Goal: Task Accomplishment & Management: Use online tool/utility

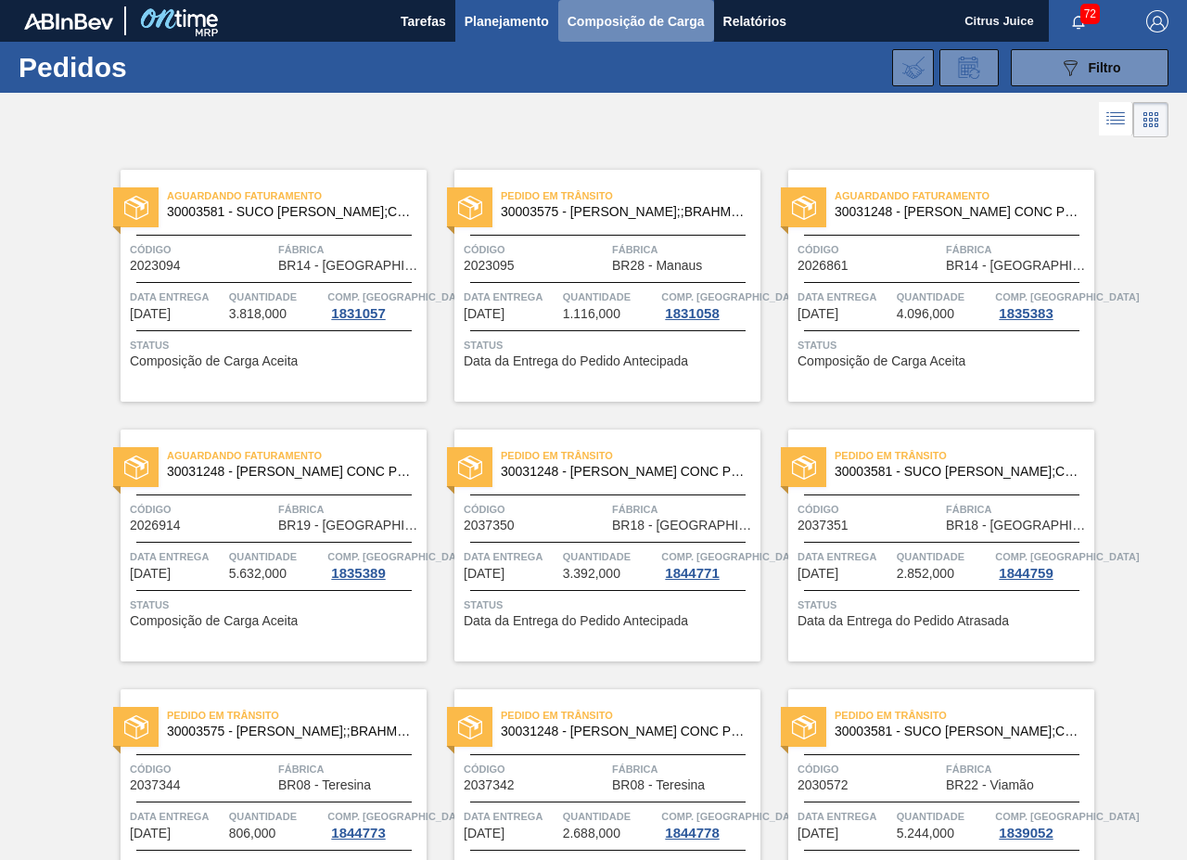
click at [642, 28] on span "Composição de Carga" at bounding box center [636, 21] width 137 height 22
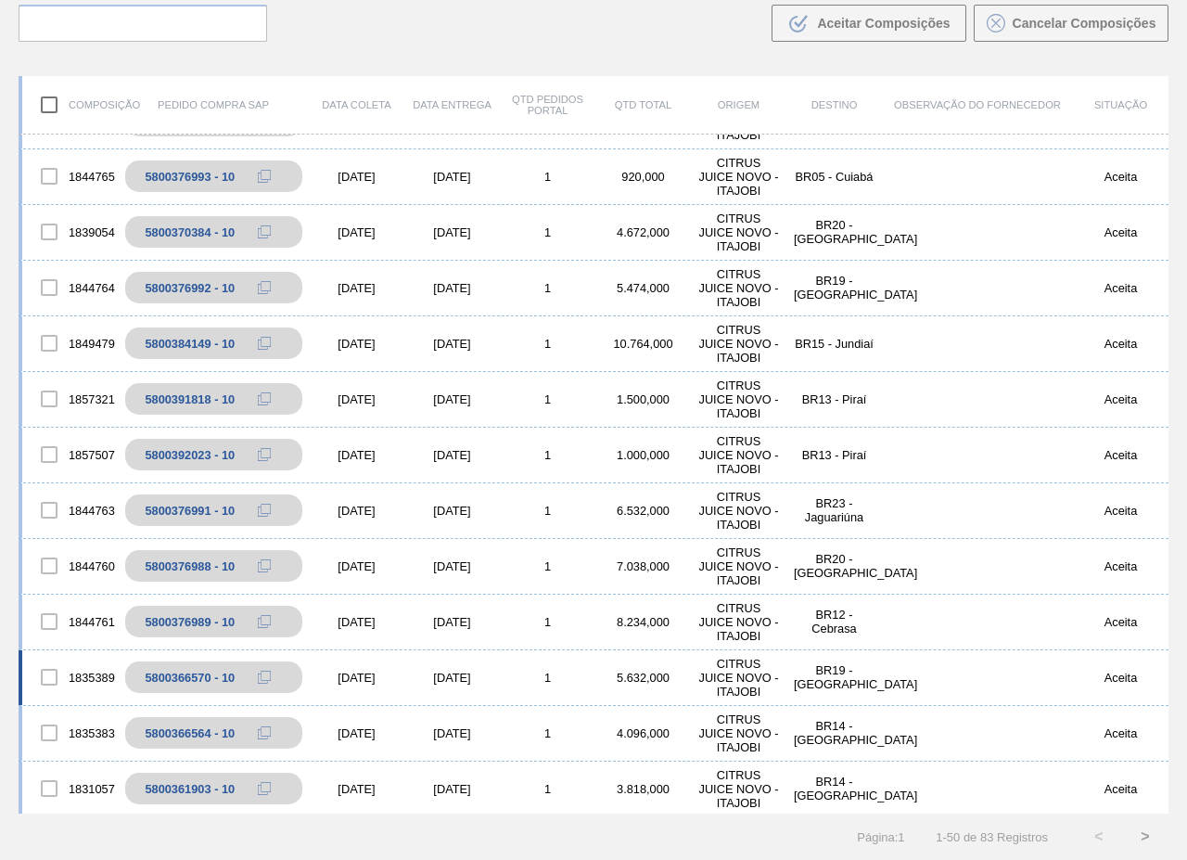
scroll to position [371, 0]
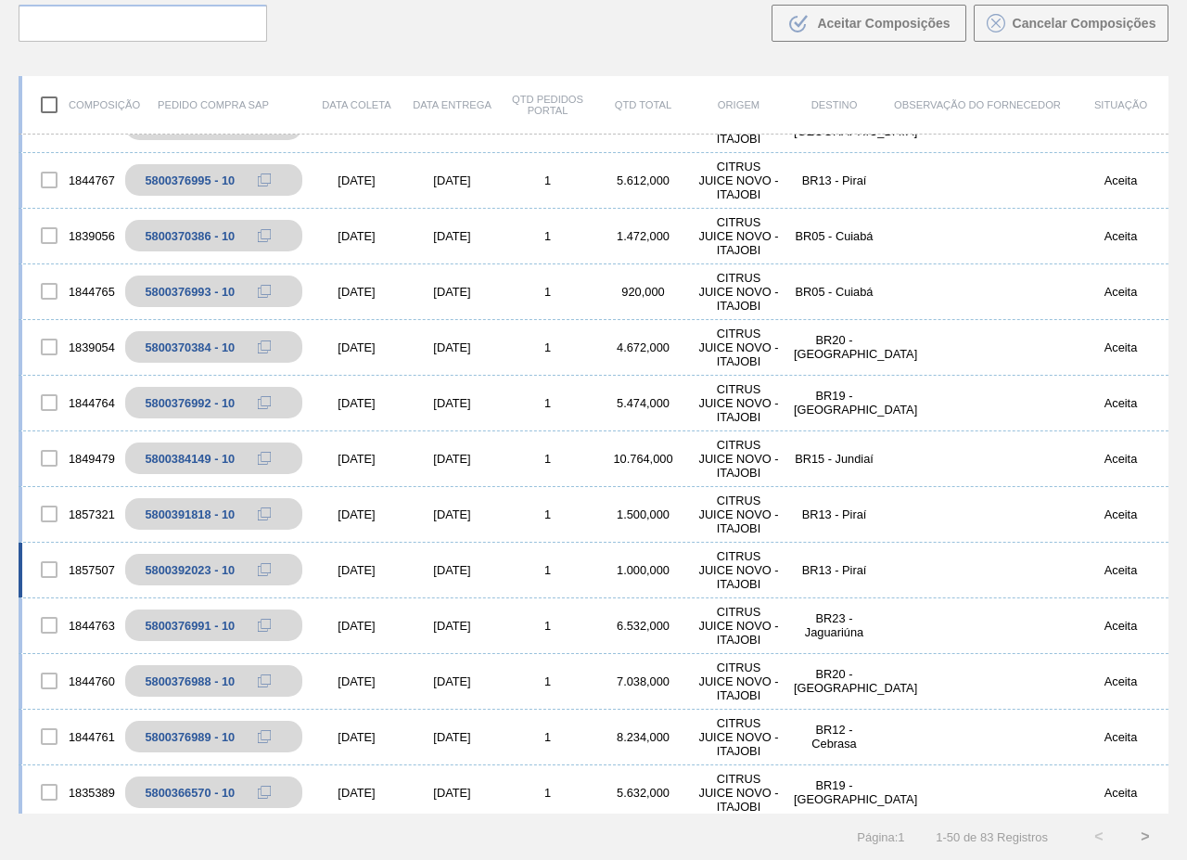
click at [488, 570] on div "[DATE]" at bounding box center [452, 570] width 96 height 14
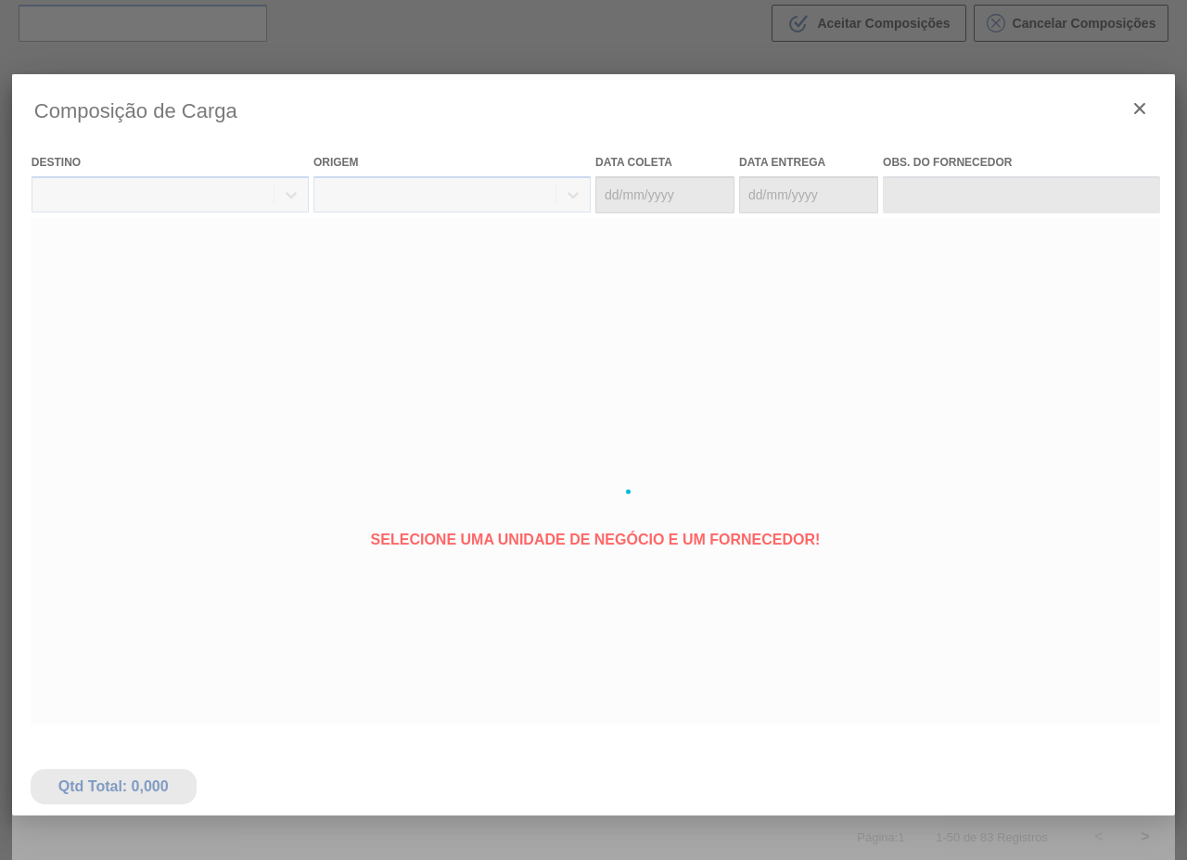
type coleta "[DATE]"
type Entrega "[DATE]"
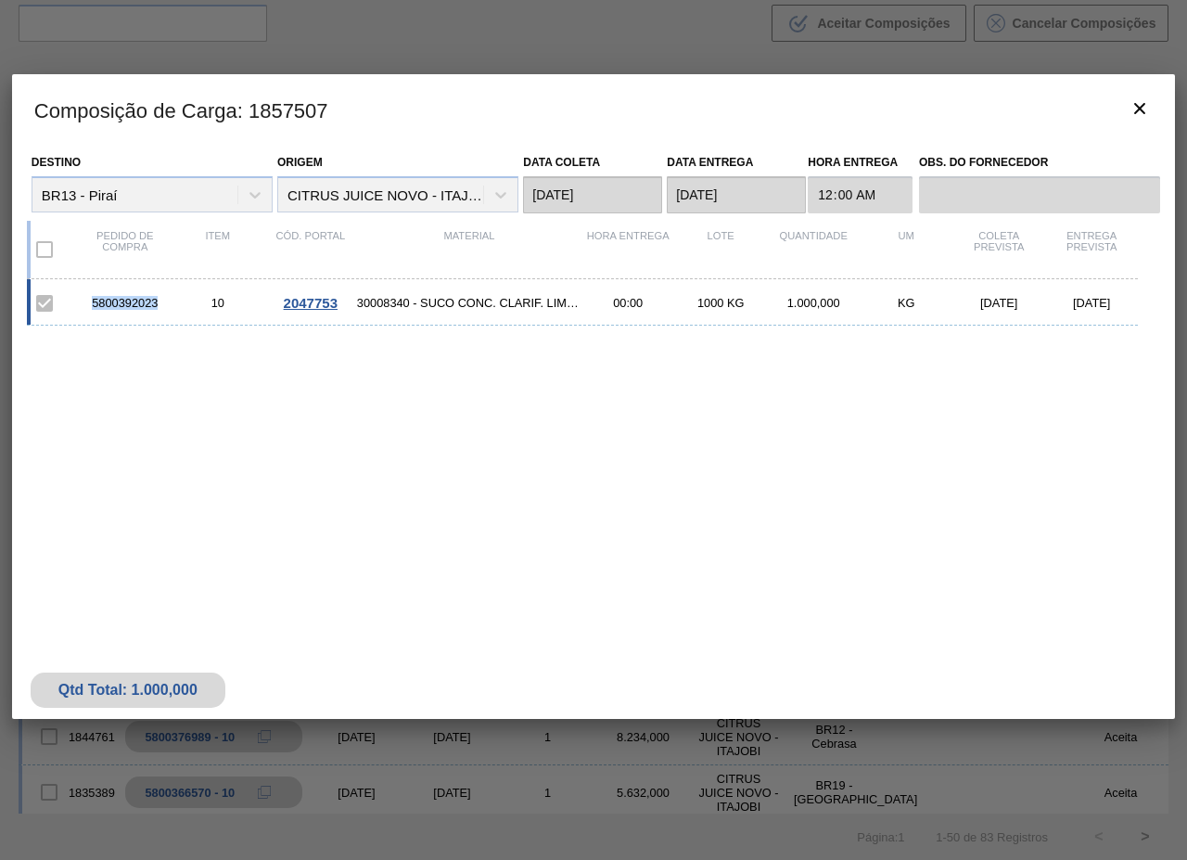
drag, startPoint x: 89, startPoint y: 301, endPoint x: 158, endPoint y: 304, distance: 68.7
click at [159, 303] on div "5800392023" at bounding box center [125, 303] width 93 height 14
copy div "5800392023"
click at [402, 303] on span "30008340 - SUCO CONC. CLARIF. LIMÃO SICILIANO" at bounding box center [469, 303] width 224 height 14
click at [324, 311] on span "2047753" at bounding box center [311, 303] width 54 height 16
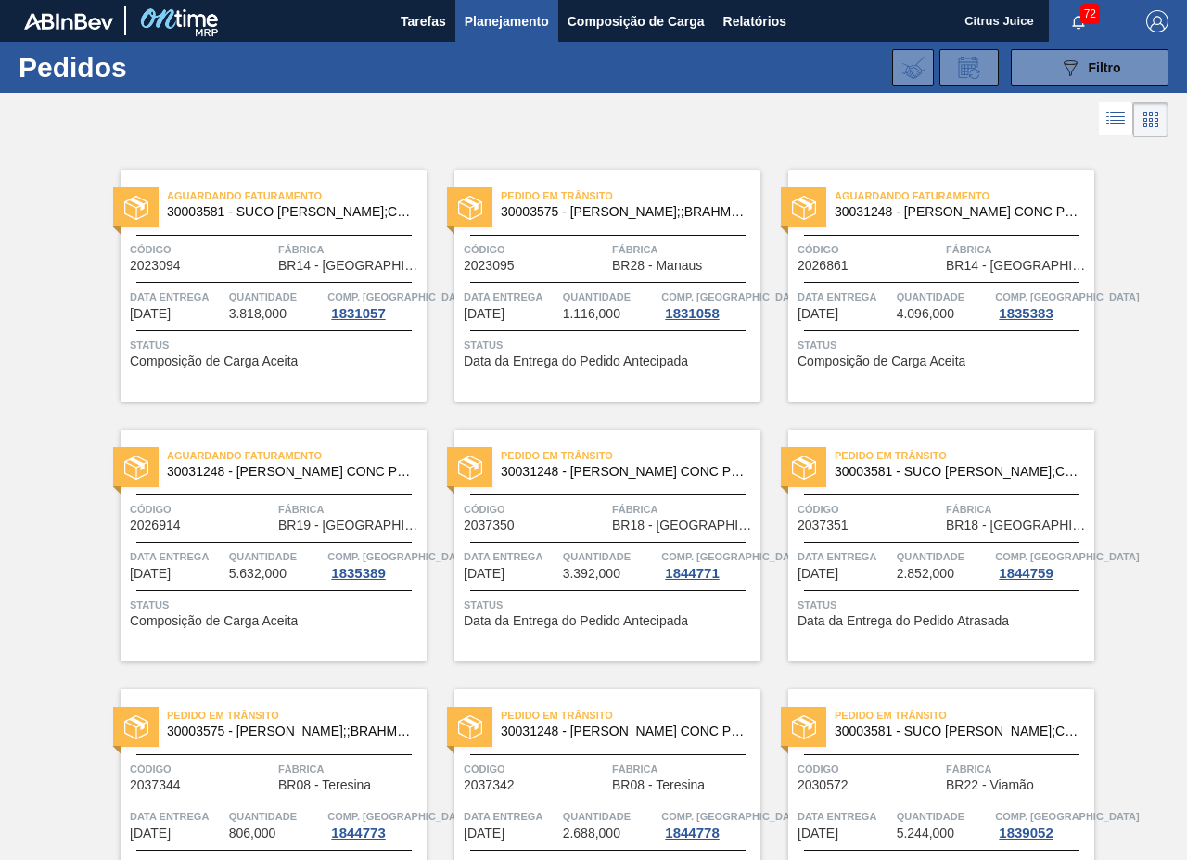
click at [771, 410] on div "Pedido em Trânsito 30003581 - SUCO CONCENT LIMAO;CLARIFIC.C/SO2;PEPSI; Código 2…" at bounding box center [928, 532] width 334 height 260
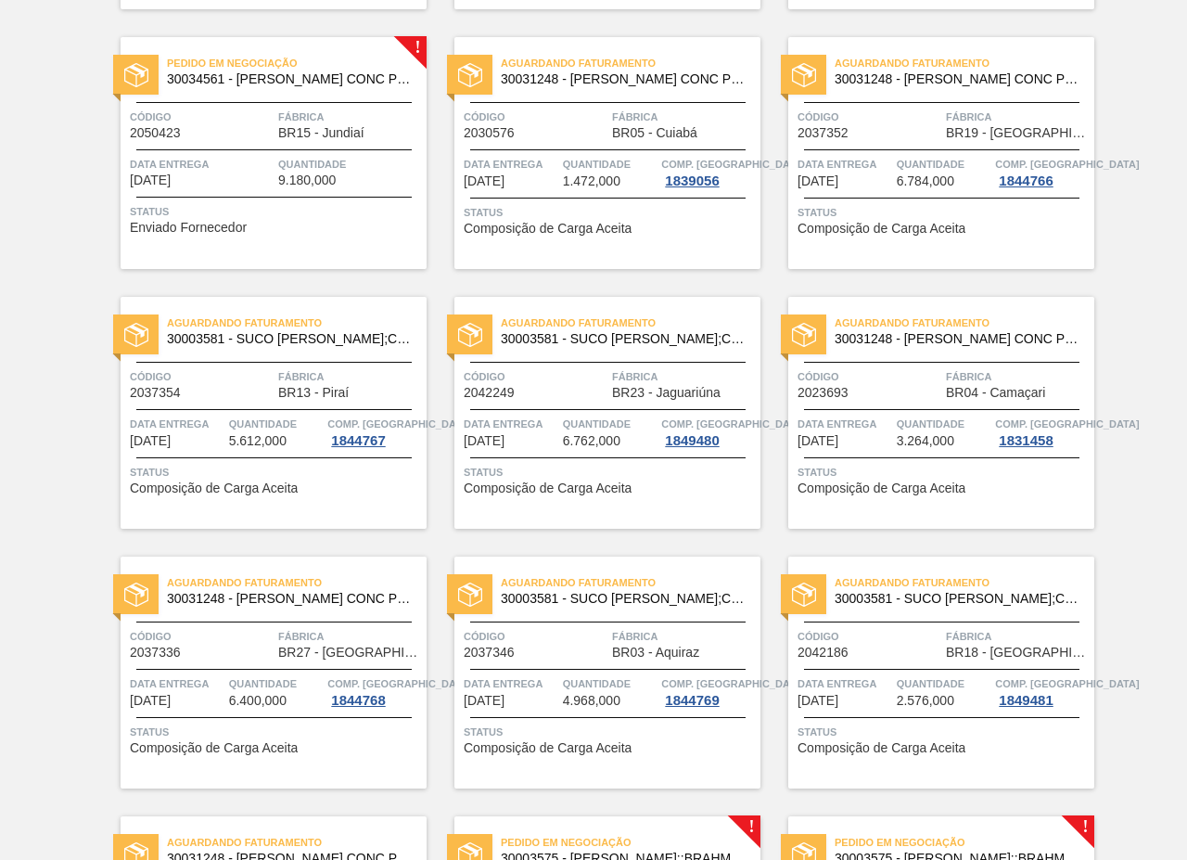
scroll to position [1391, 0]
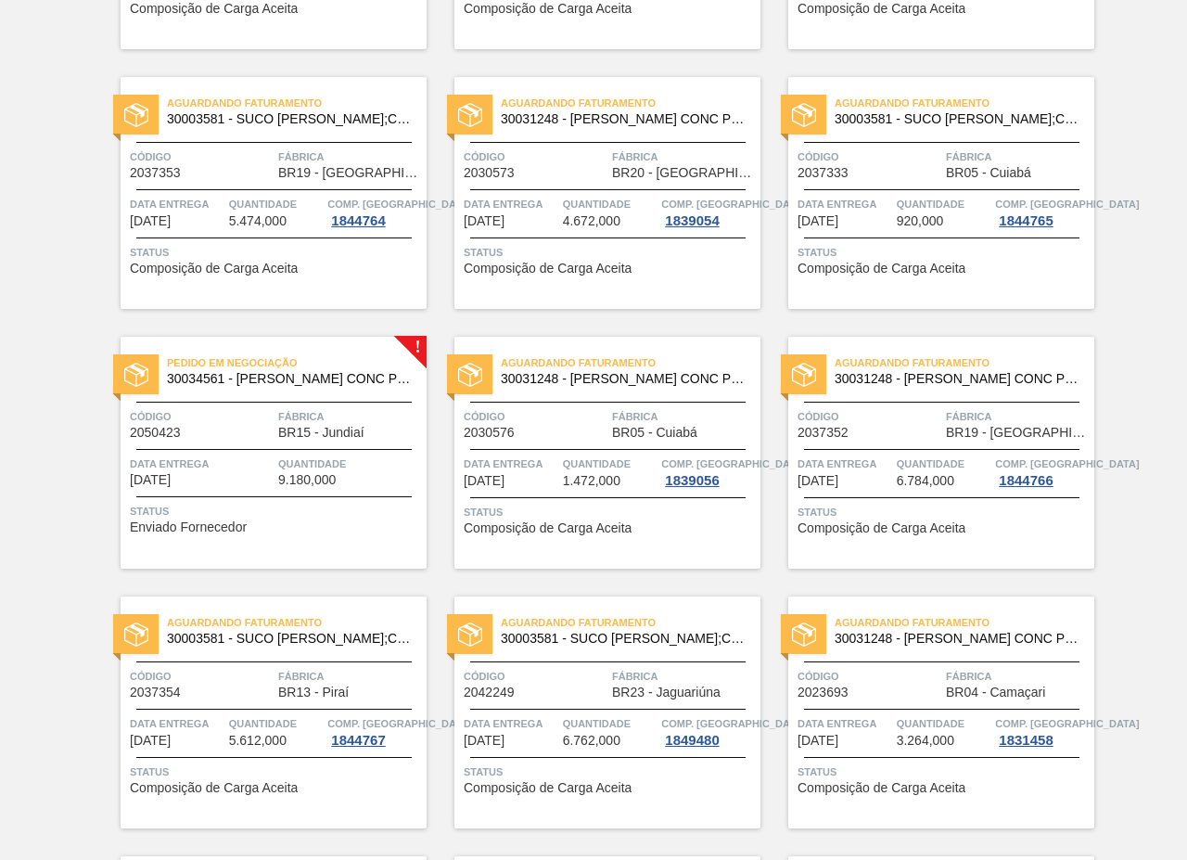
click at [340, 425] on span "Fábrica" at bounding box center [350, 416] width 144 height 19
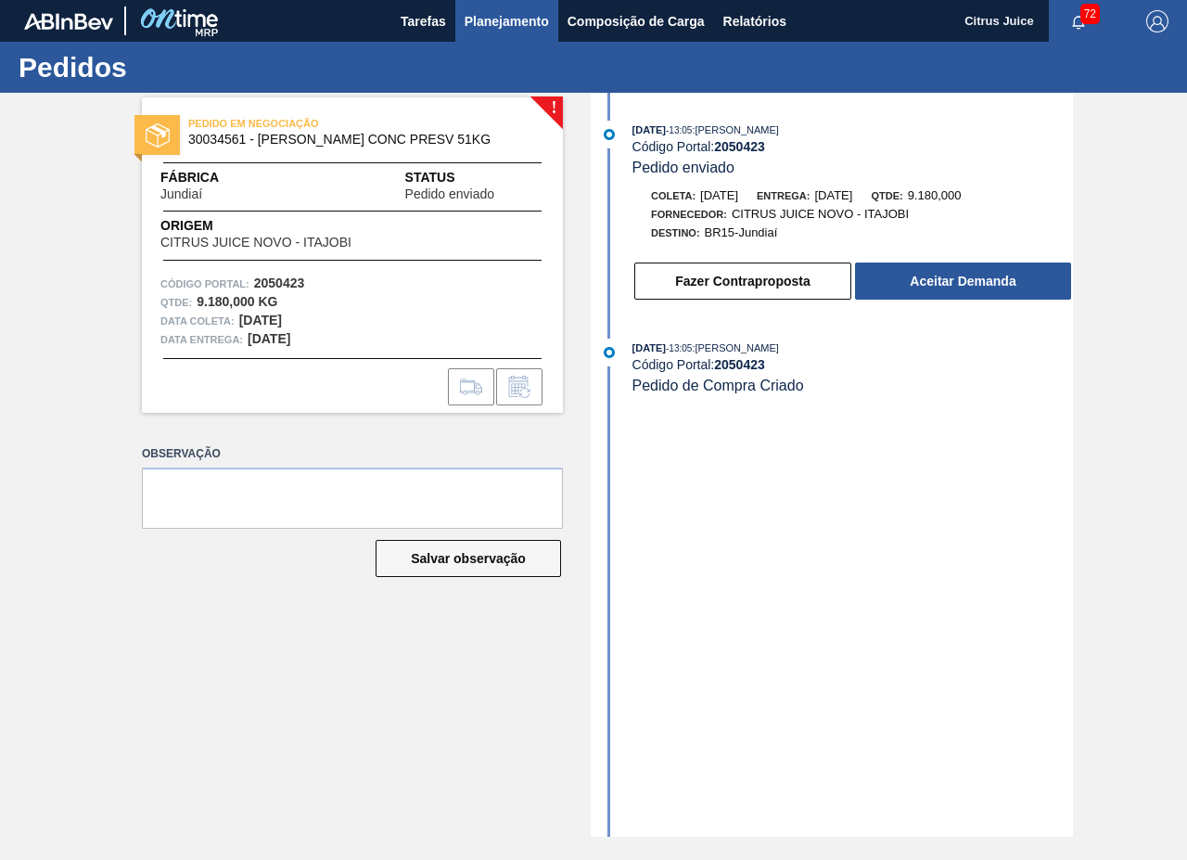
click at [481, 31] on span "Planejamento" at bounding box center [507, 21] width 84 height 22
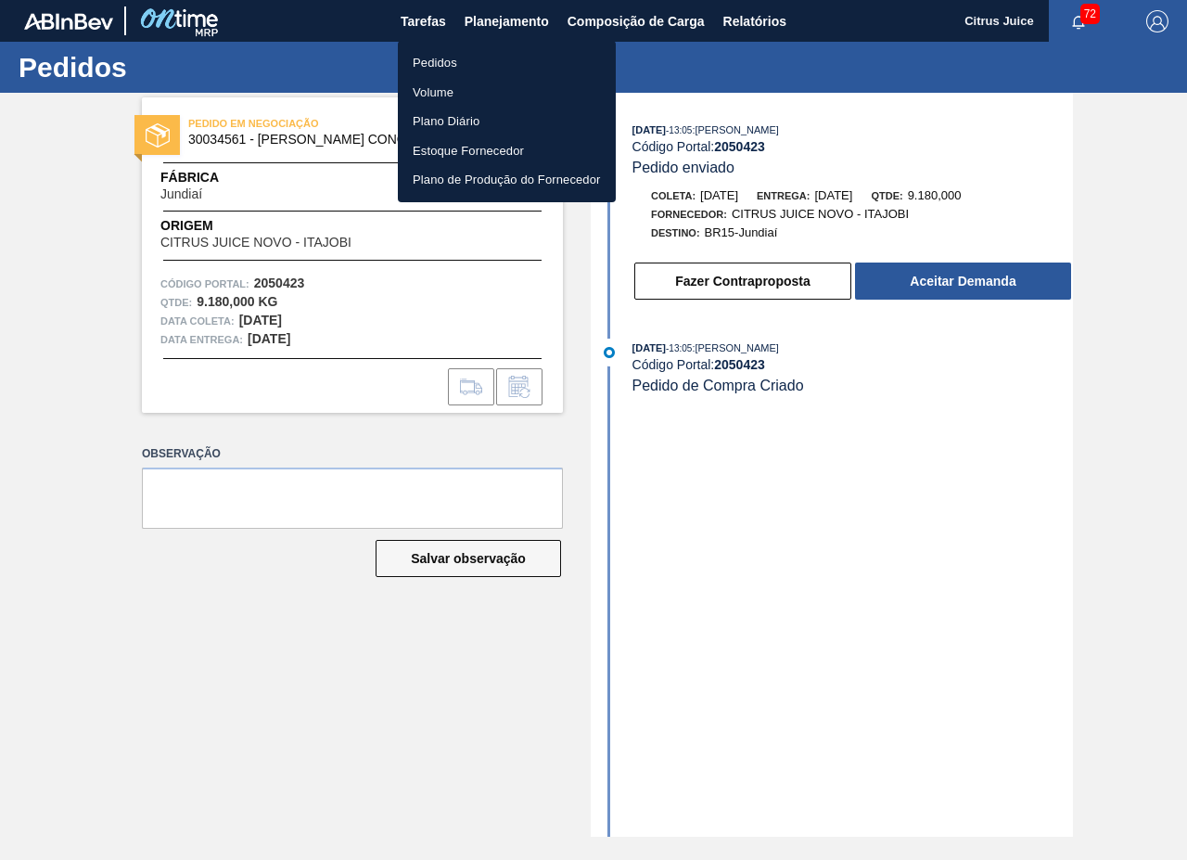
click at [470, 53] on li "Pedidos" at bounding box center [507, 63] width 218 height 30
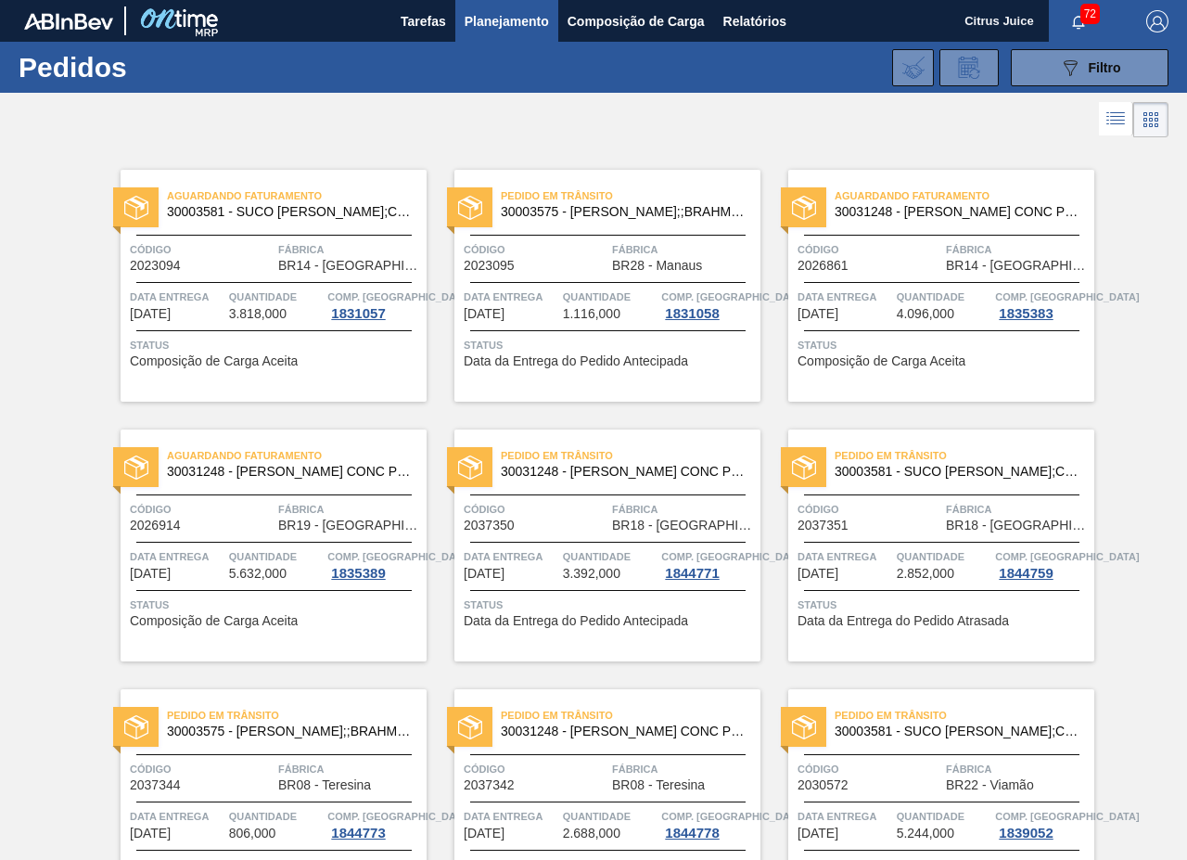
click at [774, 393] on link "Aguardando Faturamento 30031248 - SUCO LARANJA CONC PRESV 63 5 KG Código 202686…" at bounding box center [928, 286] width 334 height 232
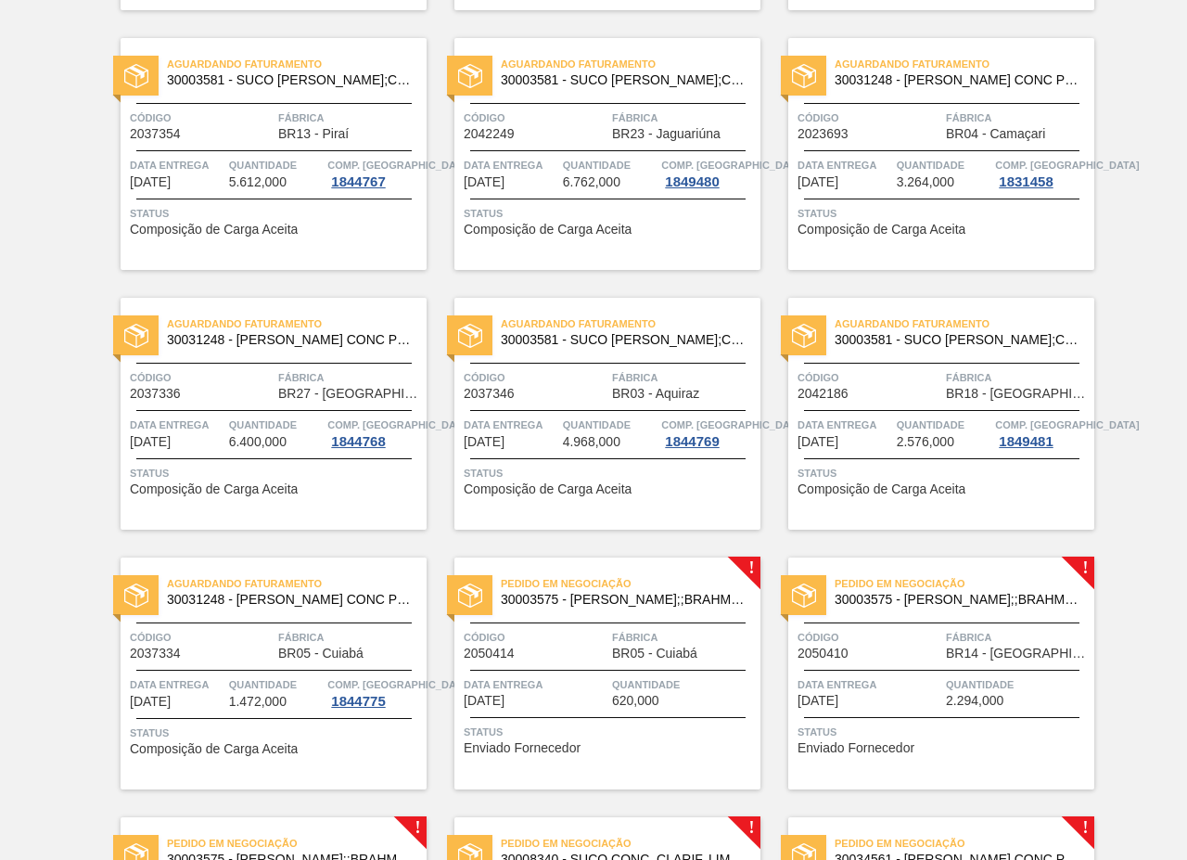
scroll to position [1948, 0]
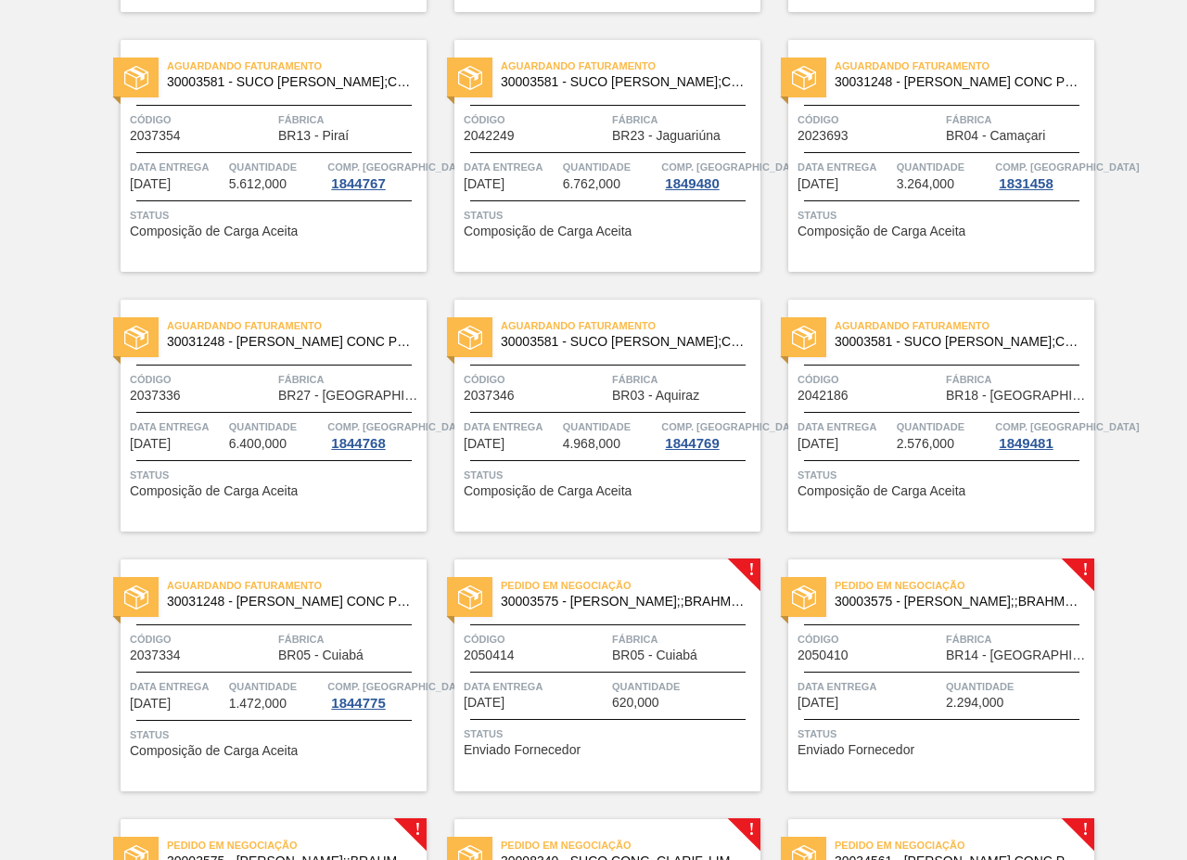
click at [561, 699] on div "Data Entrega 31/10/2025" at bounding box center [536, 693] width 144 height 32
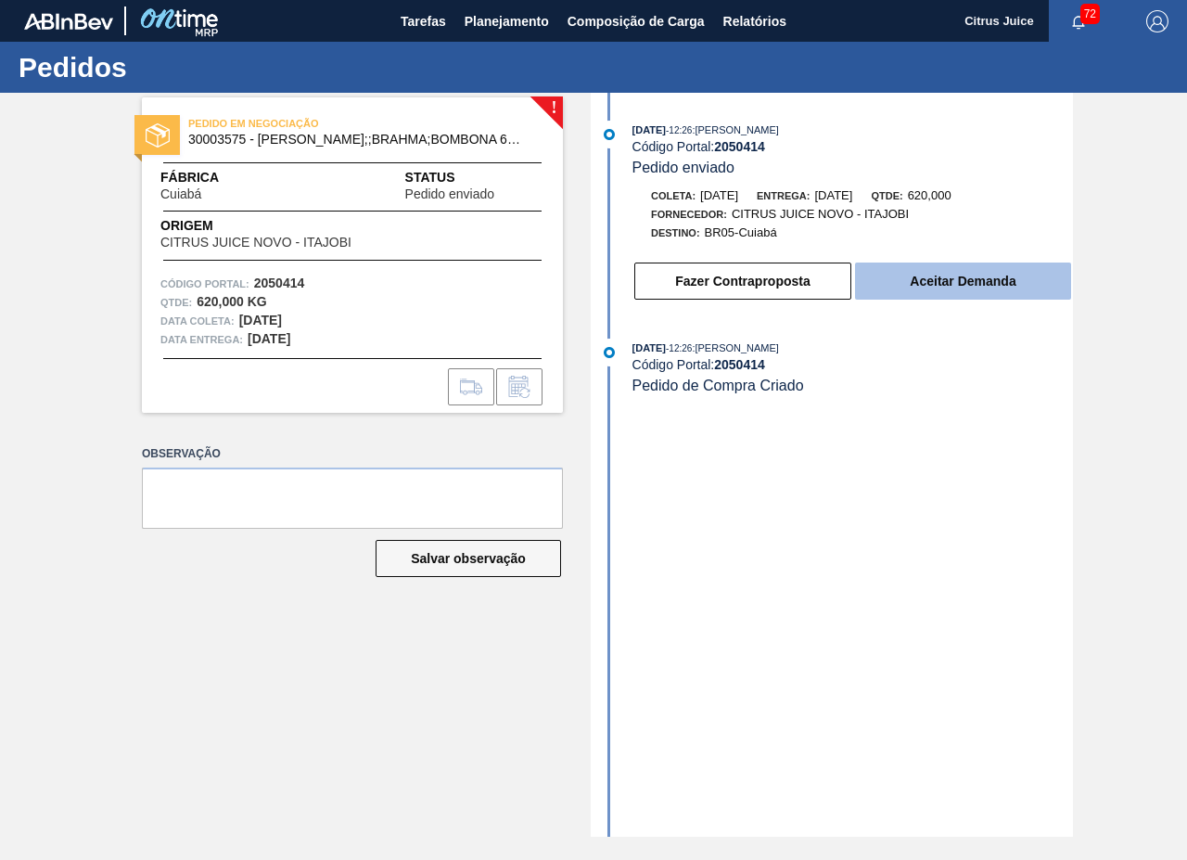
click at [955, 271] on button "Aceitar Demanda" at bounding box center [963, 281] width 216 height 37
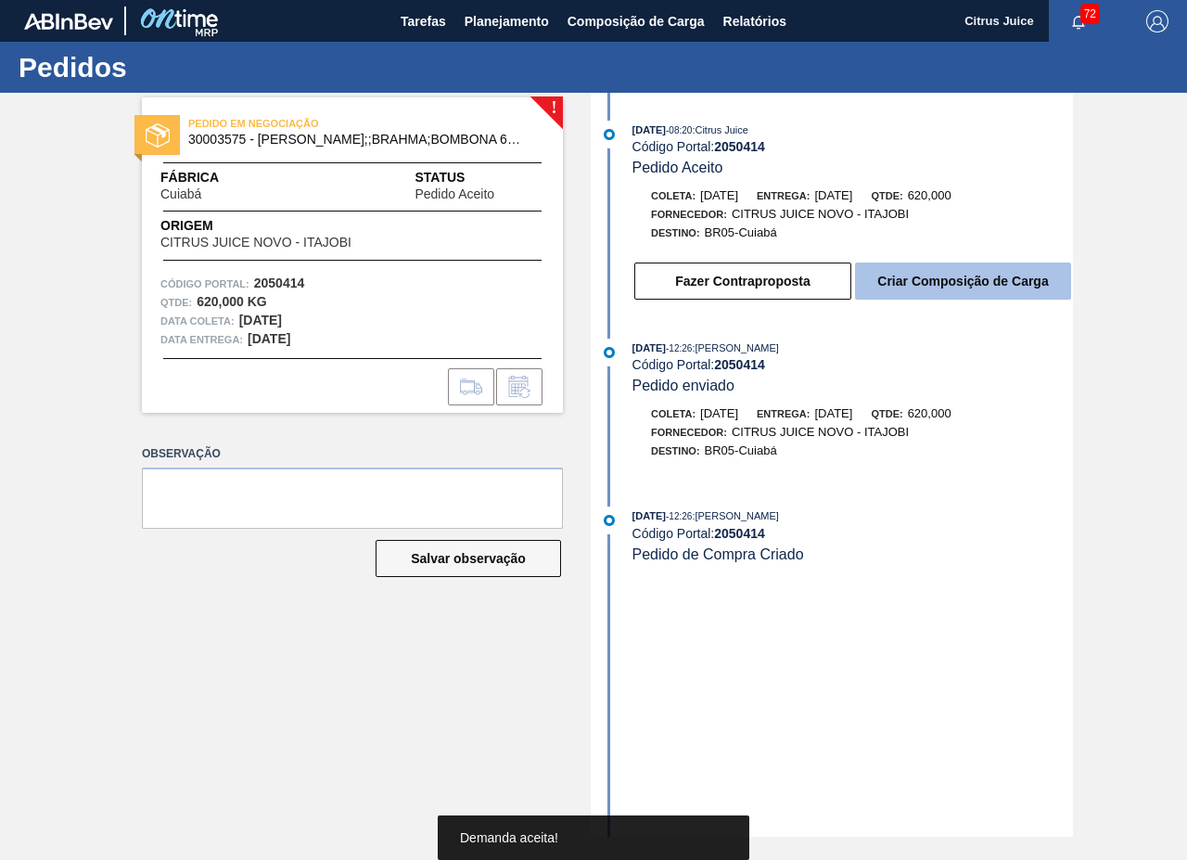
click at [920, 278] on button "Criar Composição de Carga" at bounding box center [963, 281] width 216 height 37
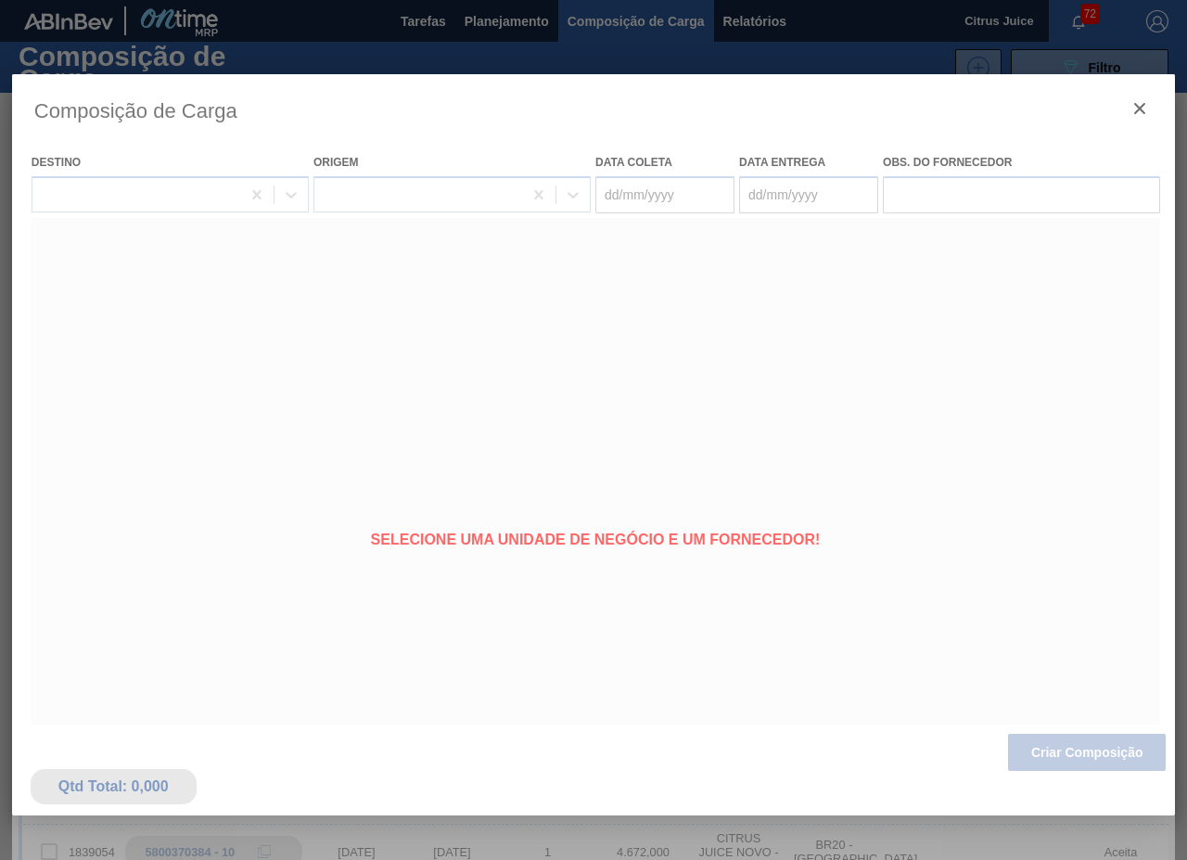
type coleta "[DATE]"
type Entrega "[DATE]"
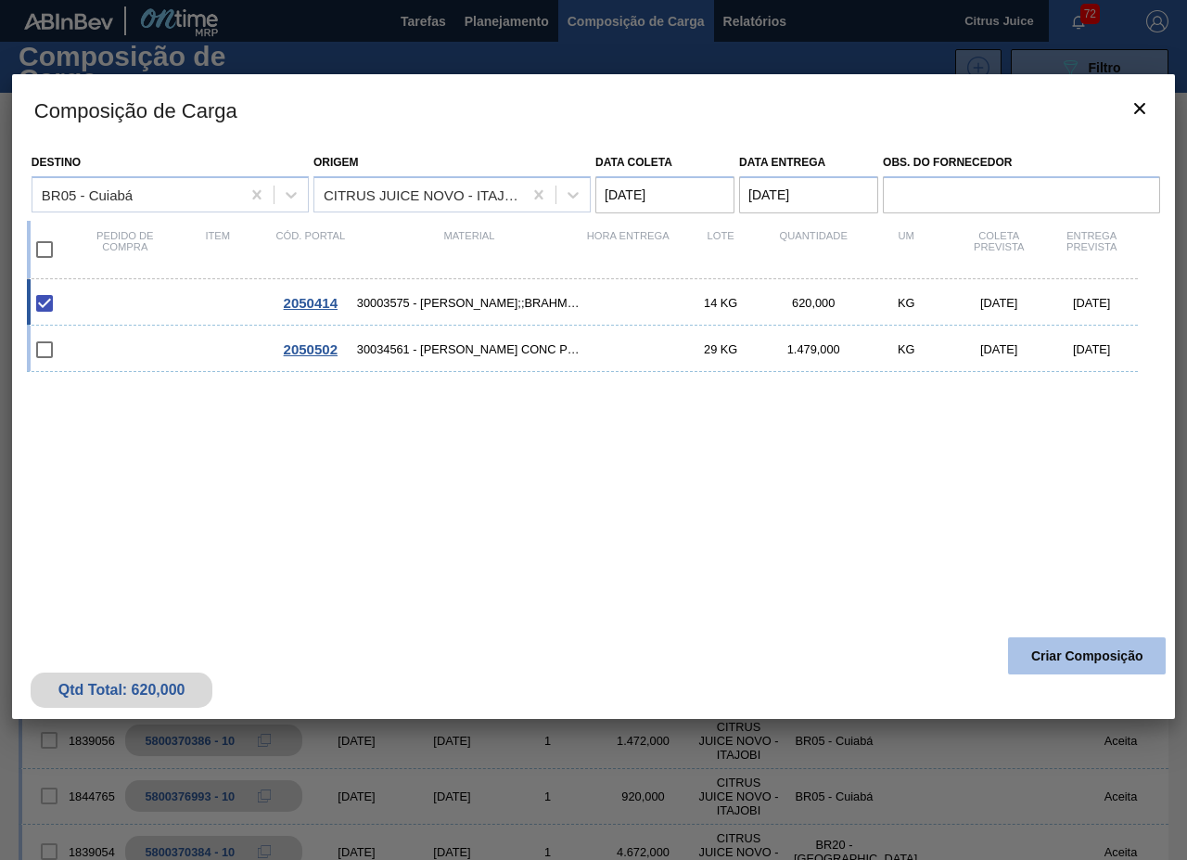
click at [1072, 651] on button "Criar Composição" at bounding box center [1087, 655] width 158 height 37
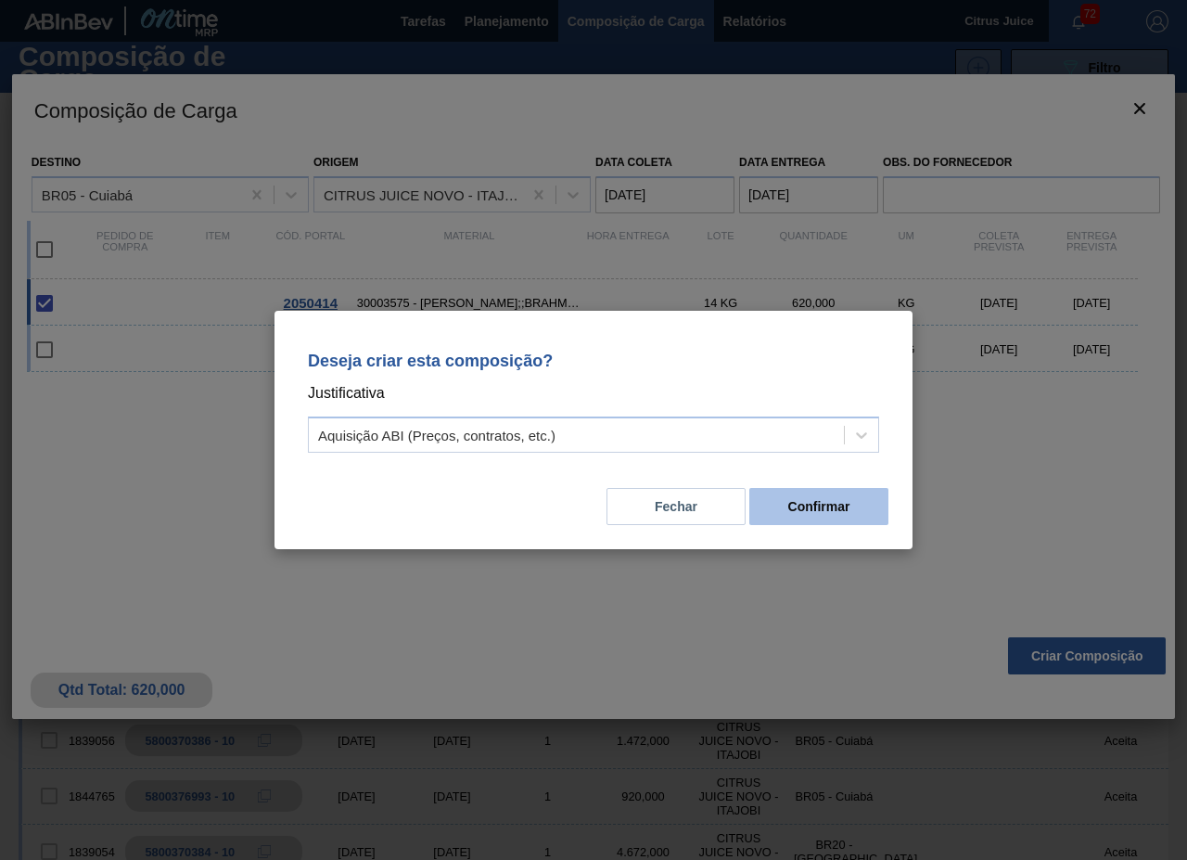
click at [838, 499] on button "Confirmar" at bounding box center [819, 506] width 139 height 37
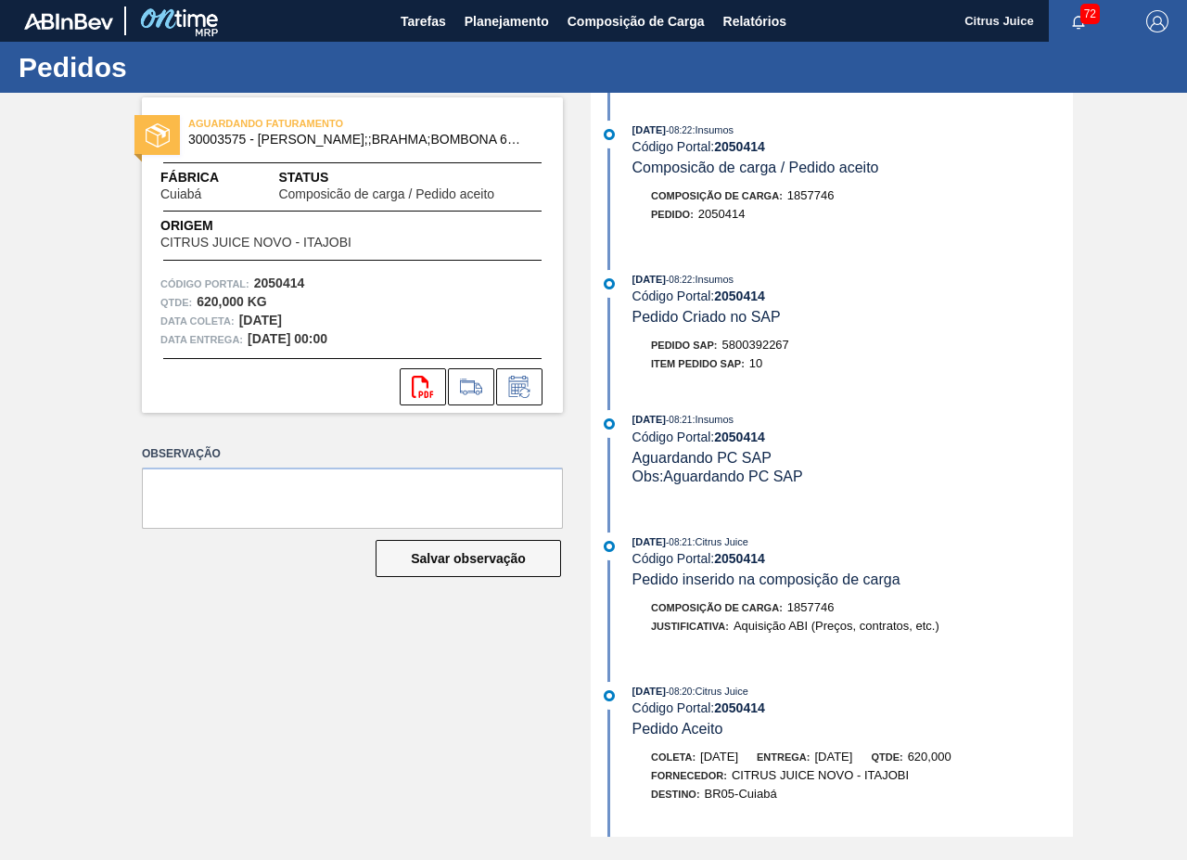
click at [746, 342] on span "5800392267" at bounding box center [756, 345] width 67 height 14
copy span "5800392267"
drag, startPoint x: 490, startPoint y: 25, endPoint x: 476, endPoint y: 55, distance: 32.8
click at [490, 25] on span "Planejamento" at bounding box center [507, 21] width 84 height 22
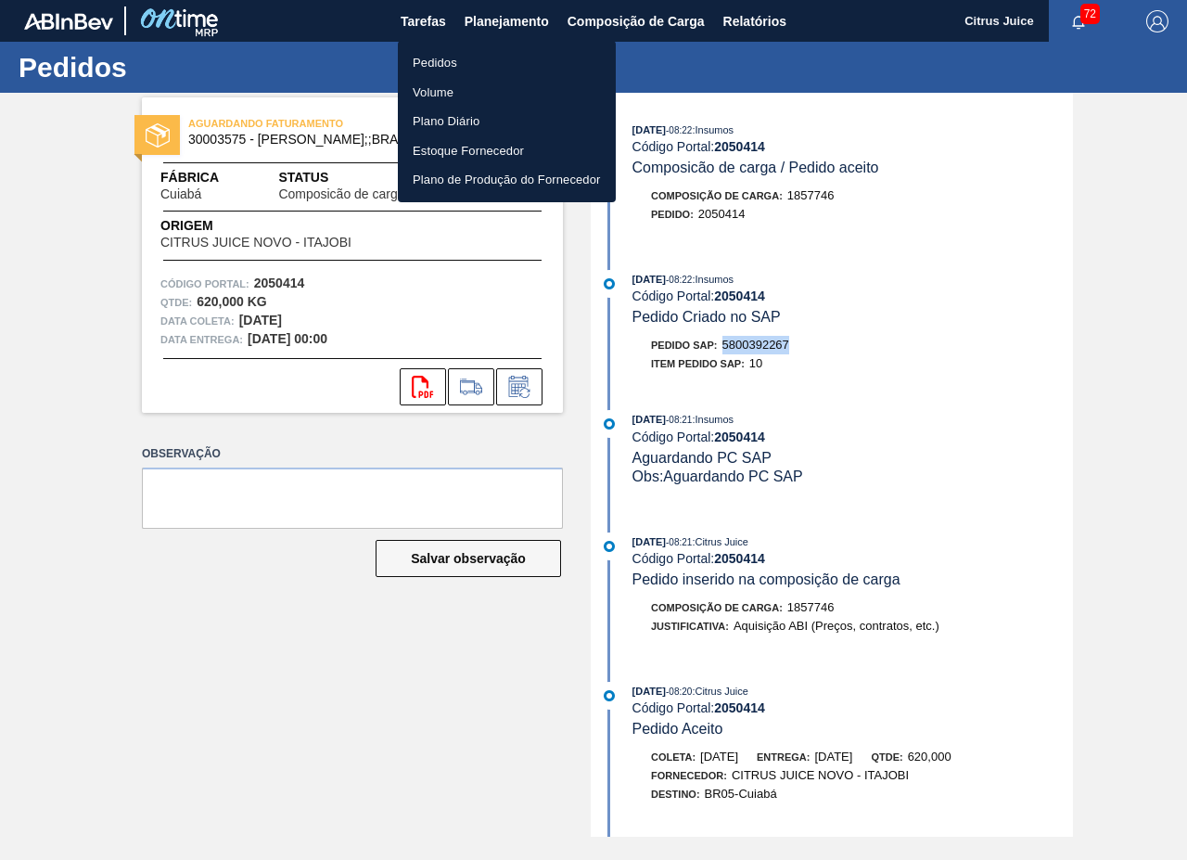
click at [460, 58] on li "Pedidos" at bounding box center [507, 63] width 218 height 30
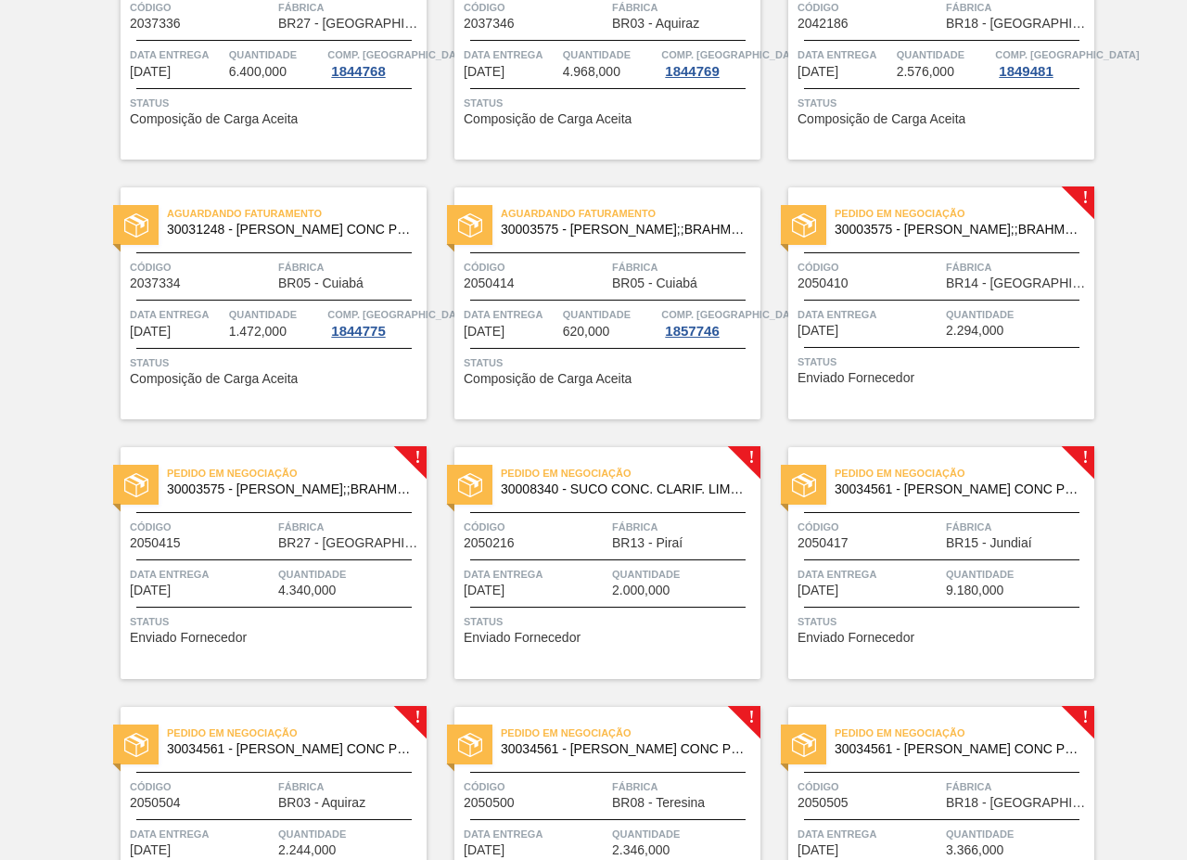
scroll to position [2319, 0]
click at [929, 240] on div "Pedido em Negociação 30003575 - SUCO CONCENT LIMAO;;BRAHMA;BOMBONA 62KG;" at bounding box center [941, 223] width 306 height 42
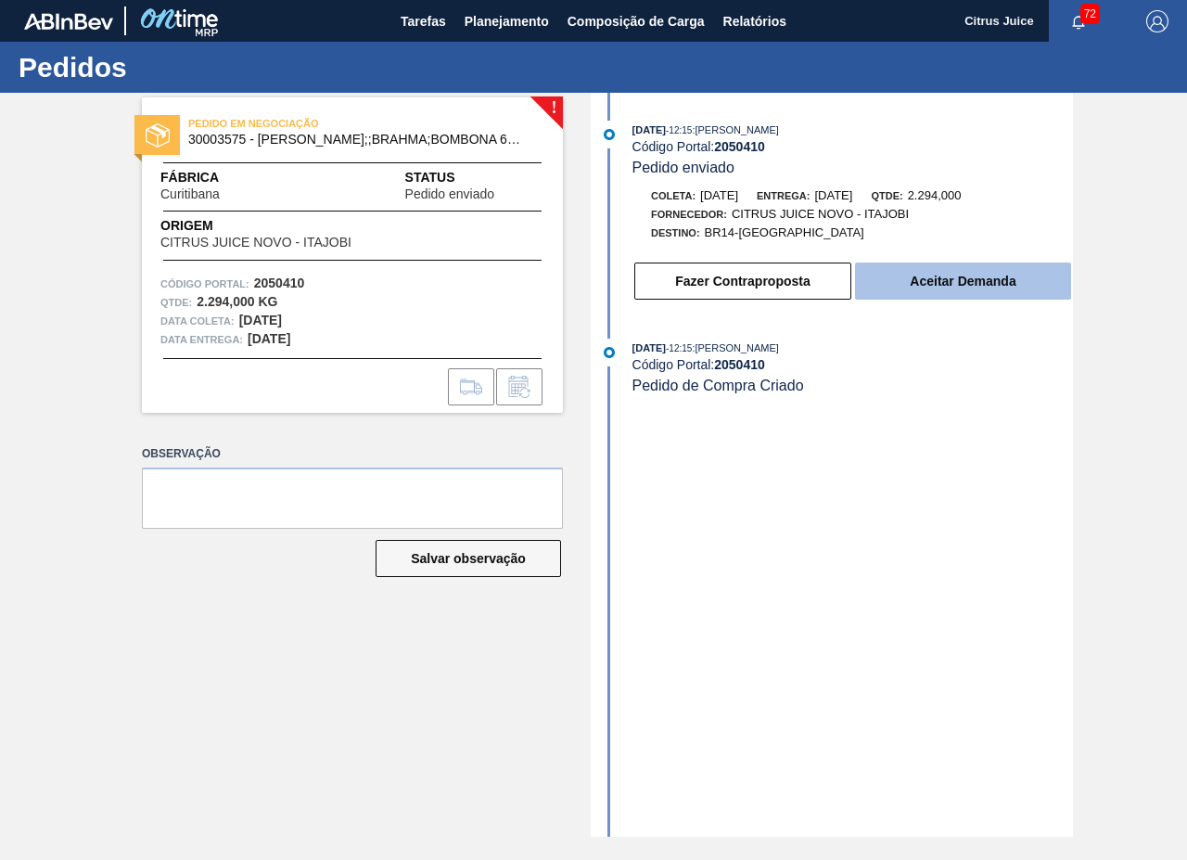
click at [926, 277] on button "Aceitar Demanda" at bounding box center [963, 281] width 216 height 37
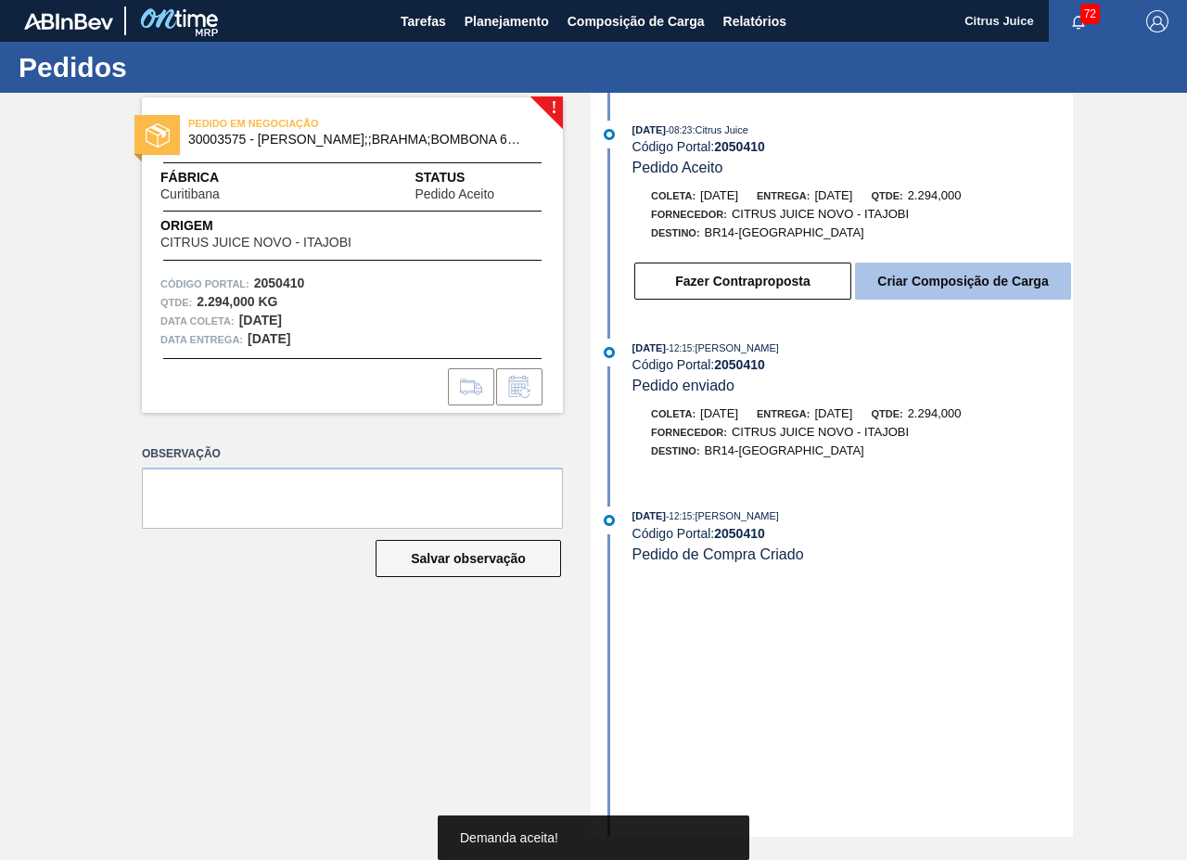
click at [921, 285] on button "Criar Composição de Carga" at bounding box center [963, 281] width 216 height 37
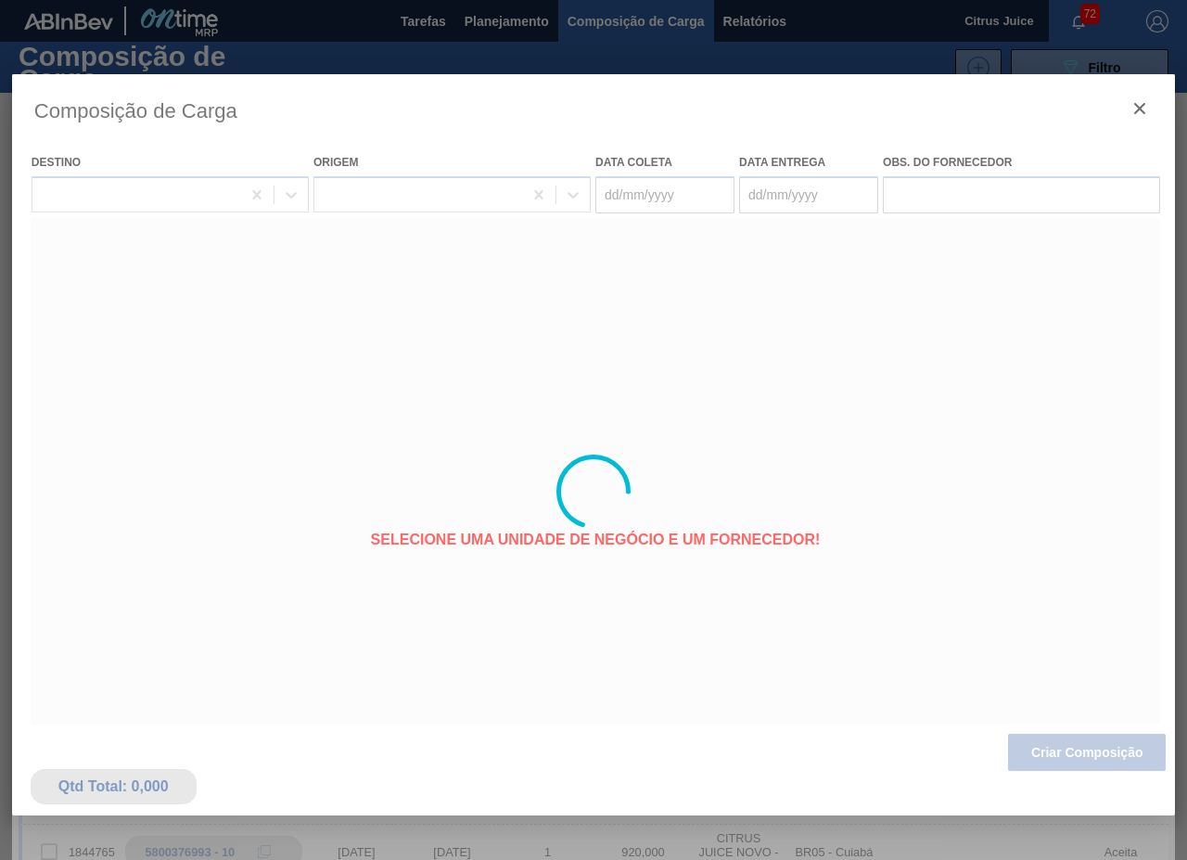
type coleta "[DATE]"
type Entrega "[DATE]"
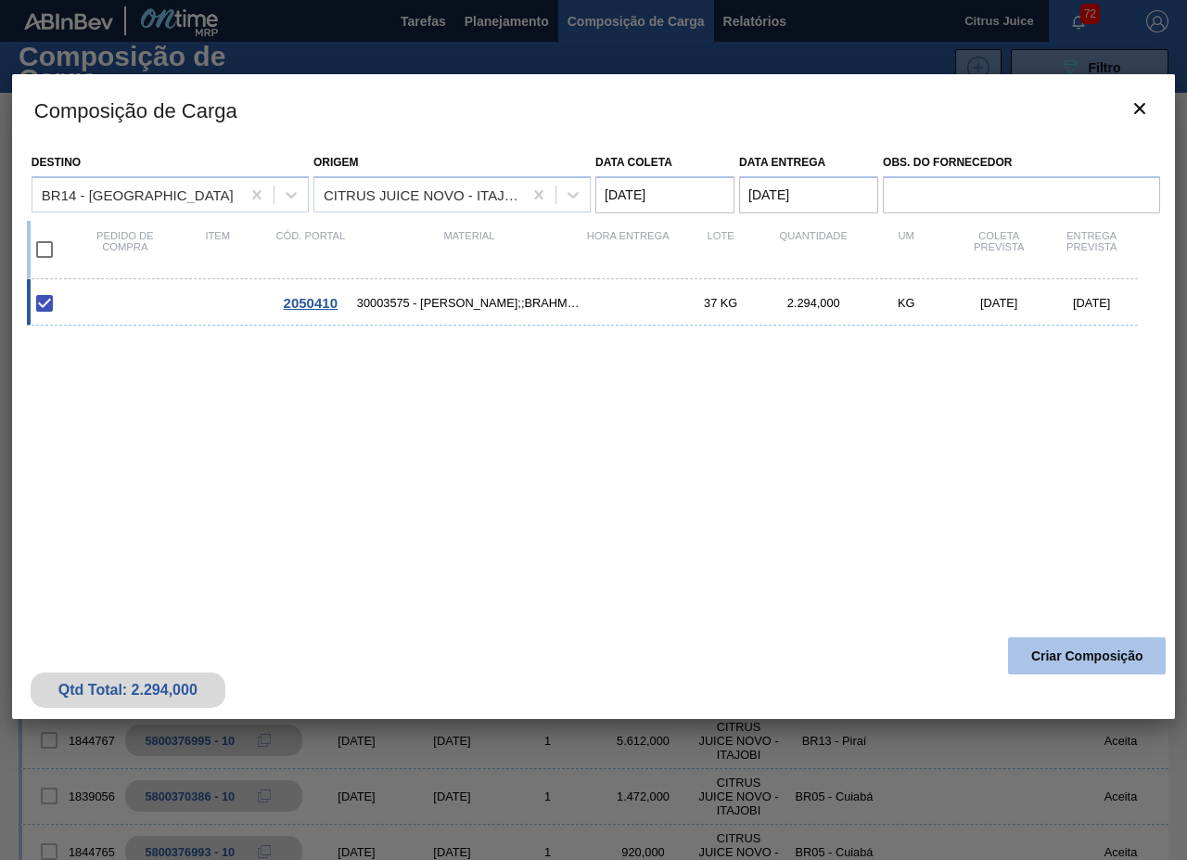
click at [1050, 655] on button "Criar Composição" at bounding box center [1087, 655] width 158 height 37
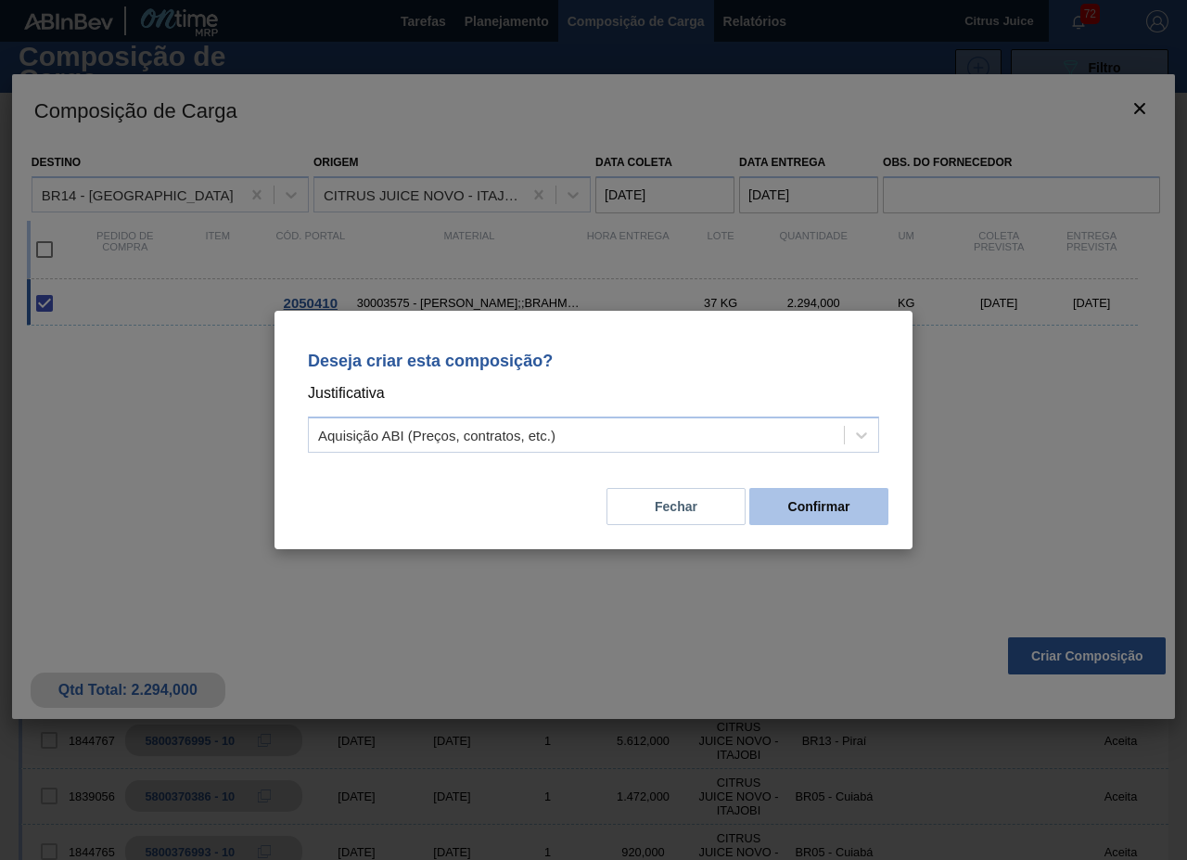
click at [823, 494] on button "Confirmar" at bounding box center [819, 506] width 139 height 37
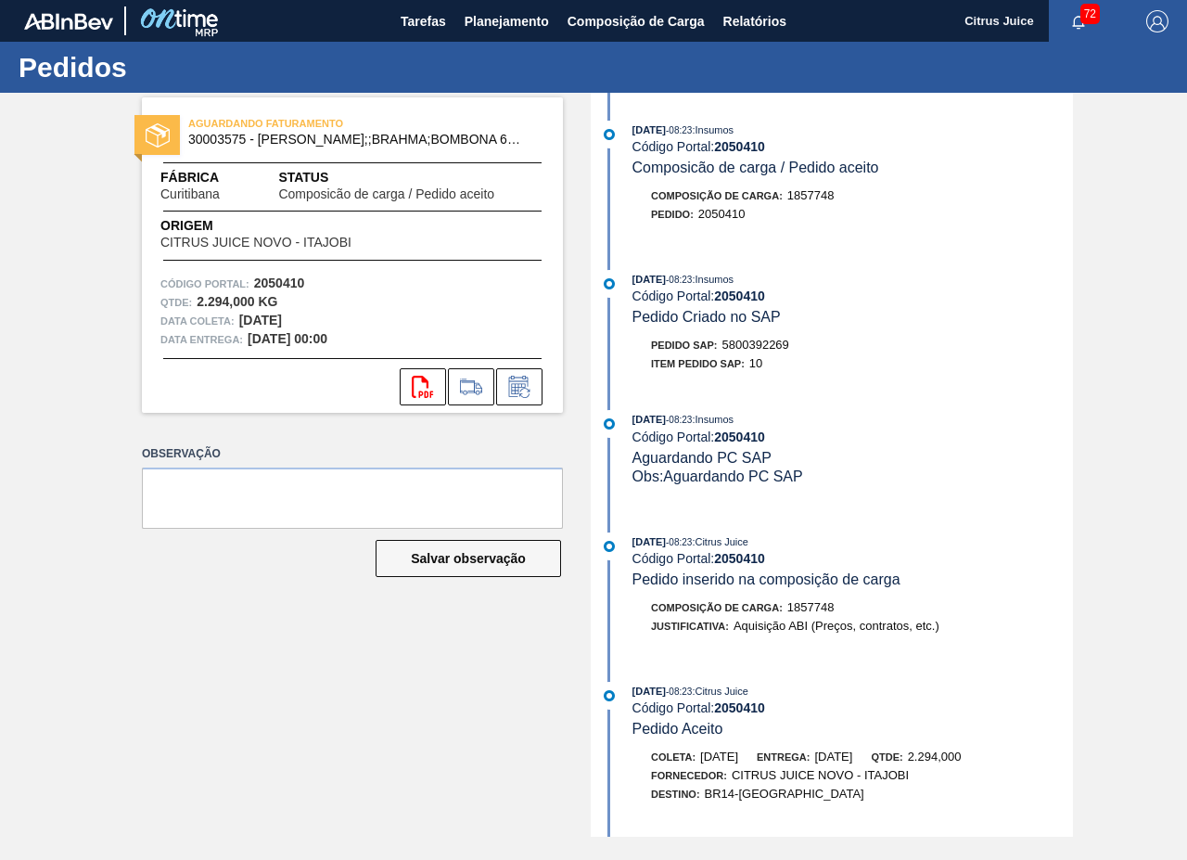
click at [737, 349] on span "5800392269" at bounding box center [756, 345] width 67 height 14
copy span "5800392269"
click at [530, 24] on span "Planejamento" at bounding box center [507, 21] width 84 height 22
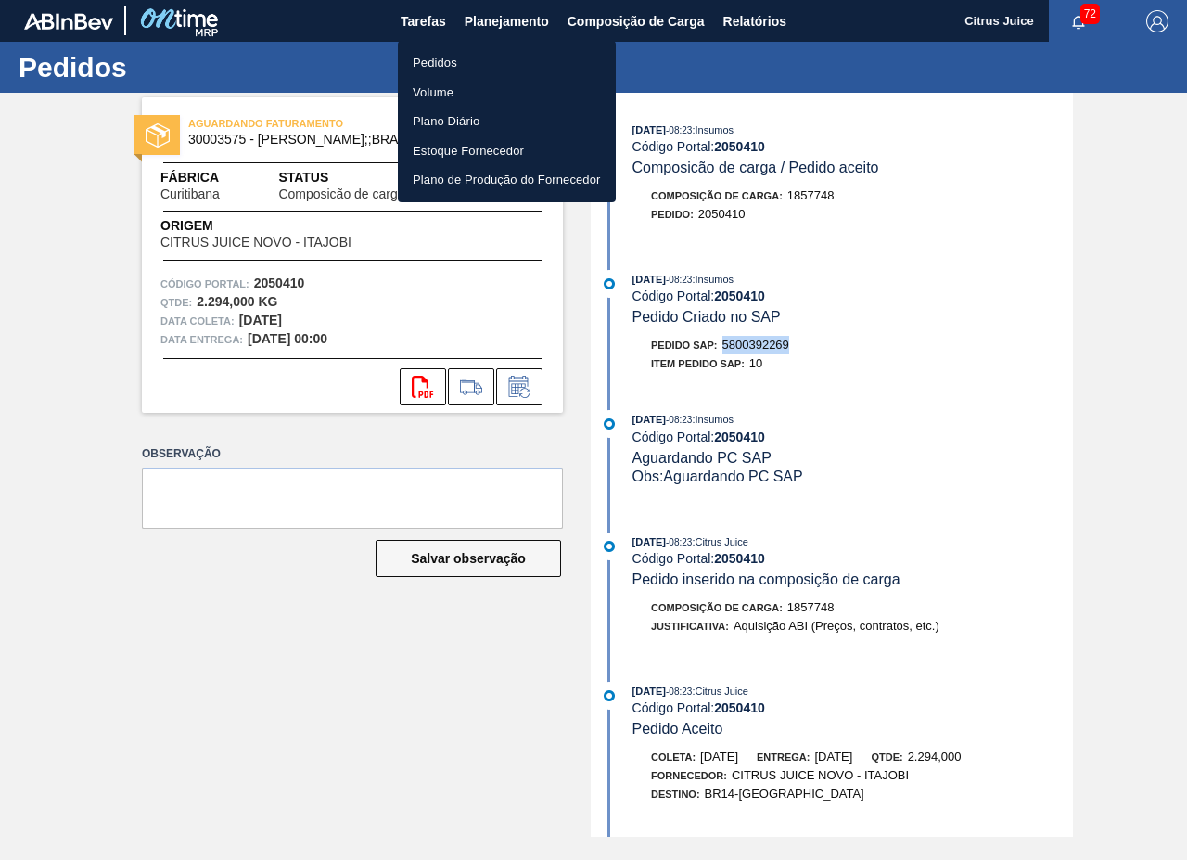
drag, startPoint x: 493, startPoint y: 54, endPoint x: 491, endPoint y: 70, distance: 16.0
click at [493, 54] on li "Pedidos" at bounding box center [507, 63] width 218 height 30
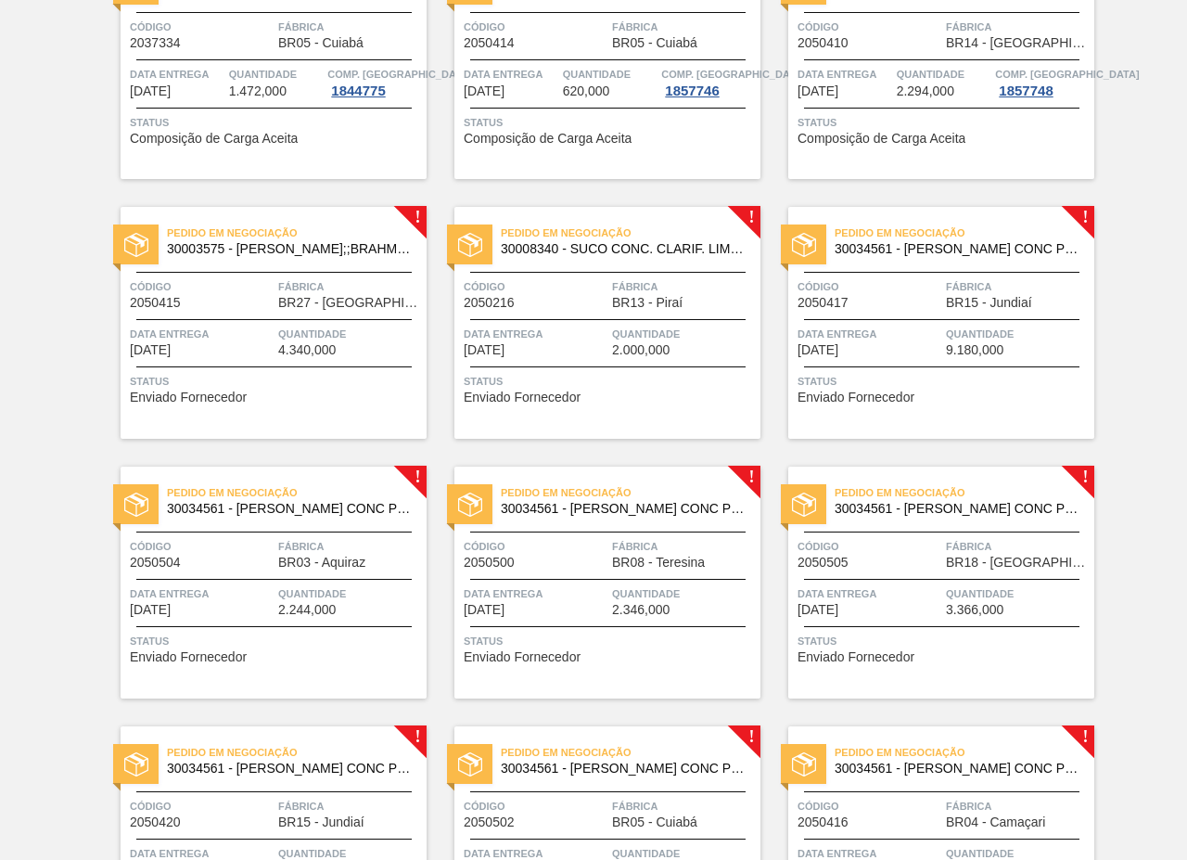
scroll to position [2505, 0]
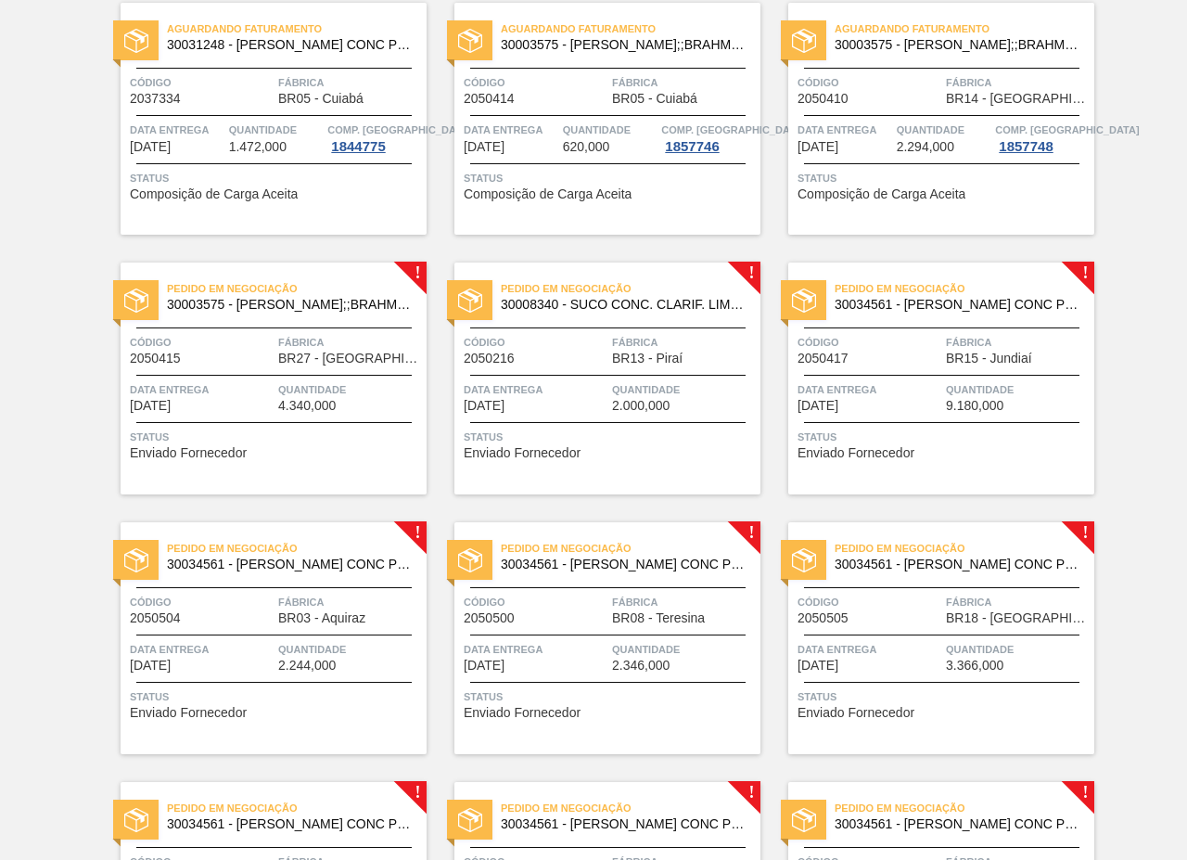
click at [260, 406] on div "Data Entrega 31/10/2025" at bounding box center [202, 396] width 144 height 32
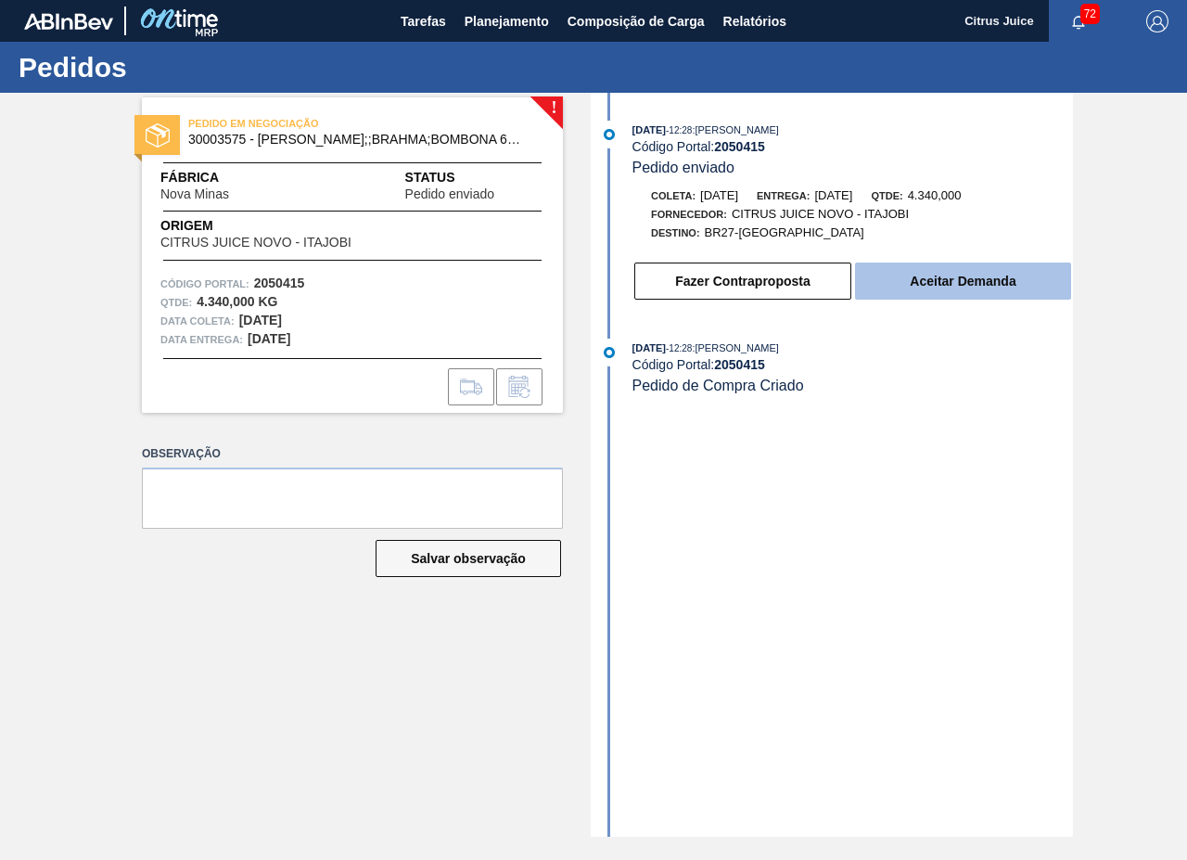
click at [913, 275] on button "Aceitar Demanda" at bounding box center [963, 281] width 216 height 37
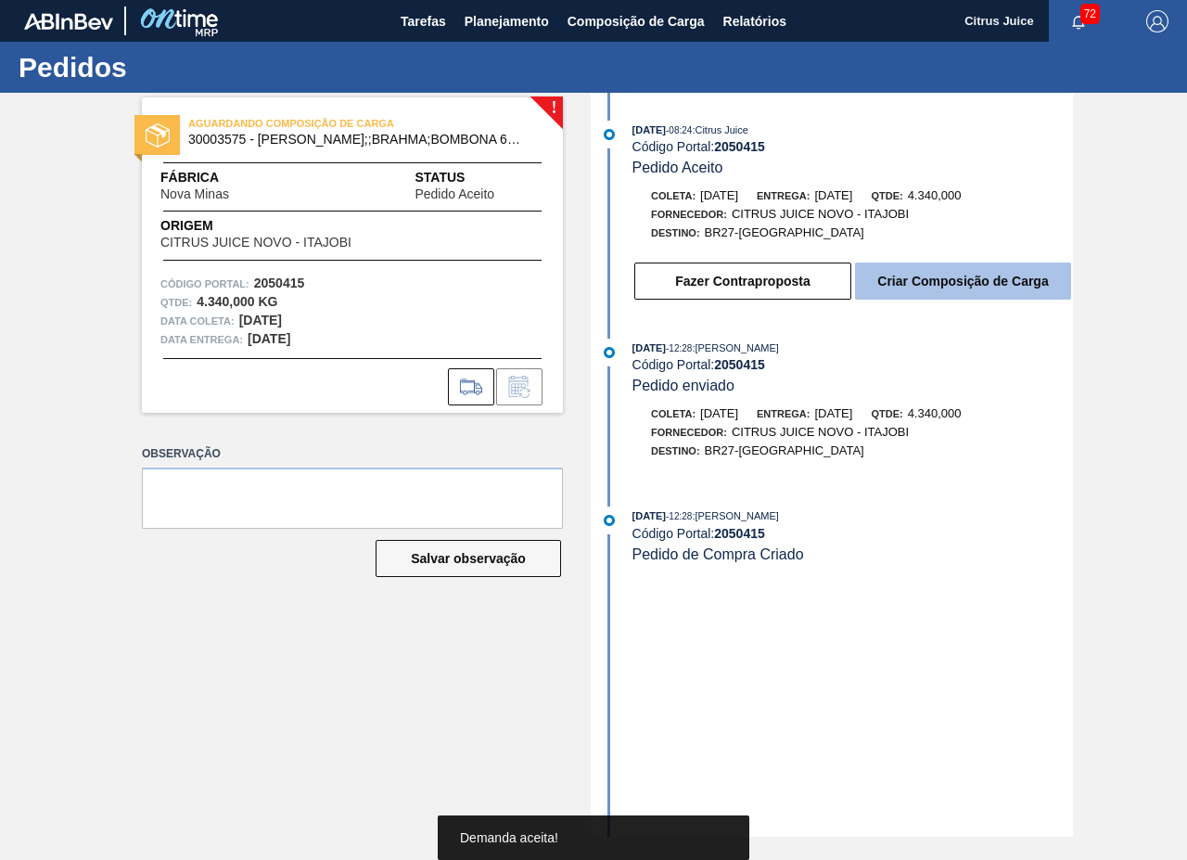
click at [898, 280] on button "Criar Composição de Carga" at bounding box center [963, 281] width 216 height 37
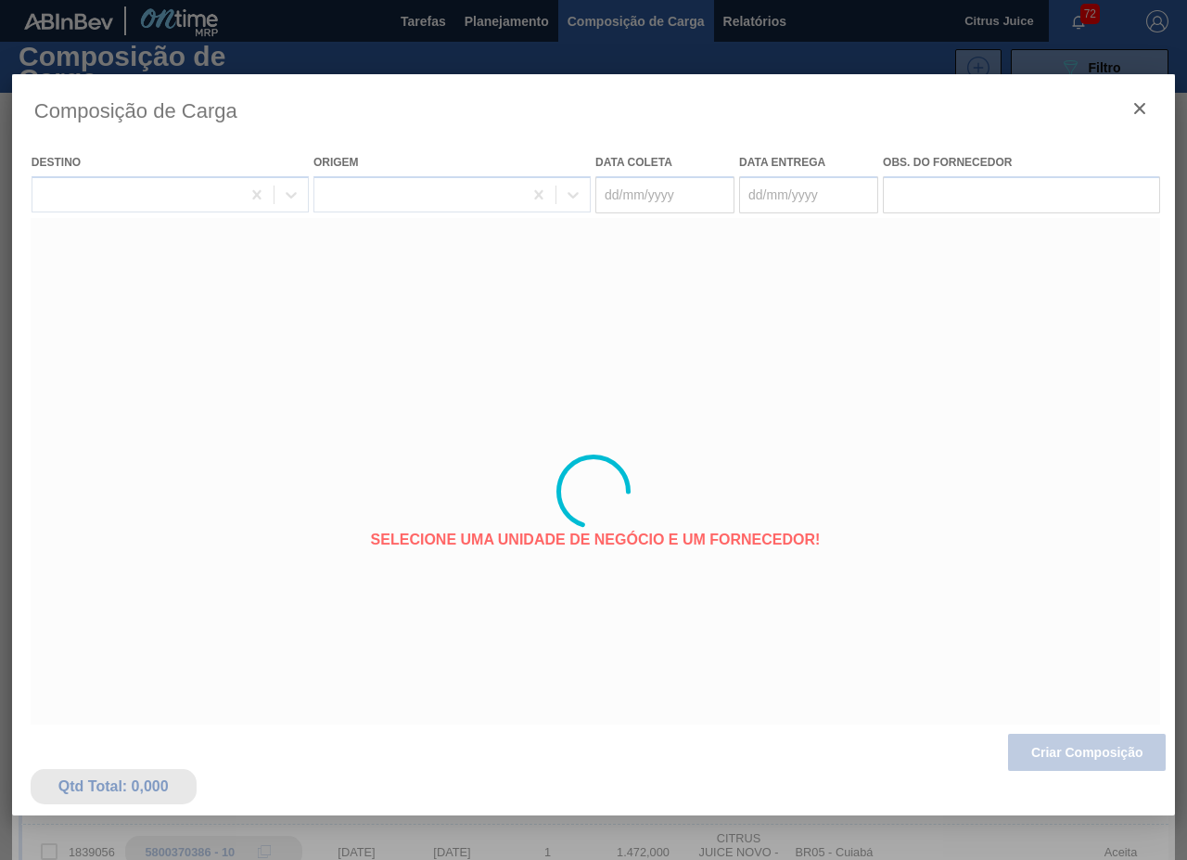
type coleta "[DATE]"
type Entrega "[DATE]"
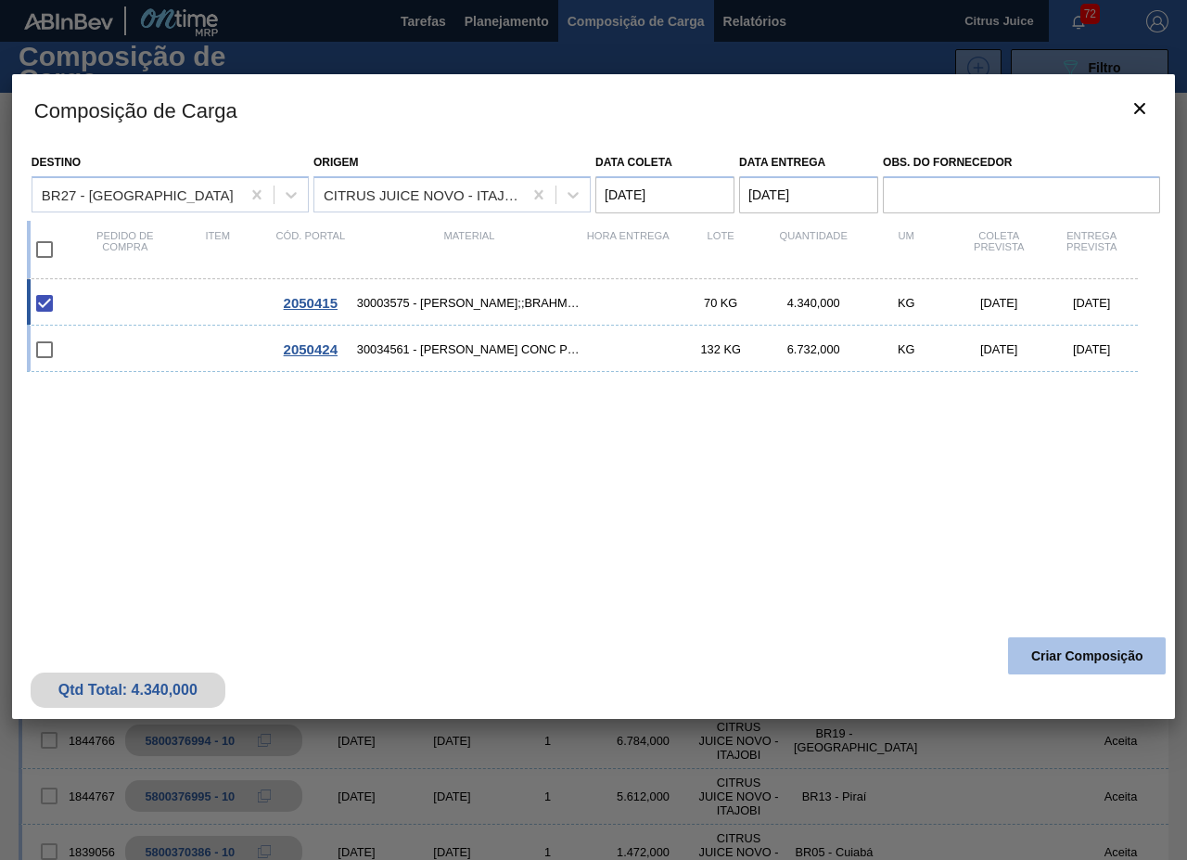
click at [1031, 665] on button "Criar Composição" at bounding box center [1087, 655] width 158 height 37
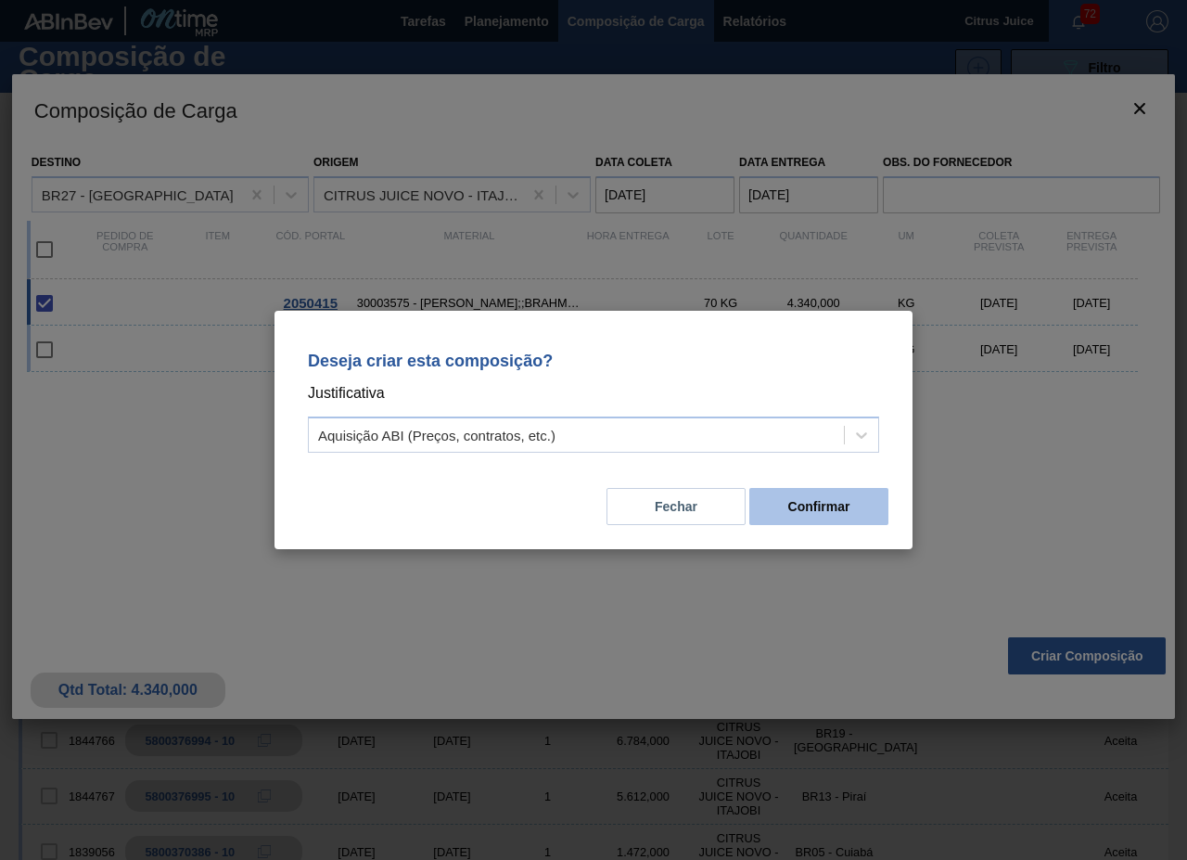
click at [850, 508] on button "Confirmar" at bounding box center [819, 506] width 139 height 37
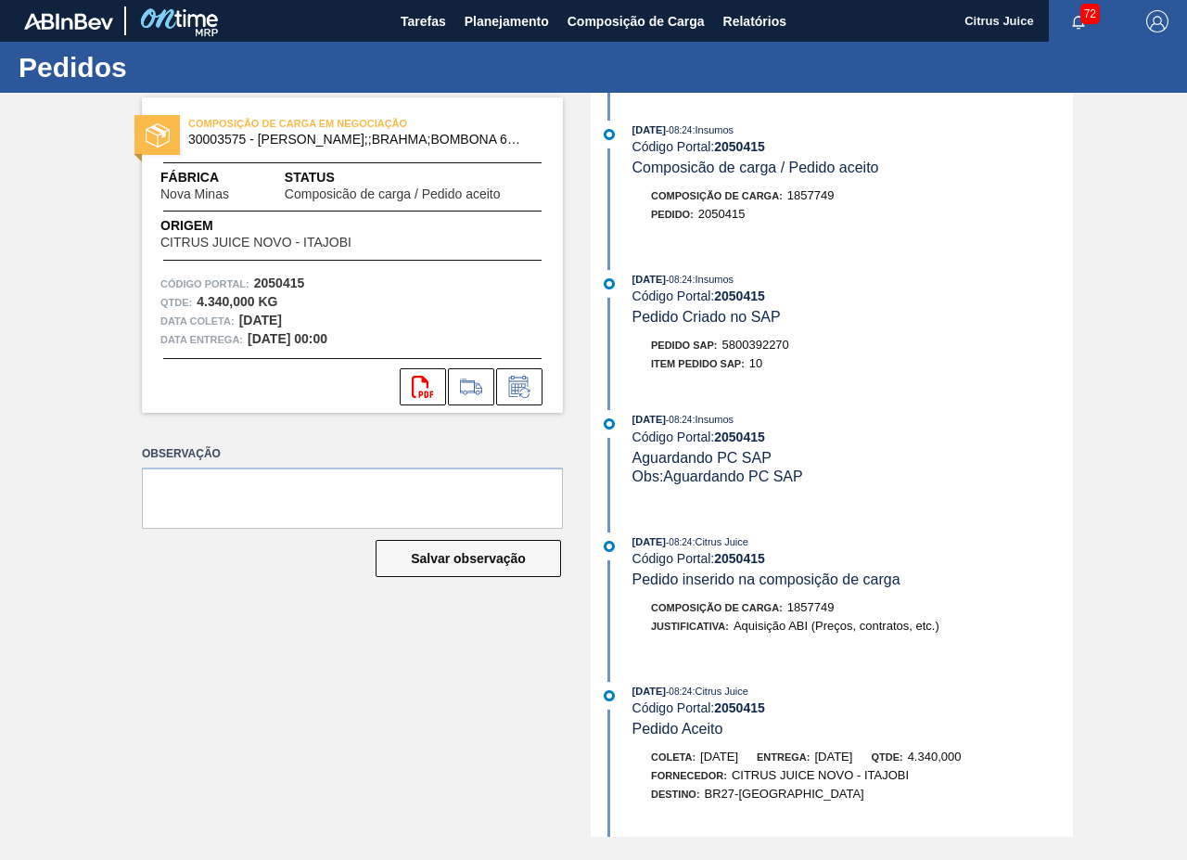
click at [753, 341] on span "5800392270" at bounding box center [756, 345] width 67 height 14
copy span "5800392270"
click at [497, 20] on span "Planejamento" at bounding box center [507, 21] width 84 height 22
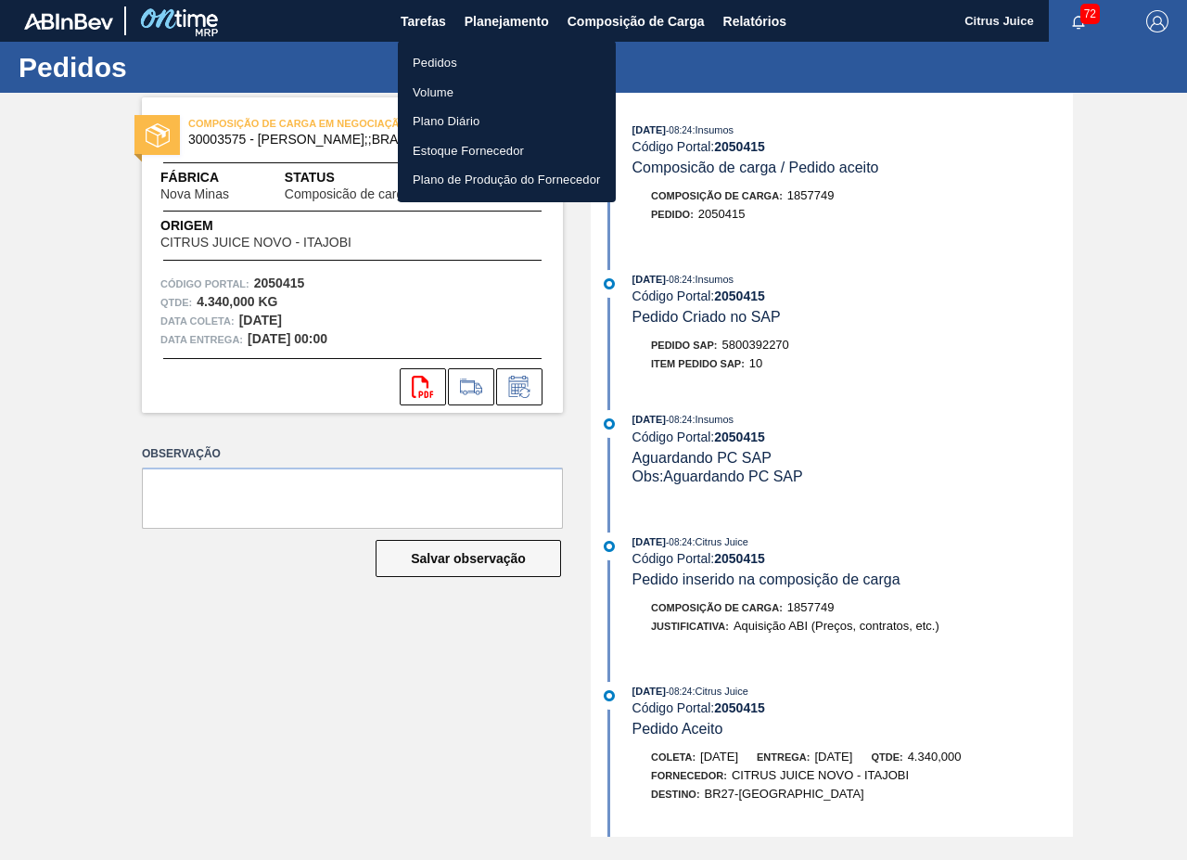
click at [451, 46] on ul "Pedidos Volume Plano Diário Estoque Fornecedor Plano de Produção do Fornecedor" at bounding box center [507, 121] width 218 height 161
click at [445, 58] on li "Pedidos" at bounding box center [507, 63] width 218 height 30
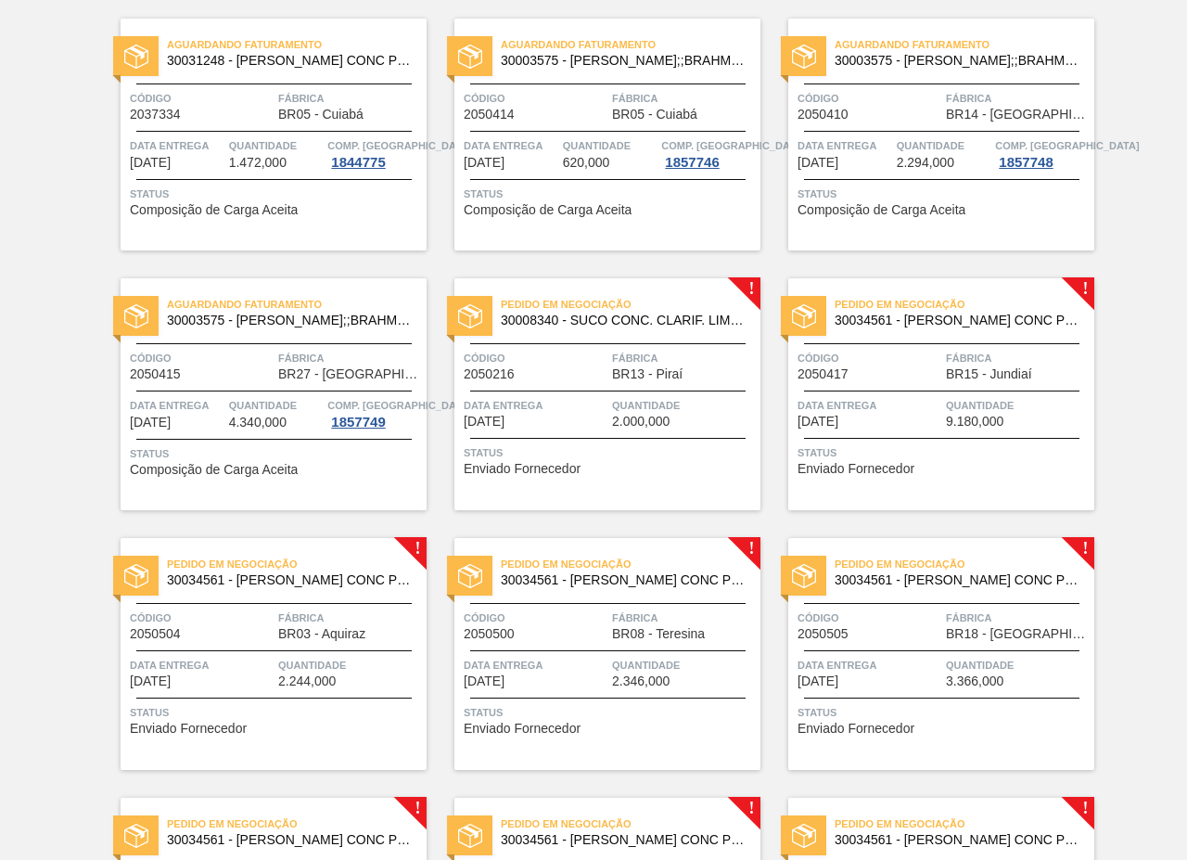
scroll to position [2505, 0]
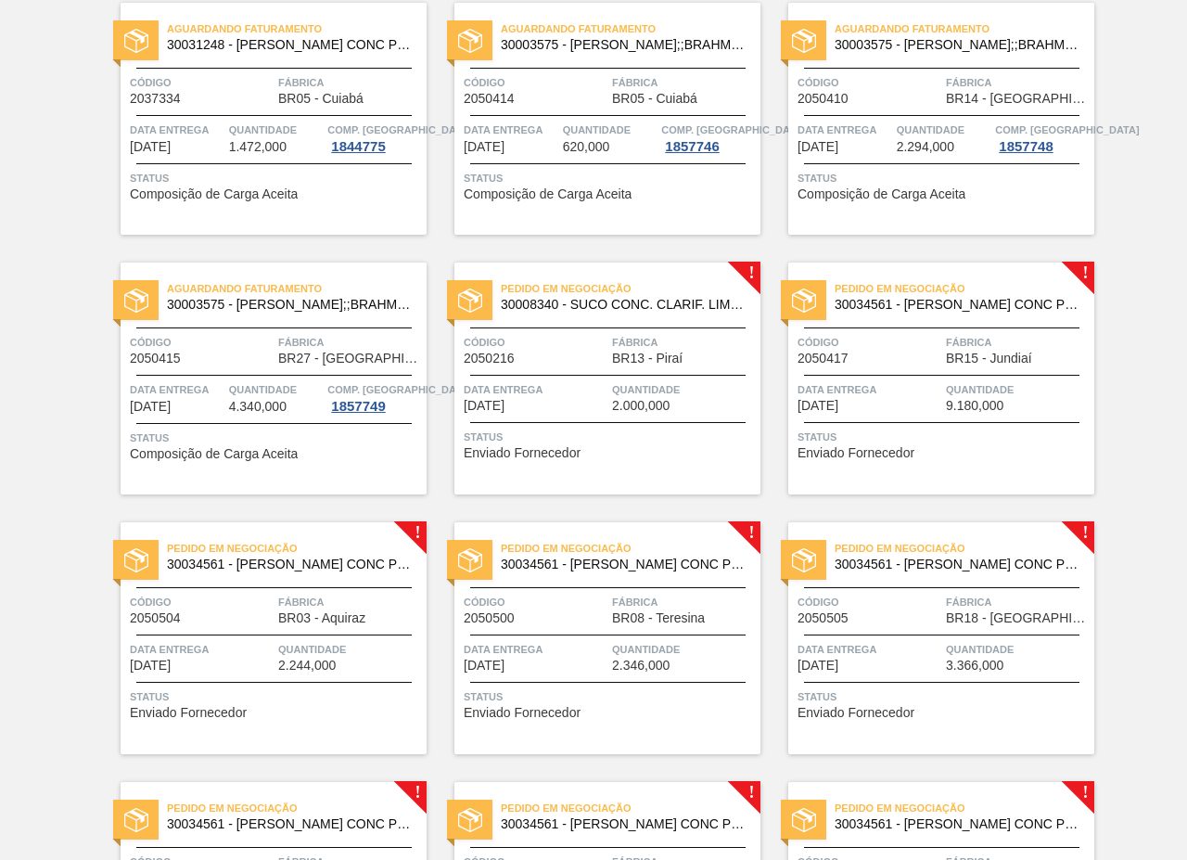
click at [612, 368] on div "Pedido em Negociação 30008340 - SUCO CONC. CLARIF. LIMÃO [PERSON_NAME] Código 2…" at bounding box center [608, 379] width 306 height 232
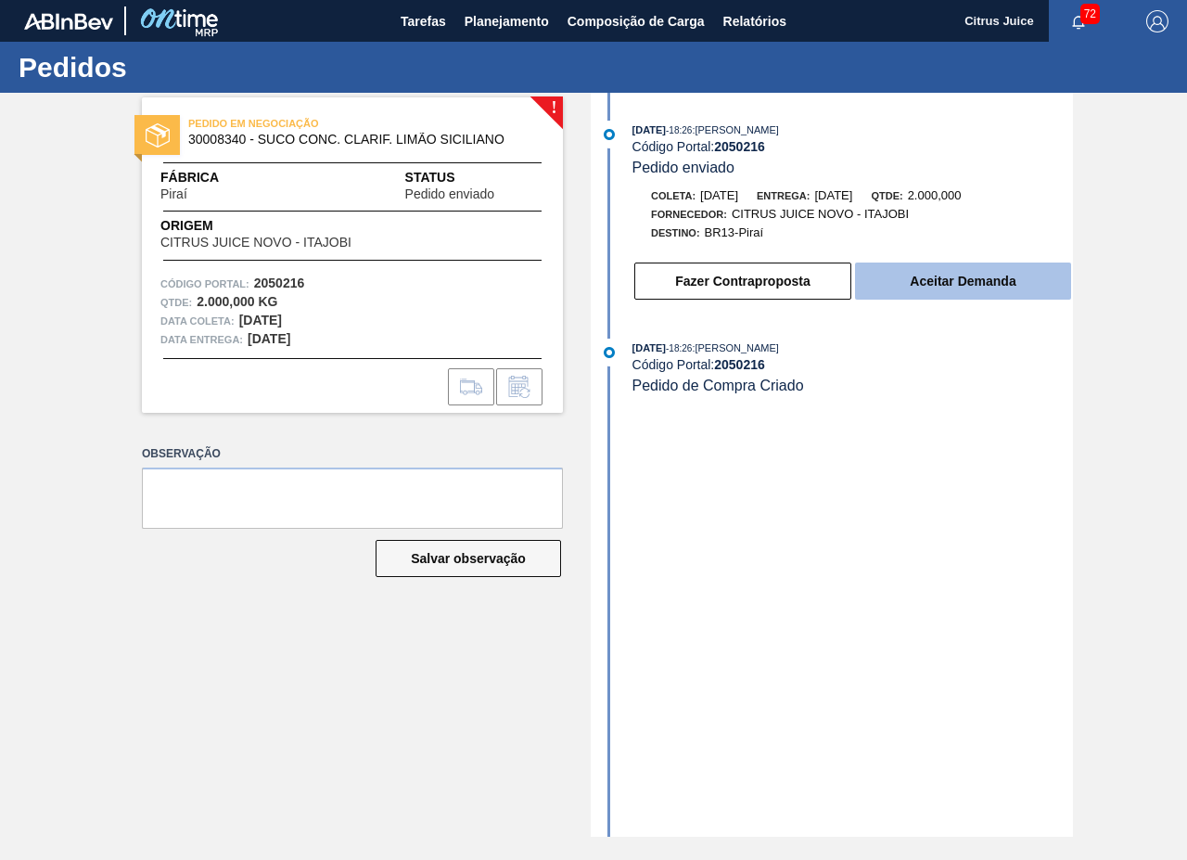
click at [930, 289] on button "Aceitar Demanda" at bounding box center [963, 281] width 216 height 37
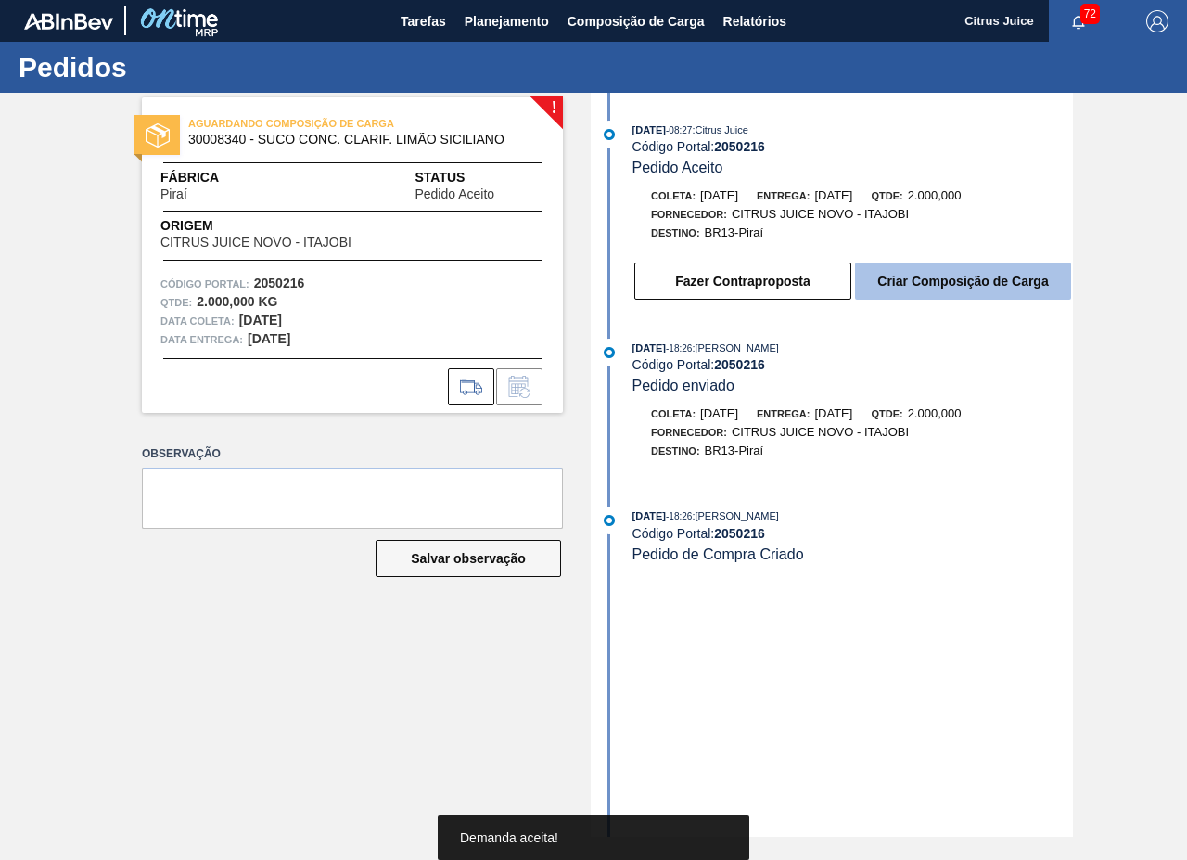
click at [957, 290] on button "Criar Composição de Carga" at bounding box center [963, 281] width 216 height 37
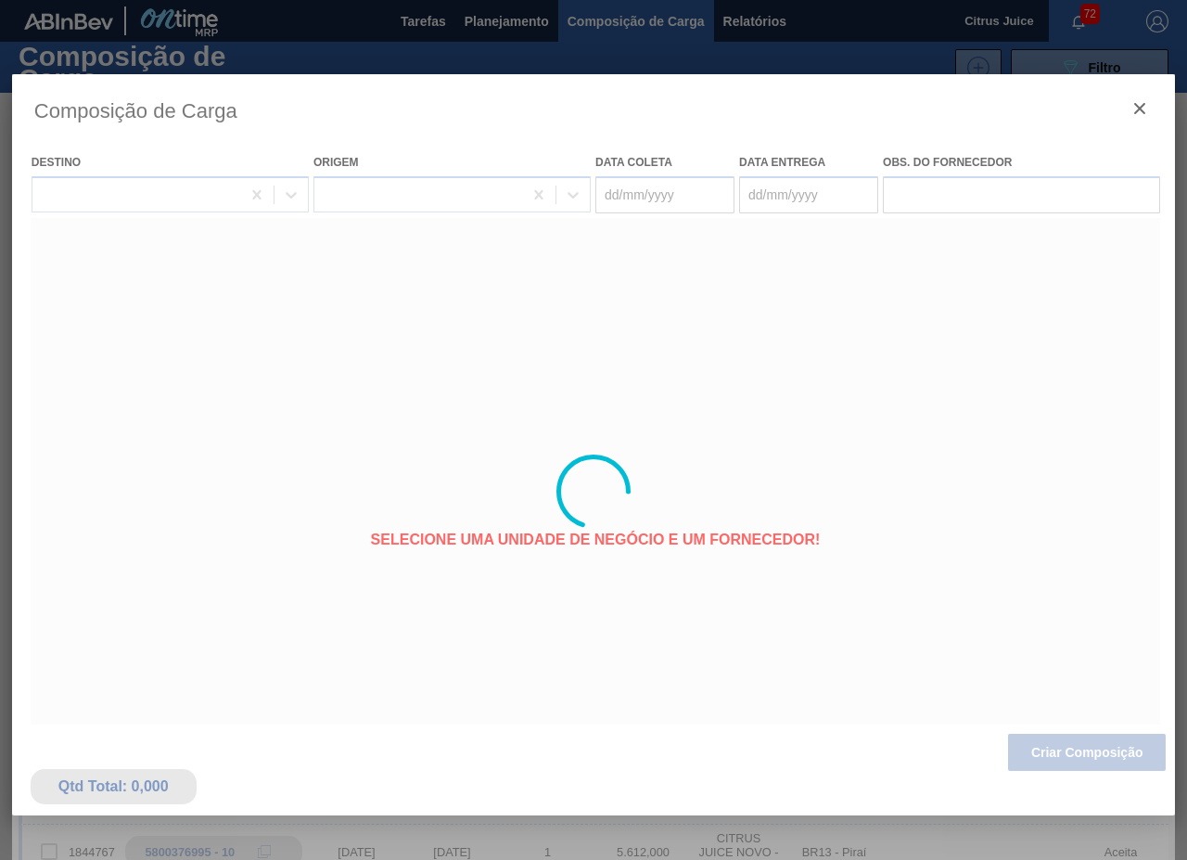
type coleta "[DATE]"
type Entrega "[DATE]"
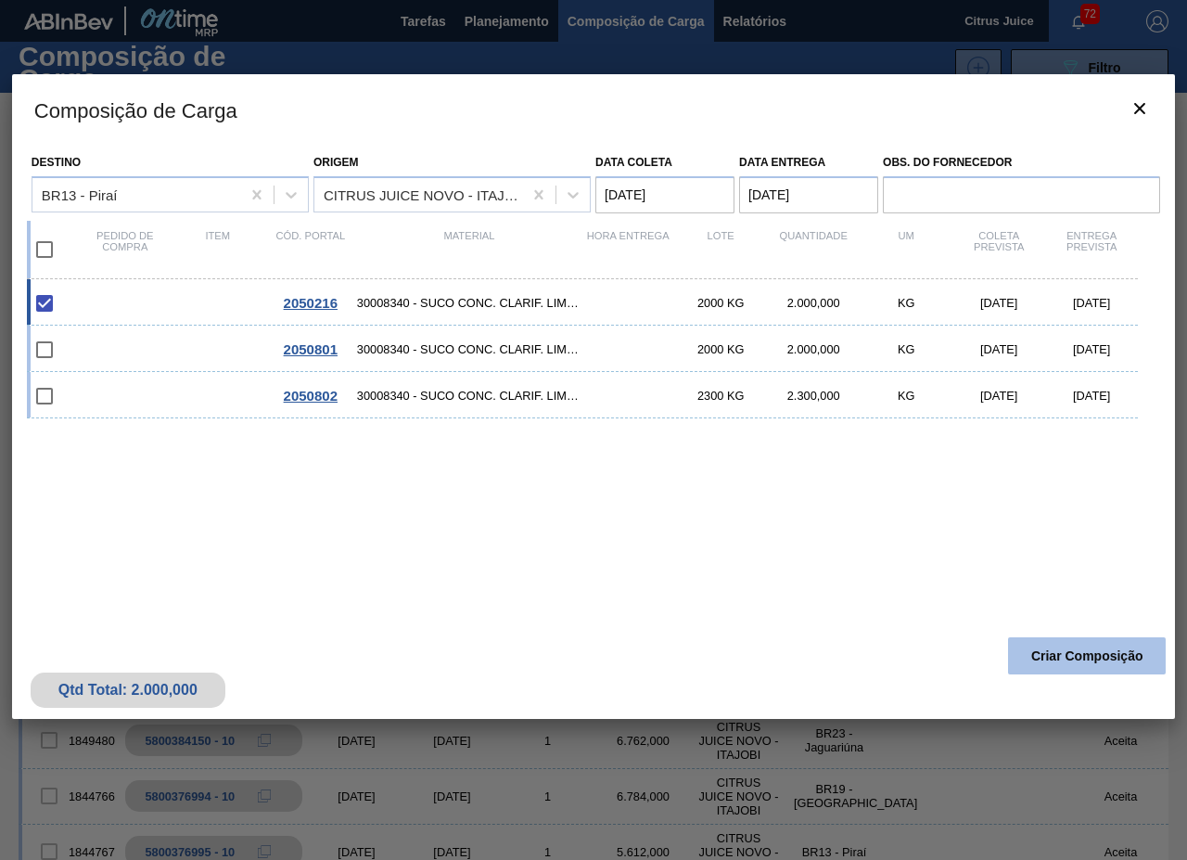
click at [1070, 656] on button "Criar Composição" at bounding box center [1087, 655] width 158 height 37
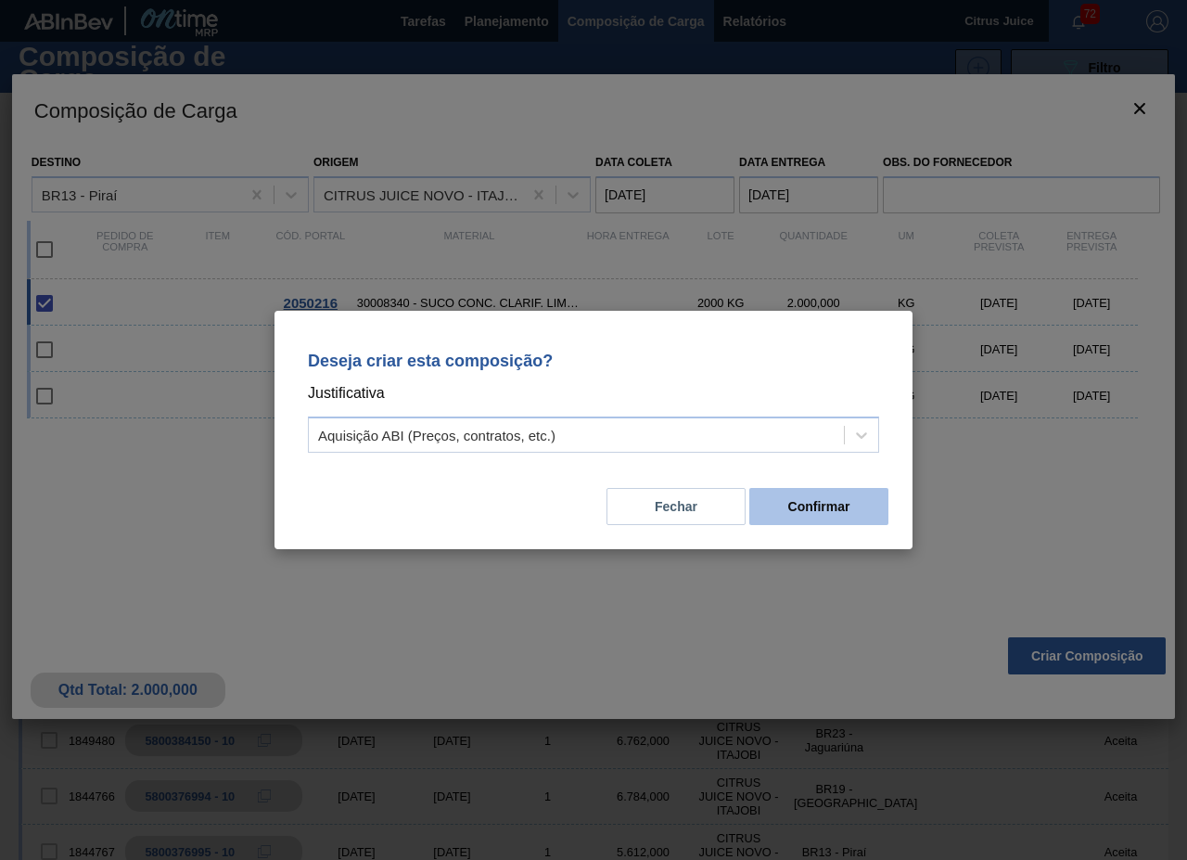
click at [803, 495] on button "Confirmar" at bounding box center [819, 506] width 139 height 37
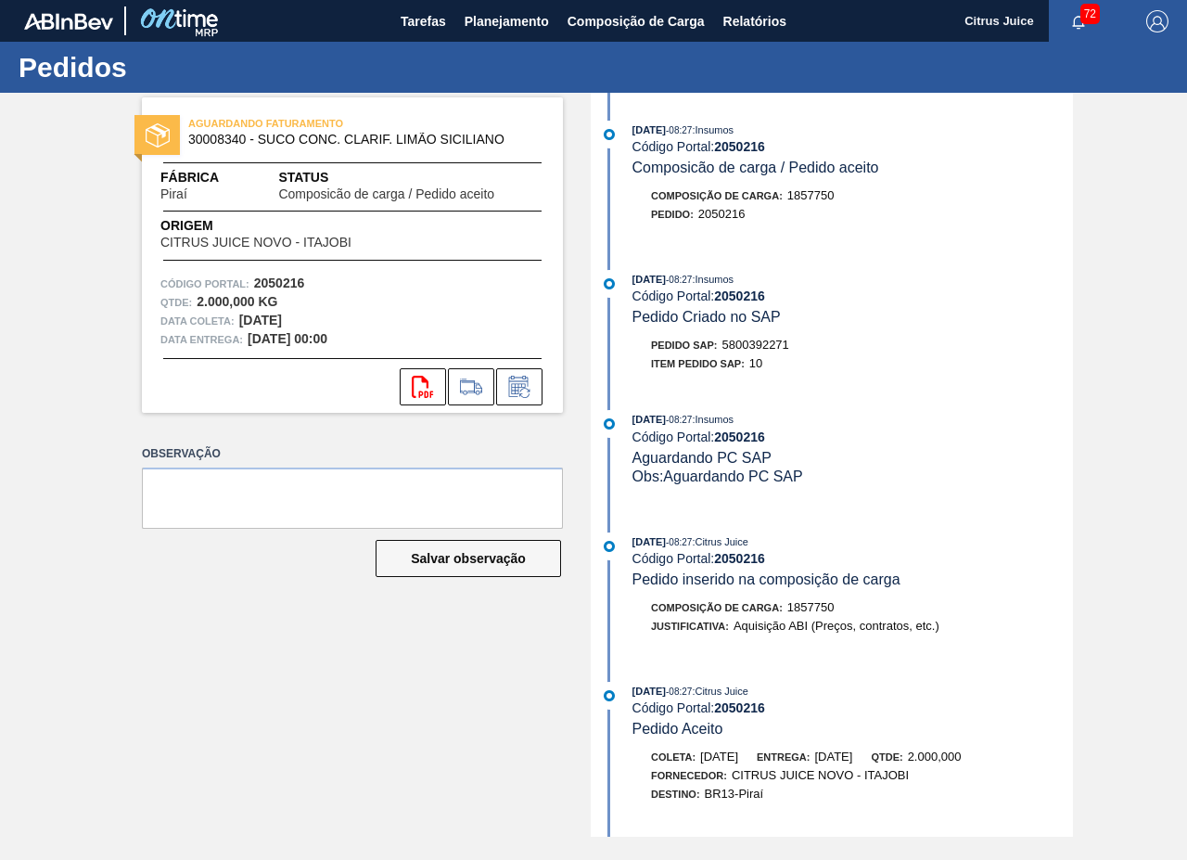
click at [760, 341] on span "5800392271" at bounding box center [756, 345] width 67 height 14
click at [759, 340] on span "5800392271" at bounding box center [756, 345] width 67 height 14
copy span "5800392271"
click at [519, 12] on span "Planejamento" at bounding box center [507, 21] width 84 height 22
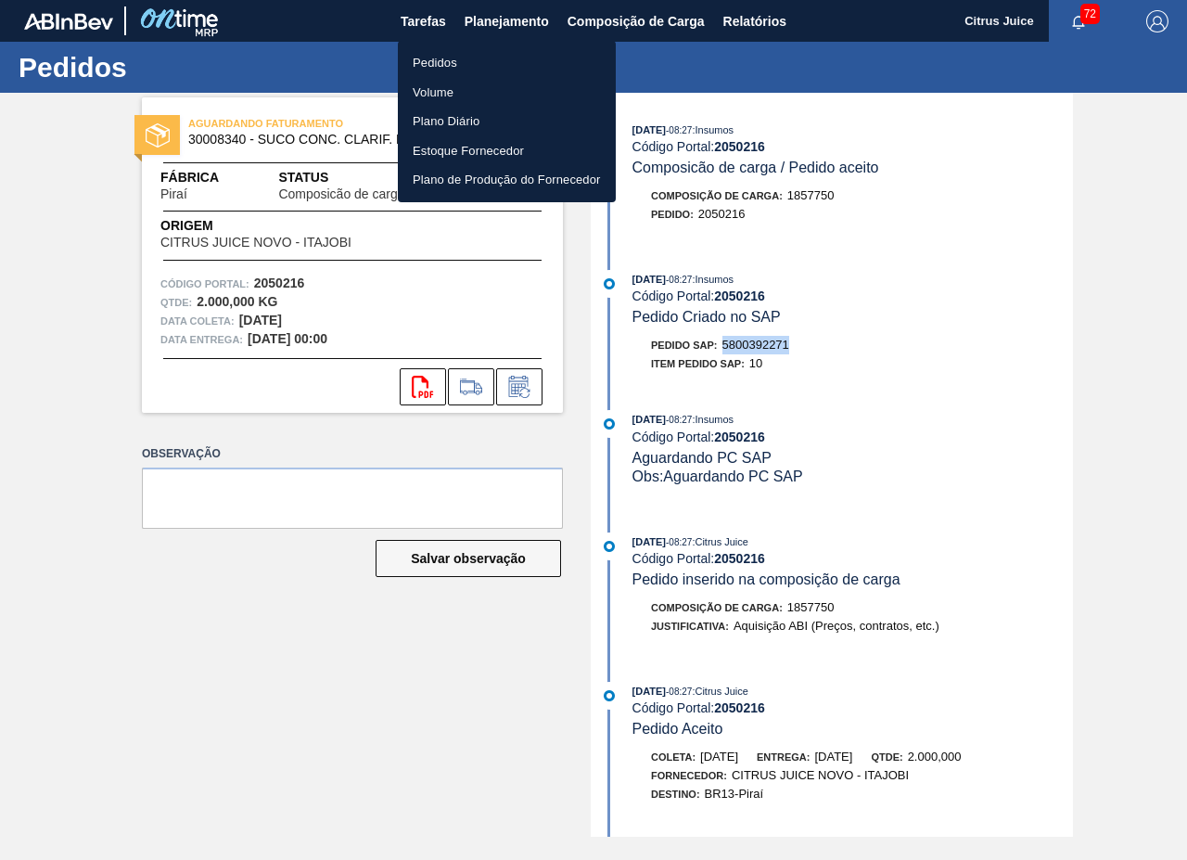
click at [500, 64] on li "Pedidos" at bounding box center [507, 63] width 218 height 30
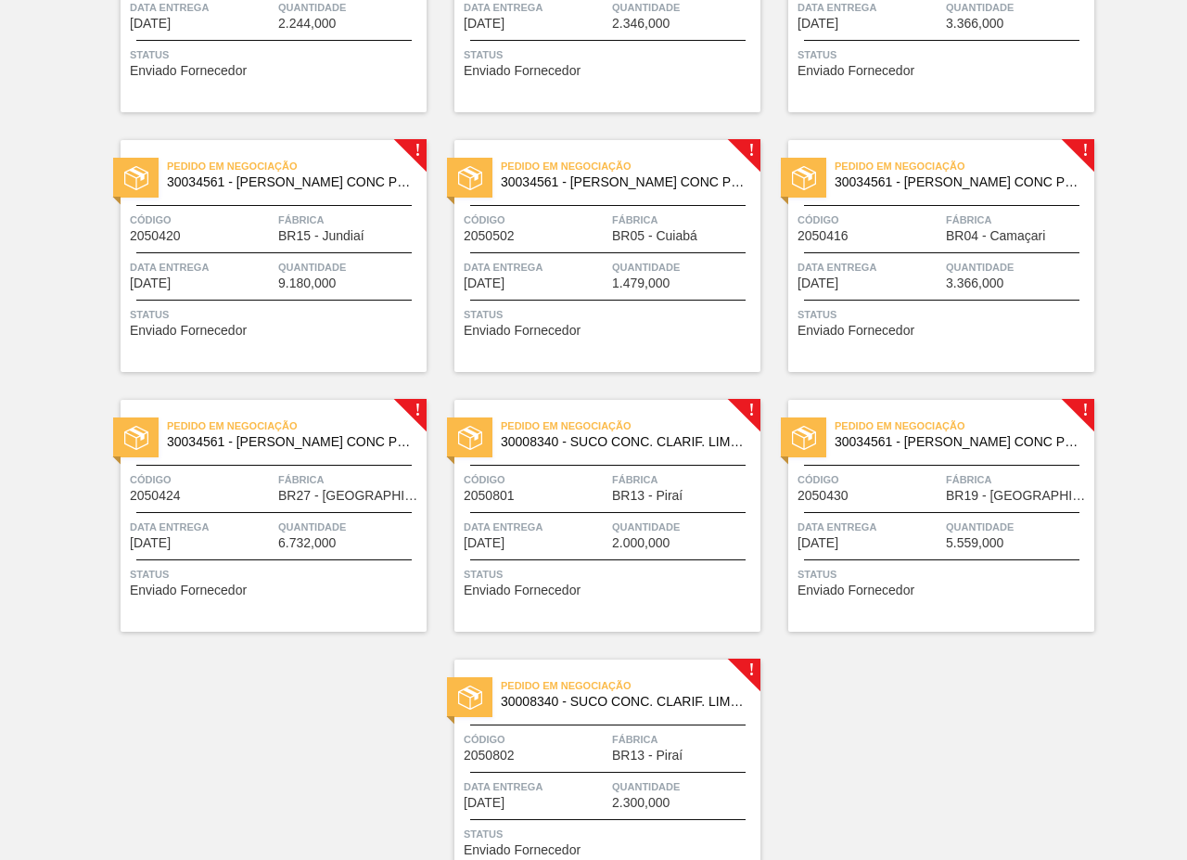
scroll to position [3247, 0]
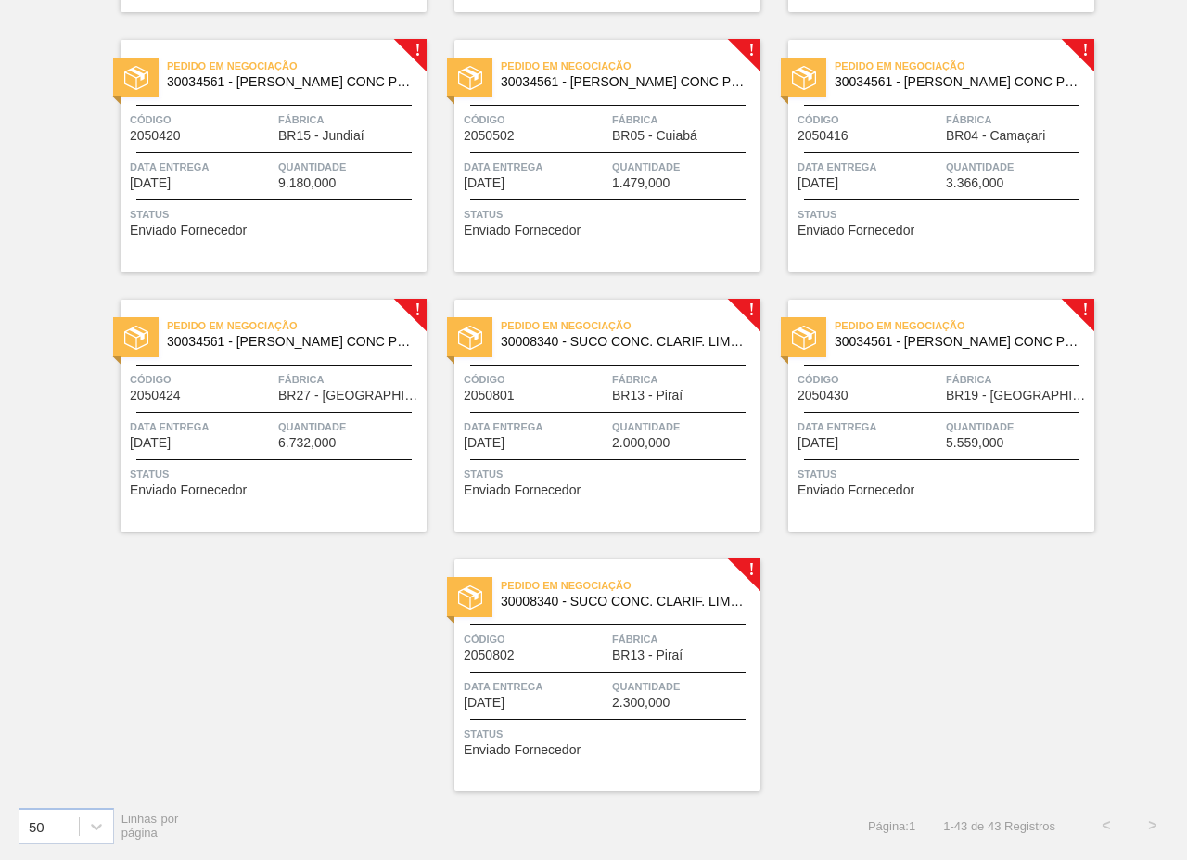
click at [646, 430] on span "Quantidade" at bounding box center [684, 426] width 144 height 19
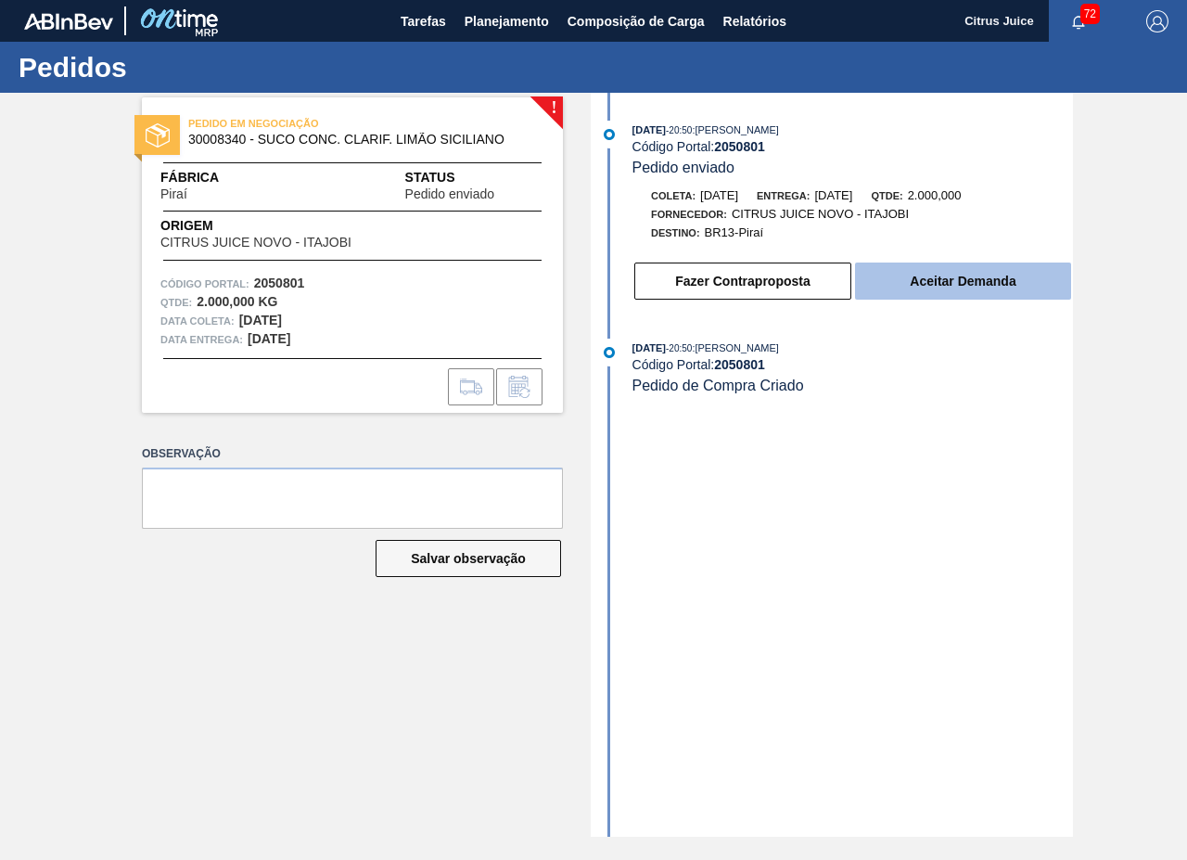
click at [961, 272] on button "Aceitar Demanda" at bounding box center [963, 281] width 216 height 37
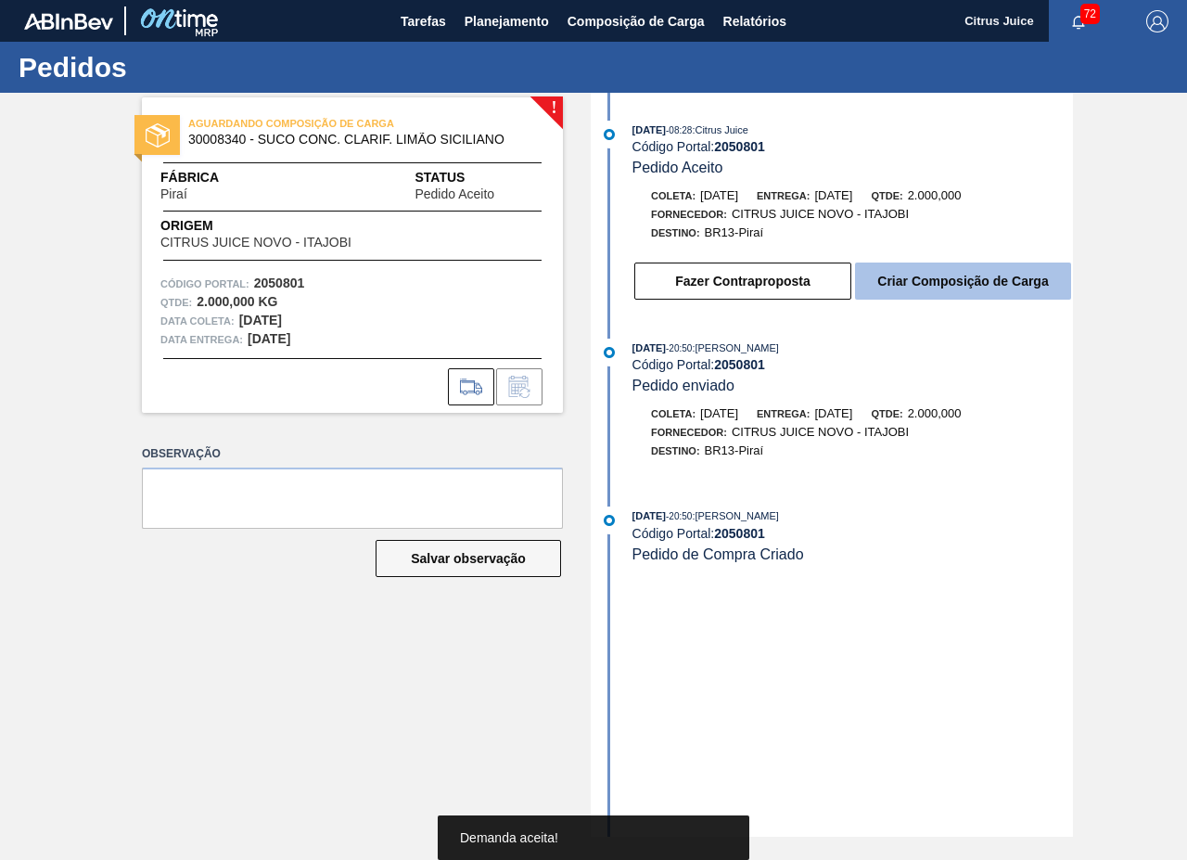
click at [954, 289] on button "Criar Composição de Carga" at bounding box center [963, 281] width 216 height 37
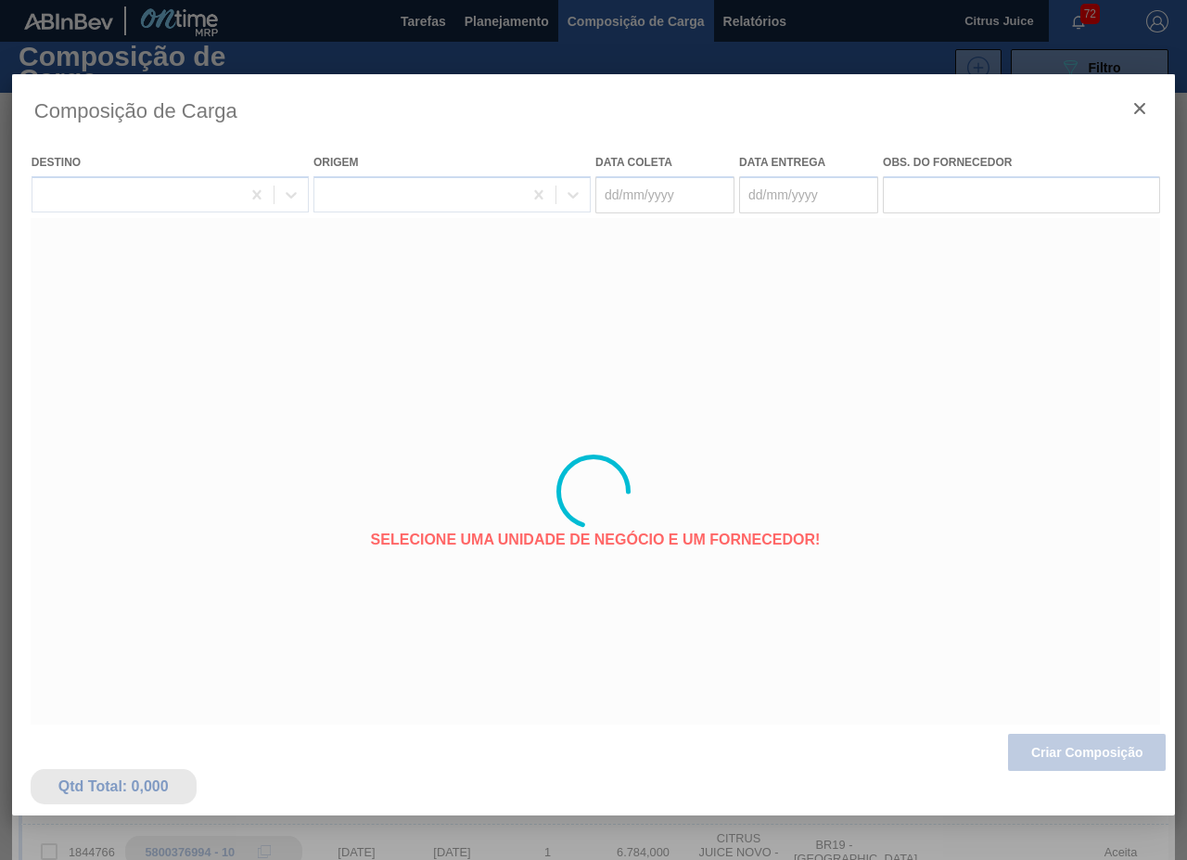
type coleta "[DATE]"
type Entrega "[DATE]"
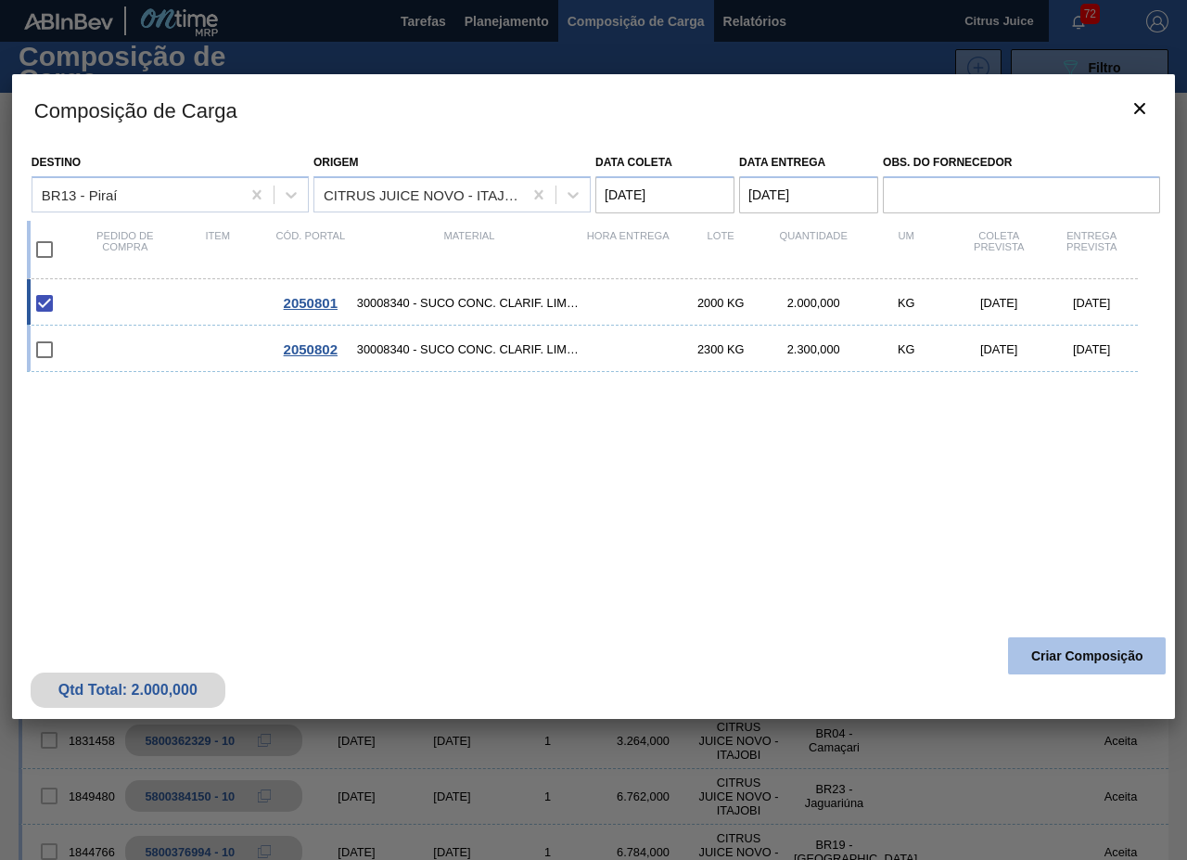
click at [1057, 663] on button "Criar Composição" at bounding box center [1087, 655] width 158 height 37
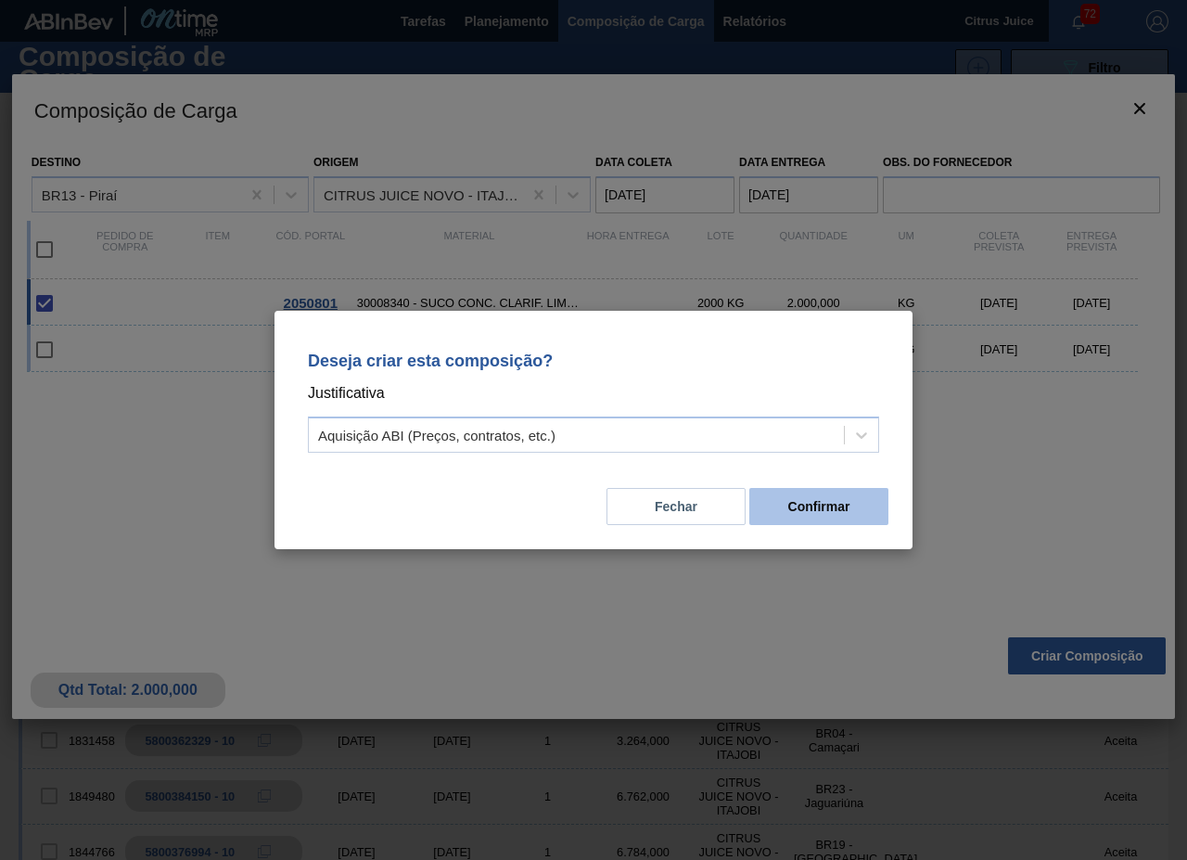
click at [801, 506] on button "Confirmar" at bounding box center [819, 506] width 139 height 37
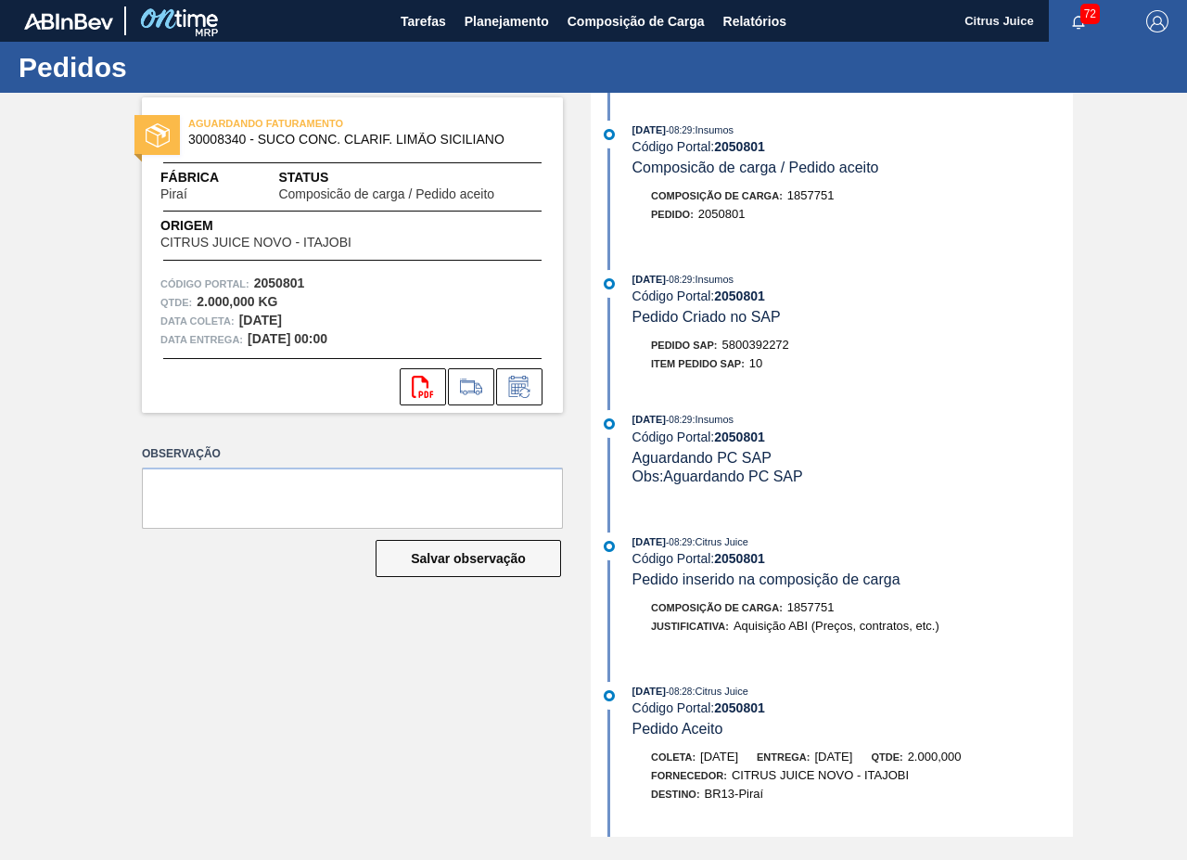
click at [774, 348] on span "5800392272" at bounding box center [756, 345] width 67 height 14
copy span "5800392272"
click at [488, 21] on span "Planejamento" at bounding box center [507, 21] width 84 height 22
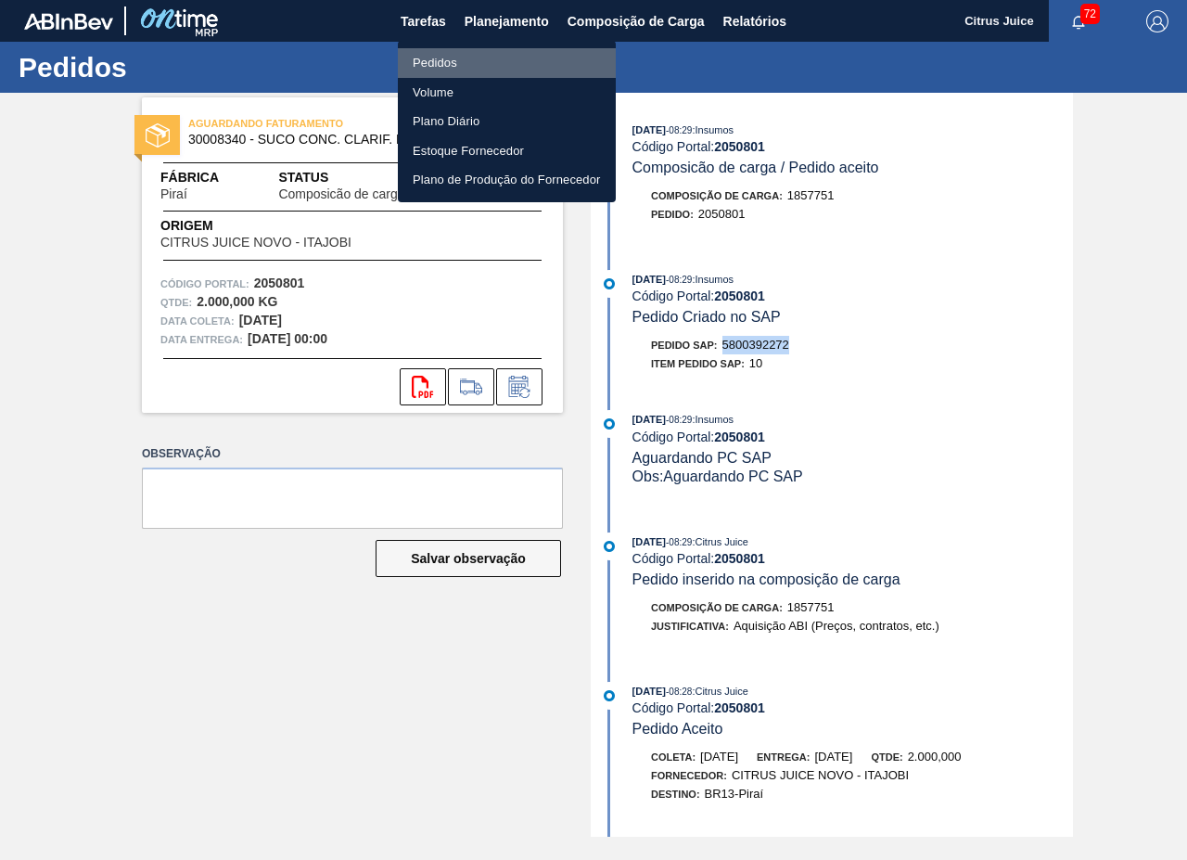
click at [450, 63] on li "Pedidos" at bounding box center [507, 63] width 218 height 30
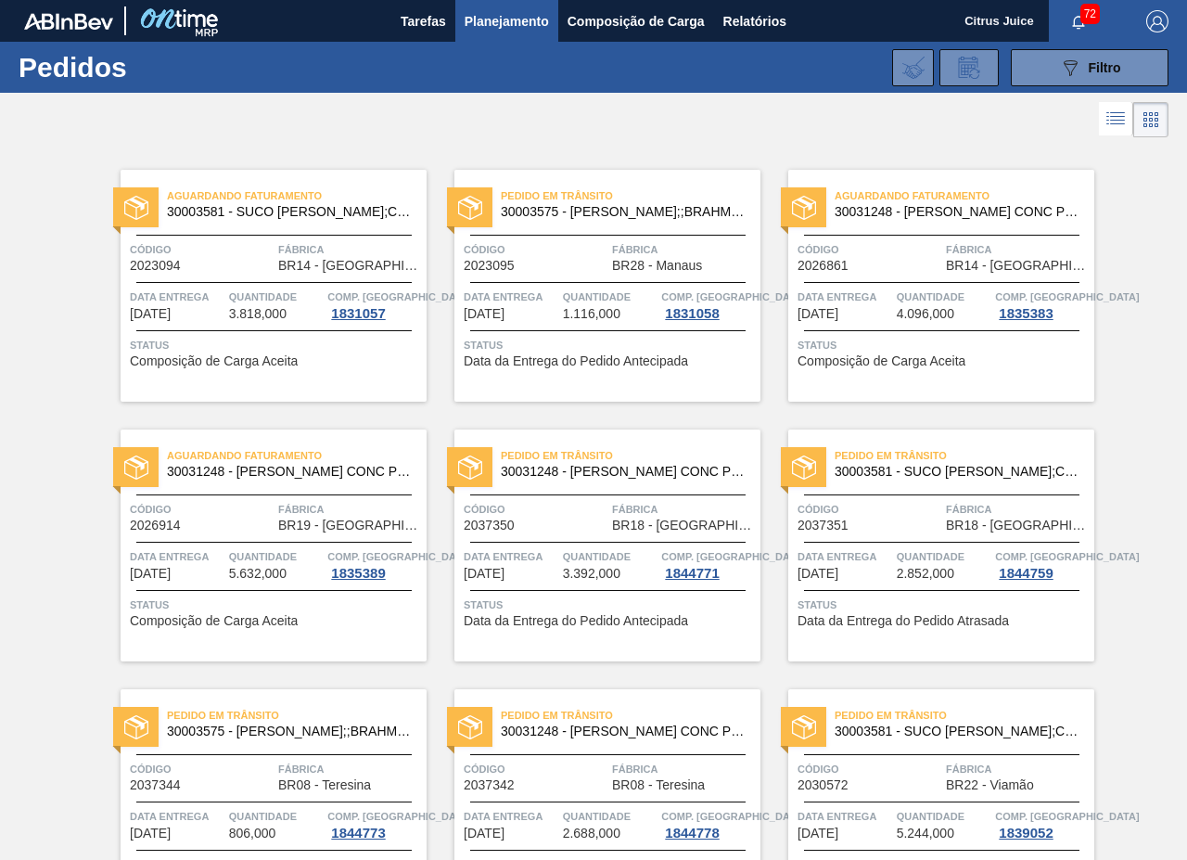
click at [768, 417] on div "Pedido em Trânsito 30003581 - SUCO CONCENT LIMAO;CLARIFIC.C/SO2;PEPSI; Código 2…" at bounding box center [928, 532] width 334 height 260
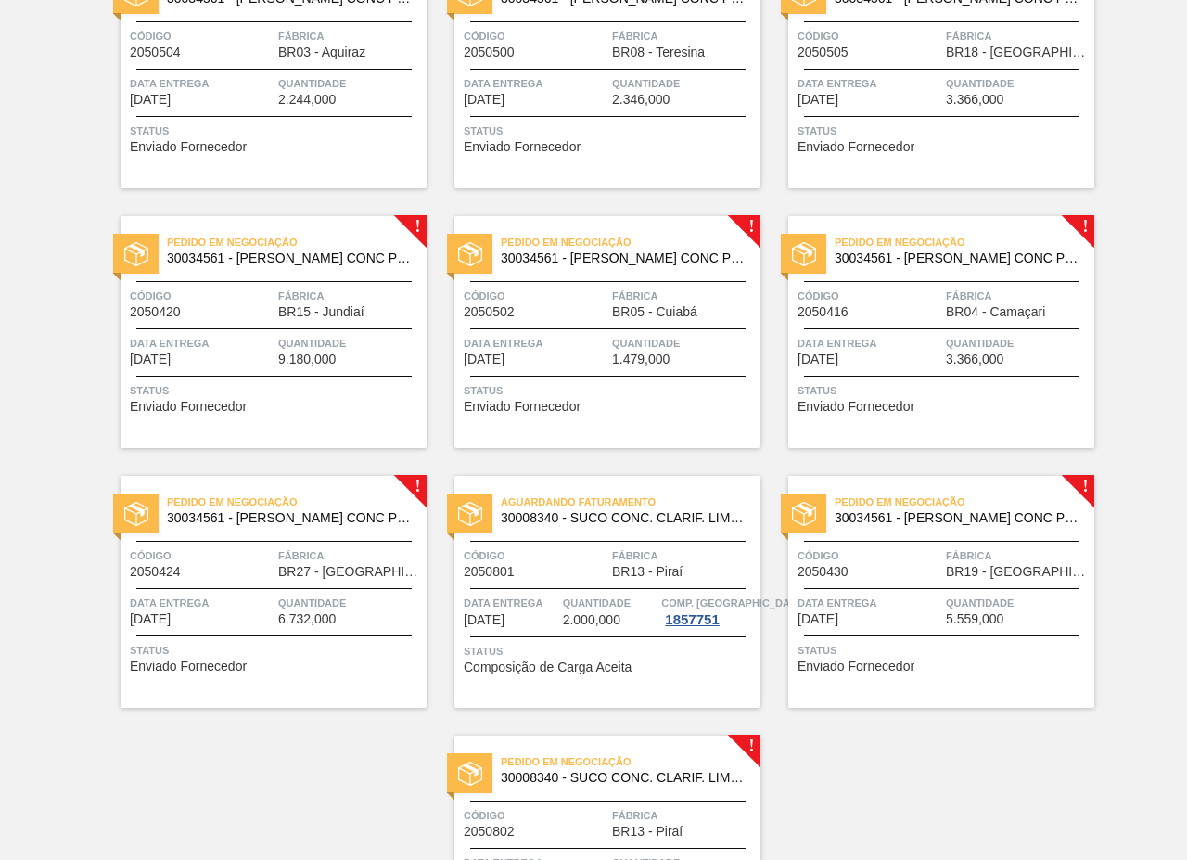
scroll to position [3247, 0]
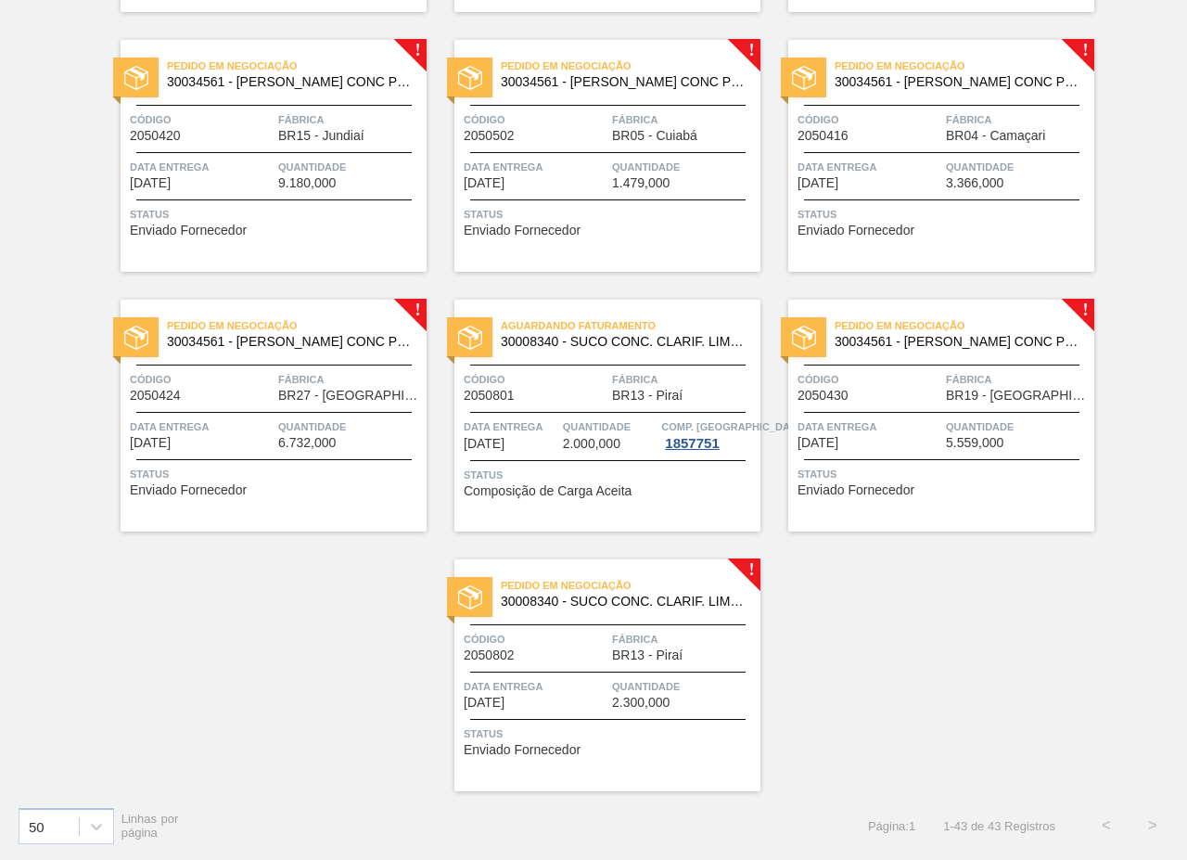
click at [645, 647] on span "Fábrica" at bounding box center [684, 639] width 144 height 19
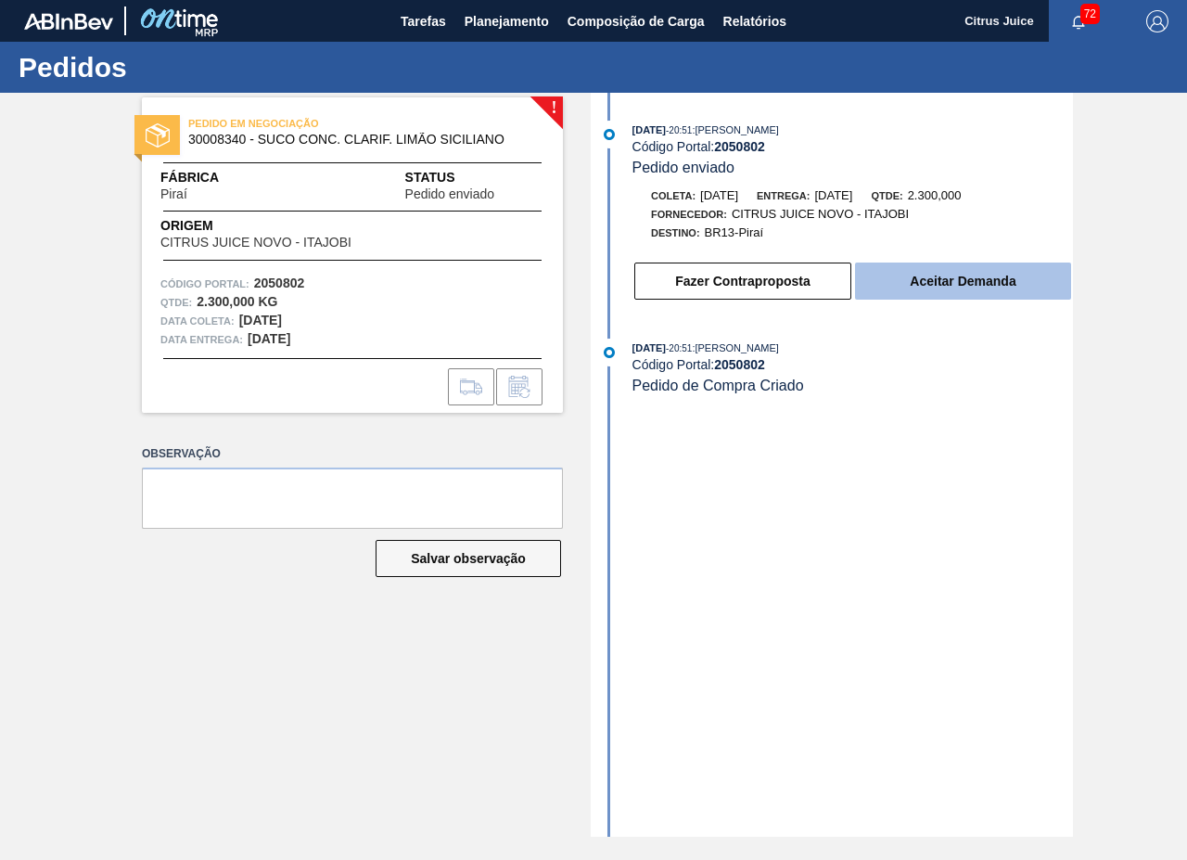
click at [985, 266] on button "Aceitar Demanda" at bounding box center [963, 281] width 216 height 37
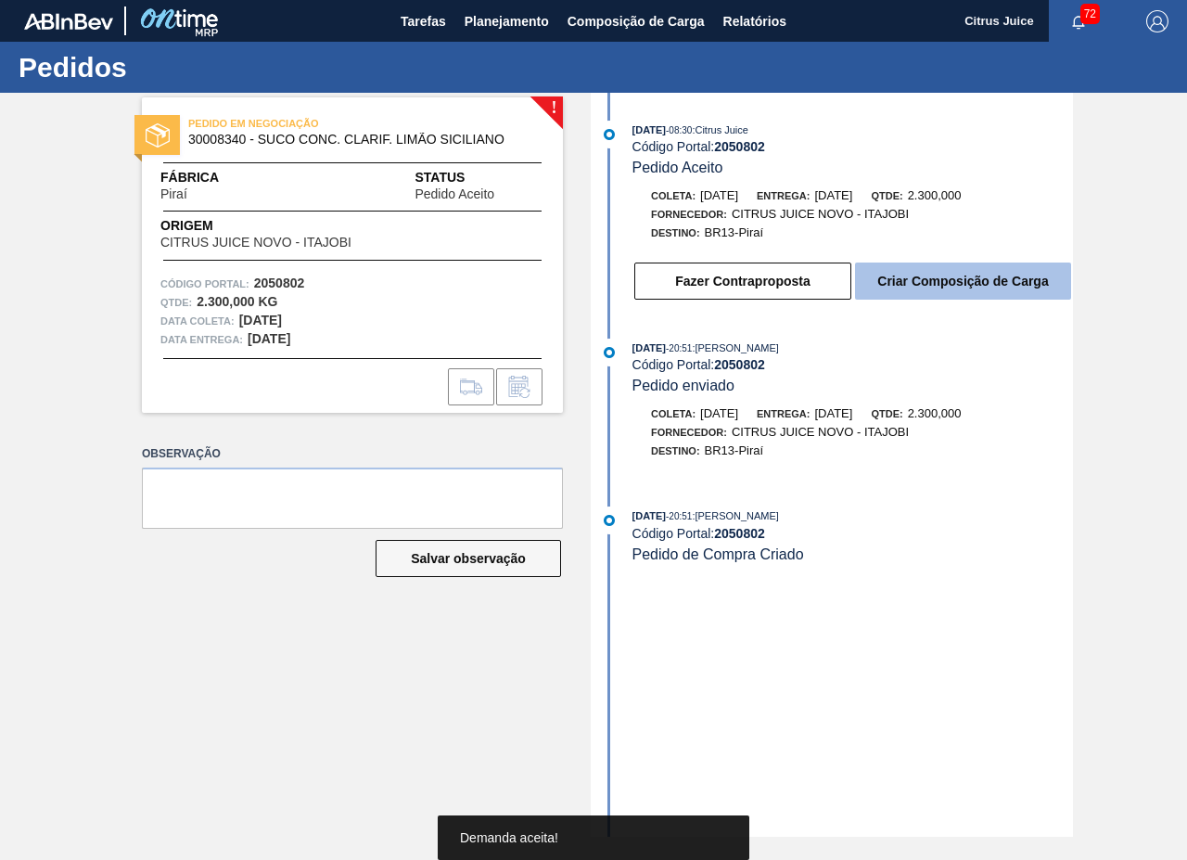
click at [970, 275] on button "Criar Composição de Carga" at bounding box center [963, 281] width 216 height 37
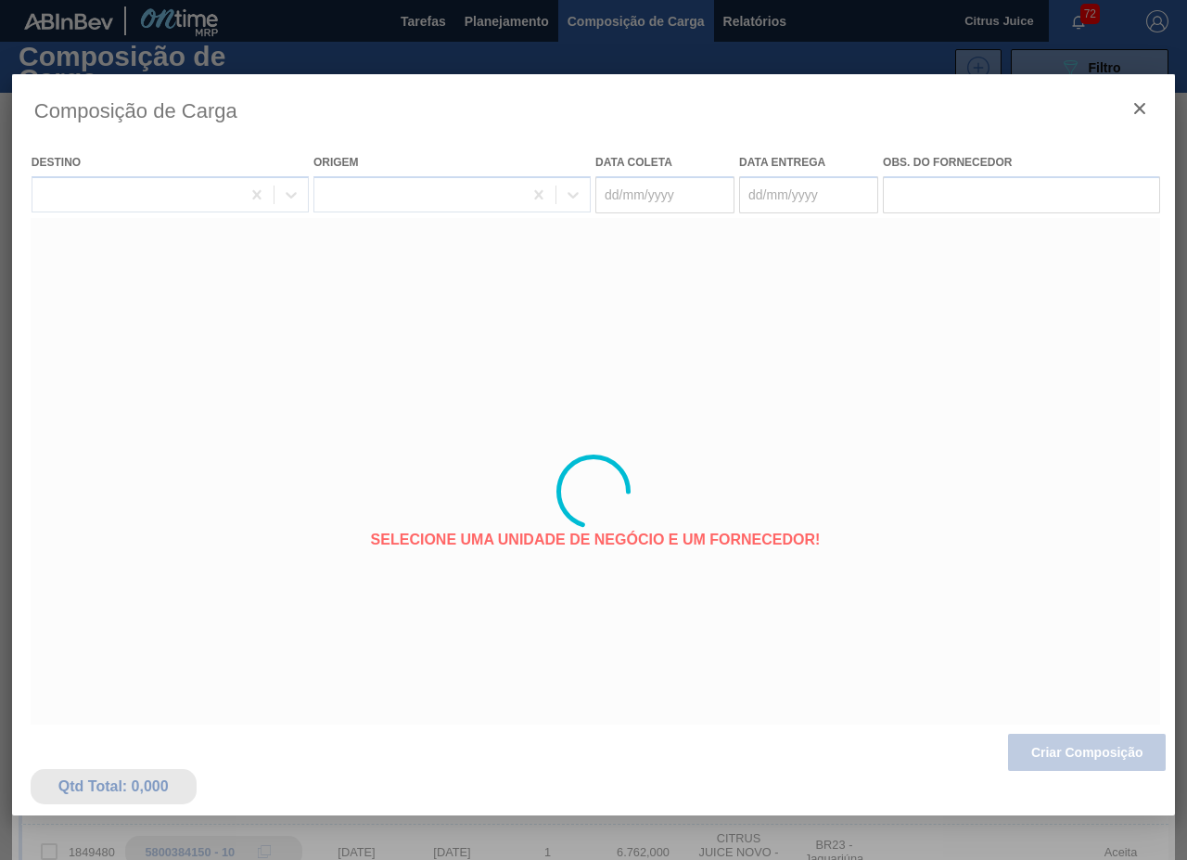
type coleta "[DATE]"
type Entrega "[DATE]"
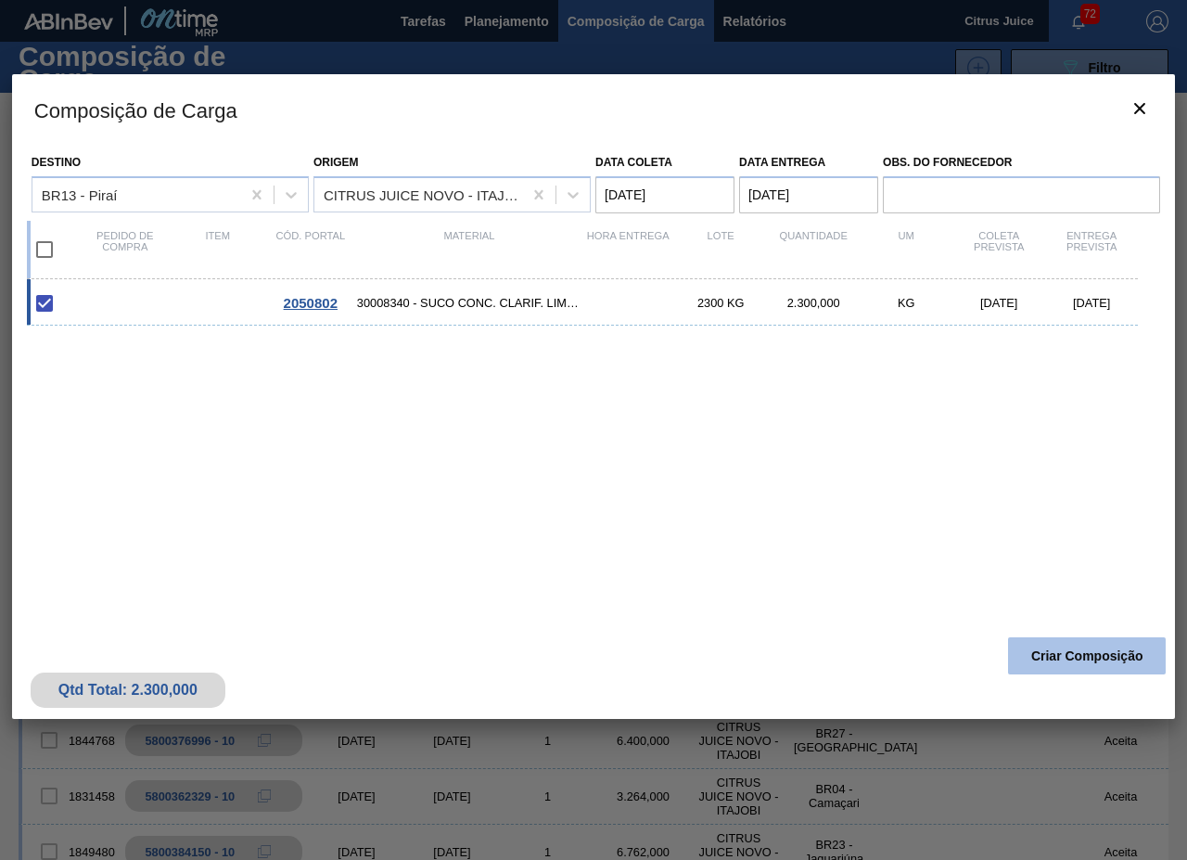
click at [1082, 651] on button "Criar Composição" at bounding box center [1087, 655] width 158 height 37
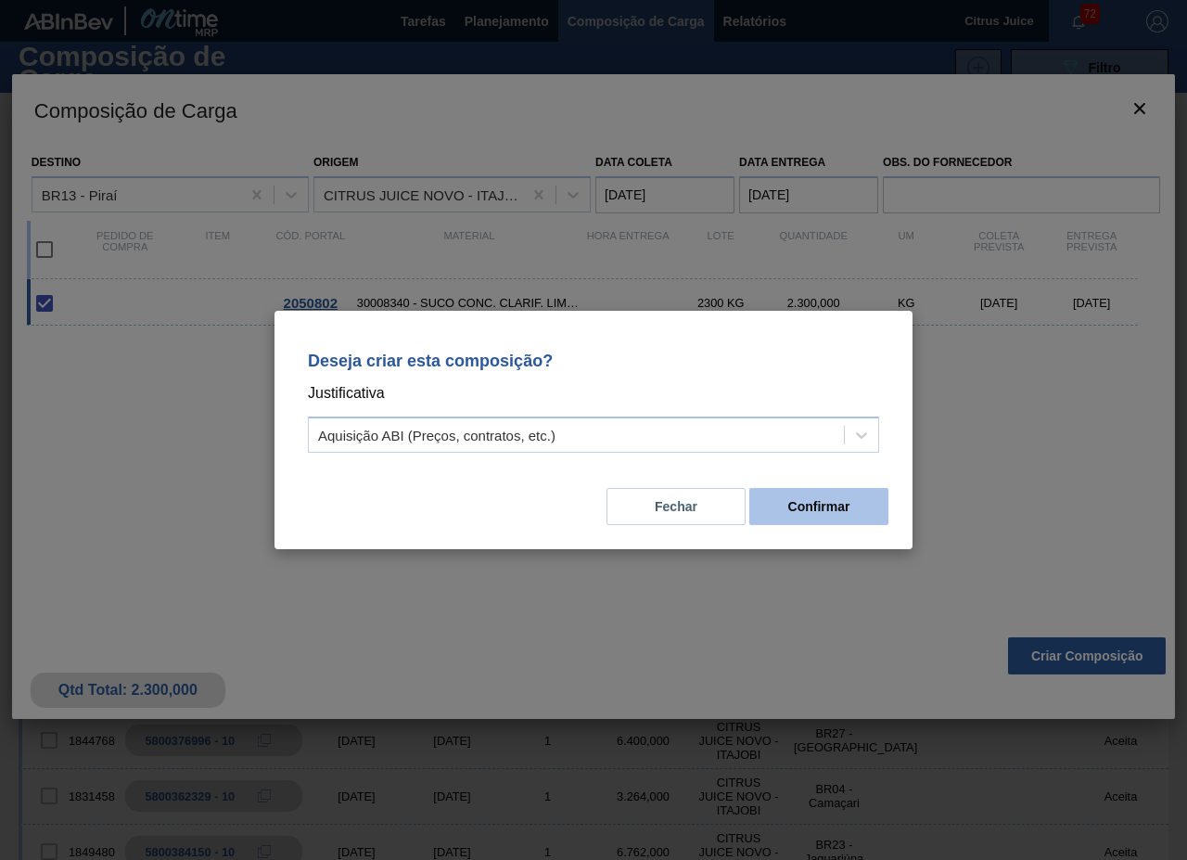
click at [839, 503] on button "Confirmar" at bounding box center [819, 506] width 139 height 37
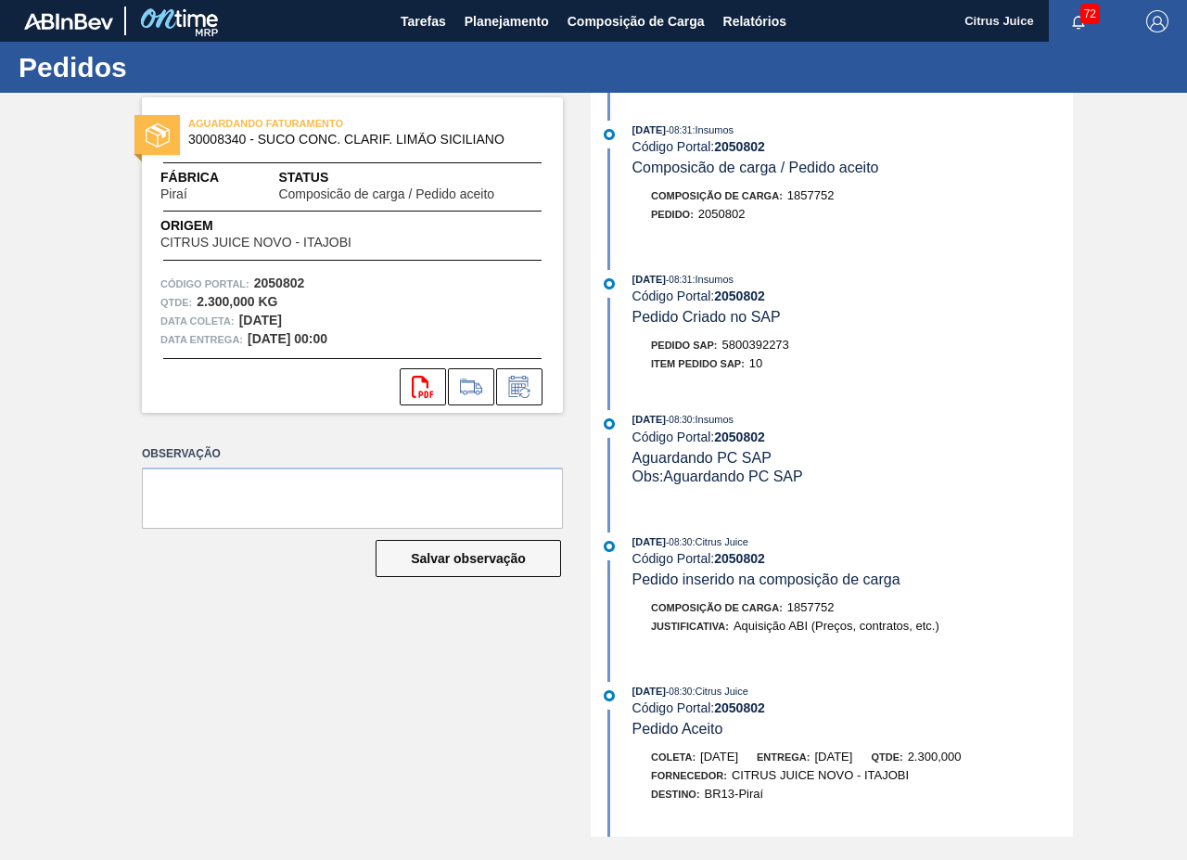
click at [762, 348] on span "5800392273" at bounding box center [756, 345] width 67 height 14
copy span "5800392273"
click at [483, 26] on span "Planejamento" at bounding box center [507, 21] width 84 height 22
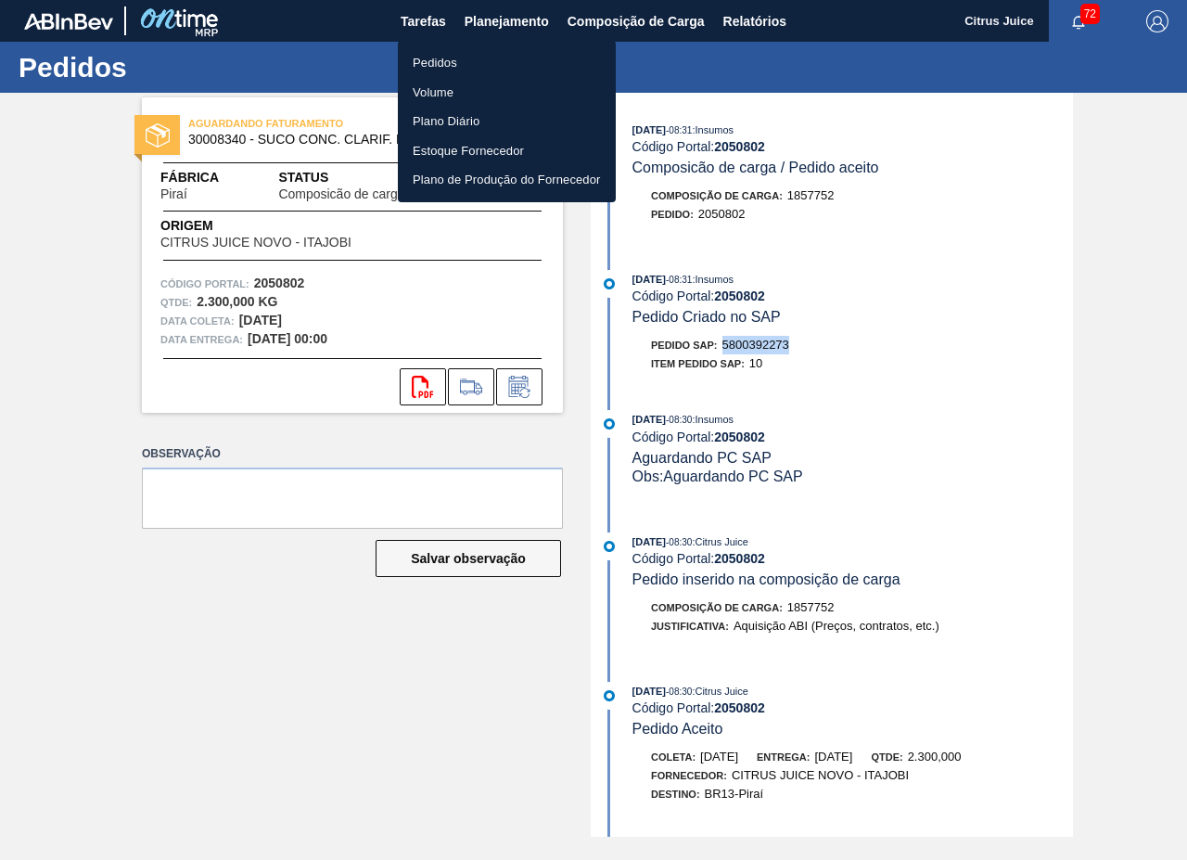
click at [453, 66] on li "Pedidos" at bounding box center [507, 63] width 218 height 30
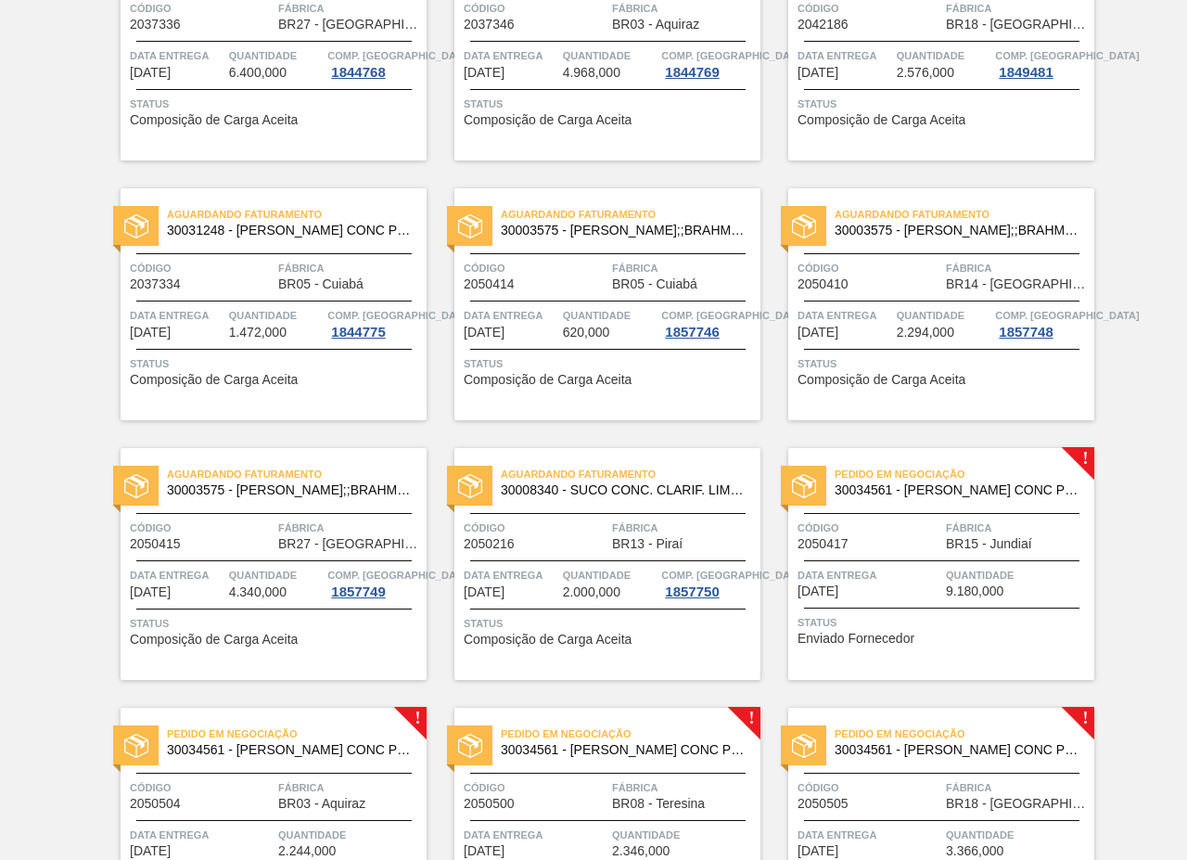
scroll to position [2505, 0]
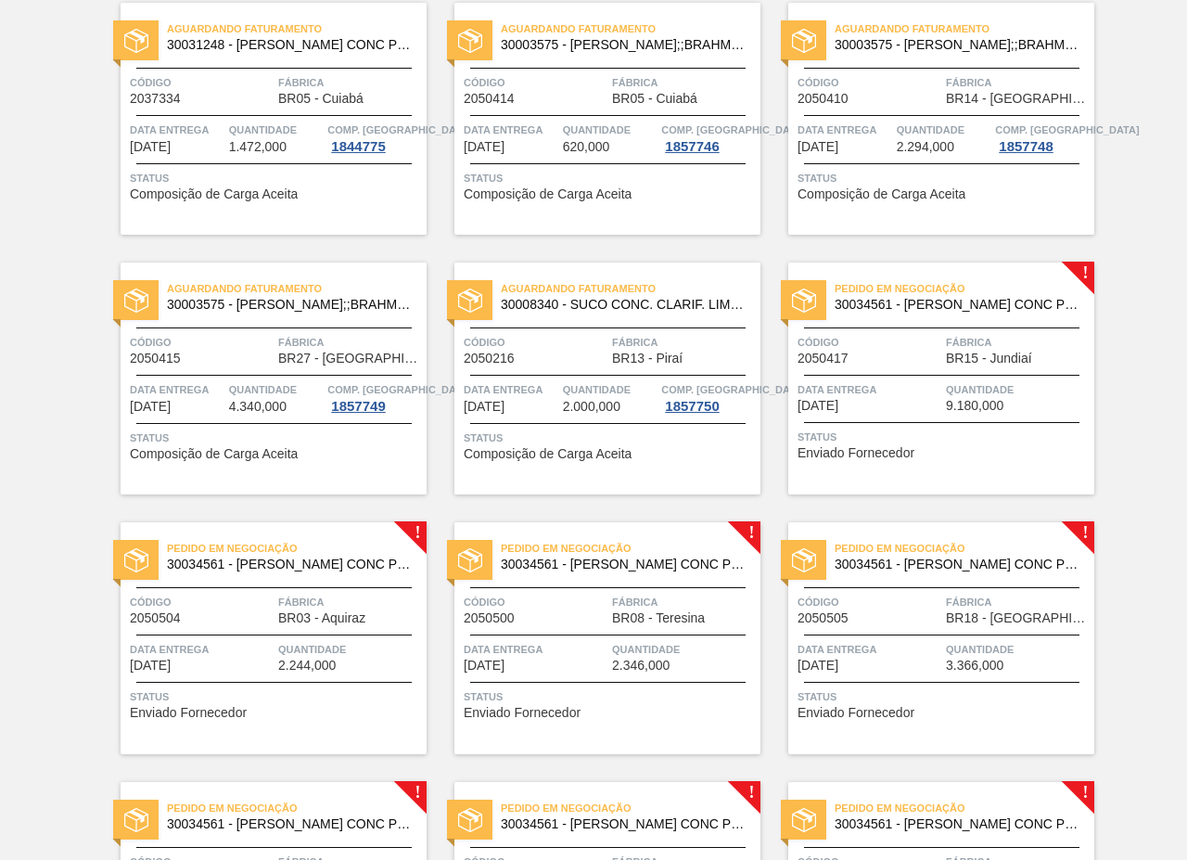
click at [913, 411] on div "Data Entrega [DATE]" at bounding box center [870, 396] width 144 height 32
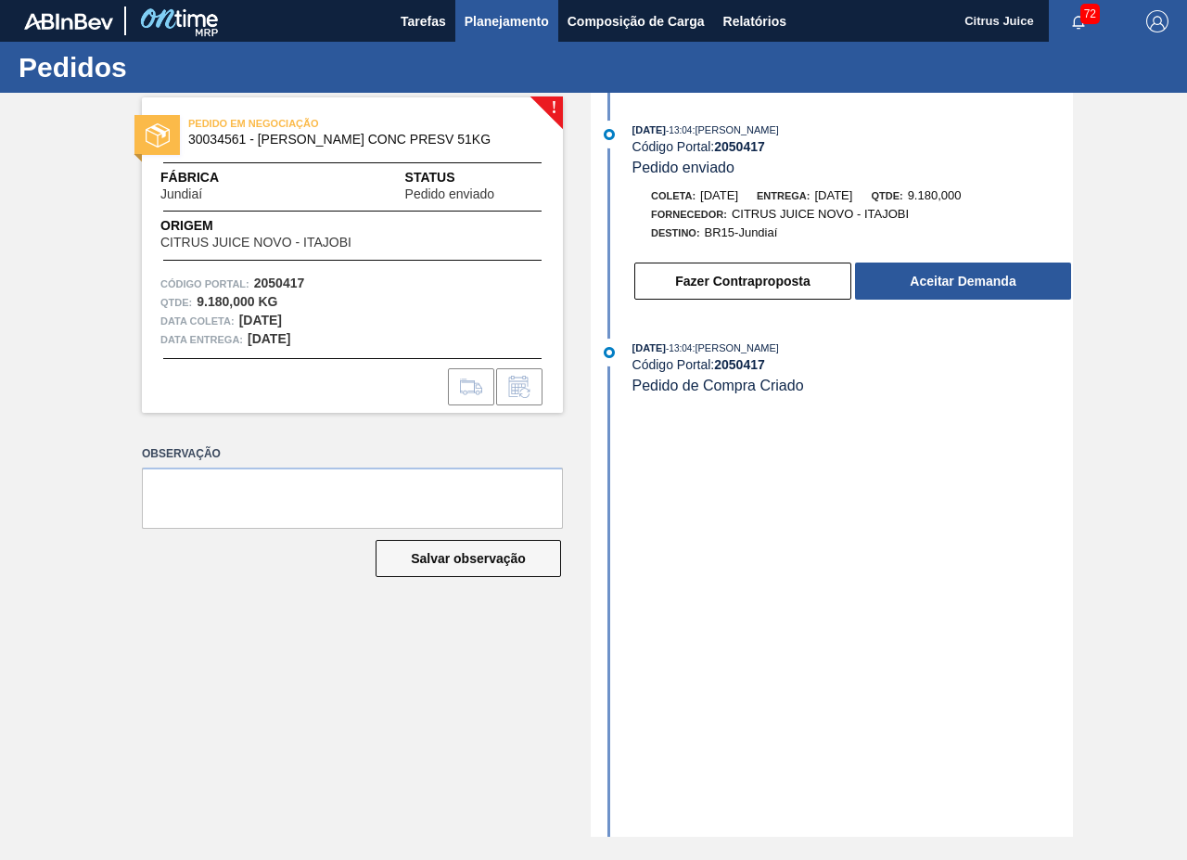
click at [485, 19] on span "Planejamento" at bounding box center [507, 21] width 84 height 22
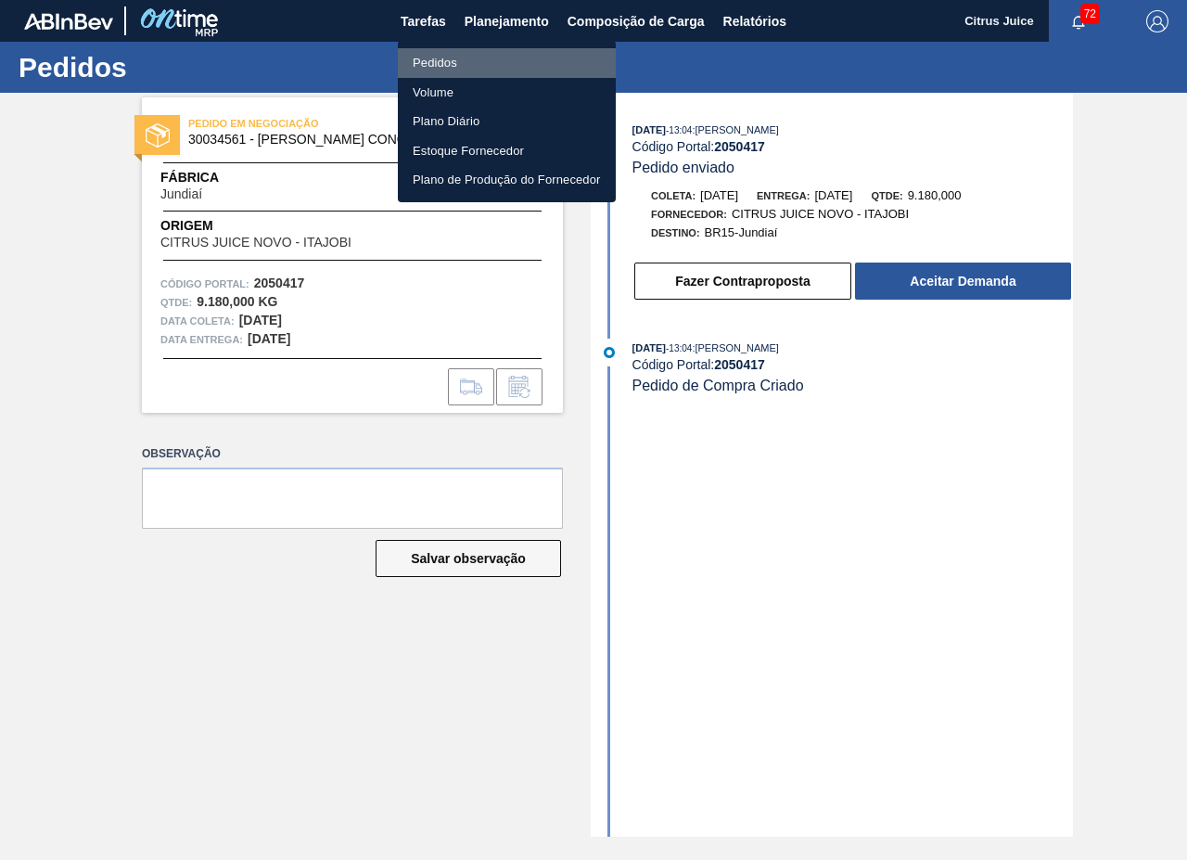
click at [443, 58] on li "Pedidos" at bounding box center [507, 63] width 218 height 30
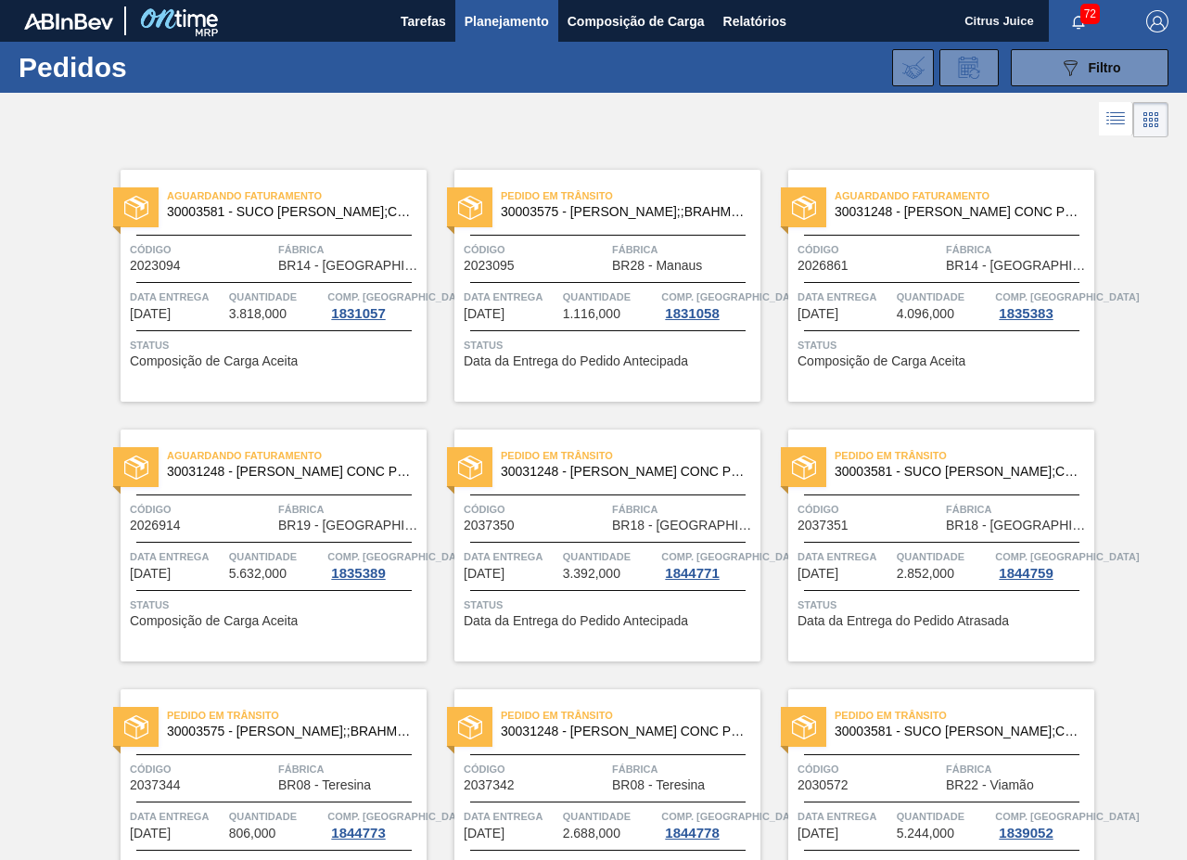
click at [770, 341] on link "Aguardando Faturamento 30031248 - SUCO LARANJA CONC PRESV 63 5 KG Código 202686…" at bounding box center [928, 286] width 334 height 232
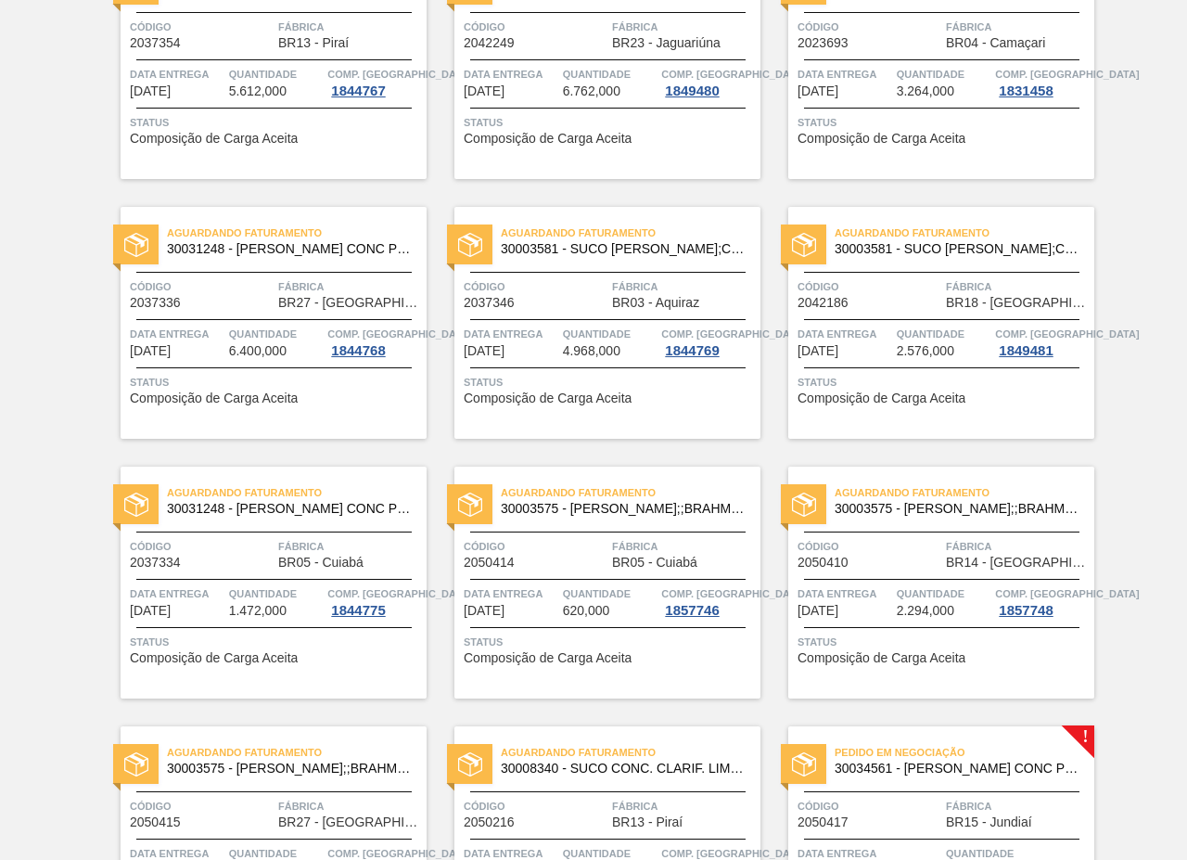
scroll to position [2690, 0]
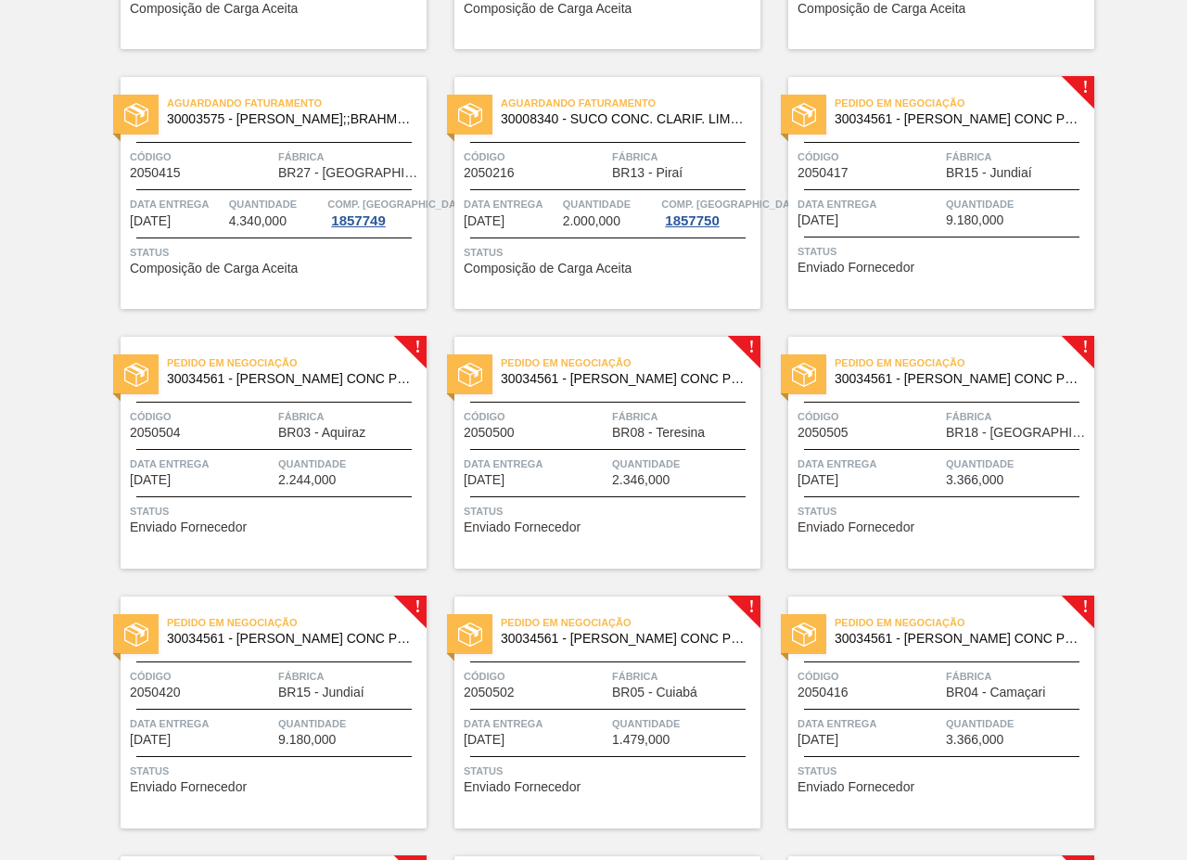
click at [301, 421] on span "Fábrica" at bounding box center [350, 416] width 144 height 19
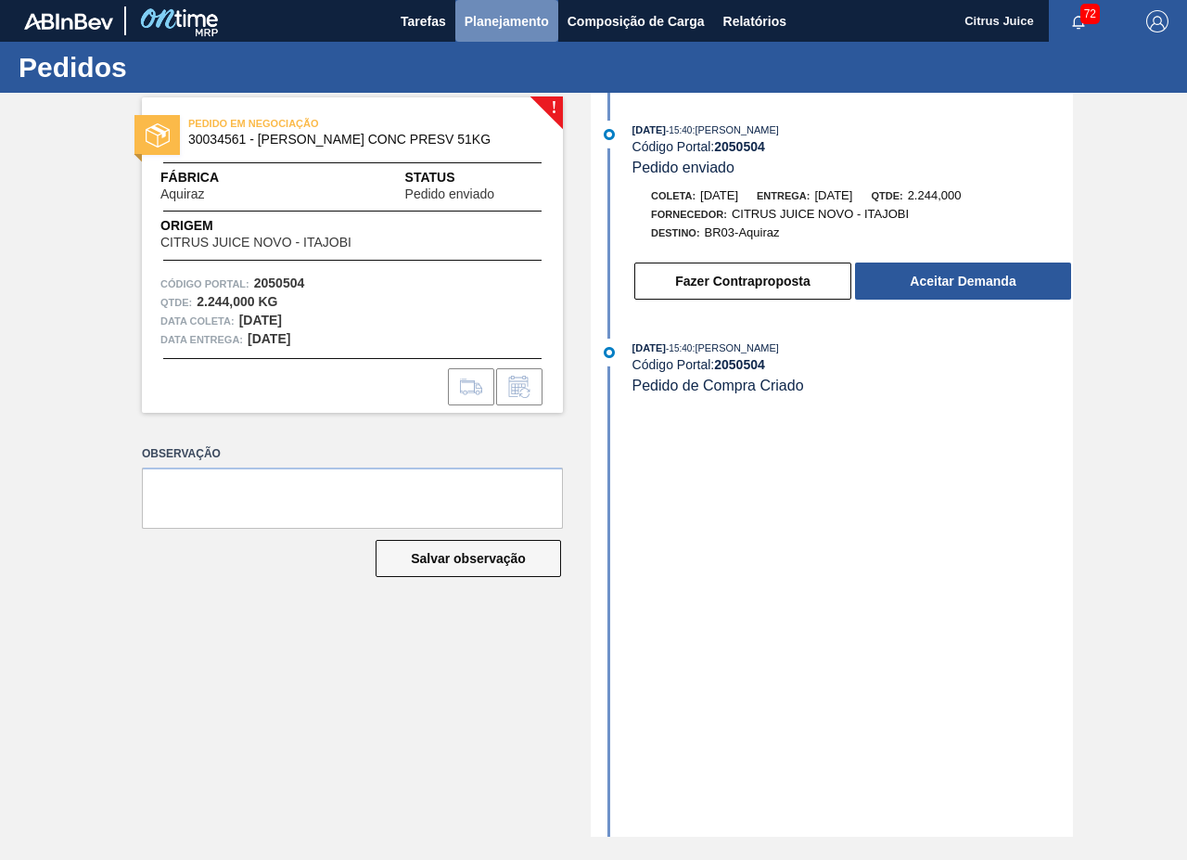
click at [493, 32] on button "Planejamento" at bounding box center [506, 21] width 103 height 42
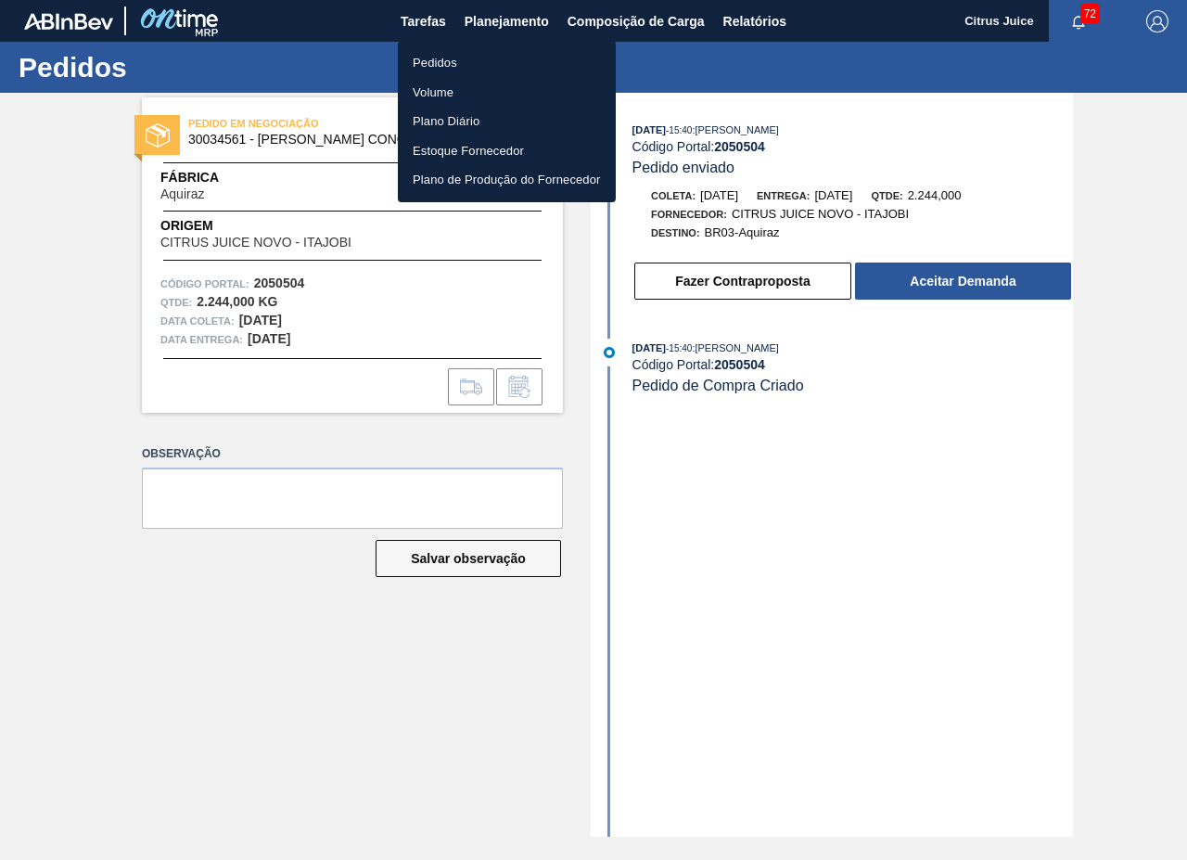
click at [453, 68] on li "Pedidos" at bounding box center [507, 63] width 218 height 30
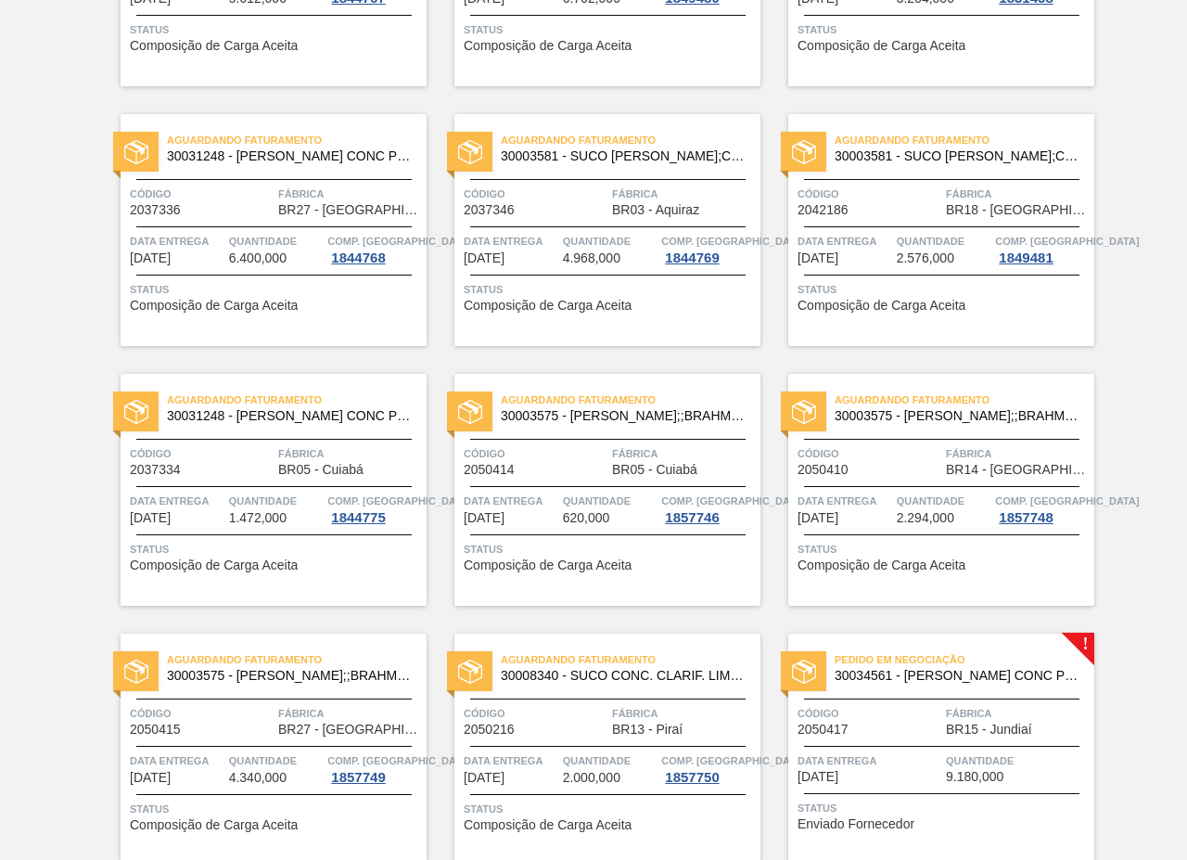
scroll to position [2597, 0]
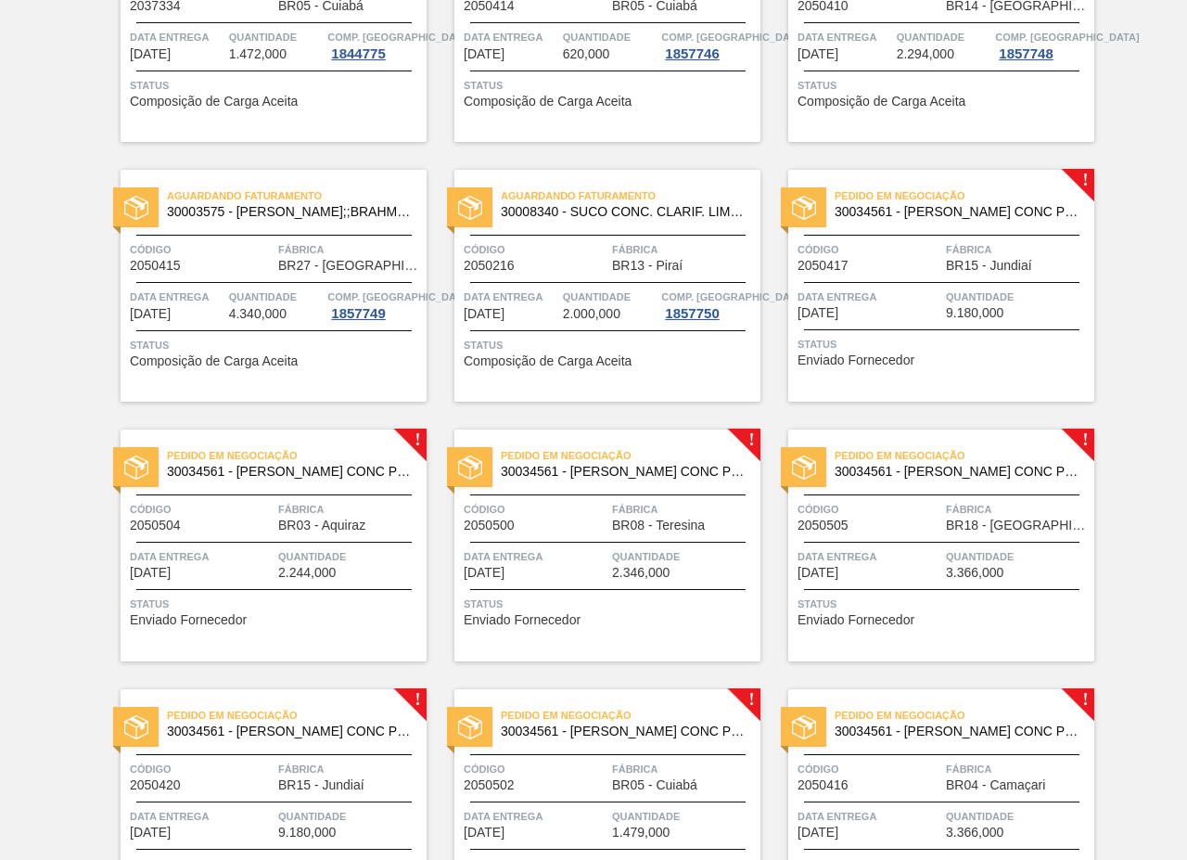
click at [611, 545] on div "Pedido em Negociação 30034561 - SUCO LARANJA CONC PRESV 51KG Código 2050500 Fáb…" at bounding box center [608, 545] width 306 height 232
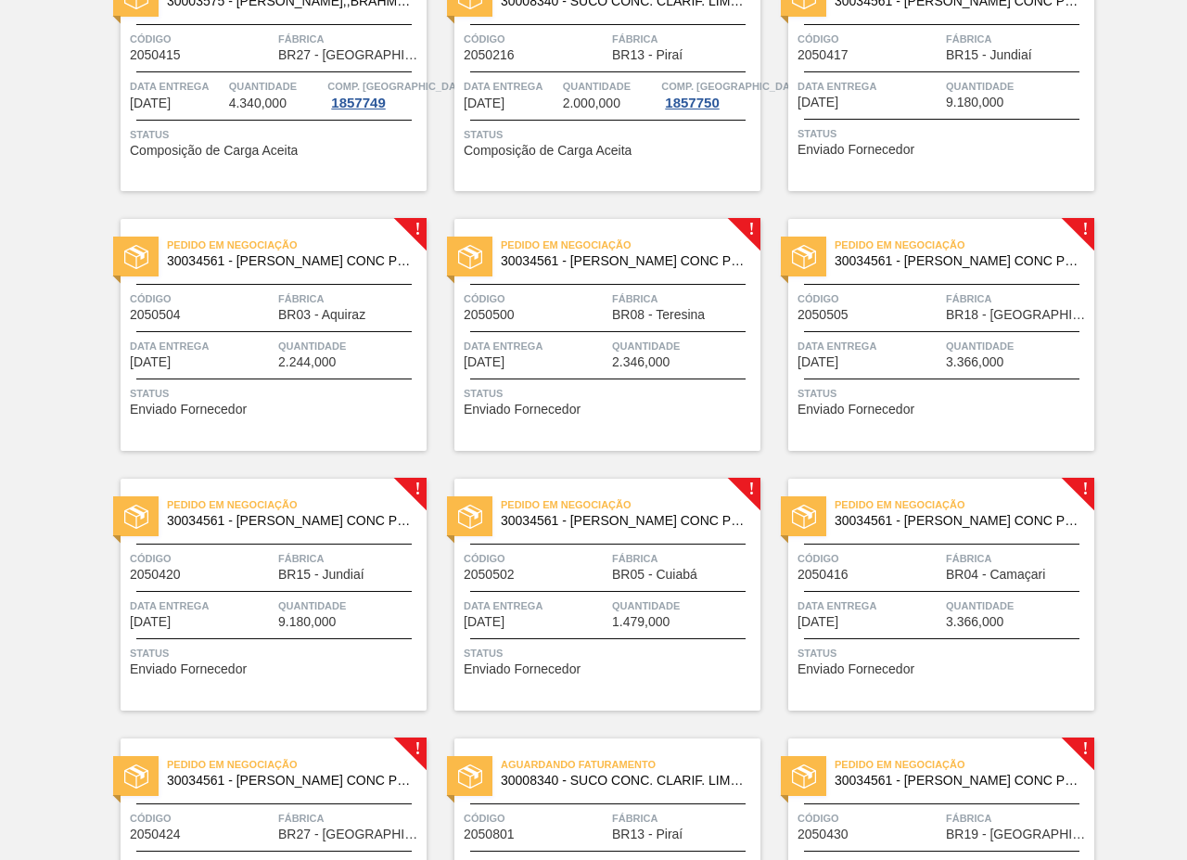
scroll to position [2783, 0]
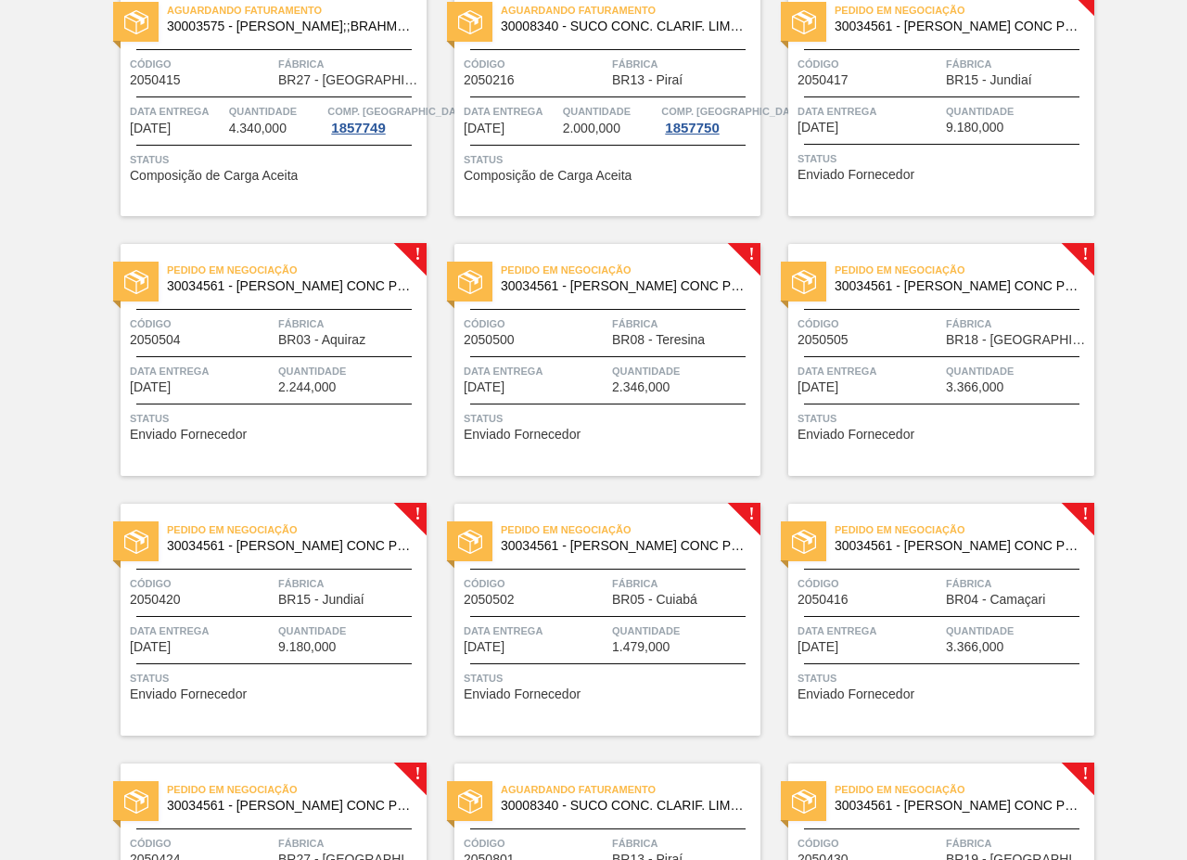
click at [843, 413] on span "Status" at bounding box center [944, 418] width 292 height 19
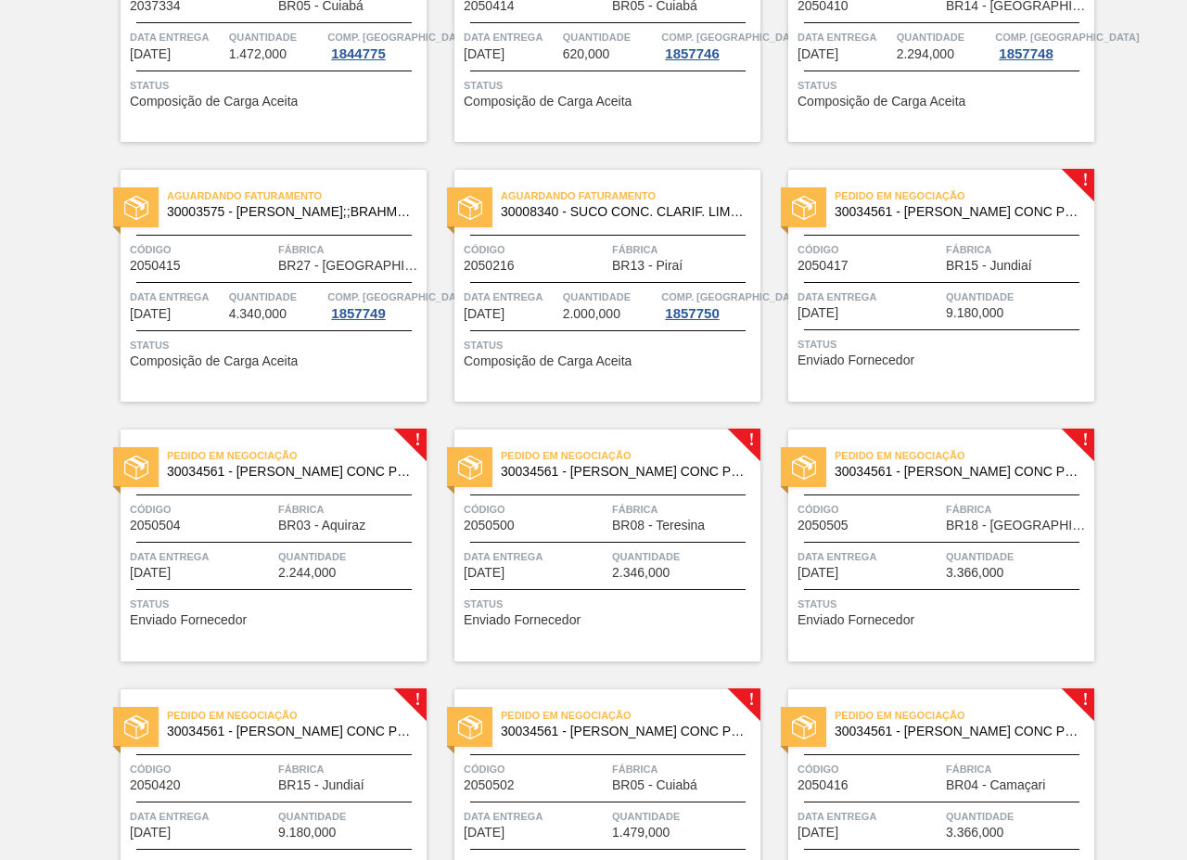
scroll to position [3154, 0]
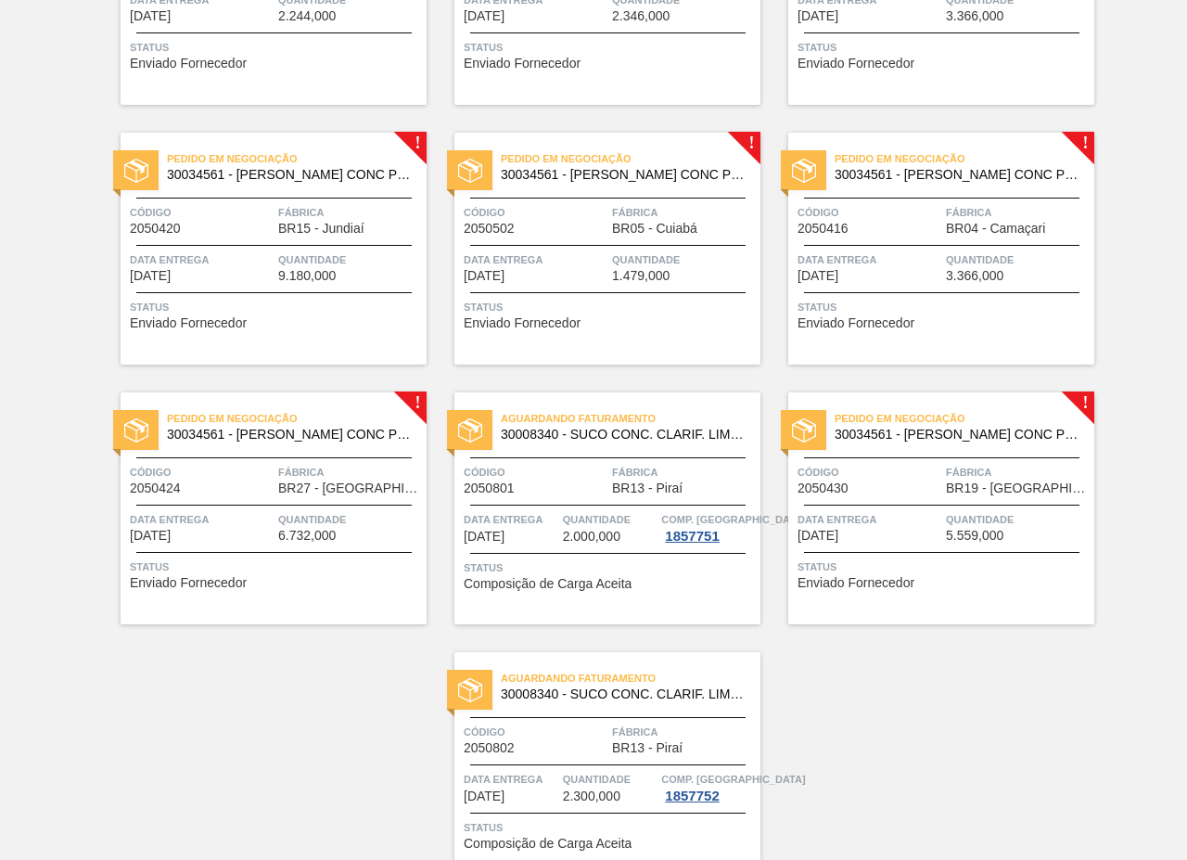
click at [327, 256] on span "Quantidade" at bounding box center [350, 259] width 144 height 19
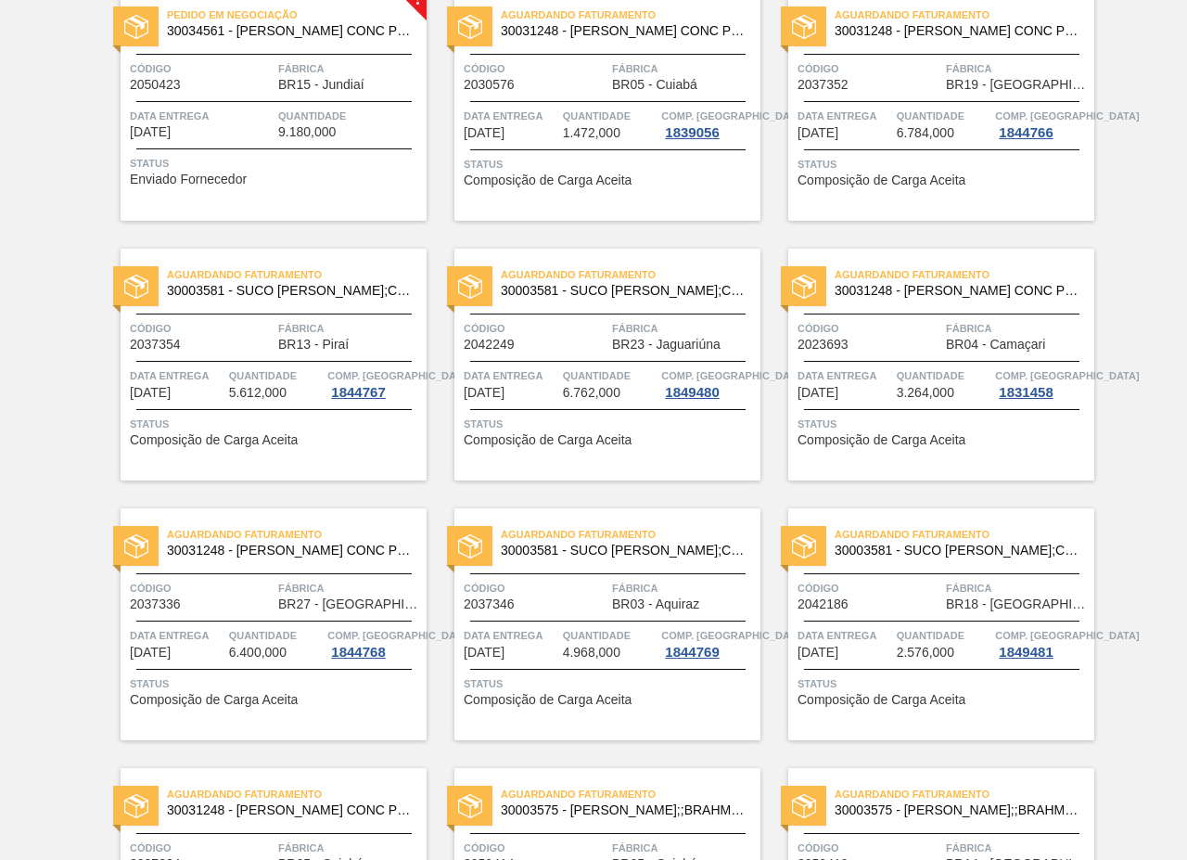
scroll to position [2133, 0]
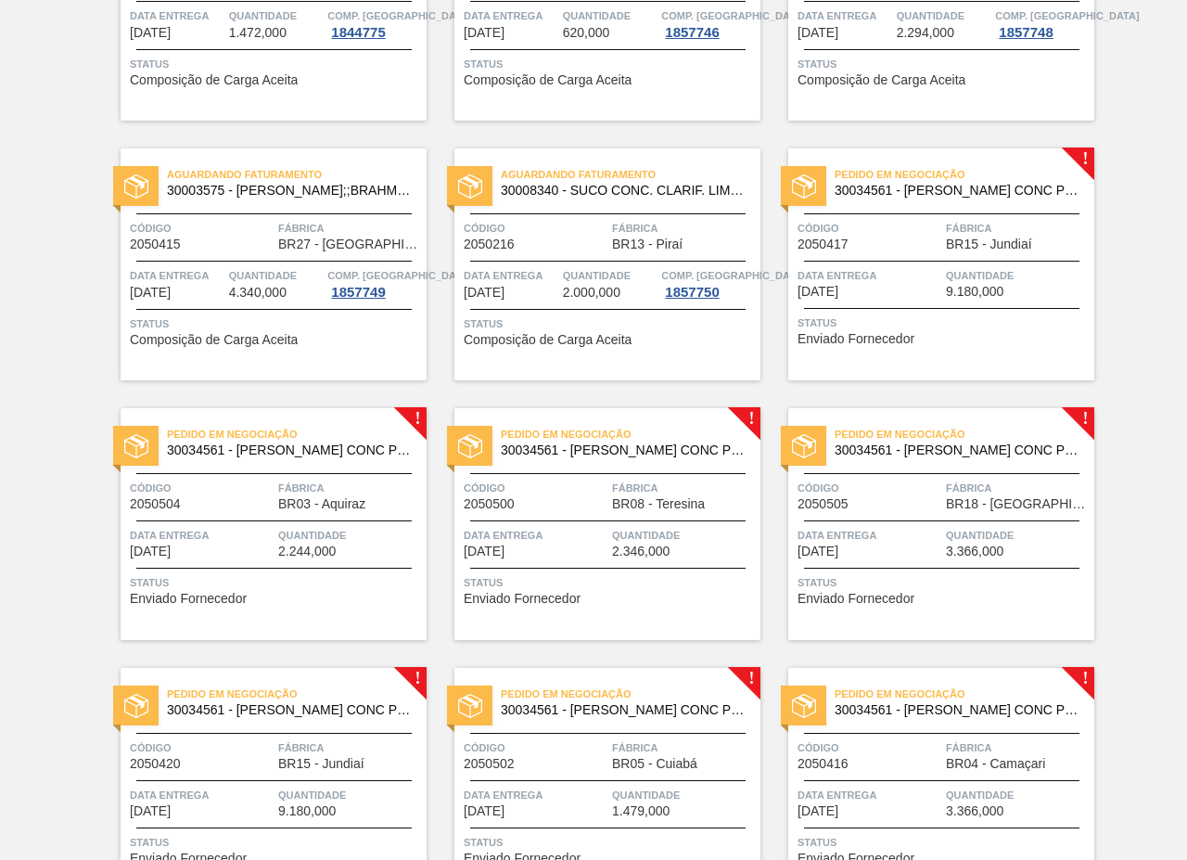
scroll to position [2597, 0]
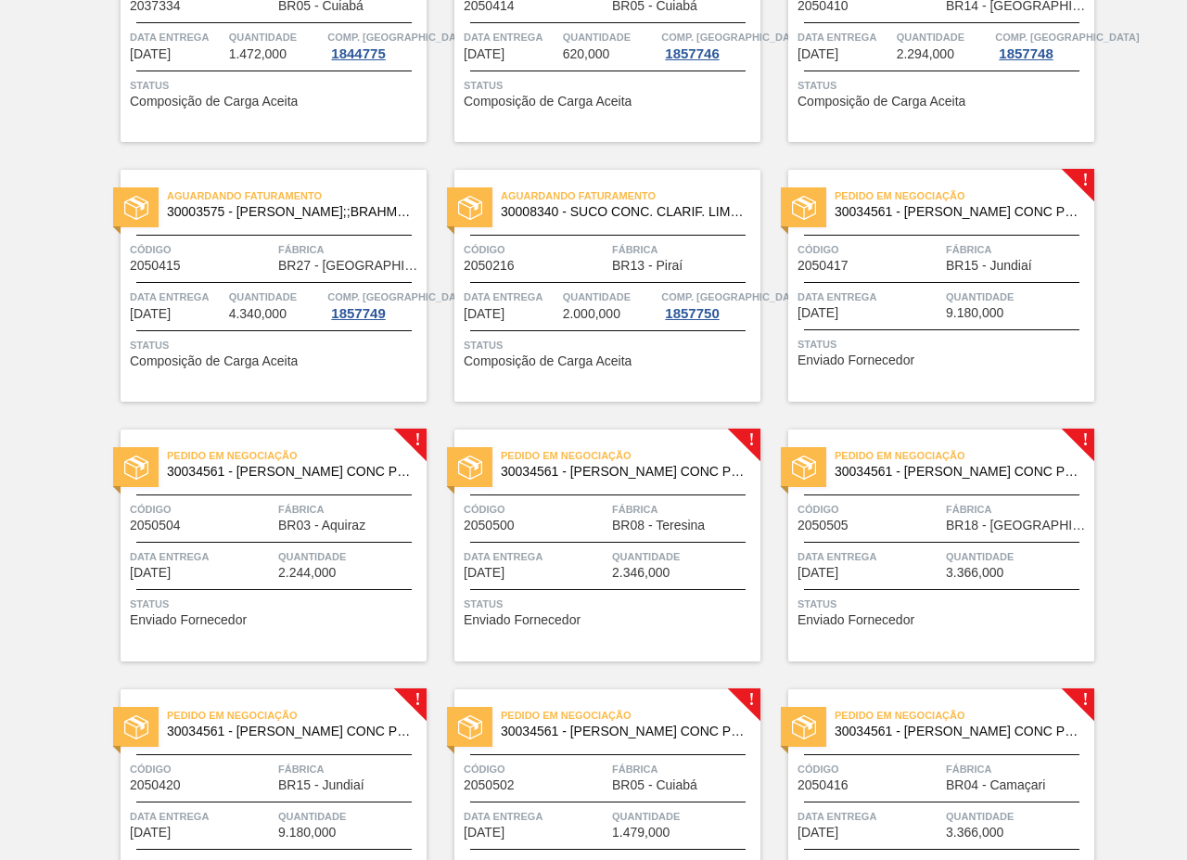
click at [892, 205] on span "Pedido em Negociação" at bounding box center [965, 195] width 260 height 19
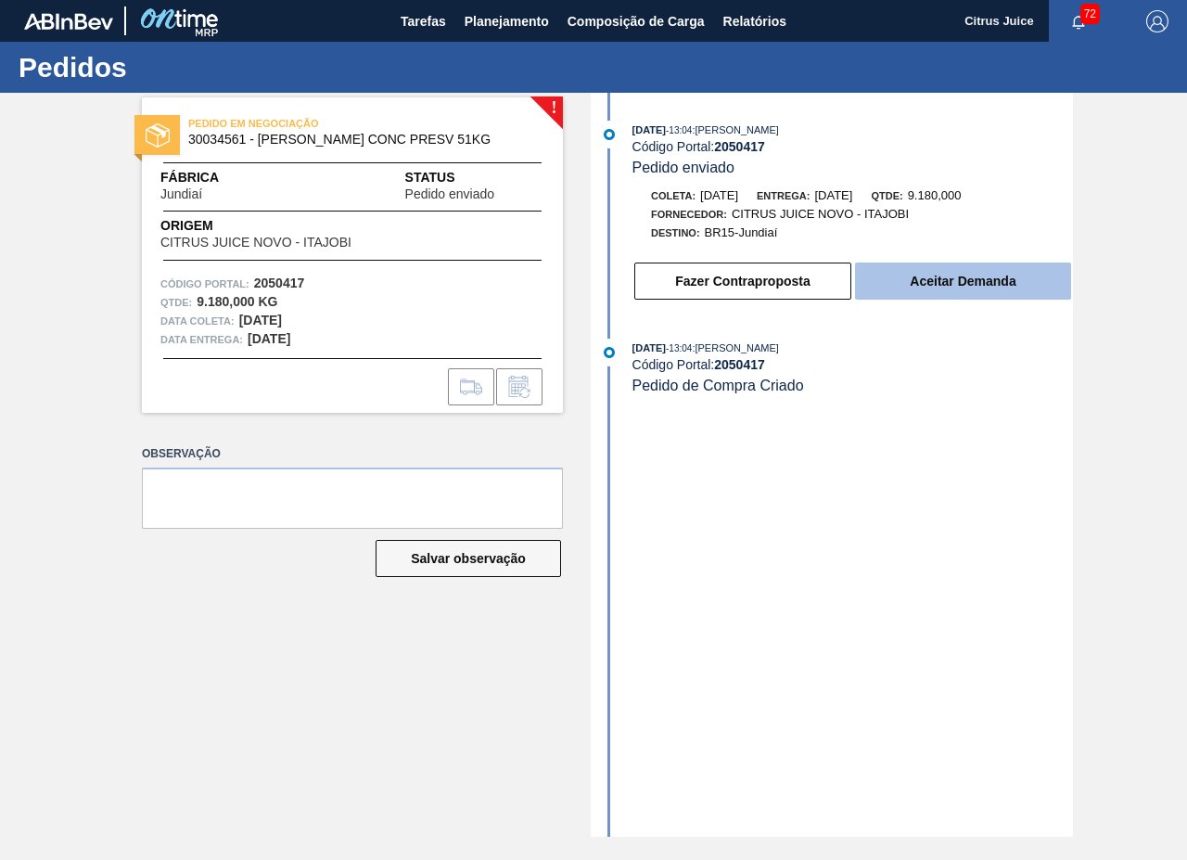
click at [911, 274] on button "Aceitar Demanda" at bounding box center [963, 281] width 216 height 37
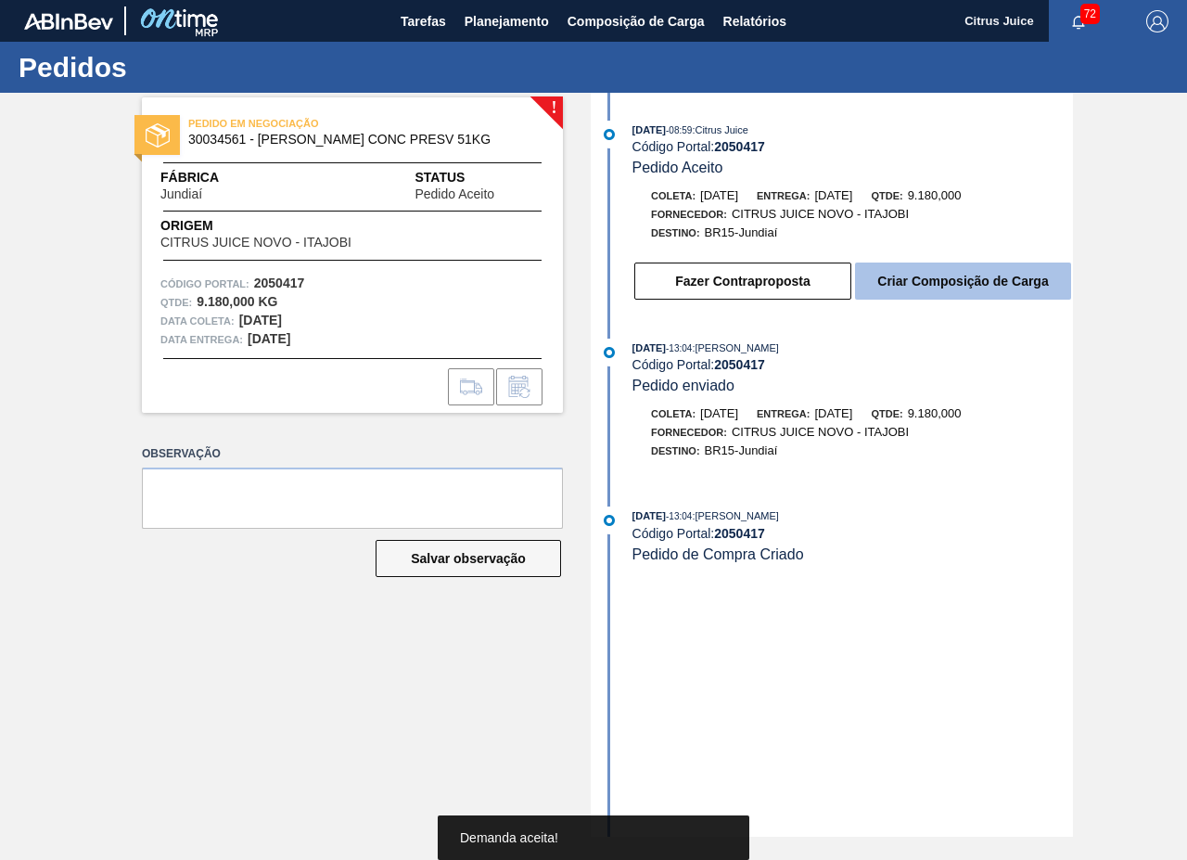
click at [903, 284] on button "Criar Composição de Carga" at bounding box center [963, 281] width 216 height 37
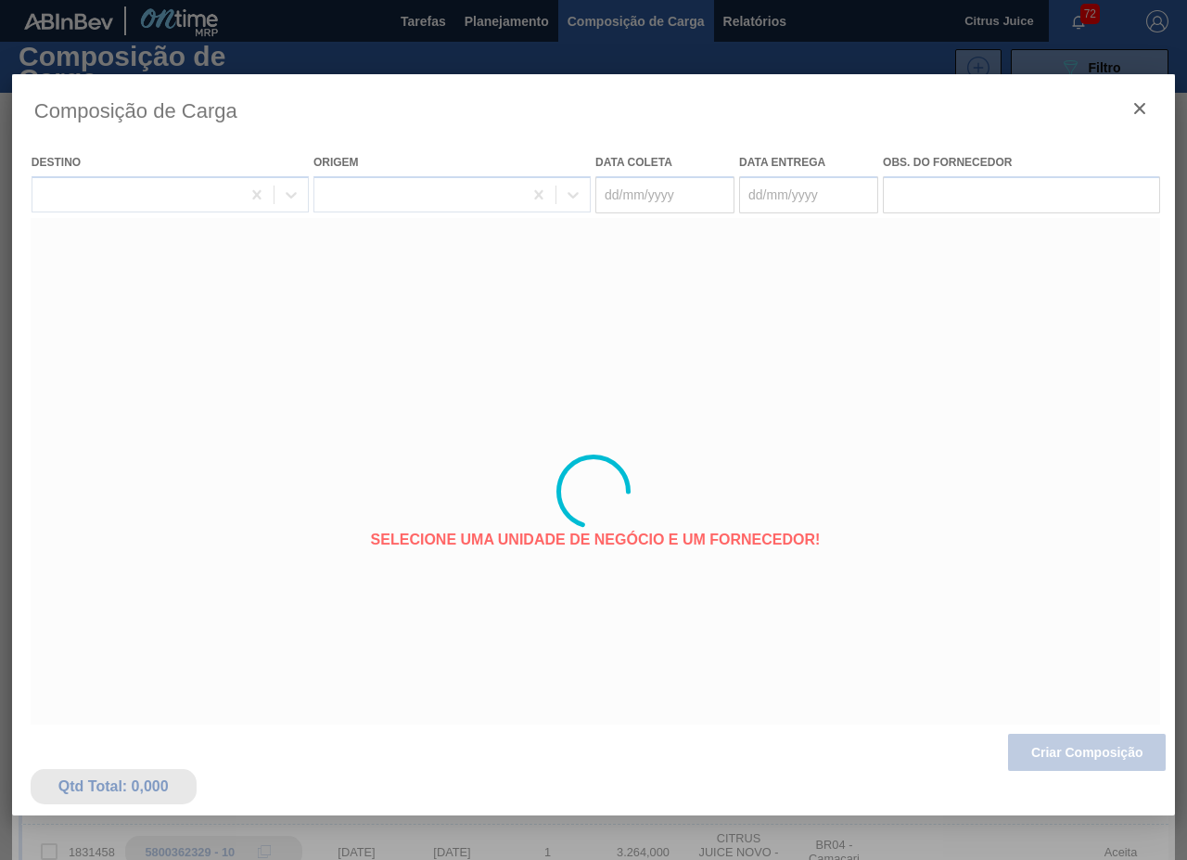
type coleta "[DATE]"
type Entrega "[DATE]"
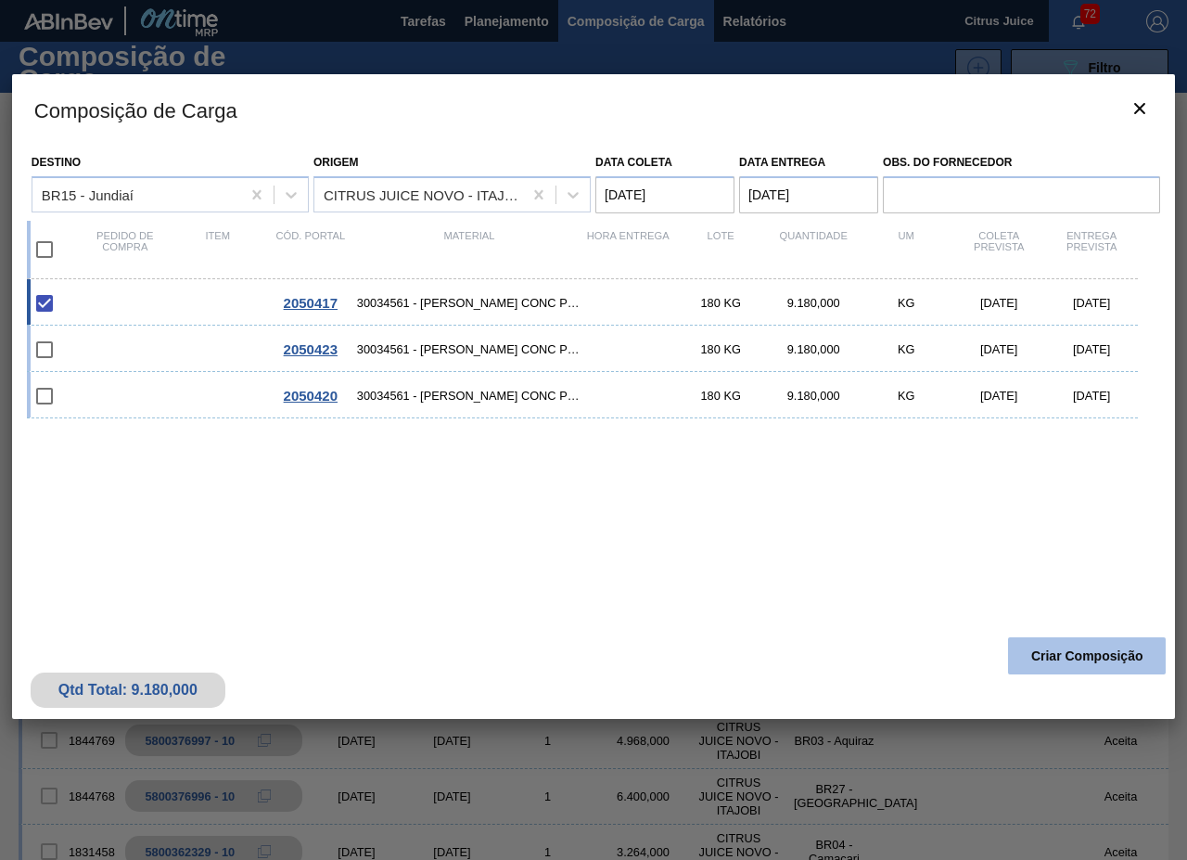
click at [1045, 646] on button "Criar Composição" at bounding box center [1087, 655] width 158 height 37
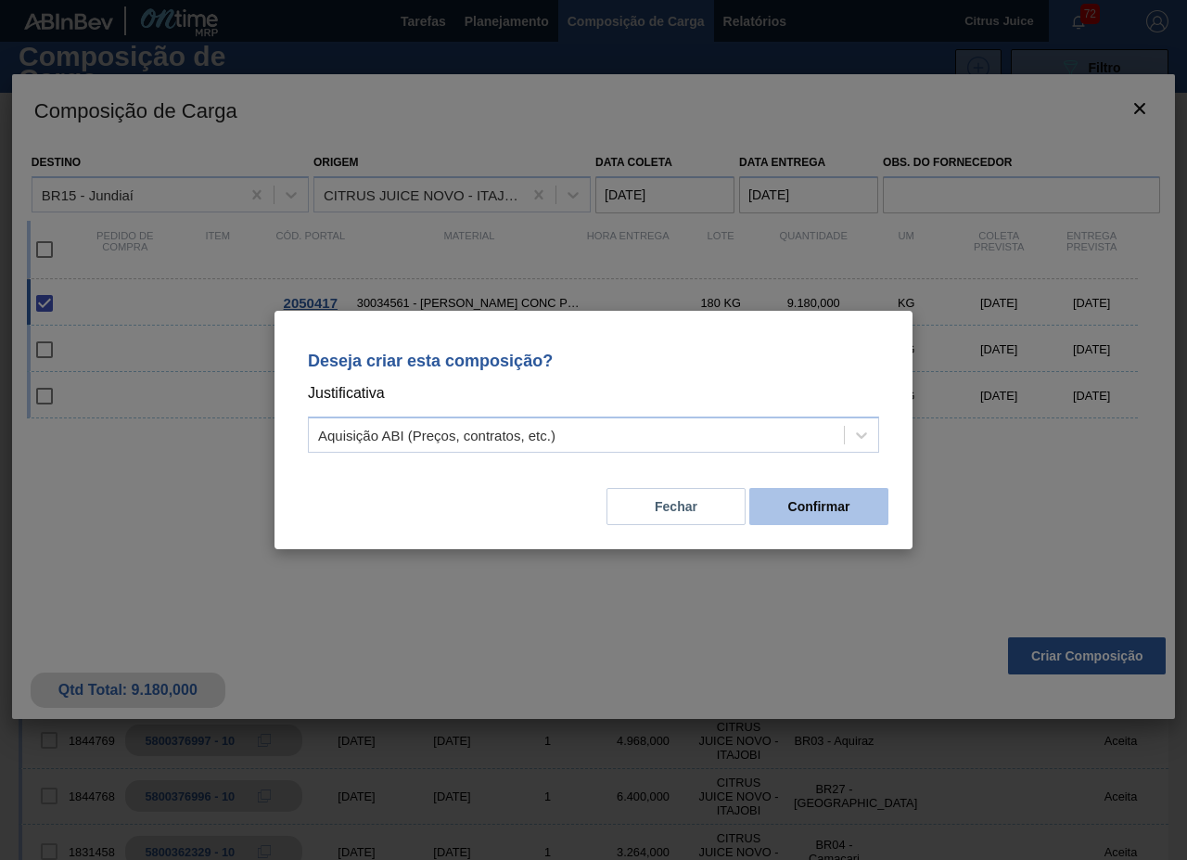
click at [799, 492] on button "Confirmar" at bounding box center [819, 506] width 139 height 37
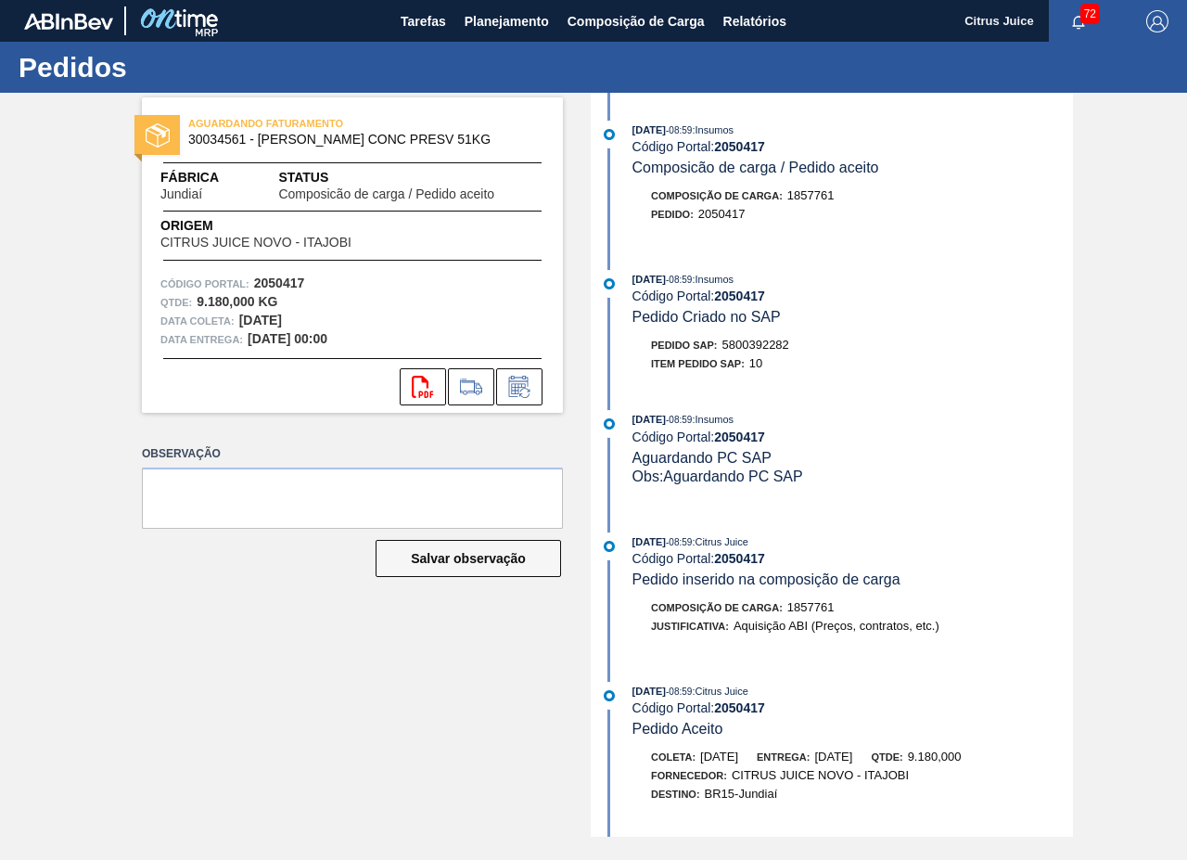
click at [753, 342] on span "5800392282" at bounding box center [756, 345] width 67 height 14
copy span "5800392282"
click at [481, 25] on span "Planejamento" at bounding box center [507, 21] width 84 height 22
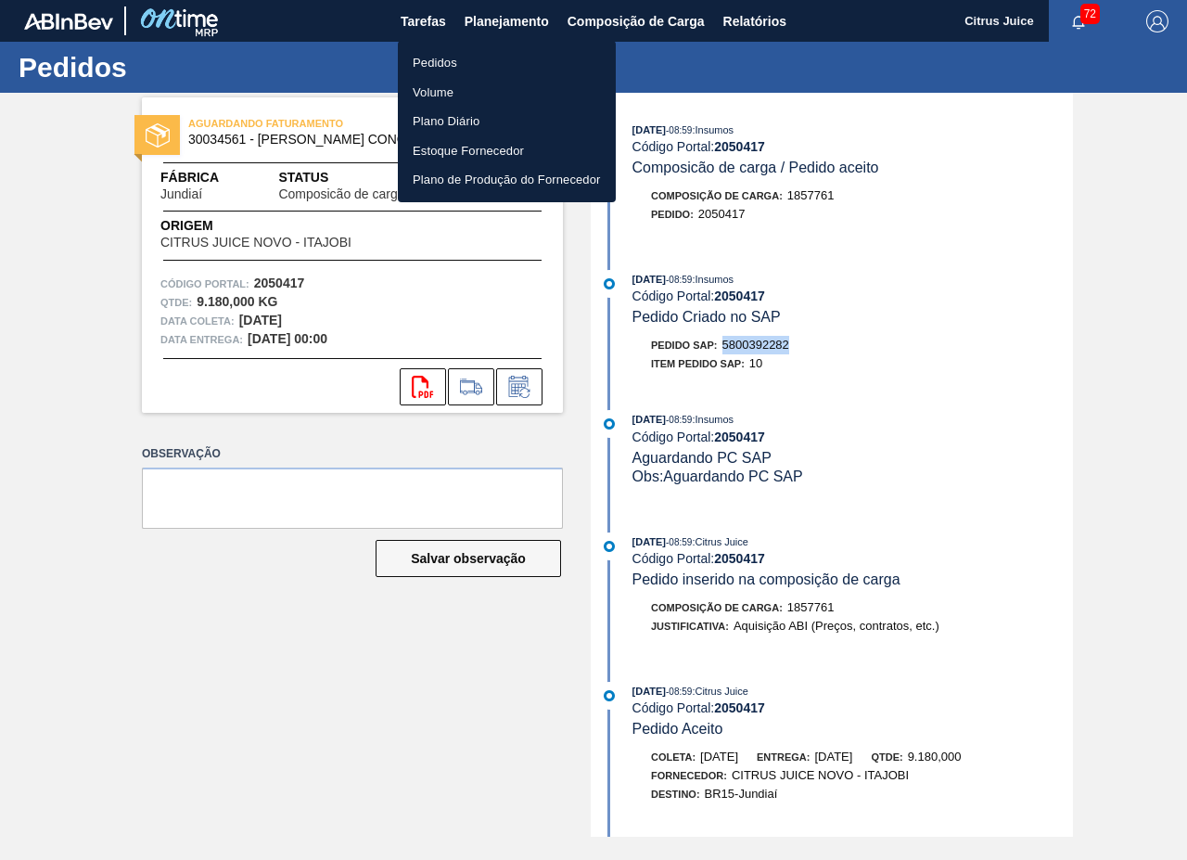
click at [437, 63] on li "Pedidos" at bounding box center [507, 63] width 218 height 30
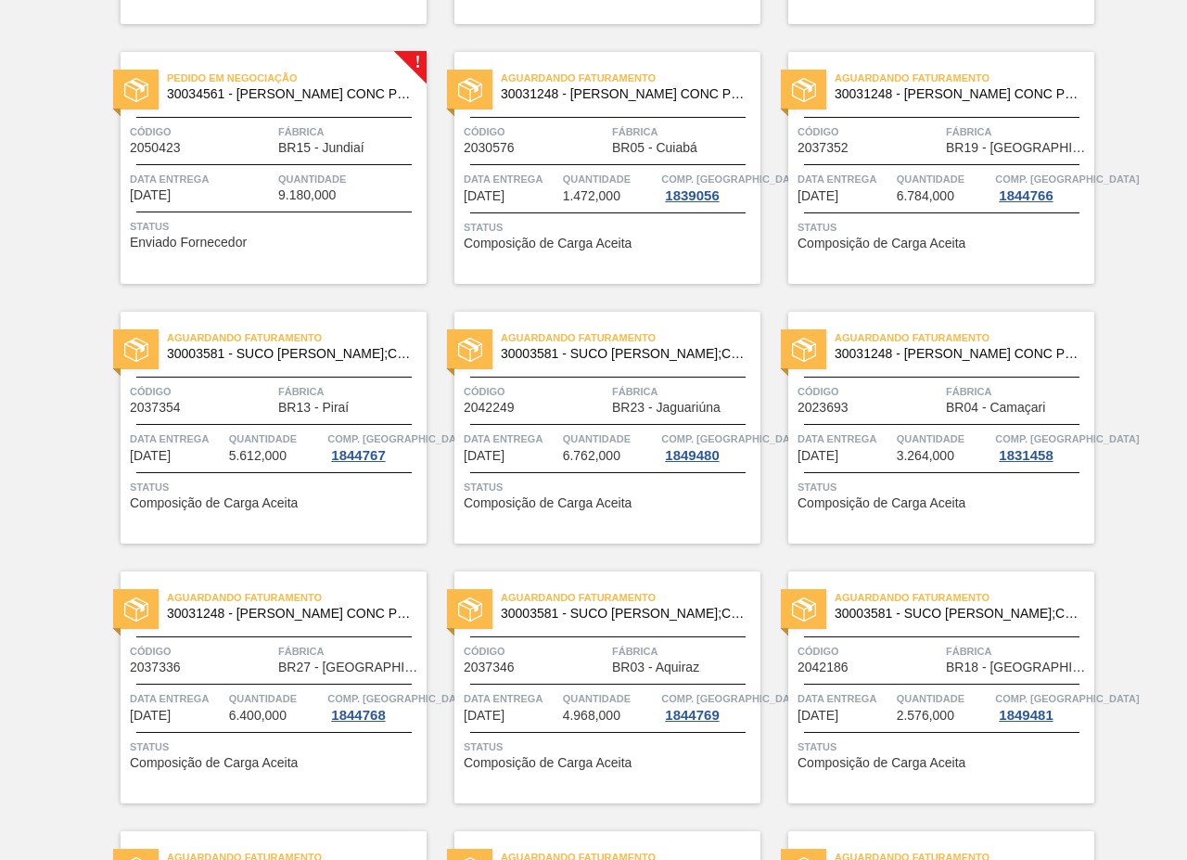
scroll to position [1670, 0]
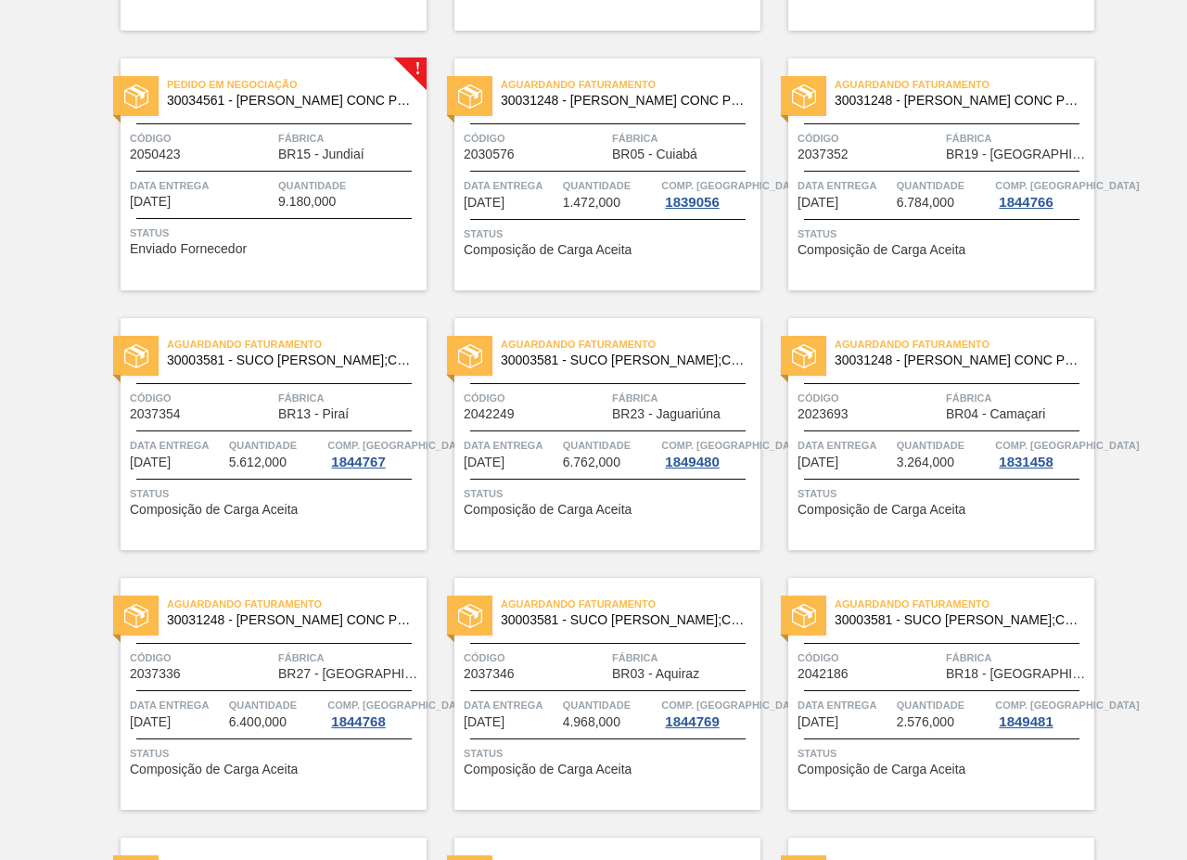
click at [288, 174] on div "Pedido em Negociação 30034561 - SUCO LARANJA CONC PRESV 51KG Código 2050423 Fáb…" at bounding box center [274, 174] width 306 height 232
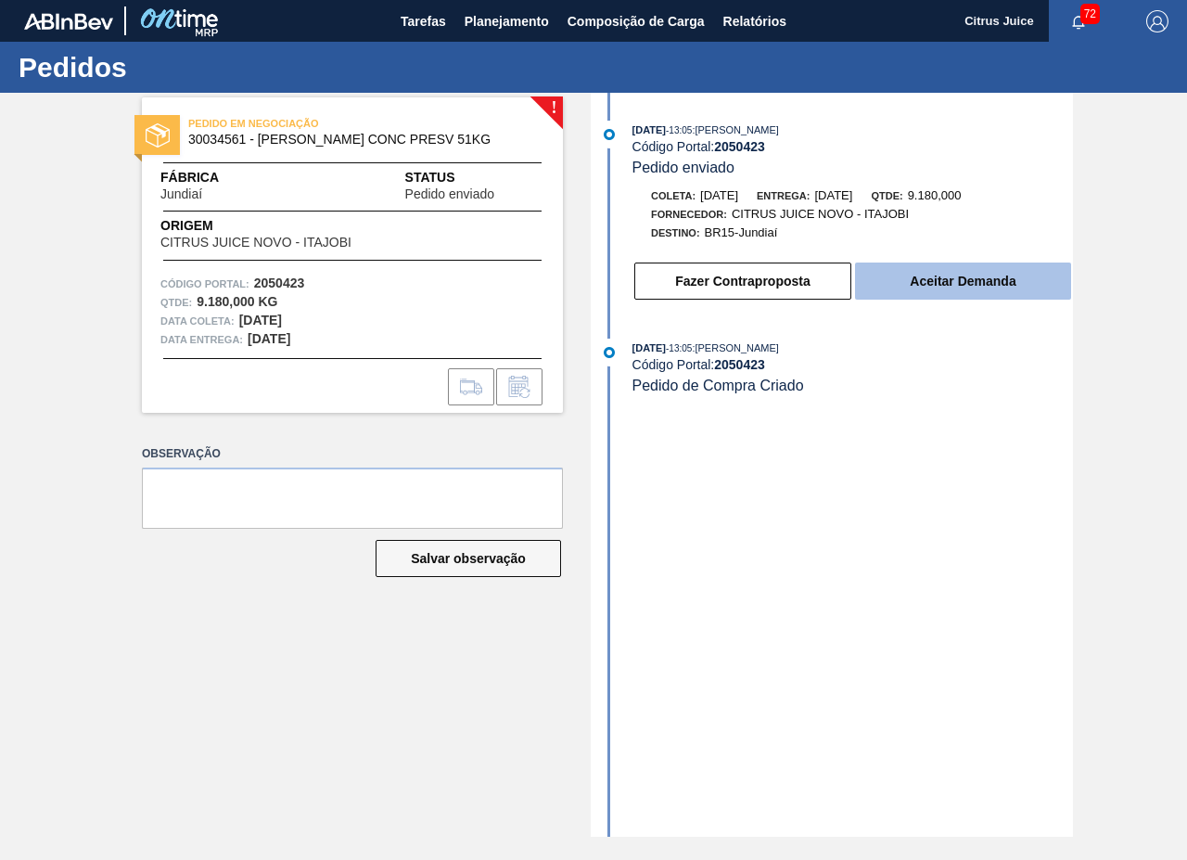
click at [958, 283] on button "Aceitar Demanda" at bounding box center [963, 281] width 216 height 37
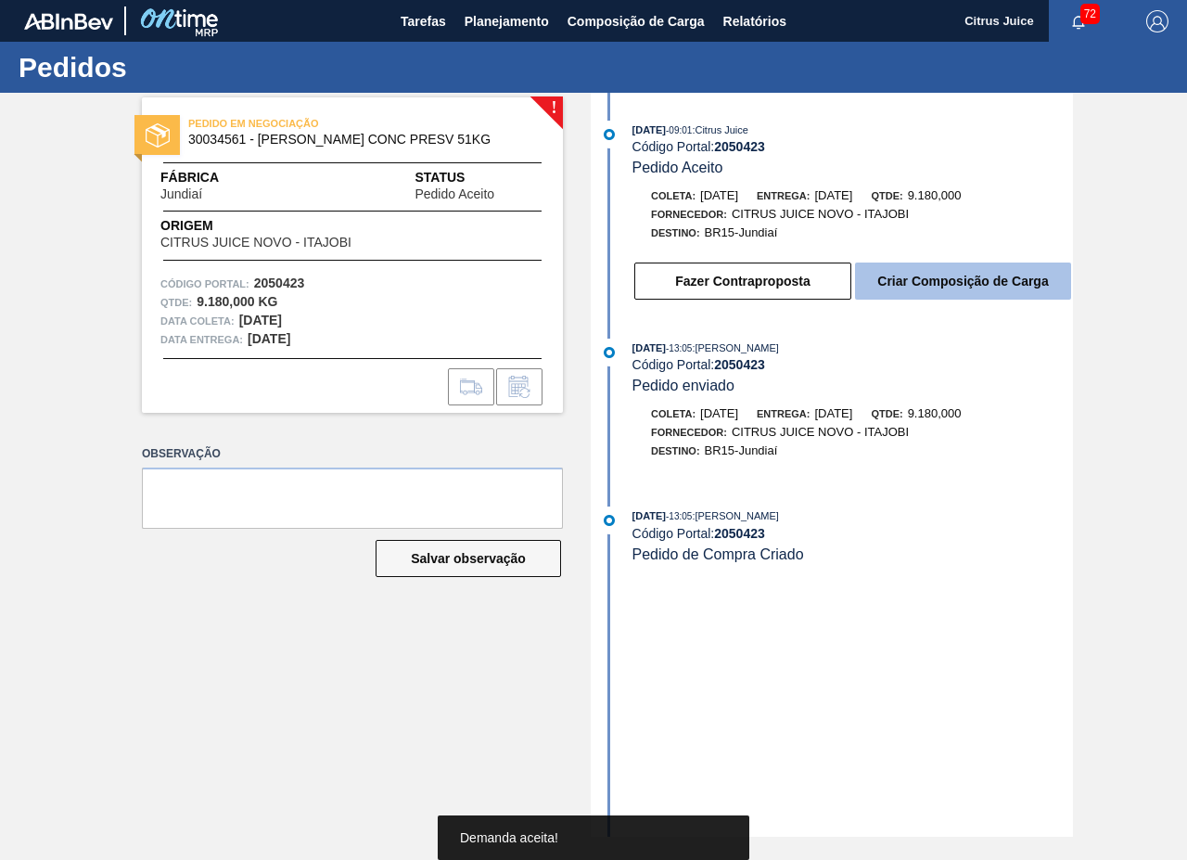
click at [905, 288] on button "Criar Composição de Carga" at bounding box center [963, 281] width 216 height 37
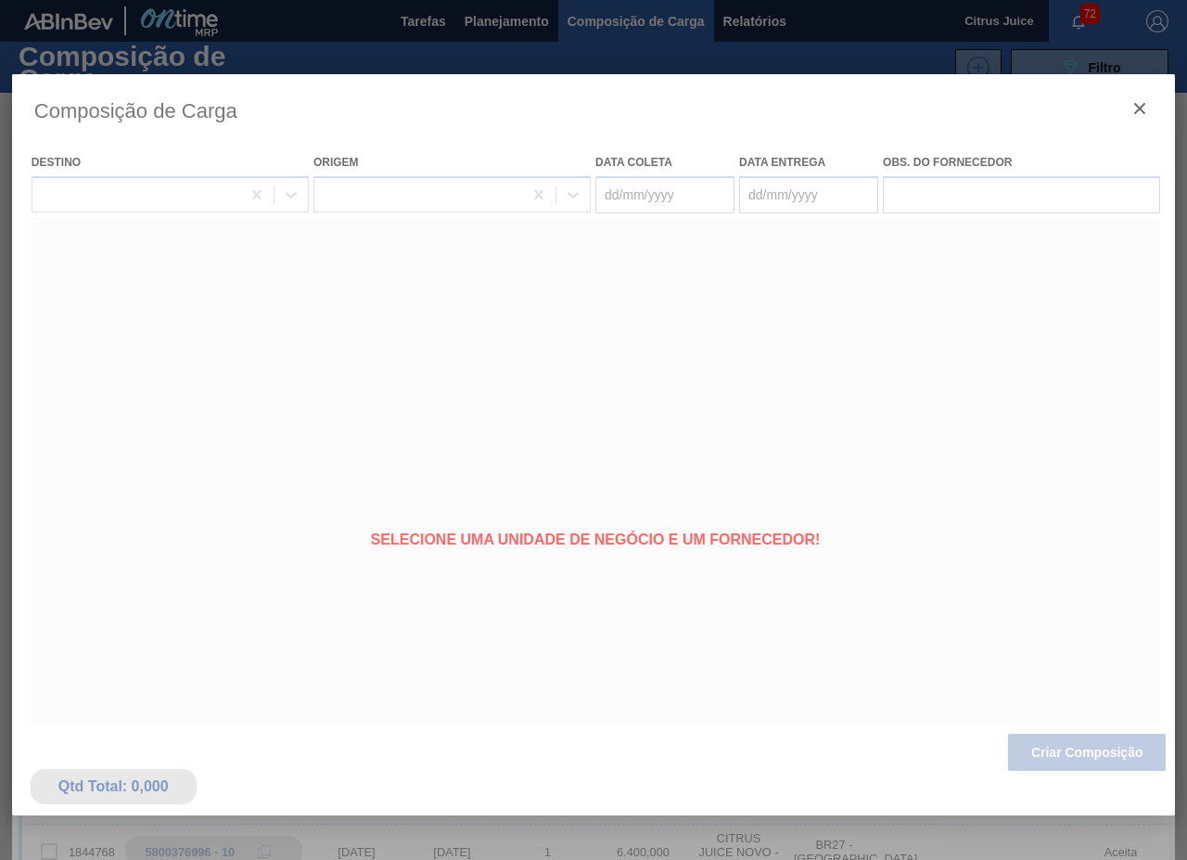
type coleta "[DATE]"
type Entrega "[DATE]"
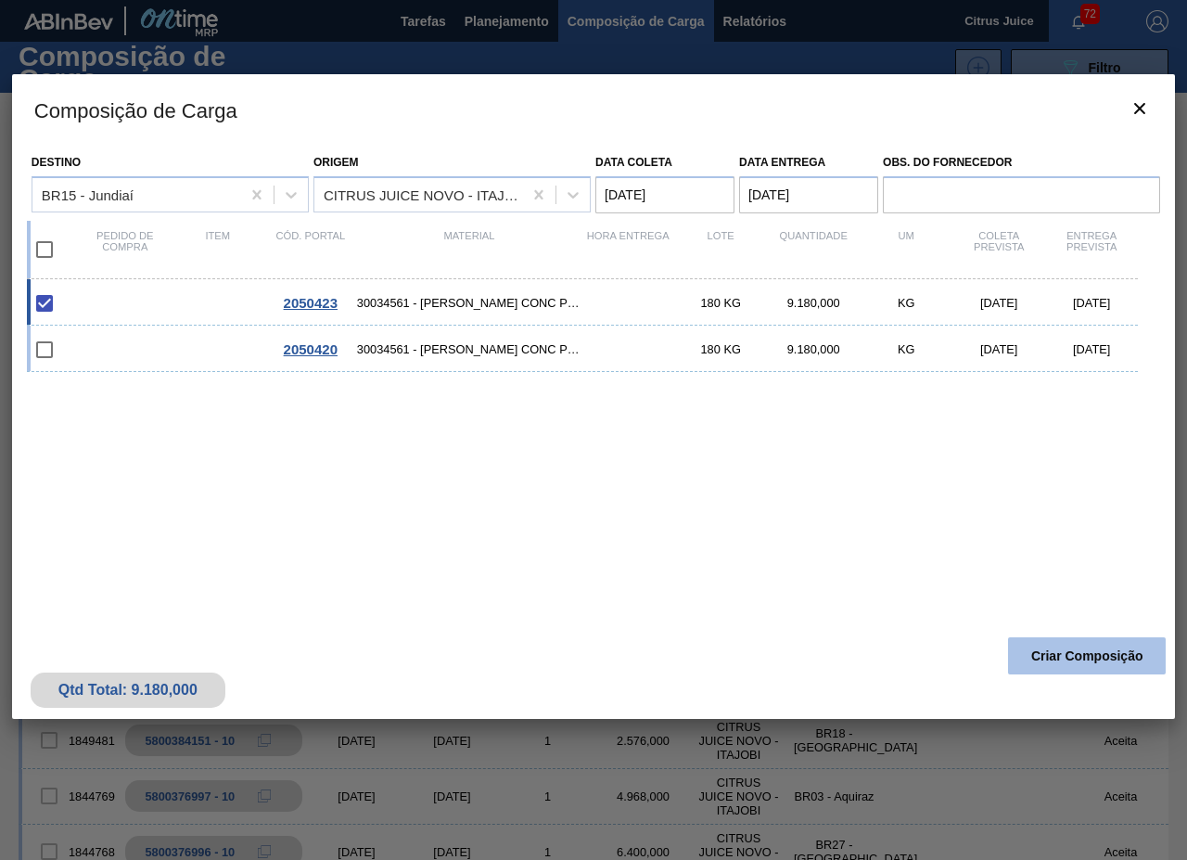
click at [1069, 647] on button "Criar Composição" at bounding box center [1087, 655] width 158 height 37
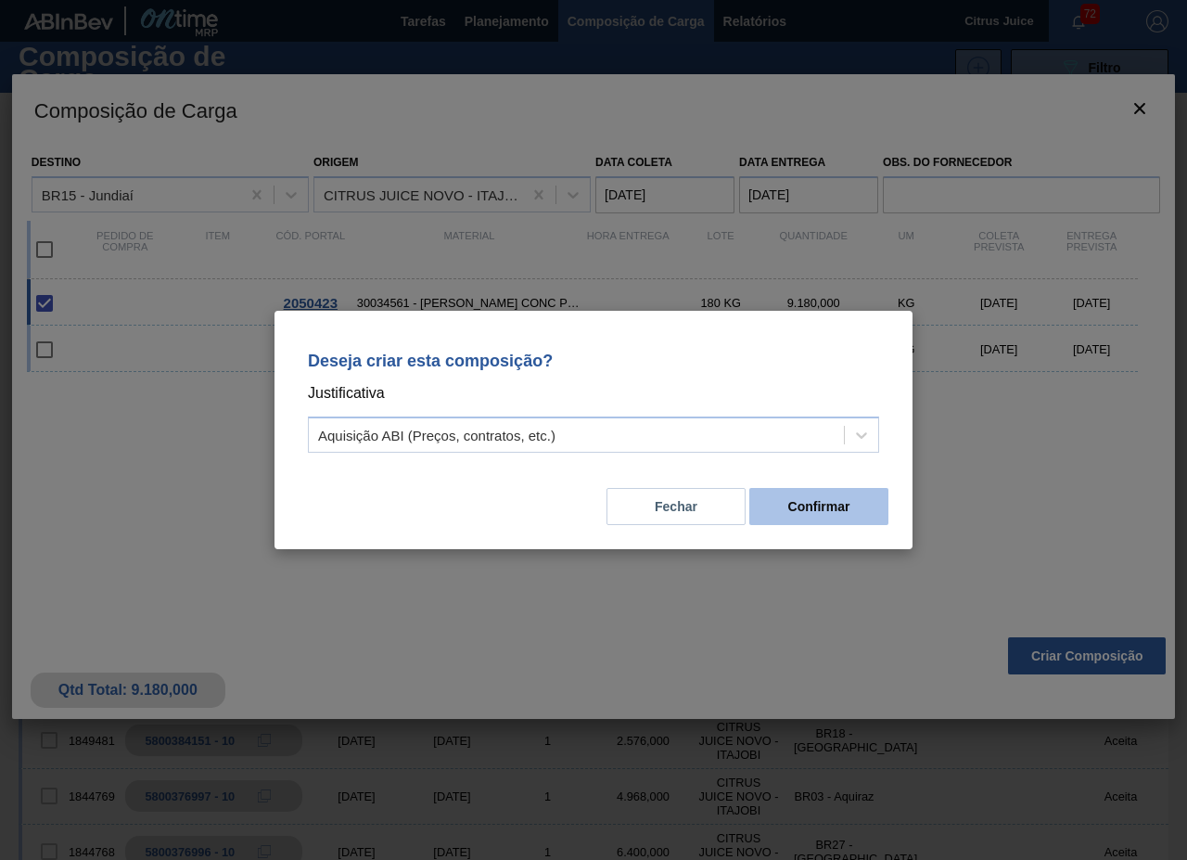
click at [808, 513] on button "Confirmar" at bounding box center [819, 506] width 139 height 37
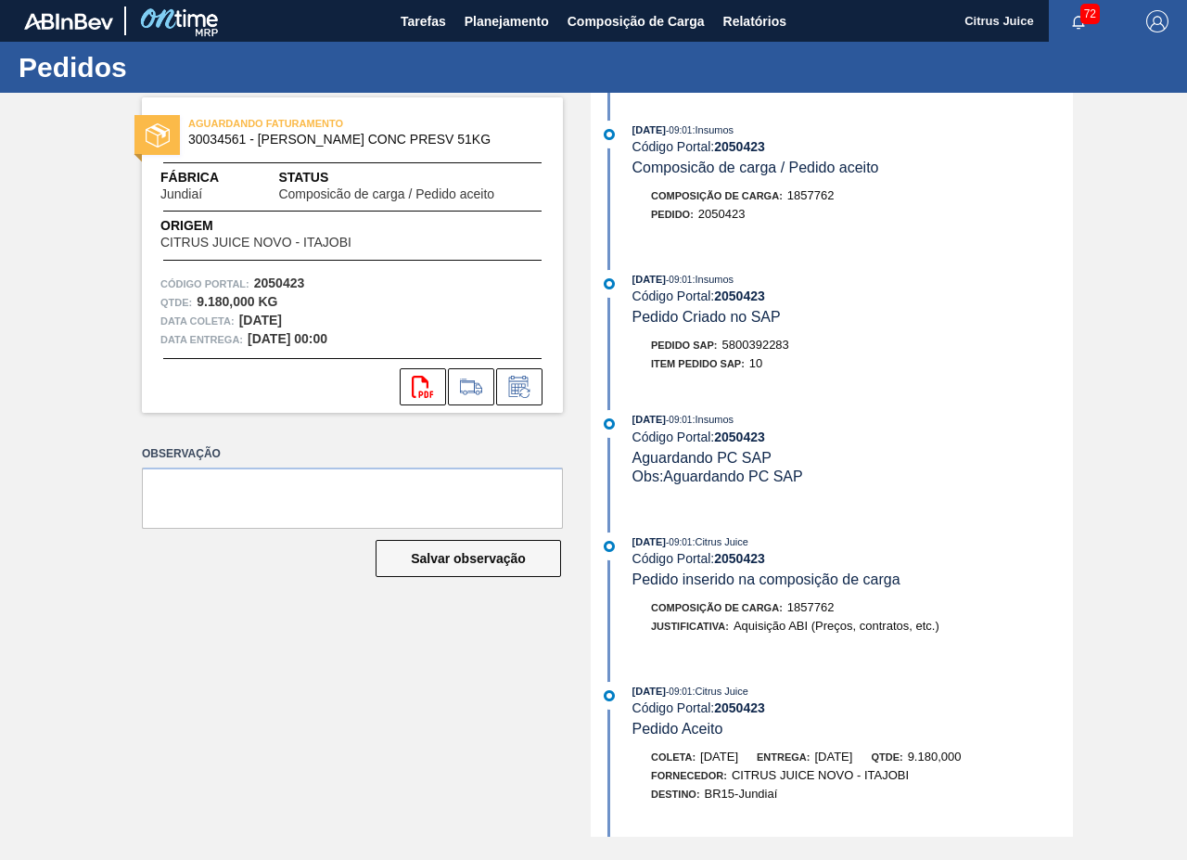
click at [772, 347] on span "5800392283" at bounding box center [756, 345] width 67 height 14
copy span "5800392283"
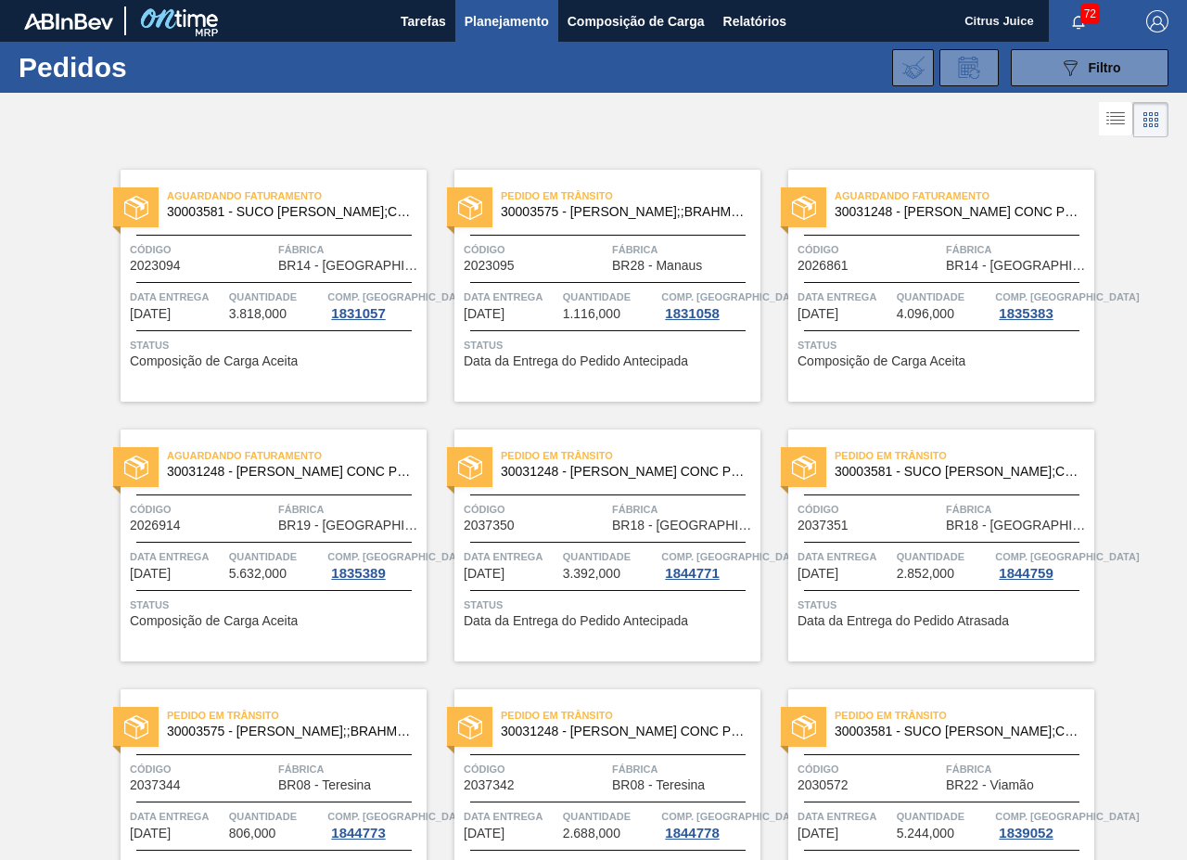
drag, startPoint x: 1138, startPoint y: 374, endPoint x: 1127, endPoint y: 372, distance: 11.3
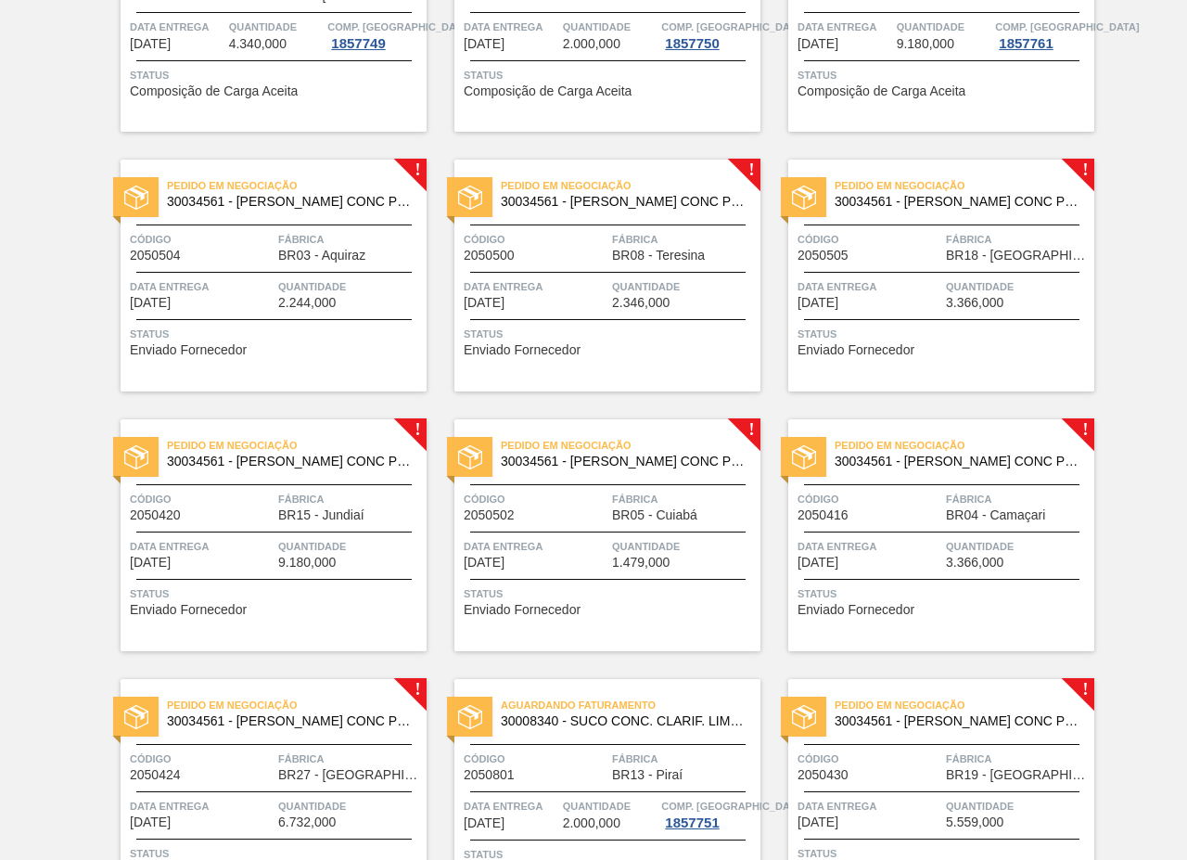
scroll to position [2597, 0]
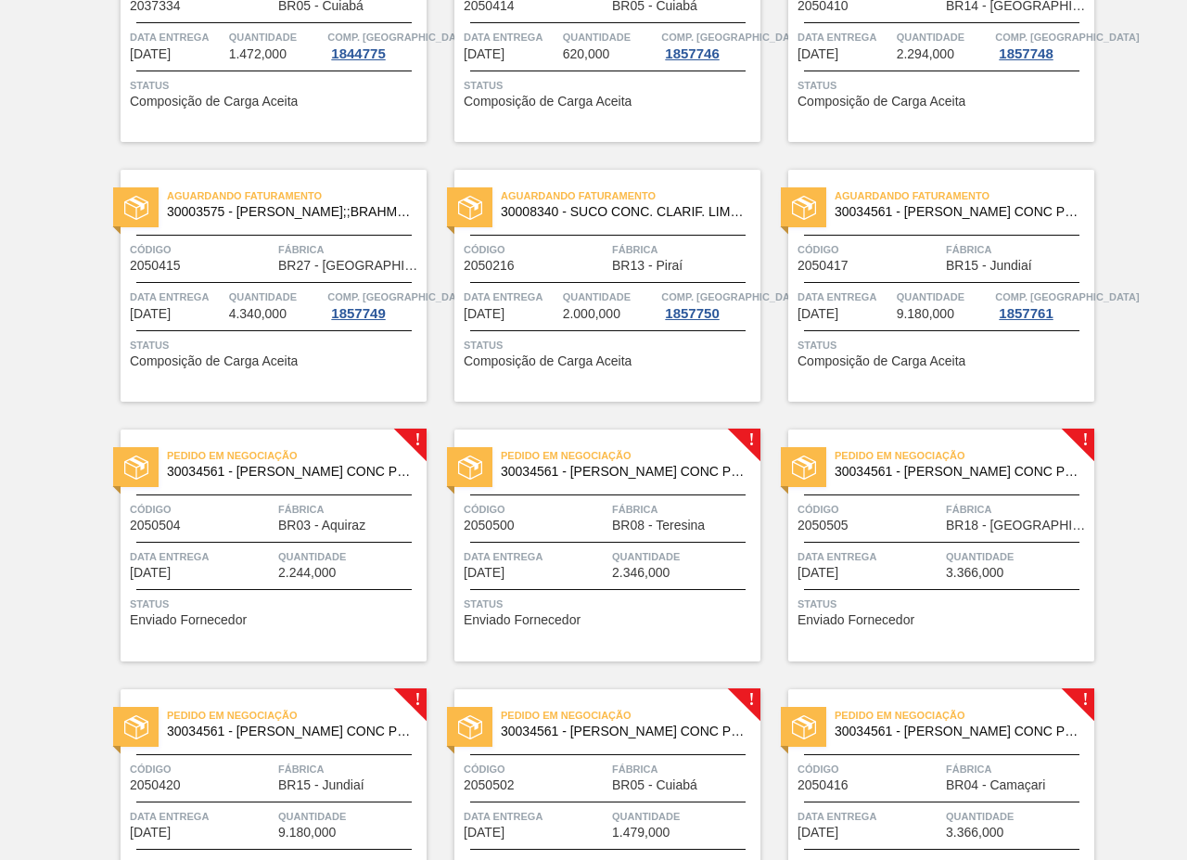
click at [325, 482] on div "Pedido em Negociação 30034561 - SUCO LARANJA CONC PRESV 51KG" at bounding box center [274, 464] width 306 height 42
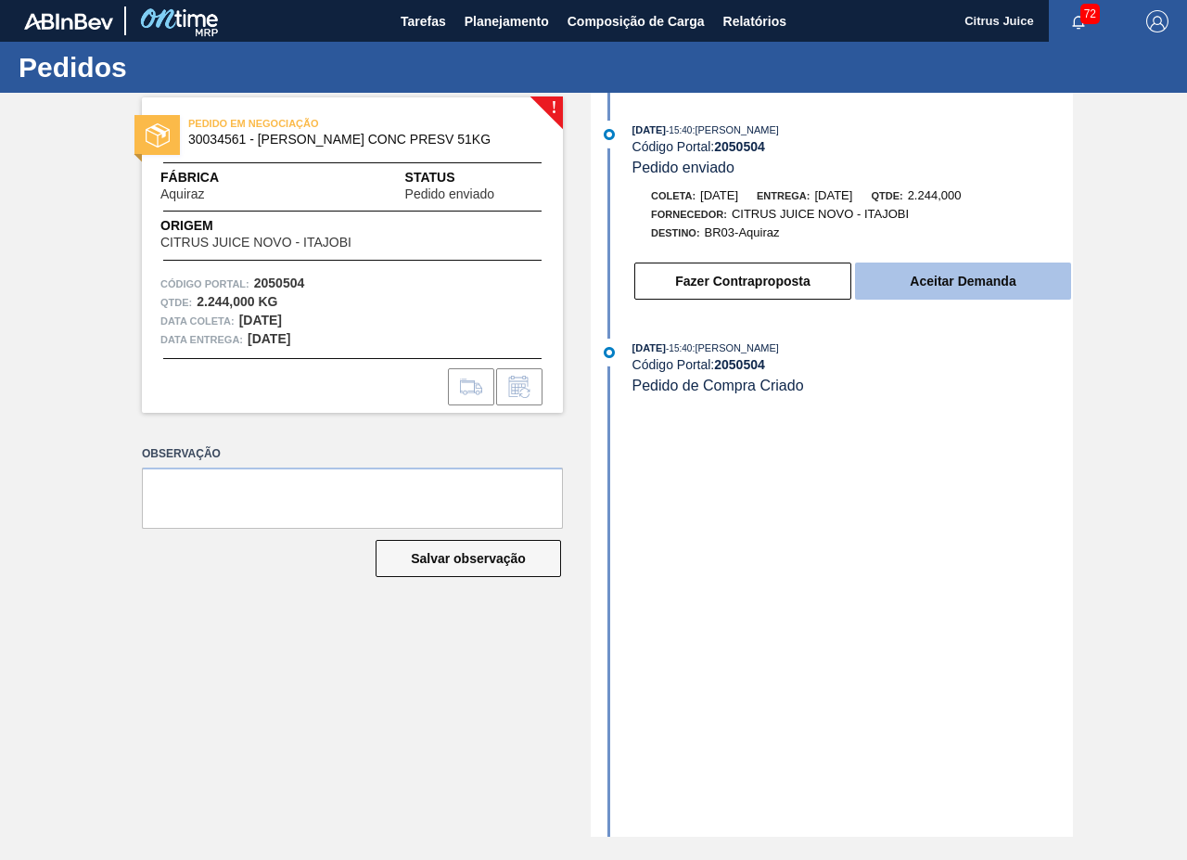
click at [937, 273] on button "Aceitar Demanda" at bounding box center [963, 281] width 216 height 37
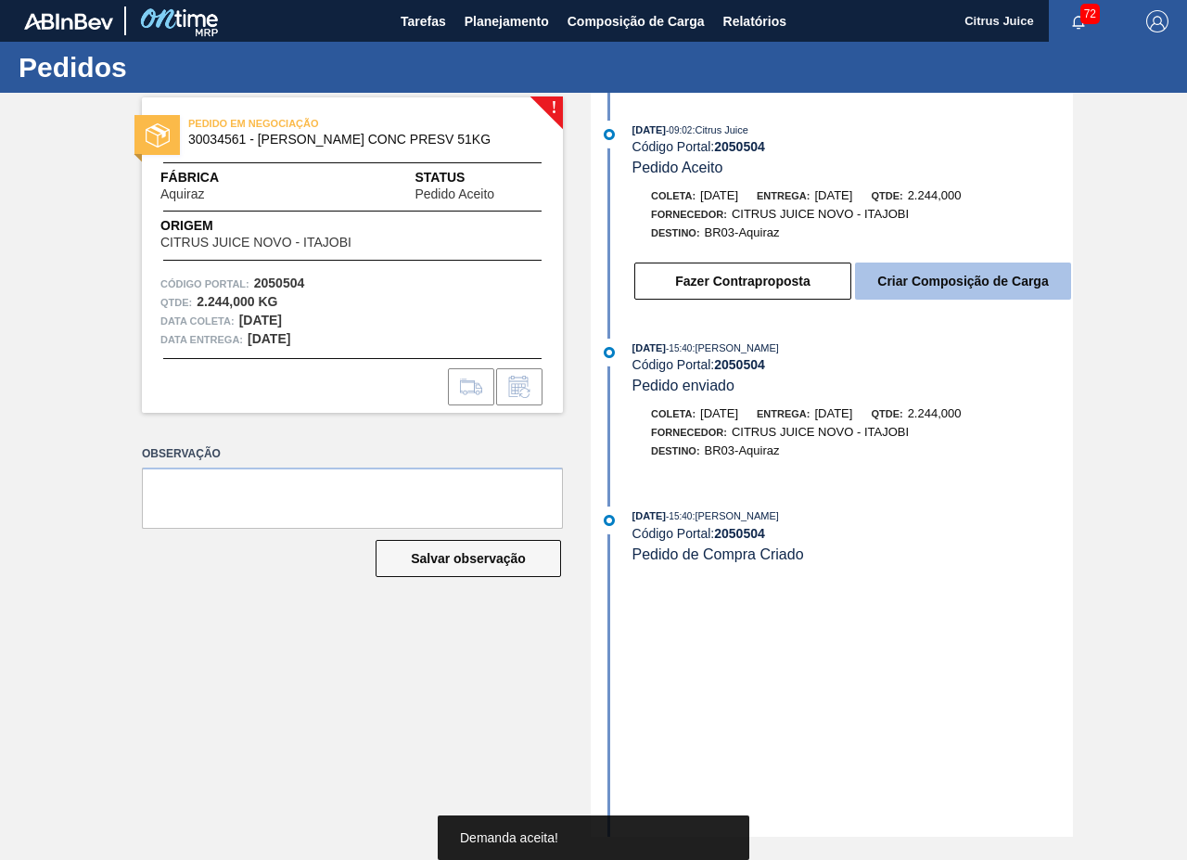
click at [925, 283] on button "Criar Composição de Carga" at bounding box center [963, 281] width 216 height 37
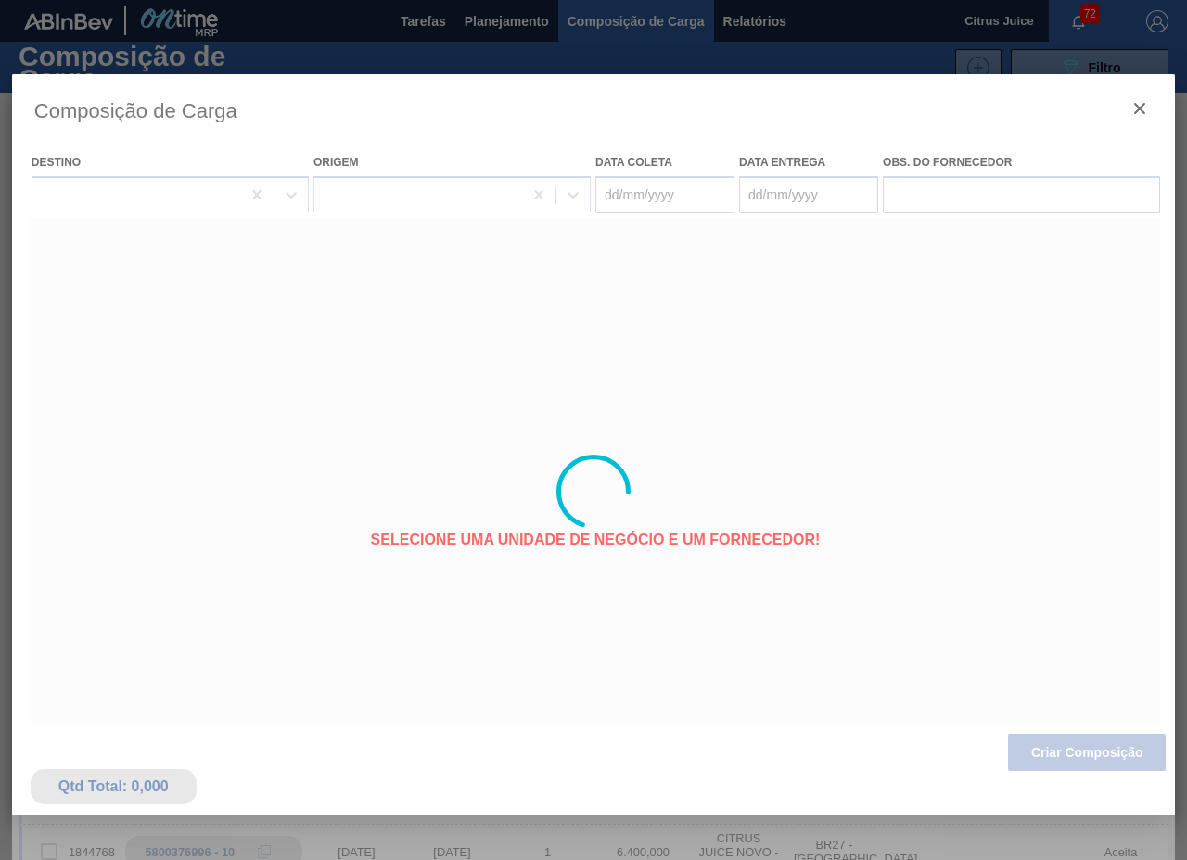
type coleta "07/11/2025"
type Entrega "12/11/2025"
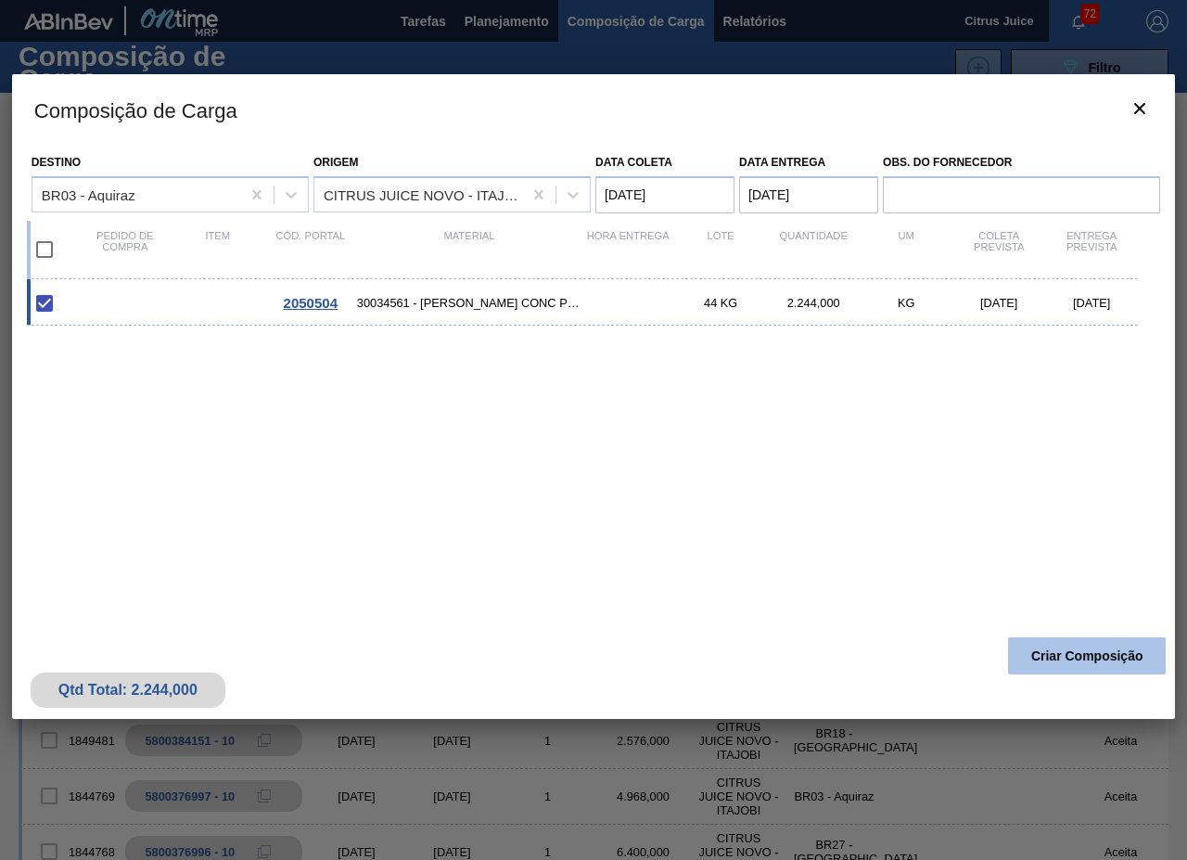
drag, startPoint x: 1078, startPoint y: 664, endPoint x: 1073, endPoint y: 656, distance: 9.6
click at [1073, 656] on button "Criar Composição" at bounding box center [1087, 655] width 158 height 37
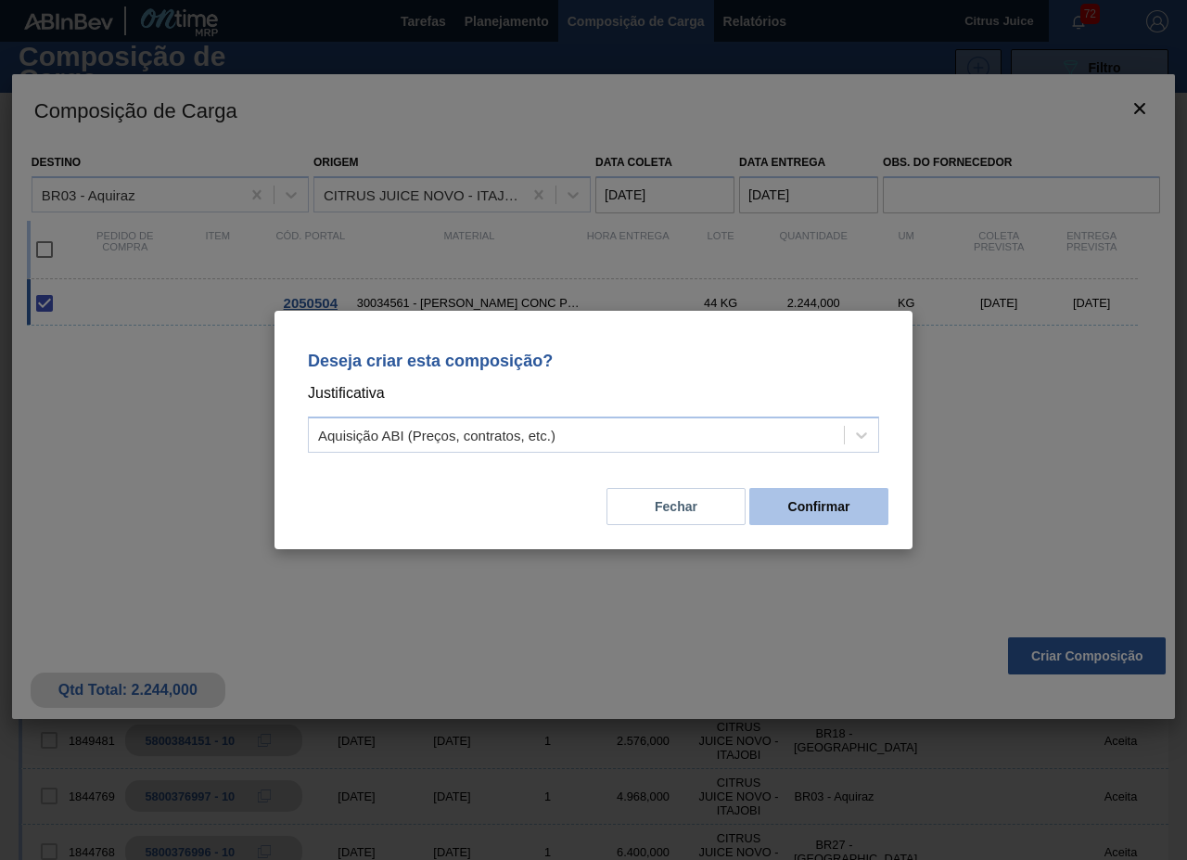
click at [816, 496] on button "Confirmar" at bounding box center [819, 506] width 139 height 37
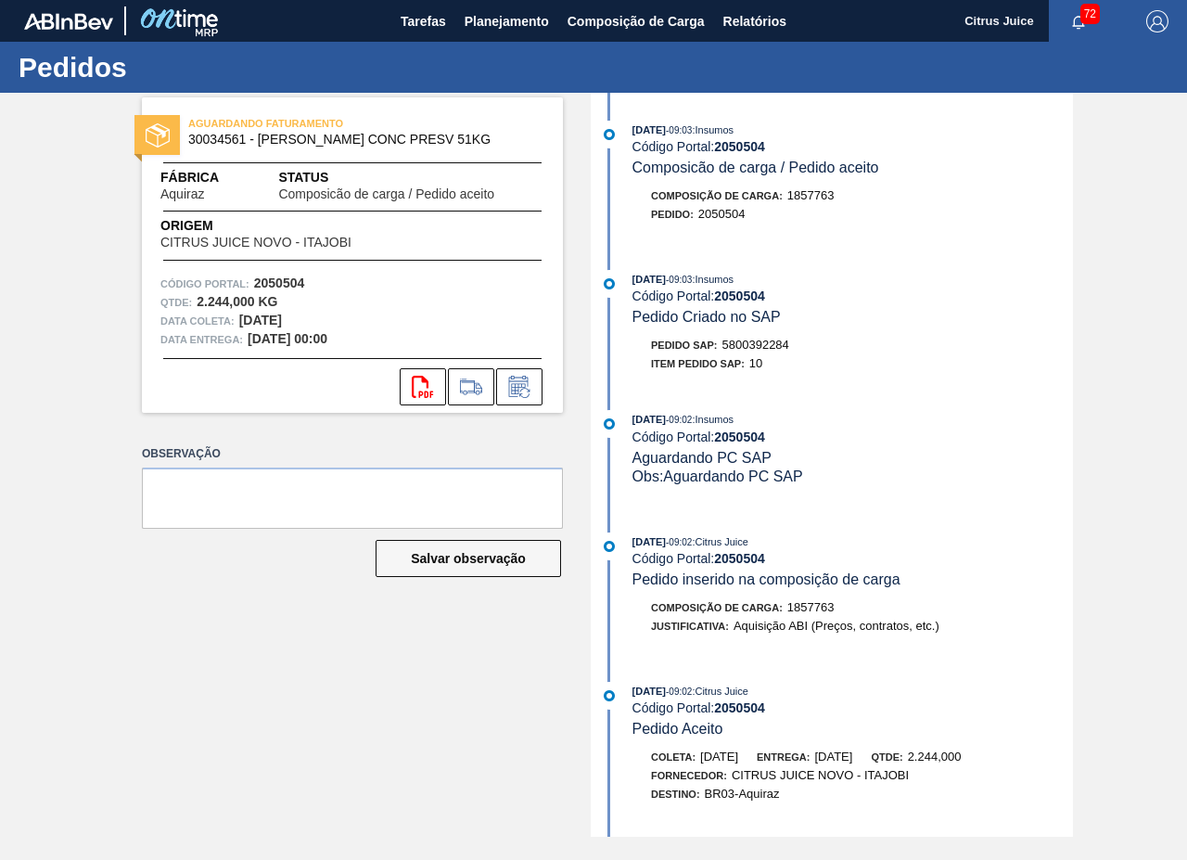
click at [750, 352] on div "Pedido SAP: 5800392284" at bounding box center [720, 345] width 138 height 19
copy span "5800392284"
click at [506, 11] on span "Planejamento" at bounding box center [507, 21] width 84 height 22
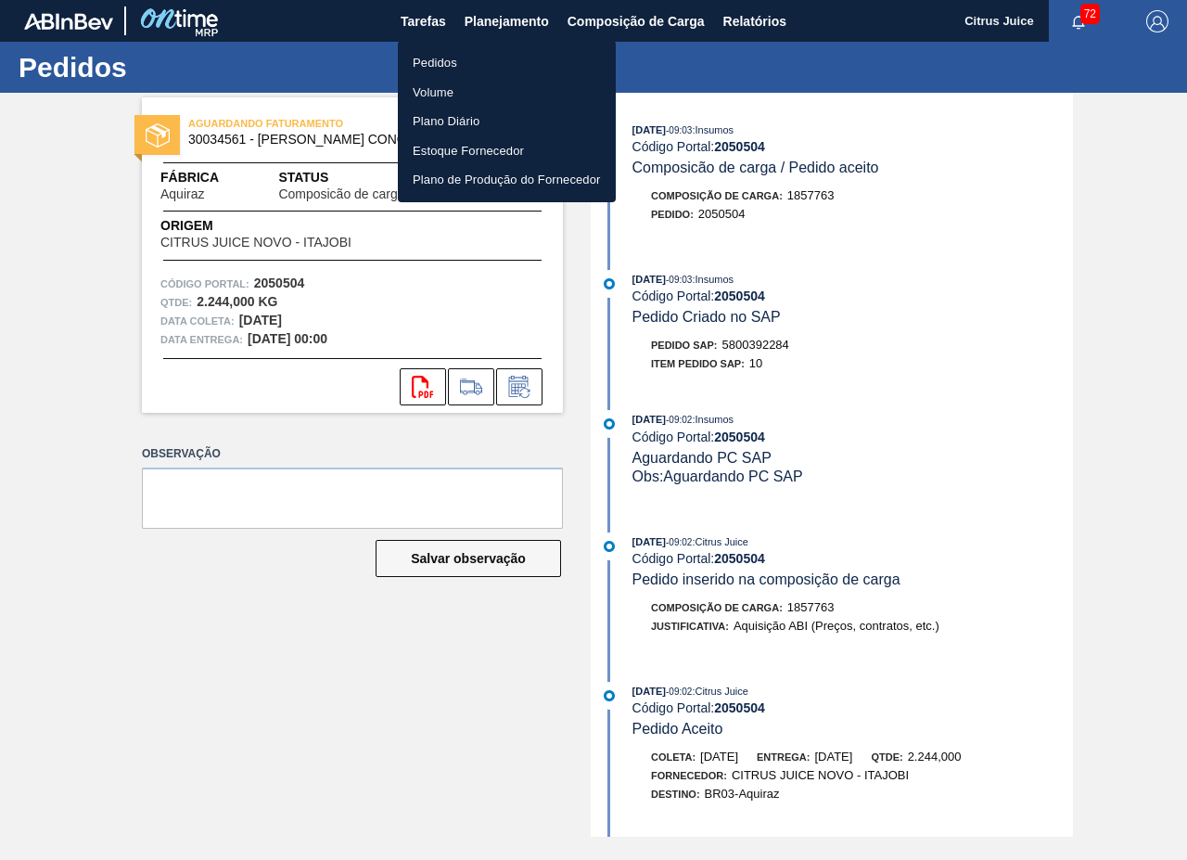
click at [458, 45] on ul "Pedidos Volume Plano Diário Estoque Fornecedor Plano de Produção do Fornecedor" at bounding box center [507, 121] width 218 height 161
click at [457, 62] on li "Pedidos" at bounding box center [507, 63] width 218 height 30
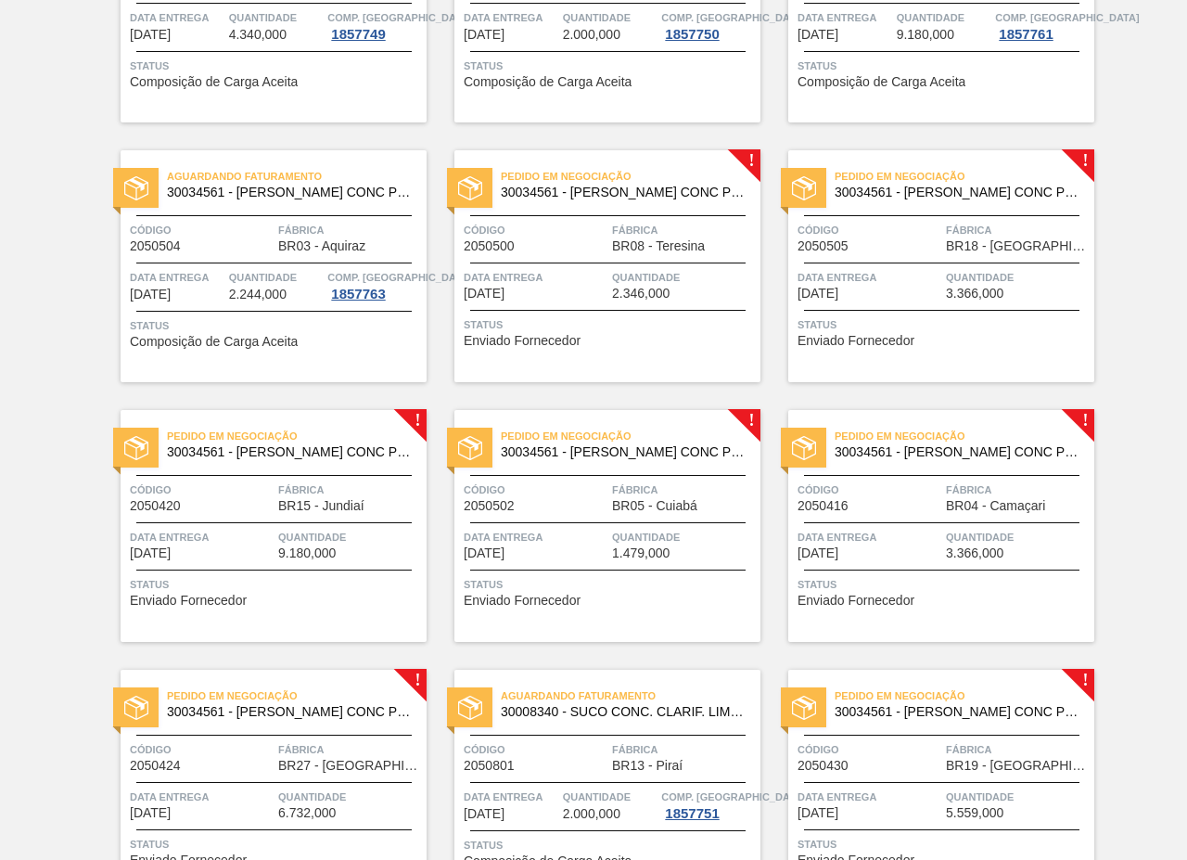
scroll to position [2876, 0]
click at [675, 271] on span "Quantidade" at bounding box center [684, 278] width 144 height 19
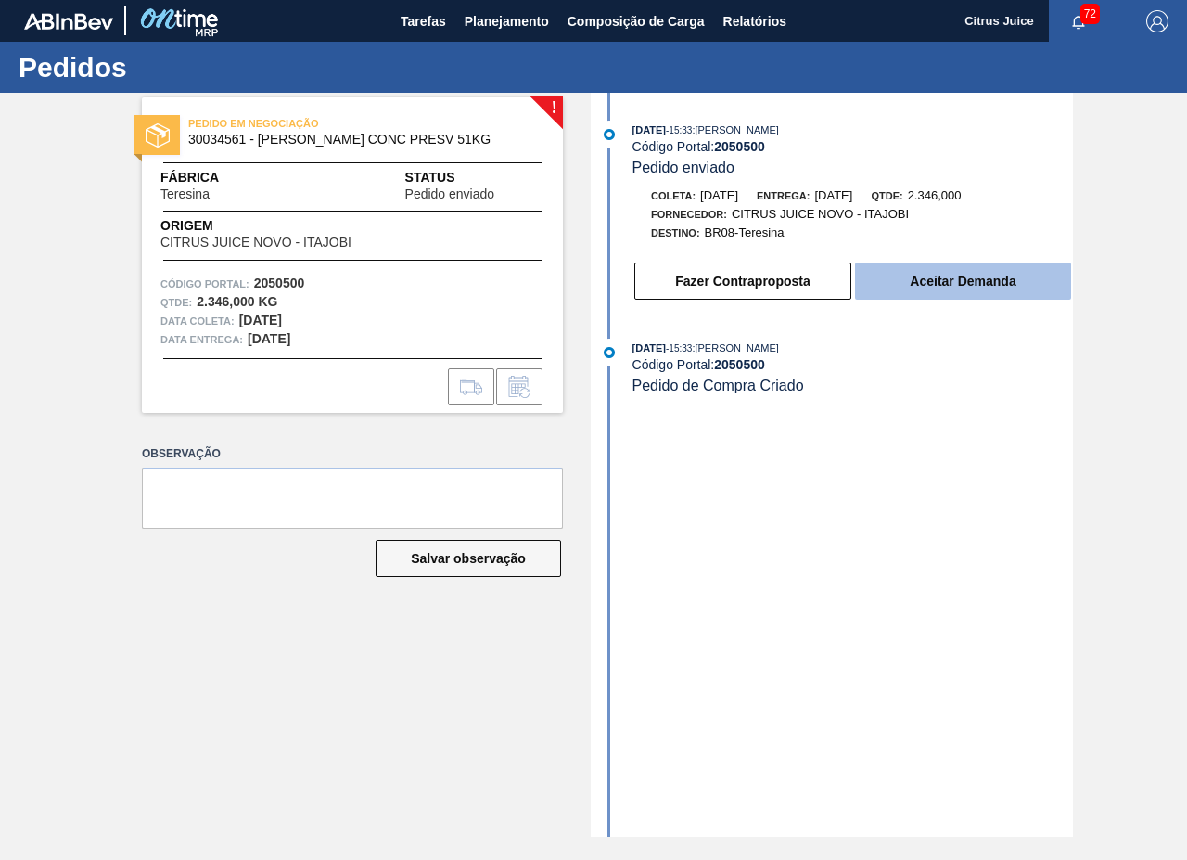
click at [942, 275] on button "Aceitar Demanda" at bounding box center [963, 281] width 216 height 37
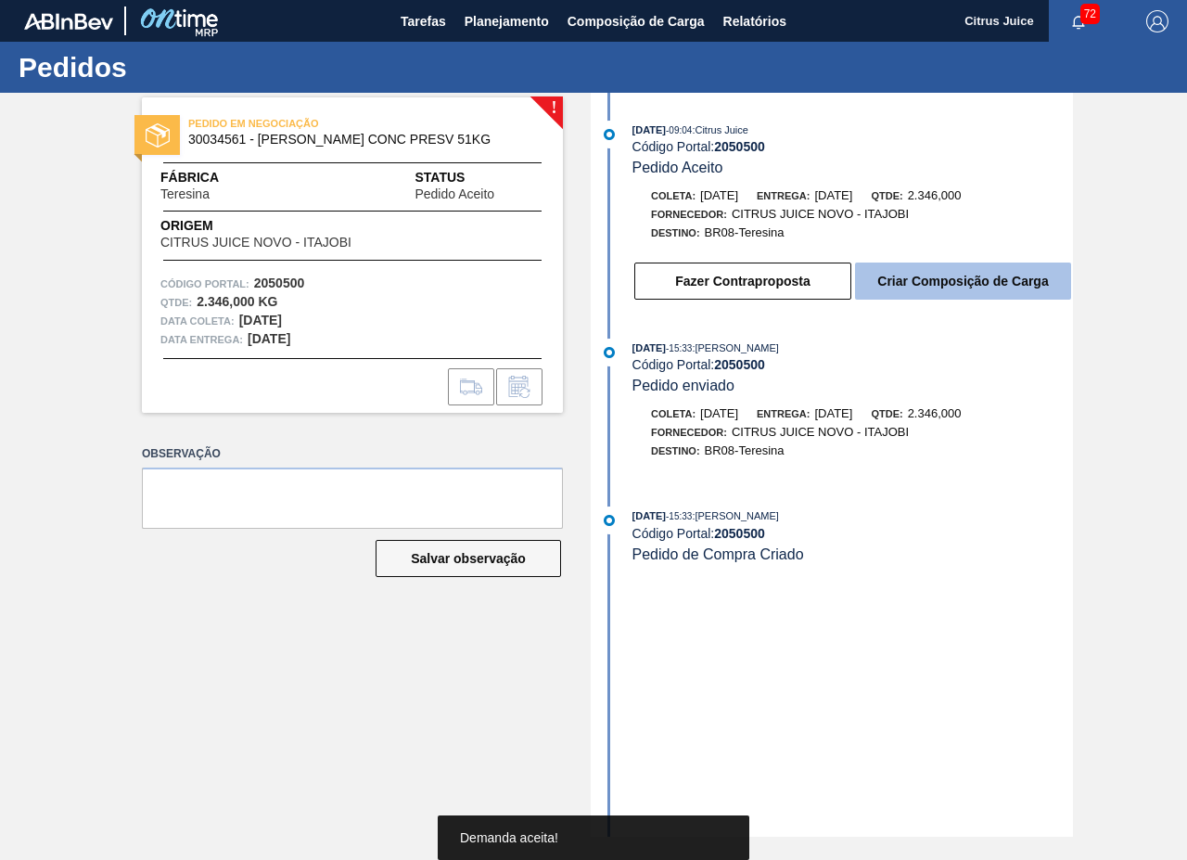
click at [909, 290] on button "Criar Composição de Carga" at bounding box center [963, 281] width 216 height 37
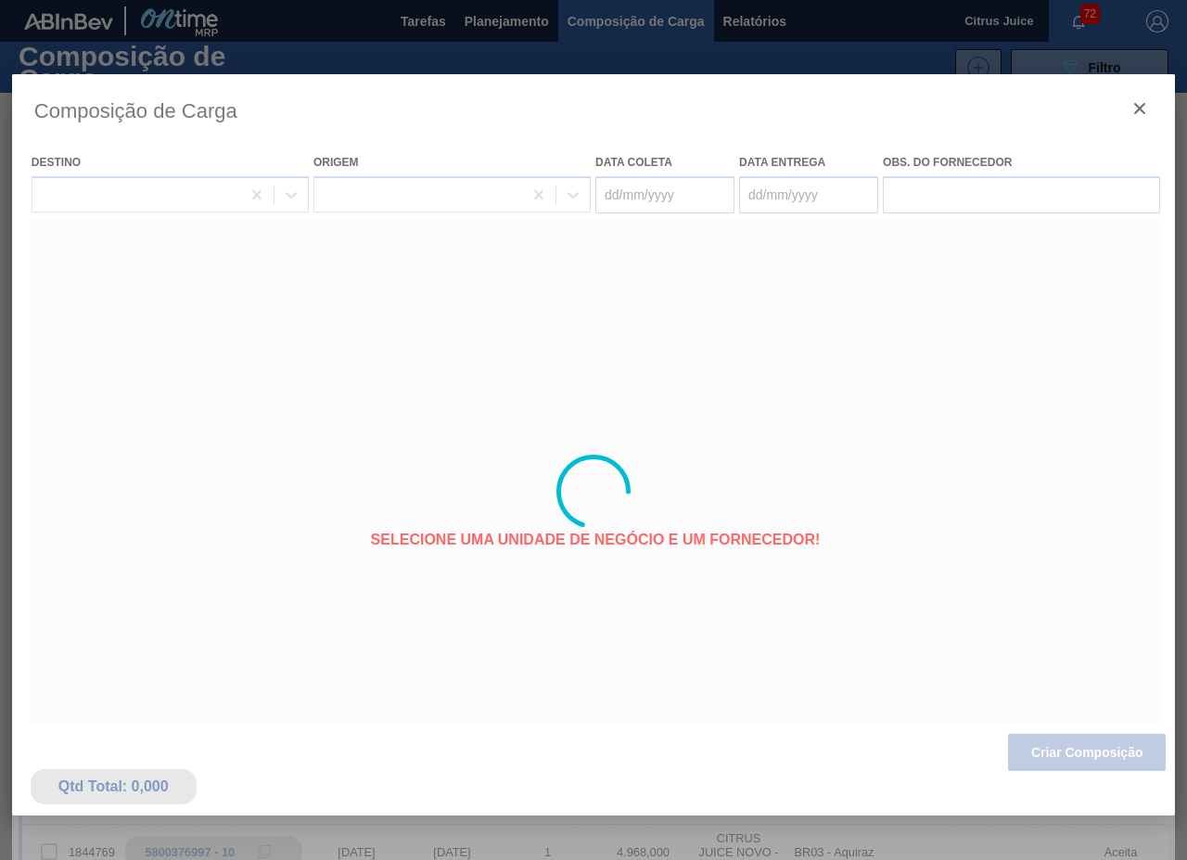
type coleta "[DATE]"
type Entrega "[DATE]"
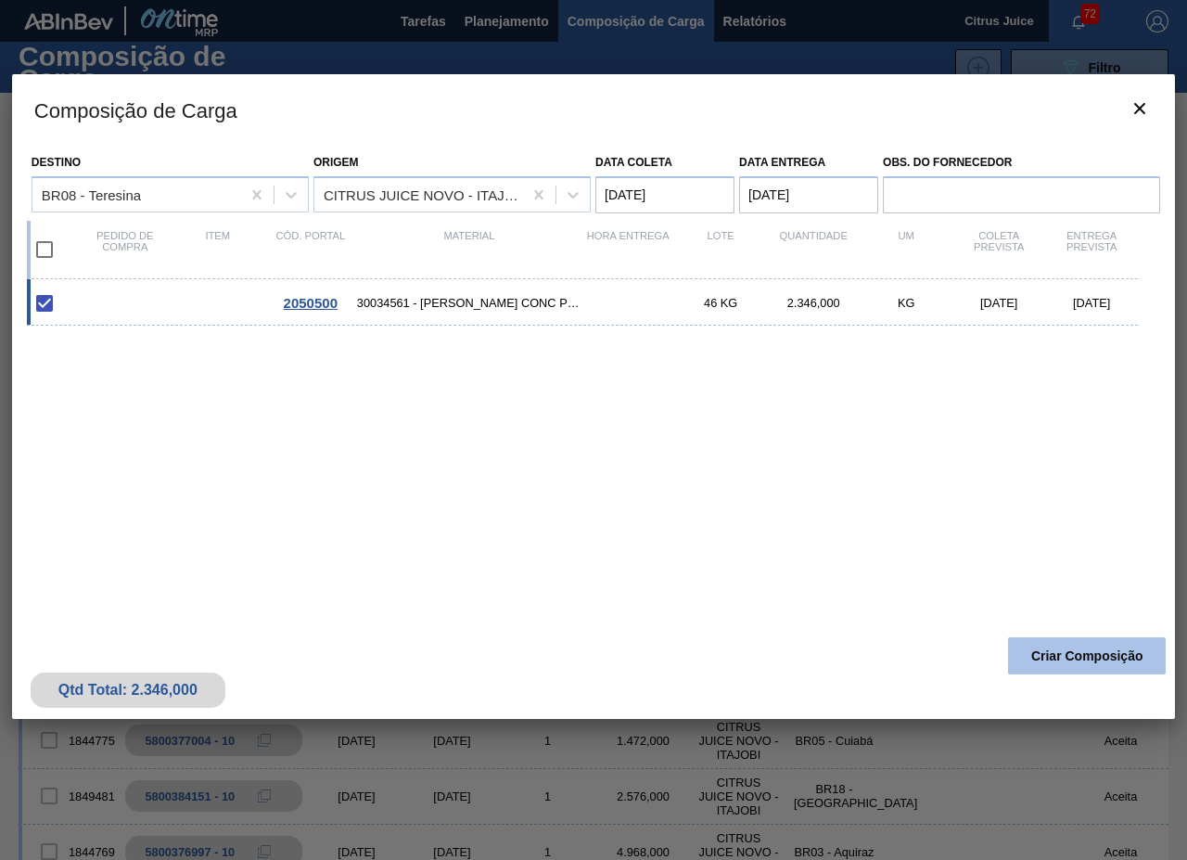
click at [1060, 666] on button "Criar Composição" at bounding box center [1087, 655] width 158 height 37
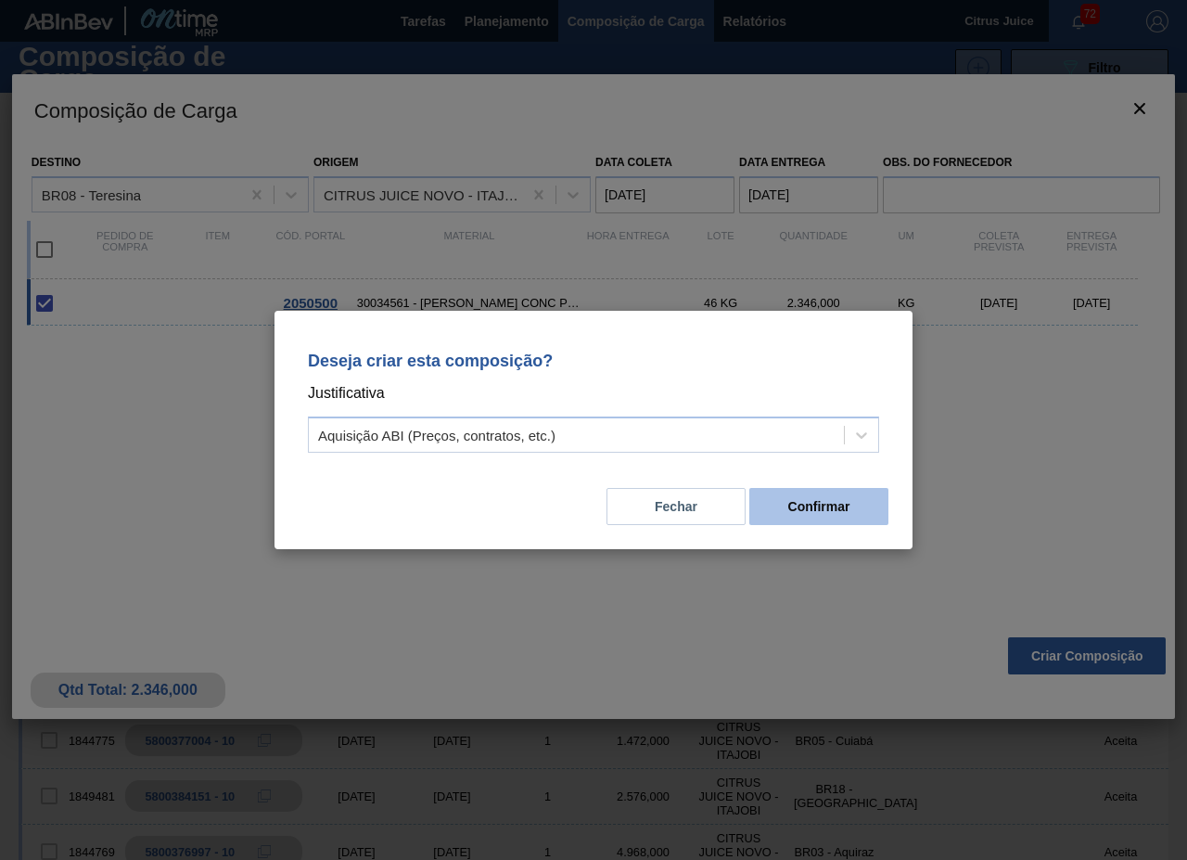
click at [826, 501] on button "Confirmar" at bounding box center [819, 506] width 139 height 37
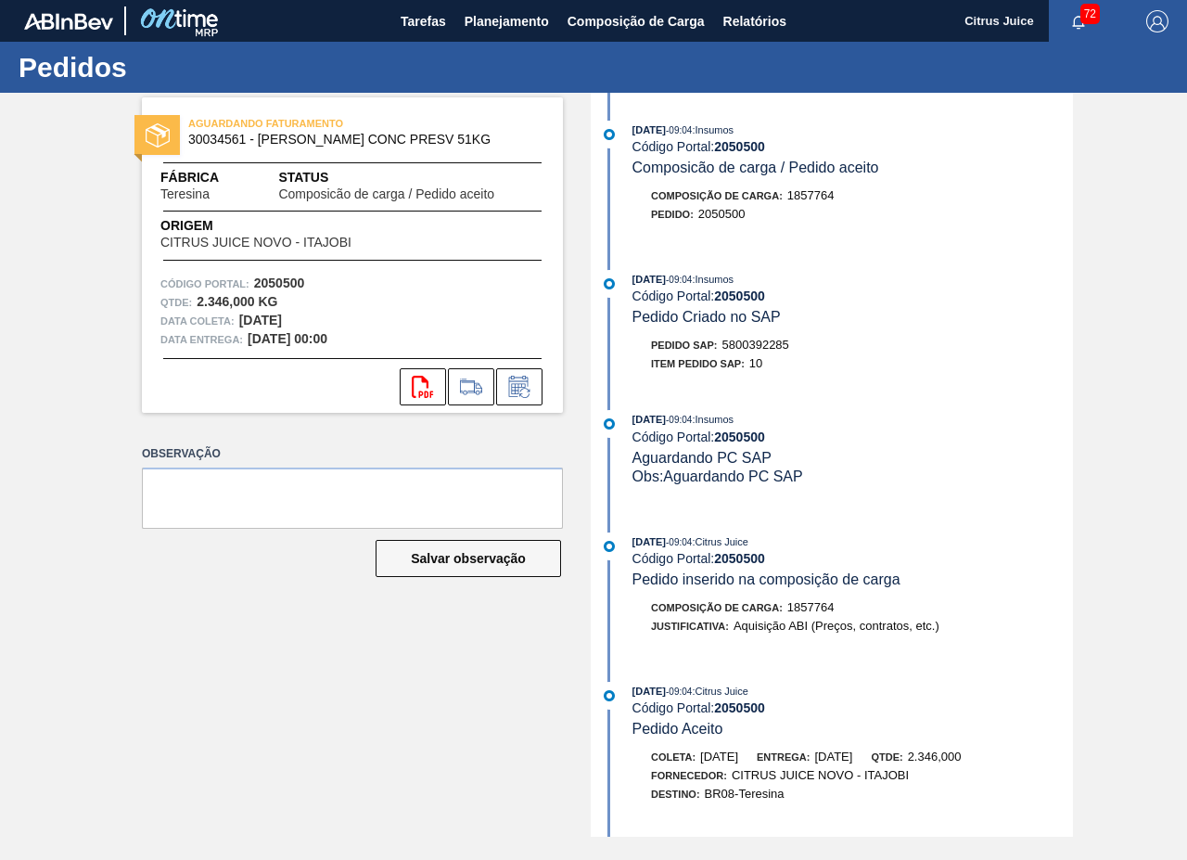
click at [772, 341] on span "5800392285" at bounding box center [756, 345] width 67 height 14
copy span "5800392285"
drag, startPoint x: 488, startPoint y: 26, endPoint x: 478, endPoint y: 58, distance: 33.1
click at [488, 26] on span "Planejamento" at bounding box center [507, 21] width 84 height 22
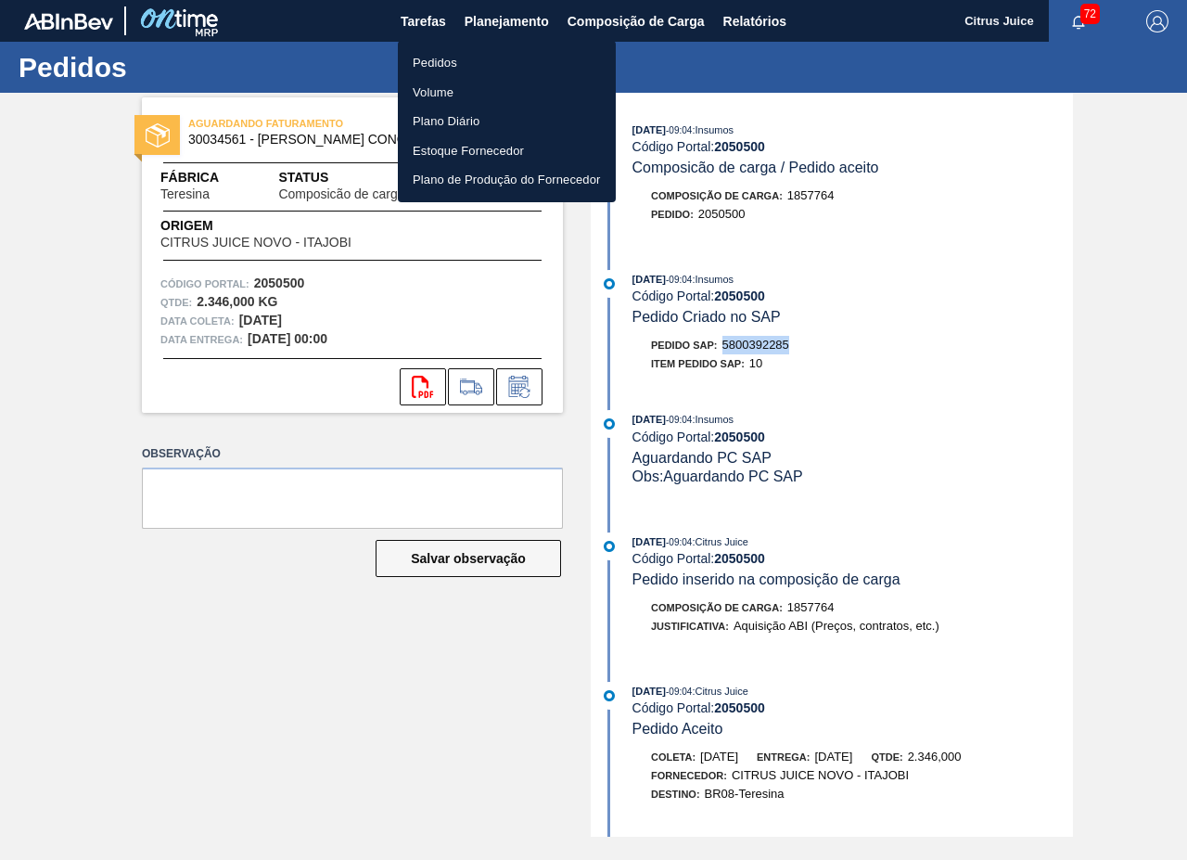
click at [426, 55] on li "Pedidos" at bounding box center [507, 63] width 218 height 30
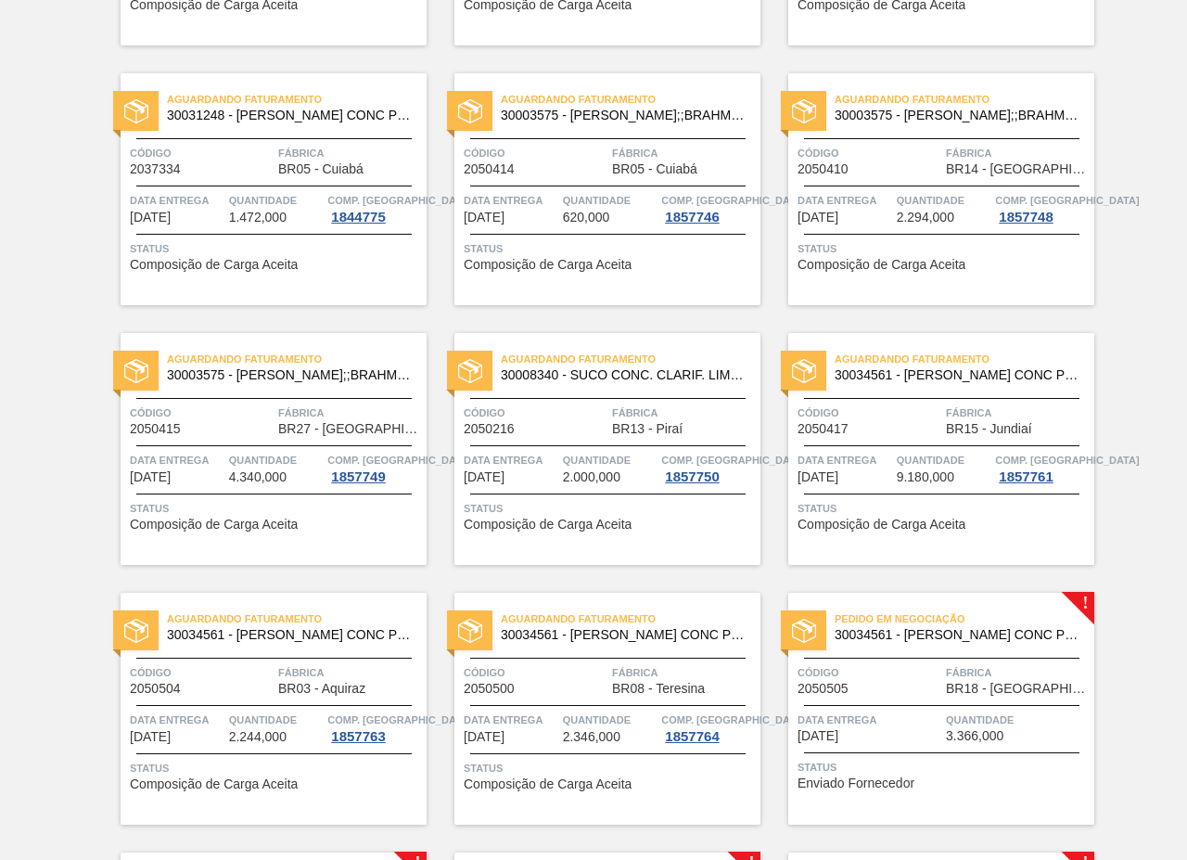
scroll to position [2876, 0]
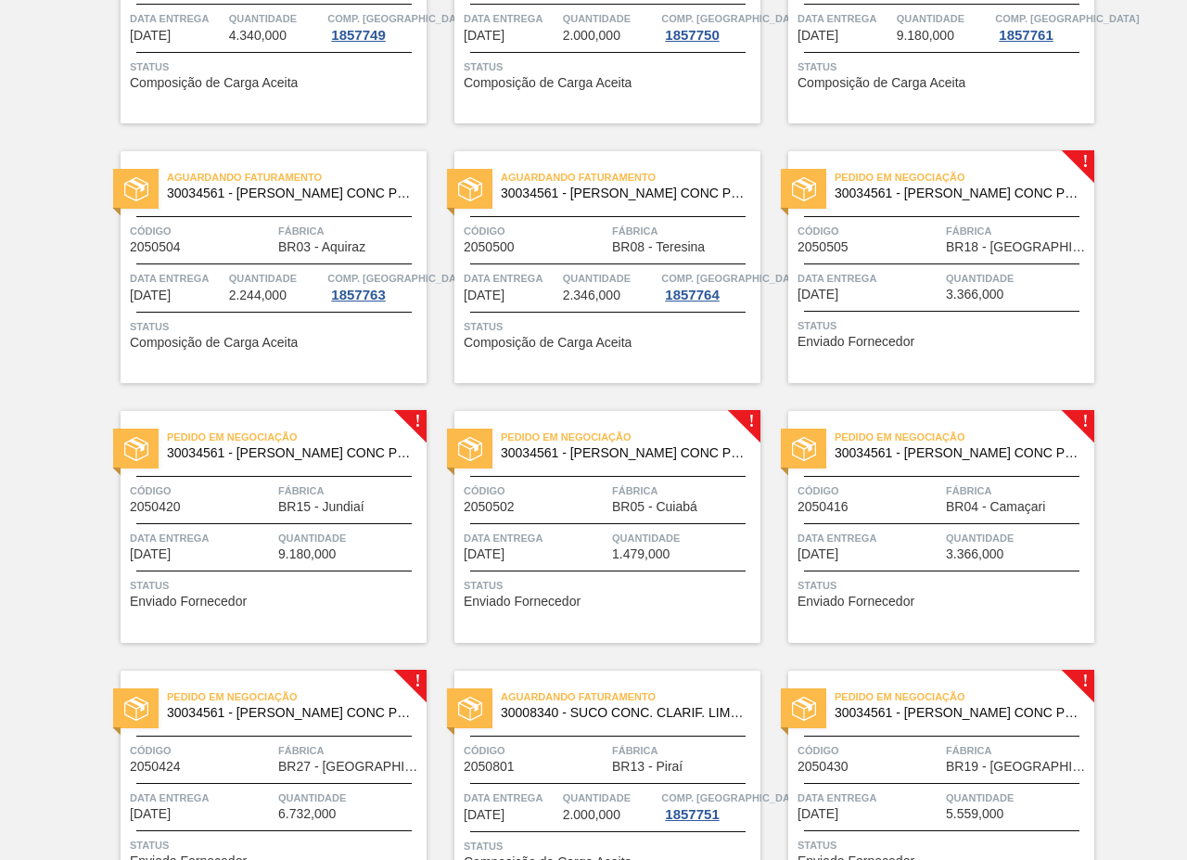
click at [942, 247] on div "Código 2050505 Fábrica BR18 - [GEOGRAPHIC_DATA]" at bounding box center [941, 238] width 306 height 32
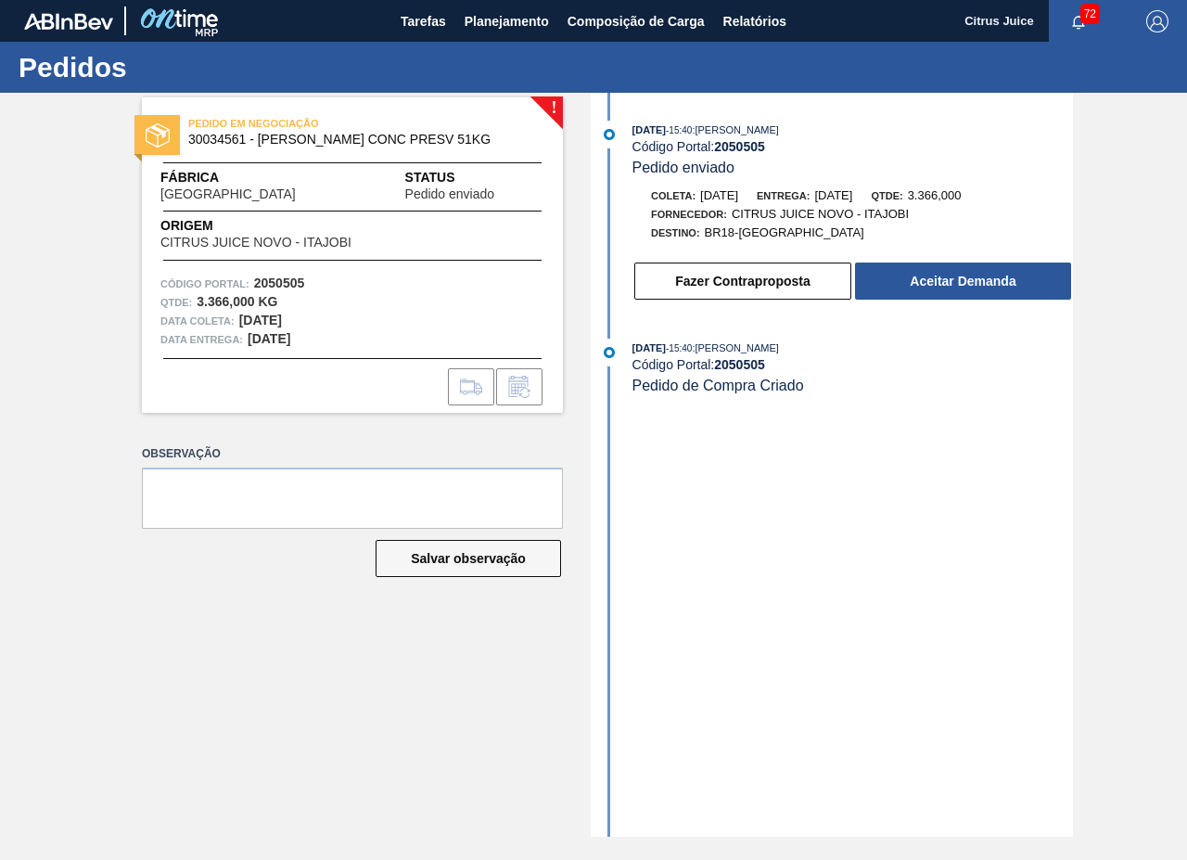
drag, startPoint x: 1039, startPoint y: 563, endPoint x: 1186, endPoint y: 560, distance: 147.5
click at [1052, 560] on div "[DATE] 15:40 : [PERSON_NAME] Código Portal: 2050505 Pedido enviado Coleta: [DAT…" at bounding box center [835, 465] width 478 height 744
click at [954, 269] on button "Aceitar Demanda" at bounding box center [963, 281] width 216 height 37
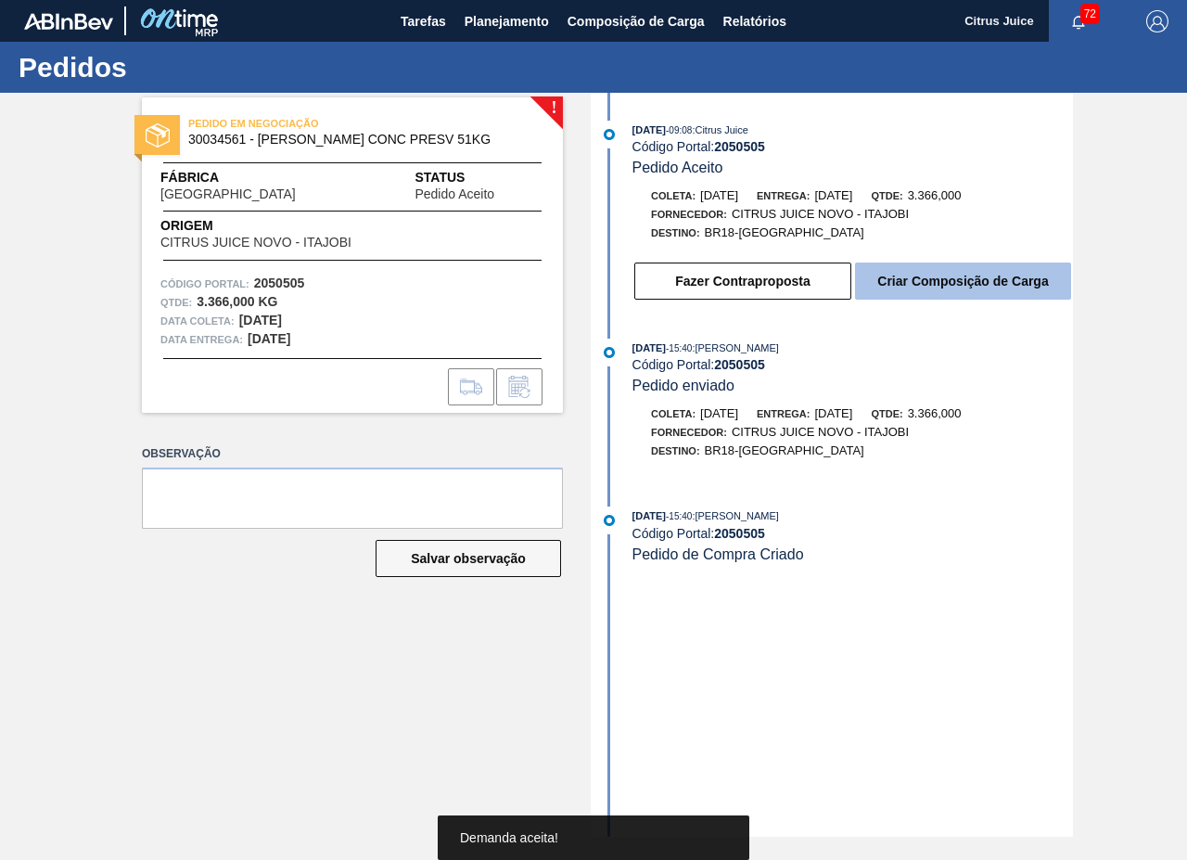
click at [937, 264] on button "Criar Composição de Carga" at bounding box center [963, 281] width 216 height 37
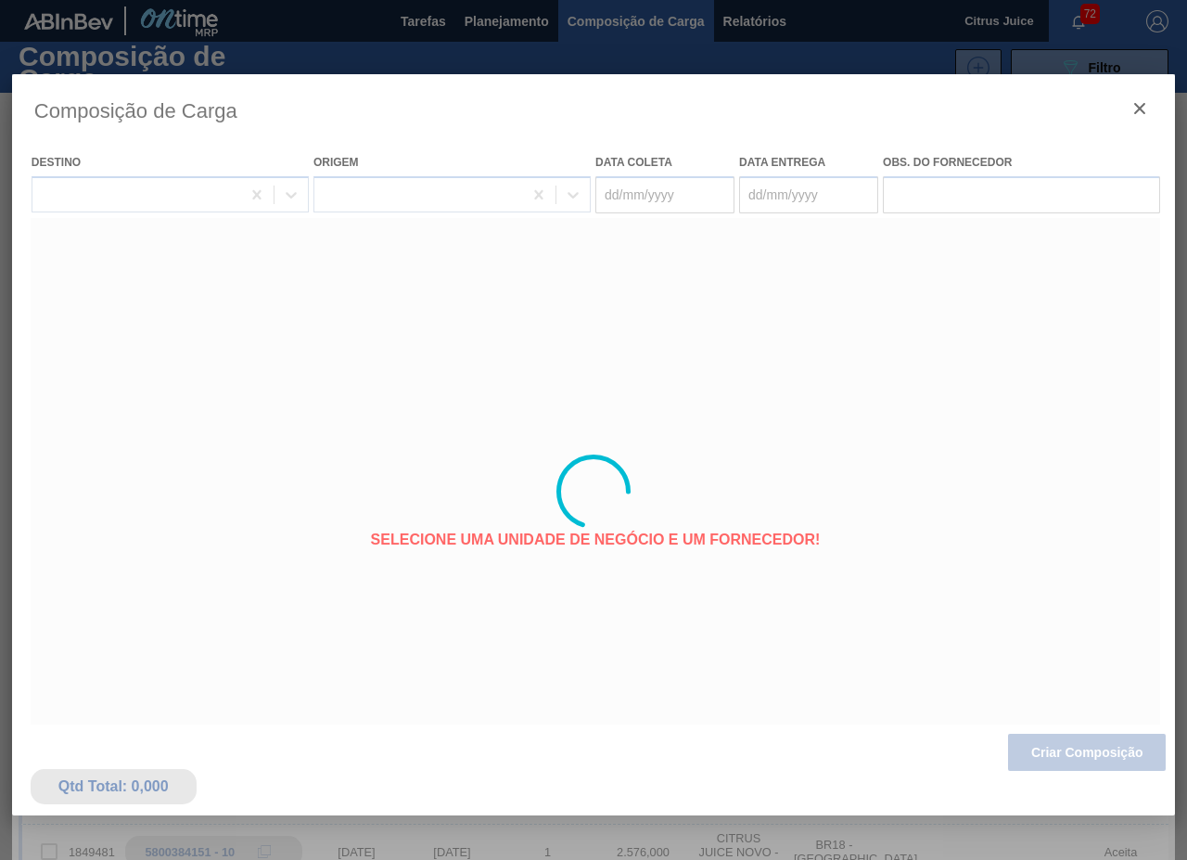
type coleta "[DATE]"
type Entrega "[DATE]"
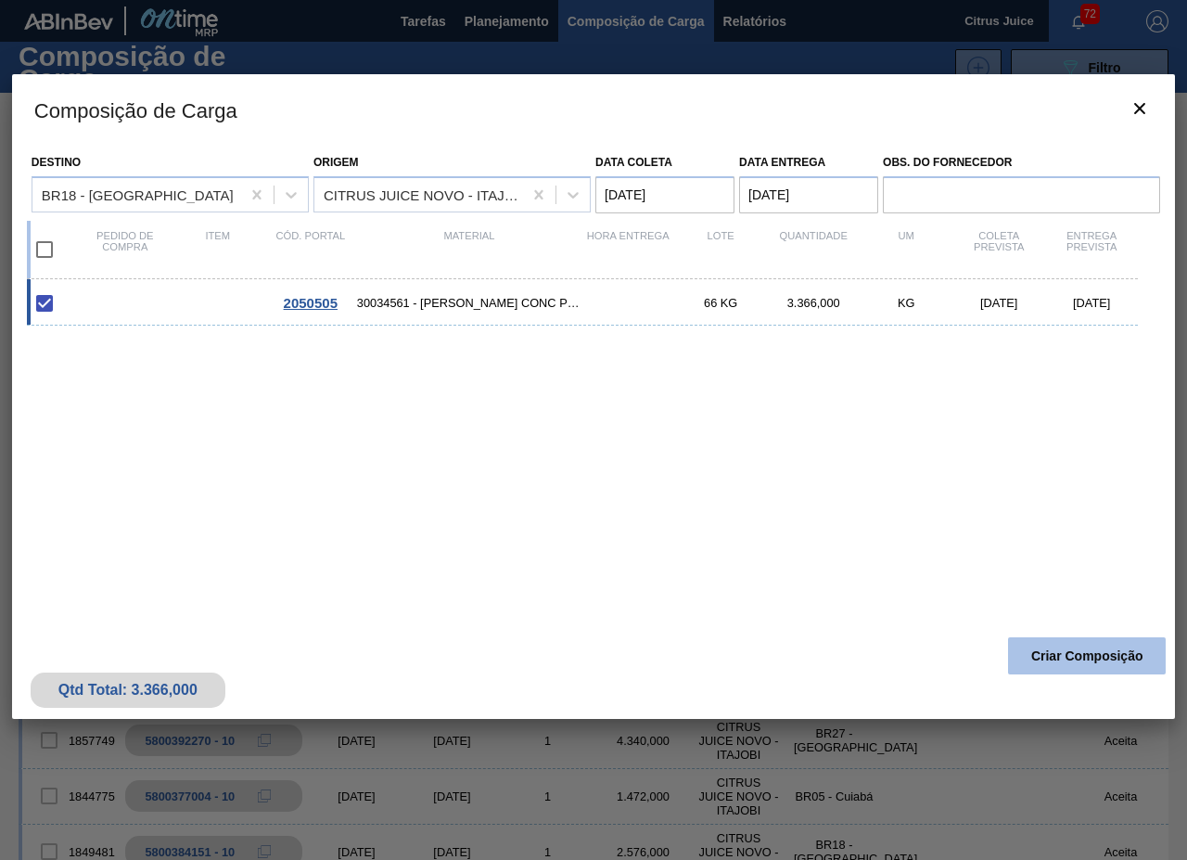
click at [1078, 649] on button "Criar Composição" at bounding box center [1087, 655] width 158 height 37
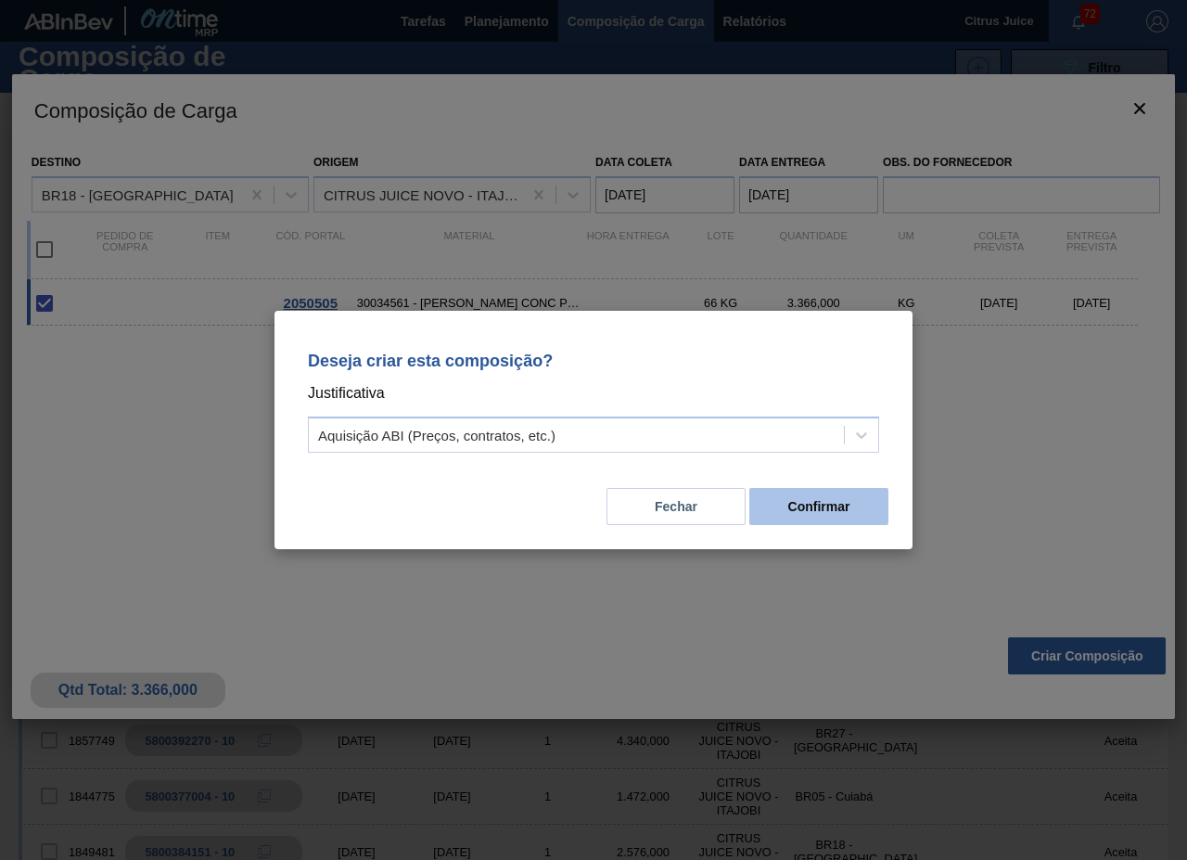
click at [854, 512] on button "Confirmar" at bounding box center [819, 506] width 139 height 37
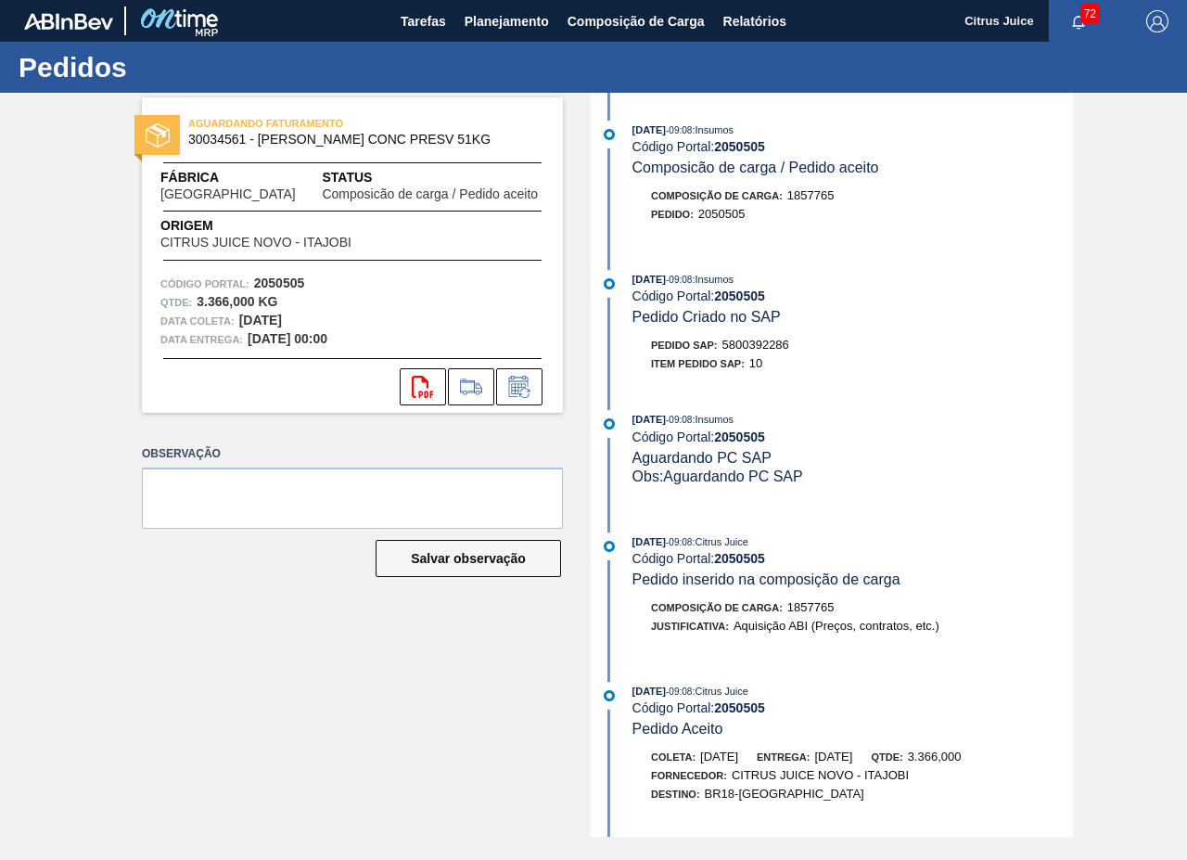
click at [766, 342] on span "5800392286" at bounding box center [756, 345] width 67 height 14
copy span "5800392286"
click at [480, 15] on span "Planejamento" at bounding box center [507, 21] width 84 height 22
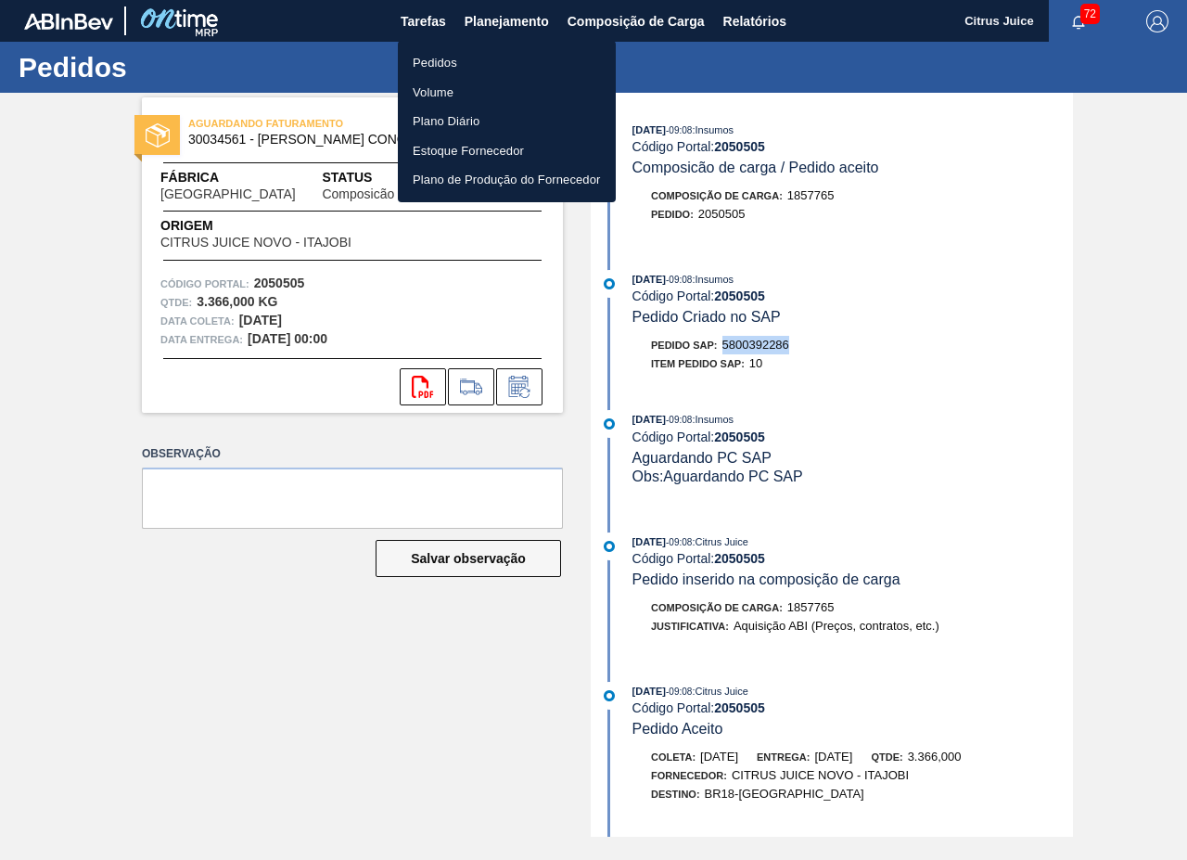
click at [471, 66] on li "Pedidos" at bounding box center [507, 63] width 218 height 30
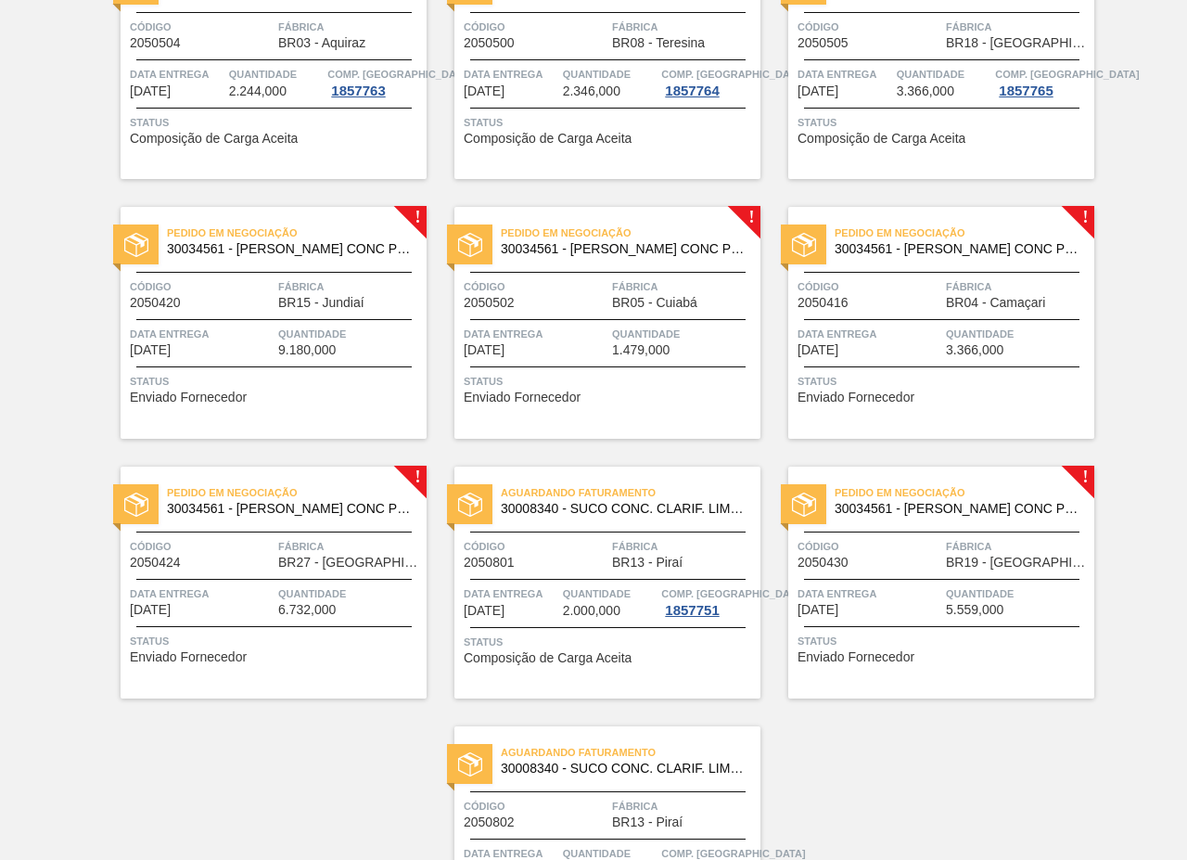
scroll to position [3061, 0]
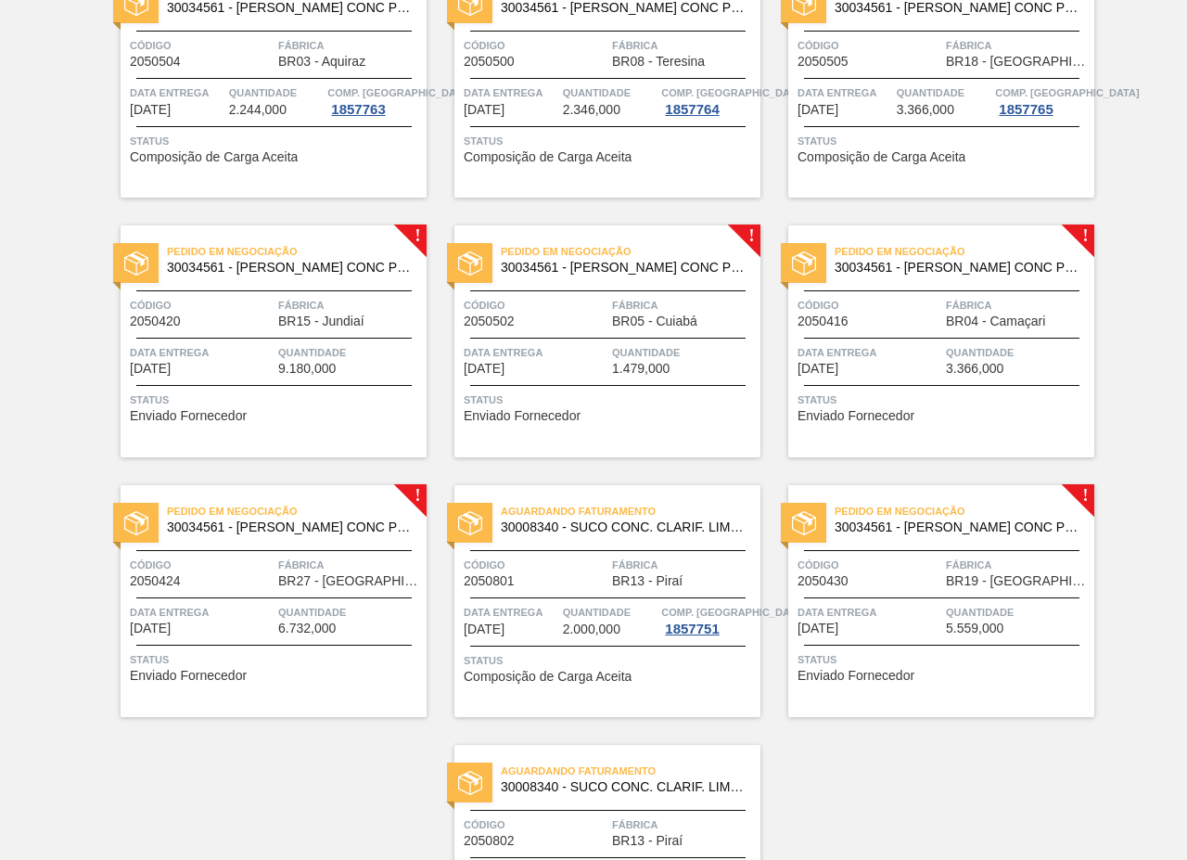
click at [284, 350] on span "Quantidade" at bounding box center [350, 352] width 144 height 19
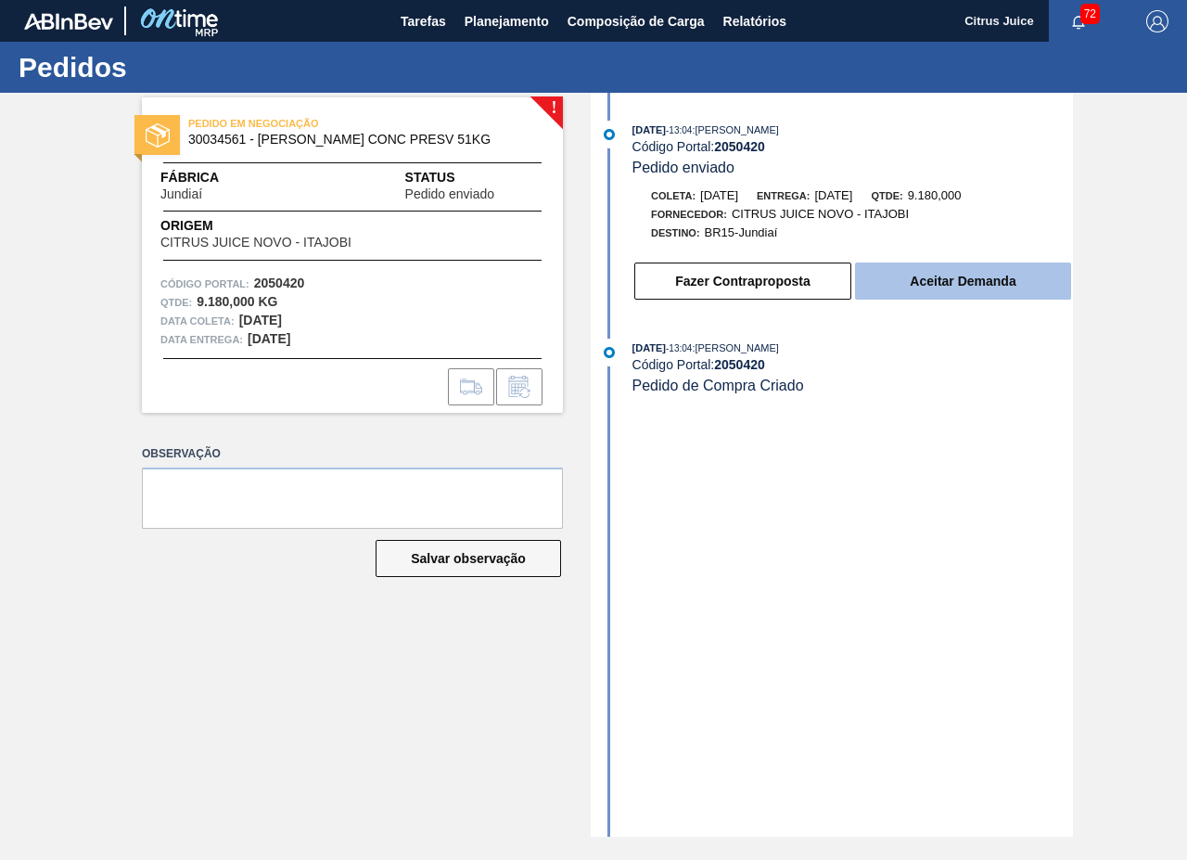
click at [934, 278] on button "Aceitar Demanda" at bounding box center [963, 281] width 216 height 37
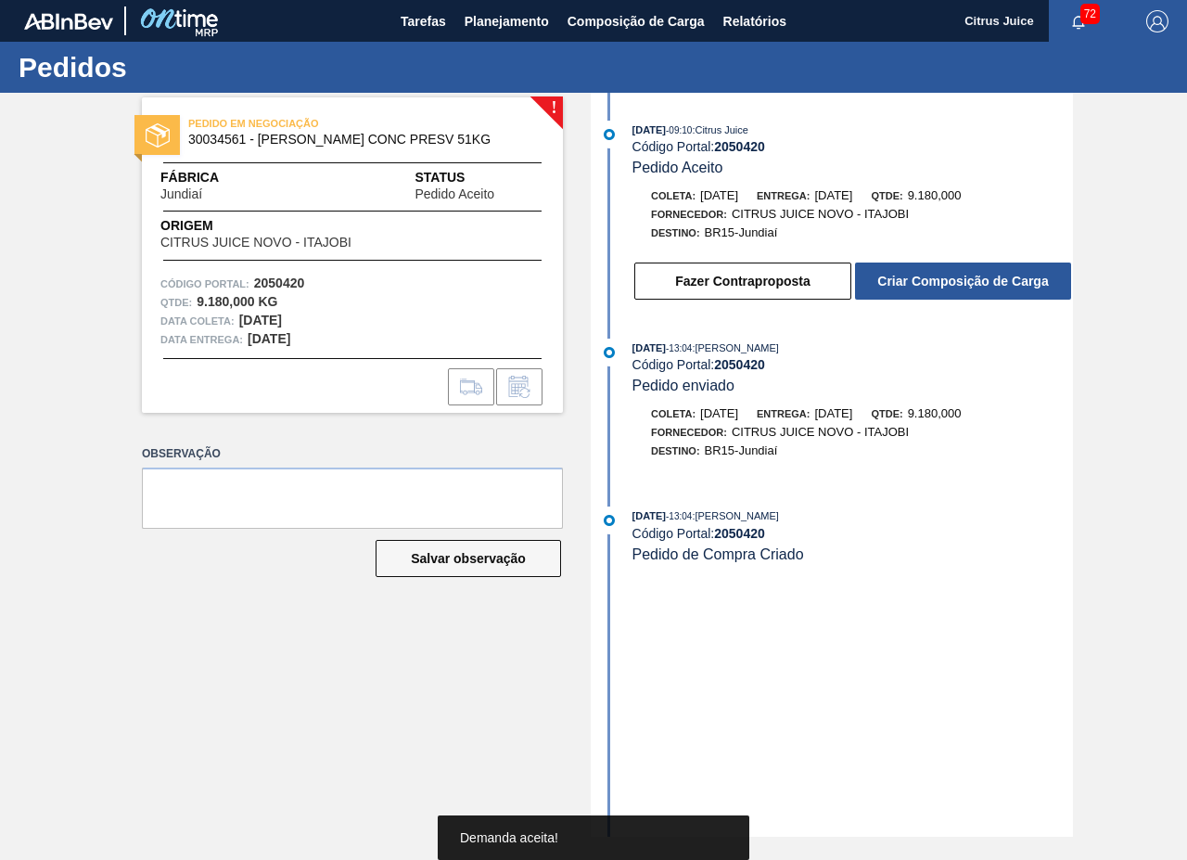
click at [907, 279] on button "Criar Composição de Carga" at bounding box center [963, 281] width 216 height 37
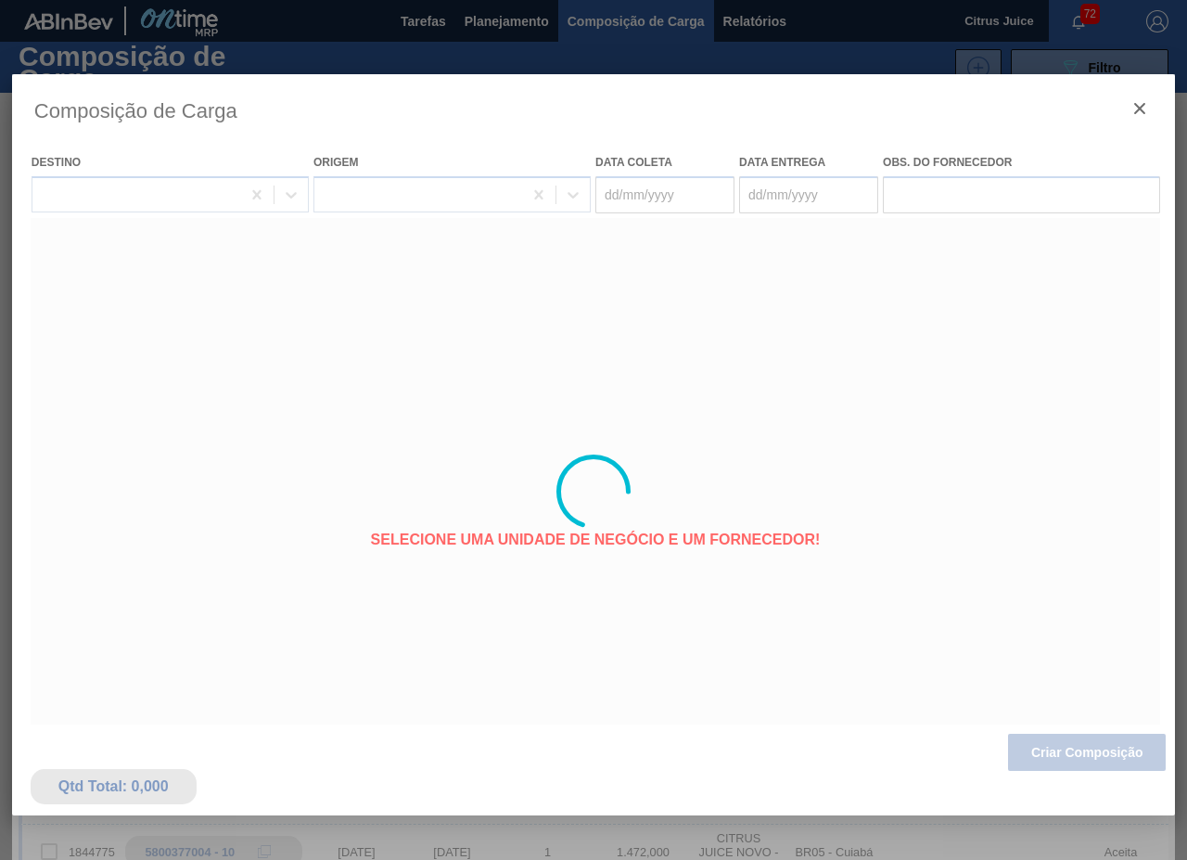
type coleta "25/11/2025"
type Entrega "26/11/2025"
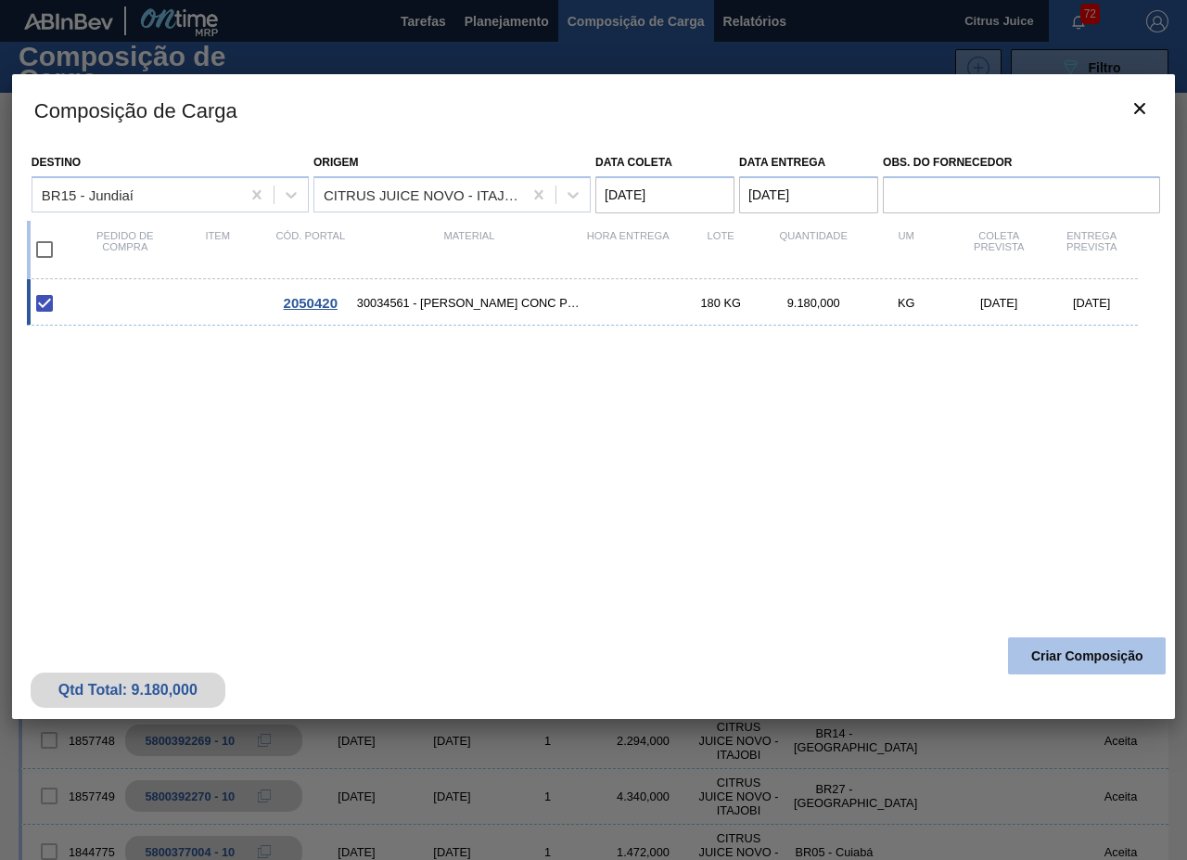
click at [1056, 650] on button "Criar Composição" at bounding box center [1087, 655] width 158 height 37
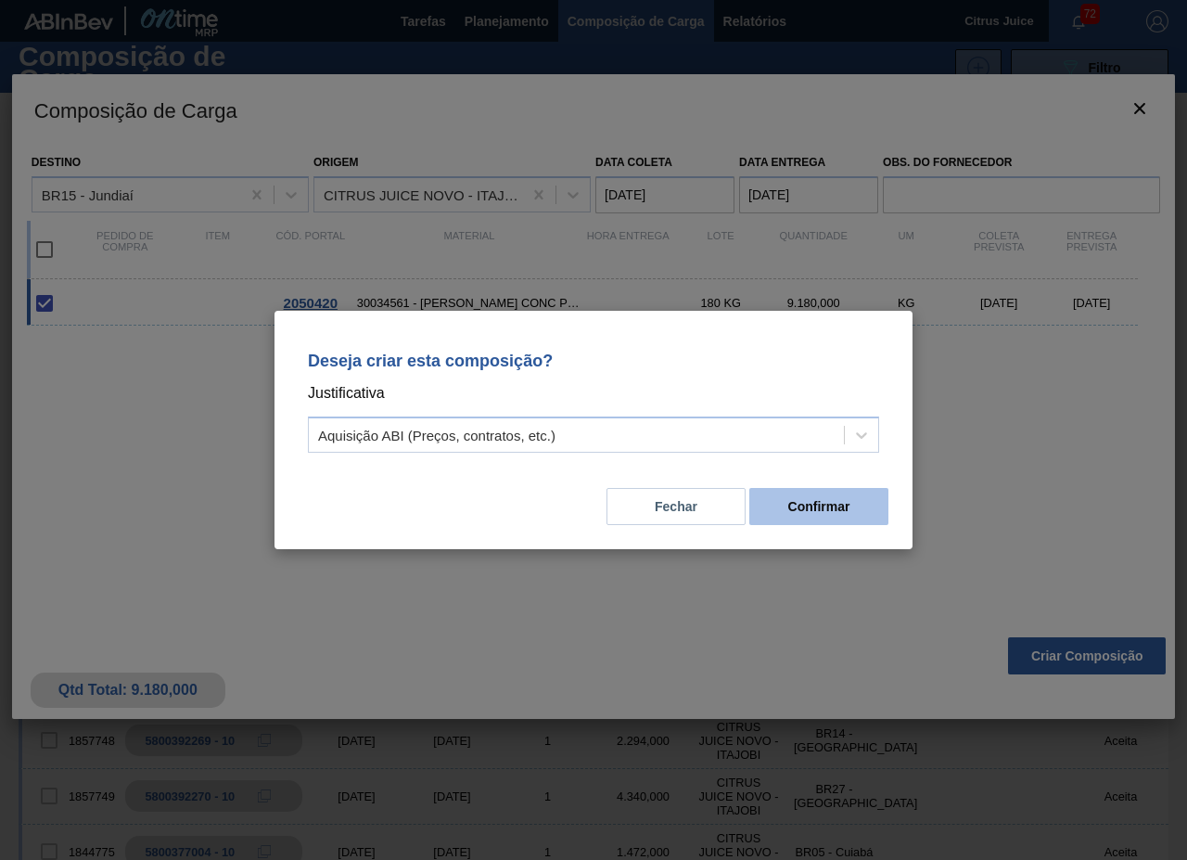
click at [798, 500] on button "Confirmar" at bounding box center [819, 506] width 139 height 37
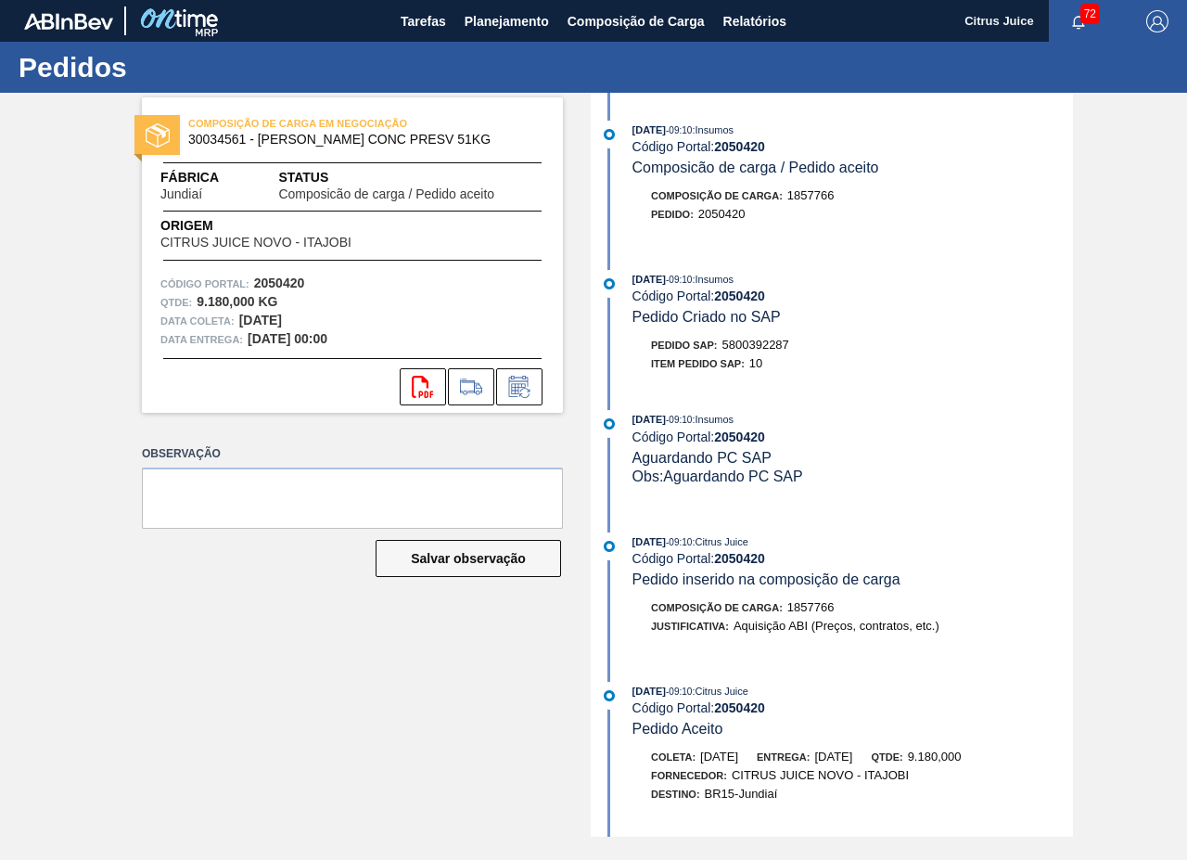
click at [753, 342] on span "5800392287" at bounding box center [756, 345] width 67 height 14
copy span "5800392287"
click at [526, 14] on span "Planejamento" at bounding box center [507, 21] width 84 height 22
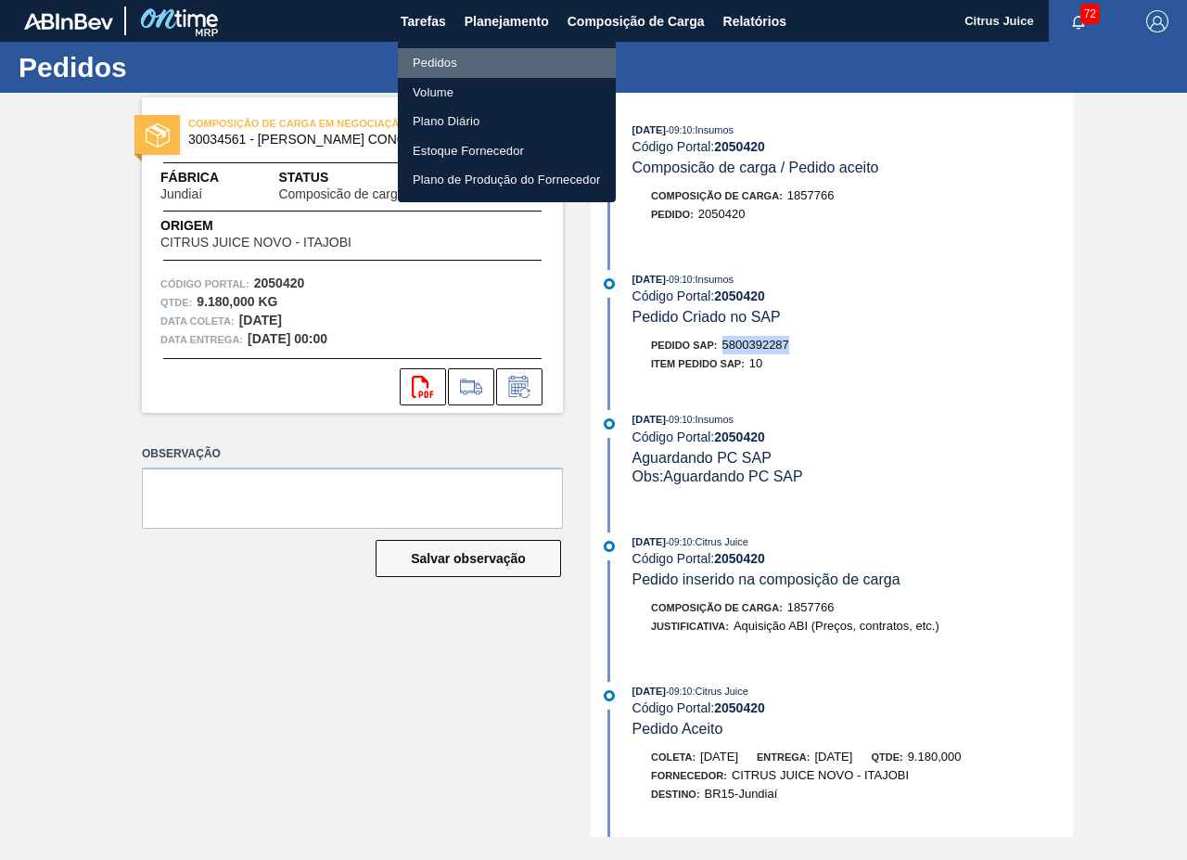
click at [452, 63] on li "Pedidos" at bounding box center [507, 63] width 218 height 30
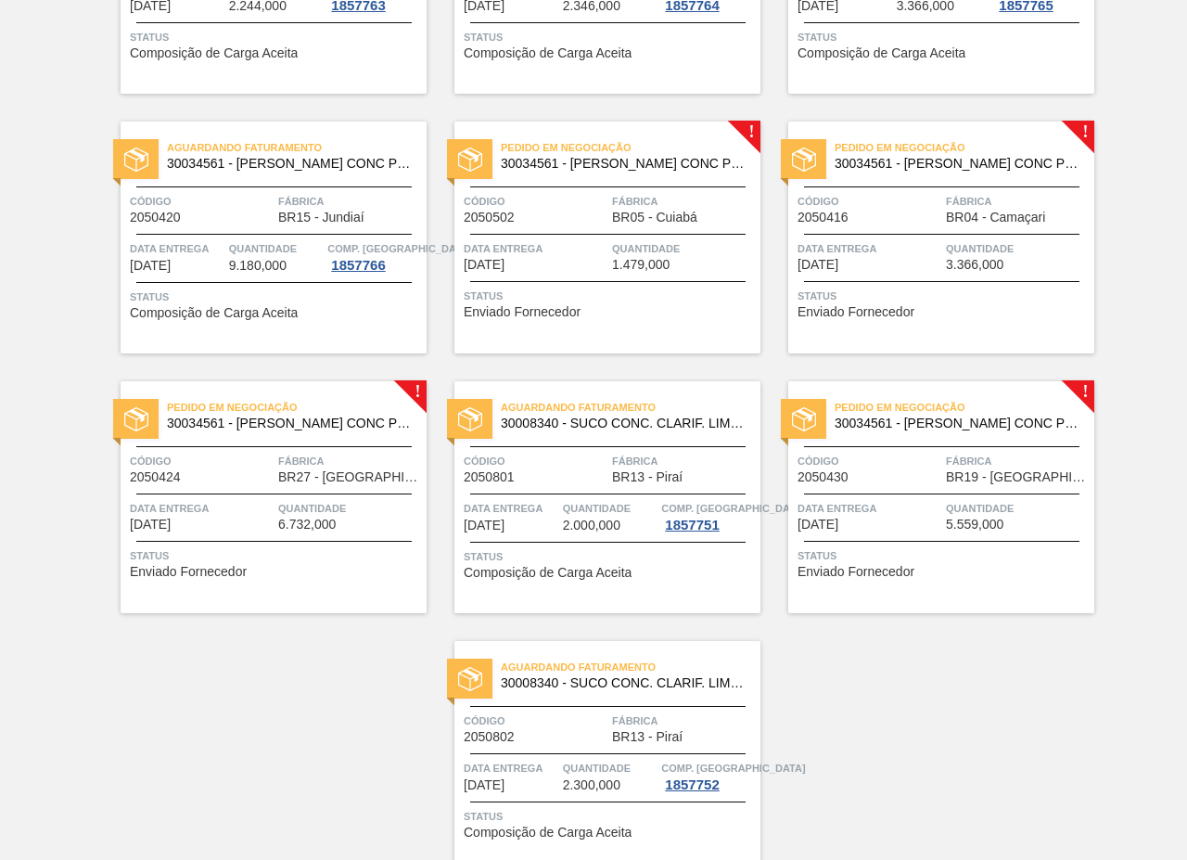
scroll to position [3061, 0]
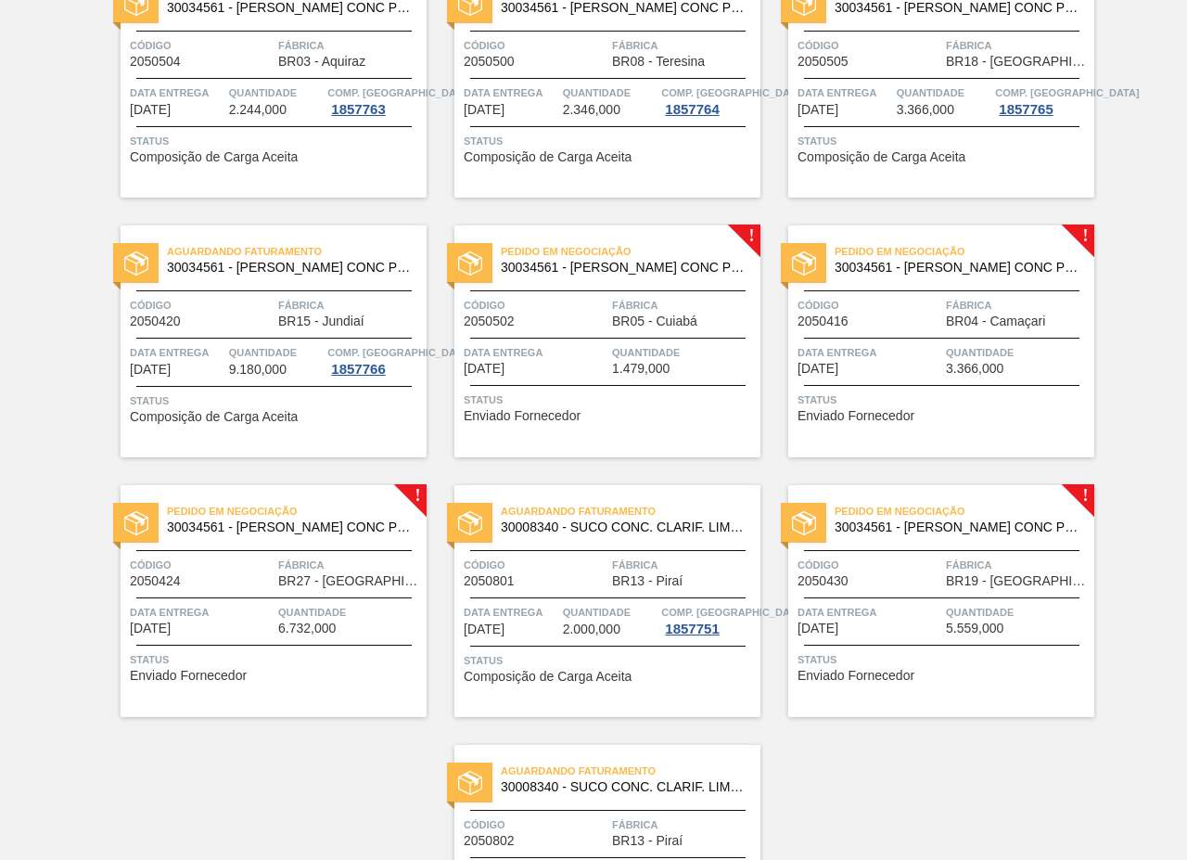
click at [644, 297] on span "Fábrica" at bounding box center [684, 305] width 144 height 19
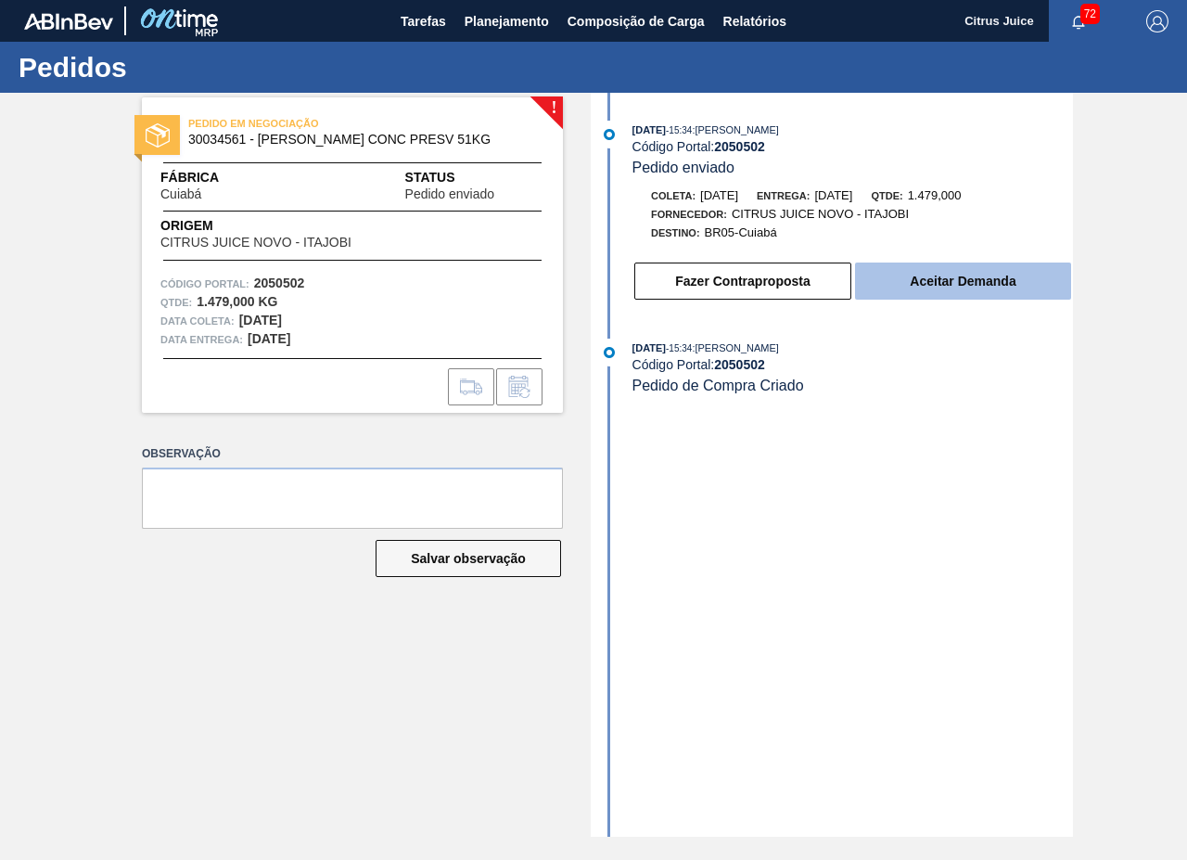
click at [902, 289] on button "Aceitar Demanda" at bounding box center [963, 281] width 216 height 37
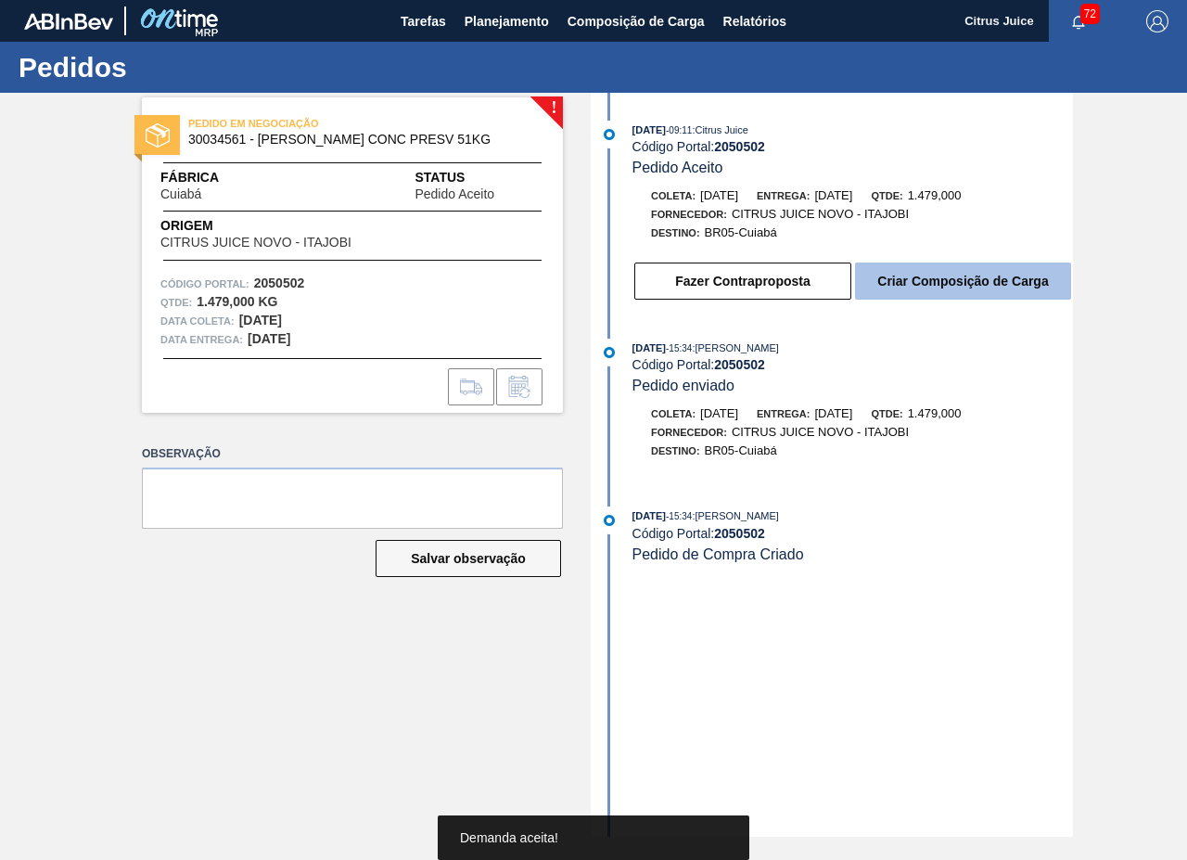
click at [910, 291] on button "Criar Composição de Carga" at bounding box center [963, 281] width 216 height 37
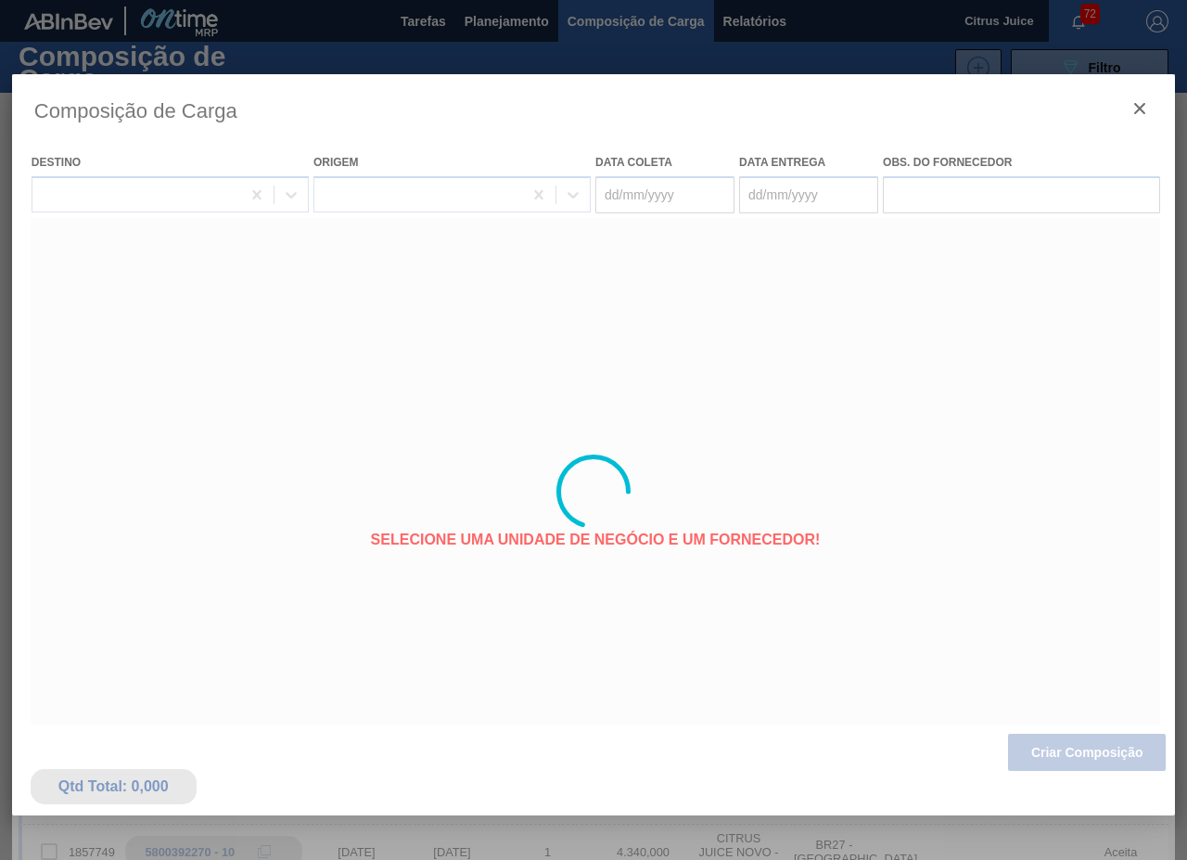
type coleta "23/11/2025"
type Entrega "27/11/2025"
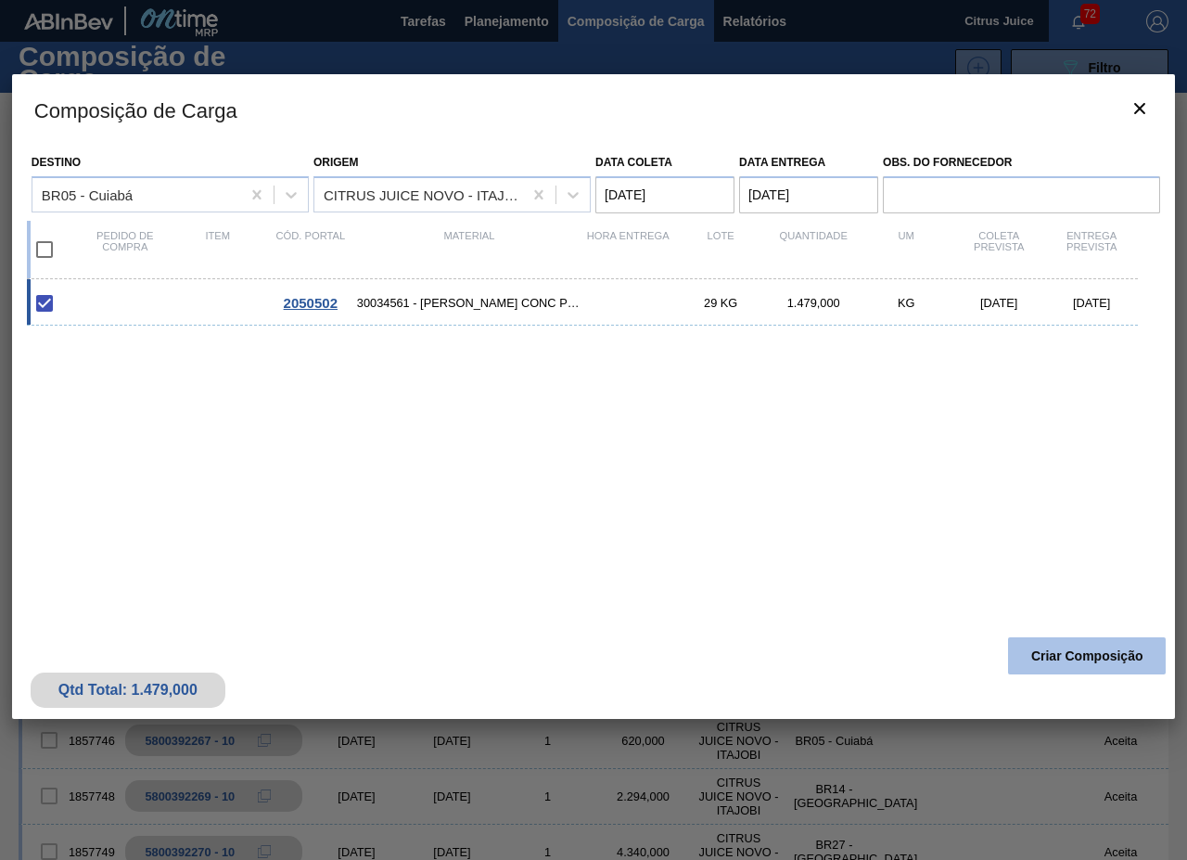
click at [1038, 660] on button "Criar Composição" at bounding box center [1087, 655] width 158 height 37
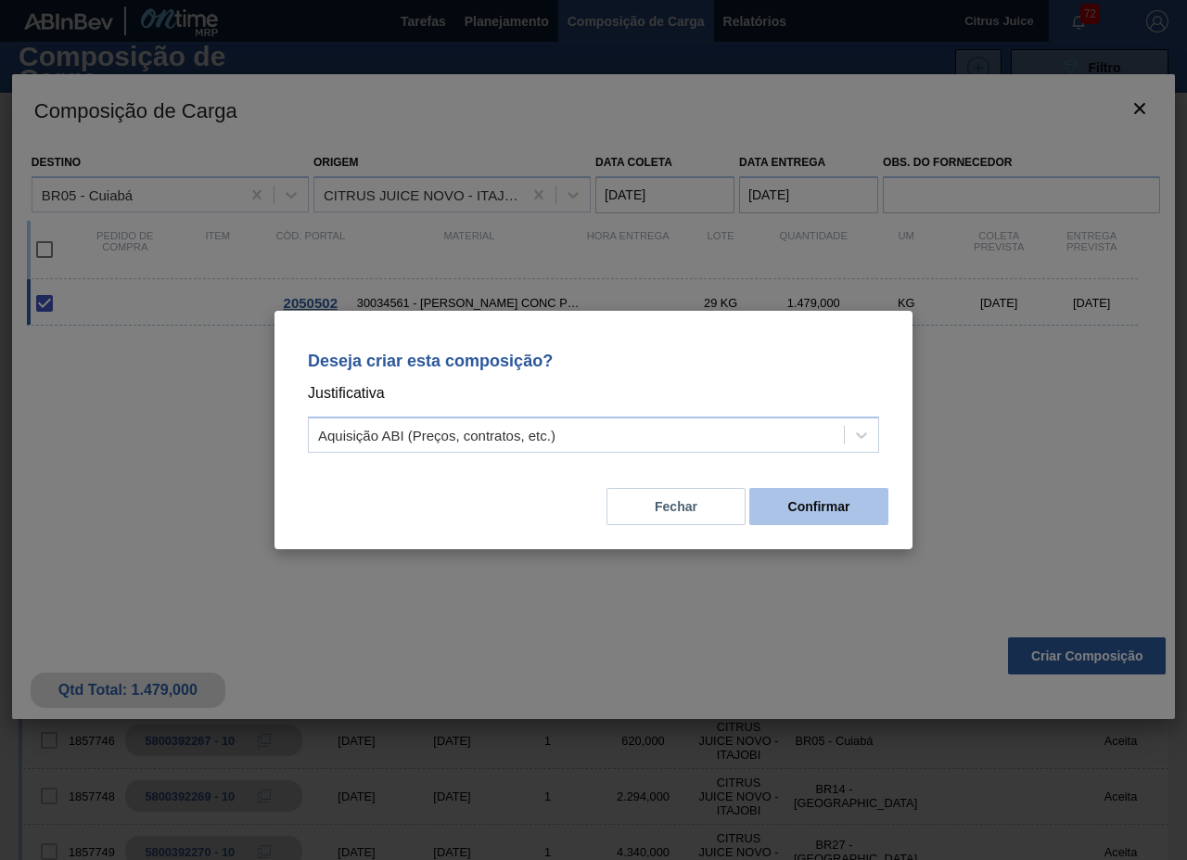
click at [821, 507] on button "Confirmar" at bounding box center [819, 506] width 139 height 37
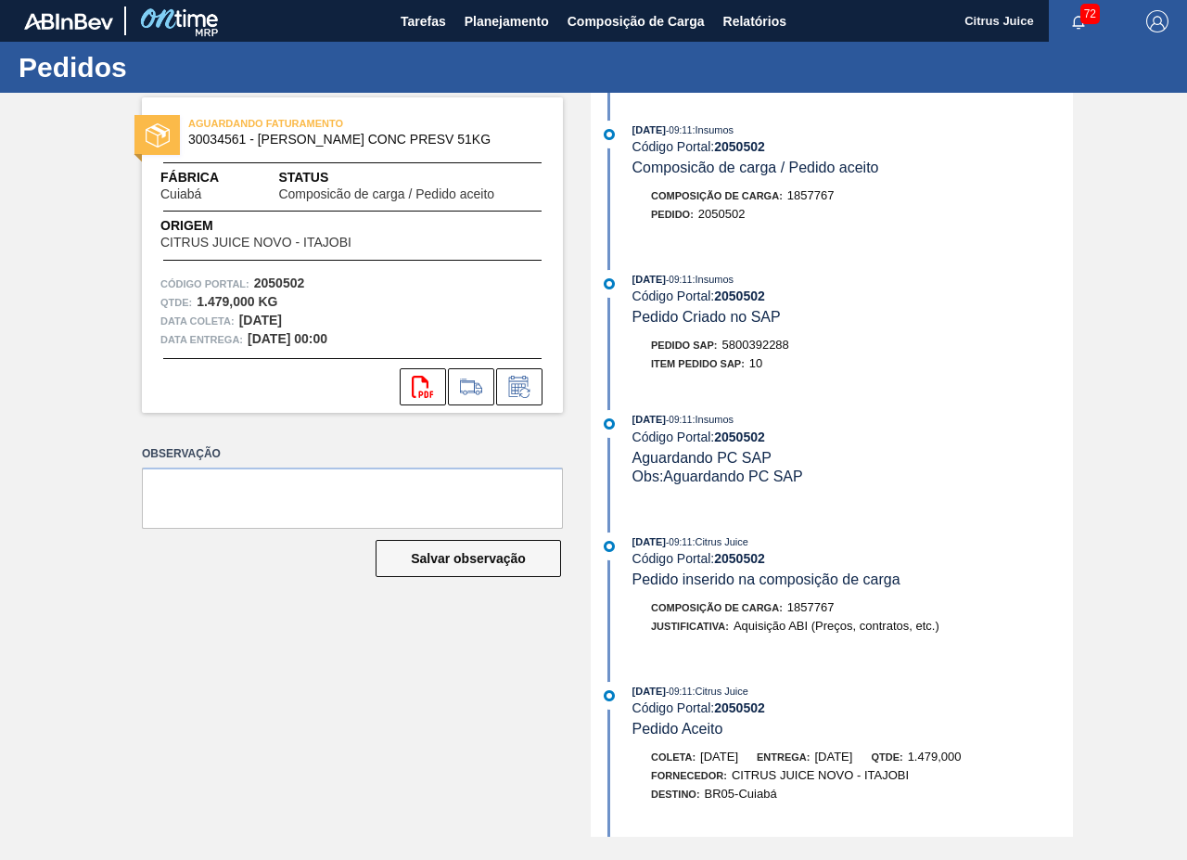
click at [761, 353] on div "Pedido SAP: 5800392288" at bounding box center [720, 345] width 138 height 19
click at [762, 348] on span "5800392288" at bounding box center [756, 345] width 67 height 14
copy span "5800392288"
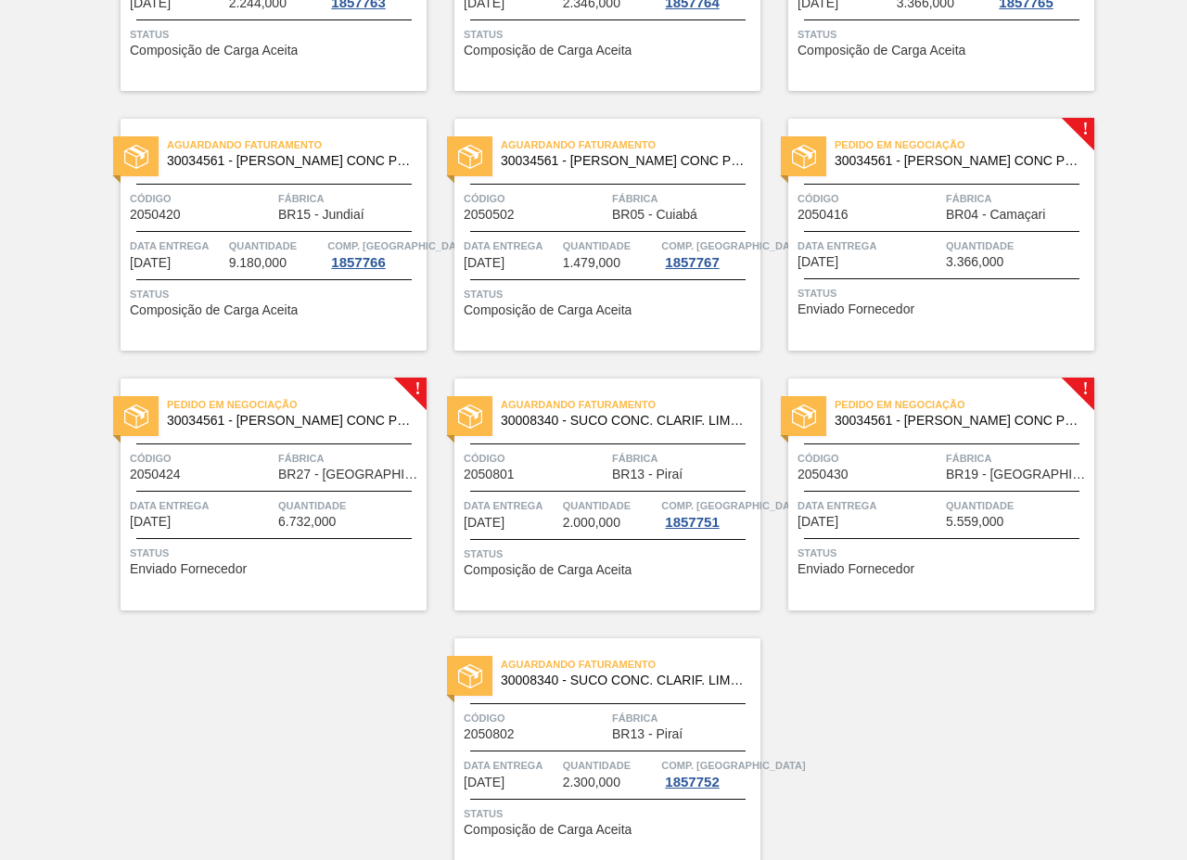
scroll to position [3247, 0]
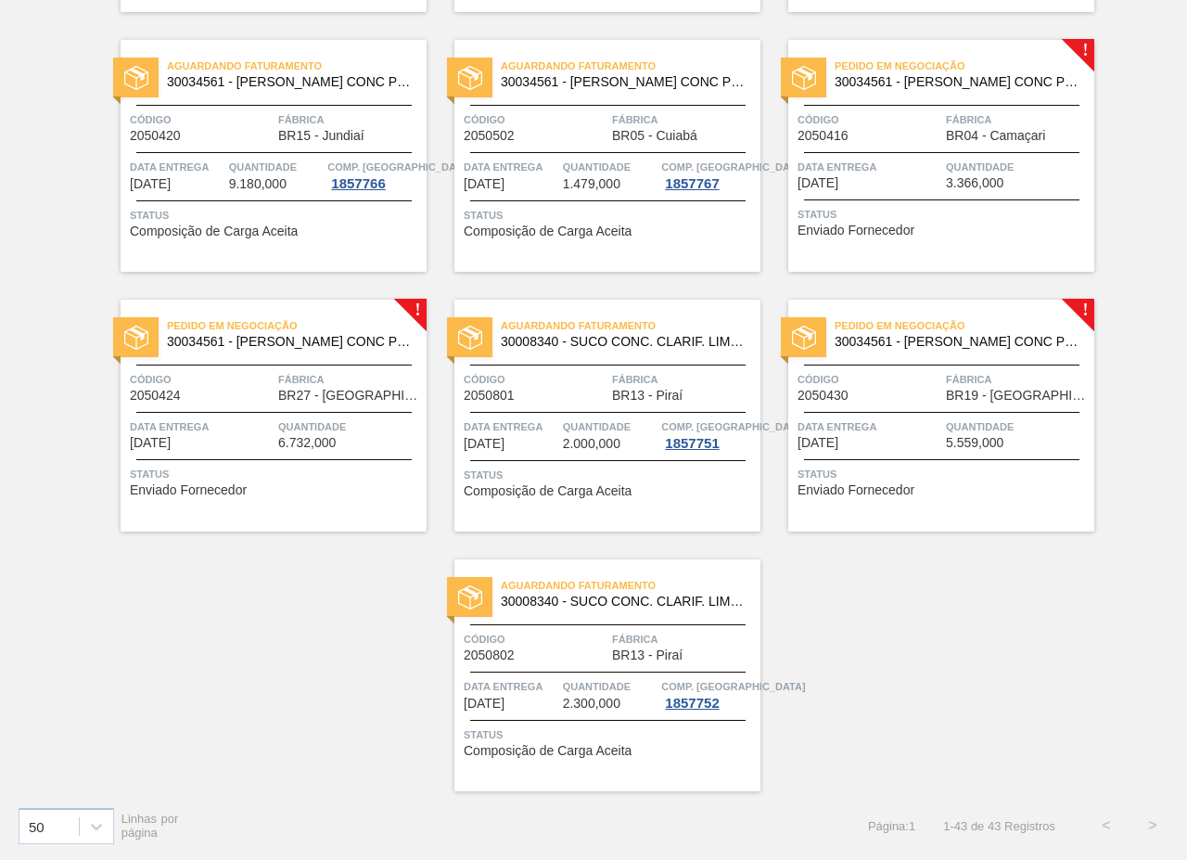
click at [952, 130] on span "BR04 - Camaçari" at bounding box center [995, 136] width 99 height 14
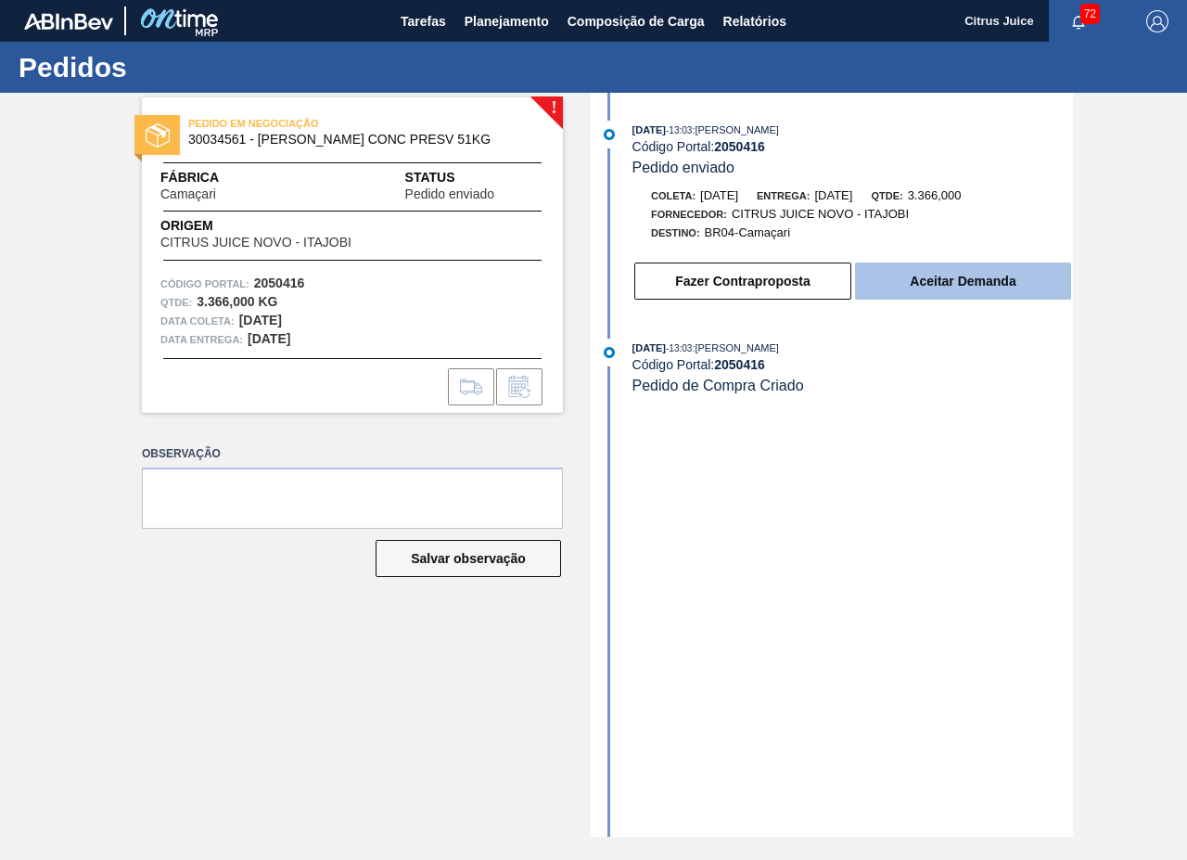
click at [943, 285] on button "Aceitar Demanda" at bounding box center [963, 281] width 216 height 37
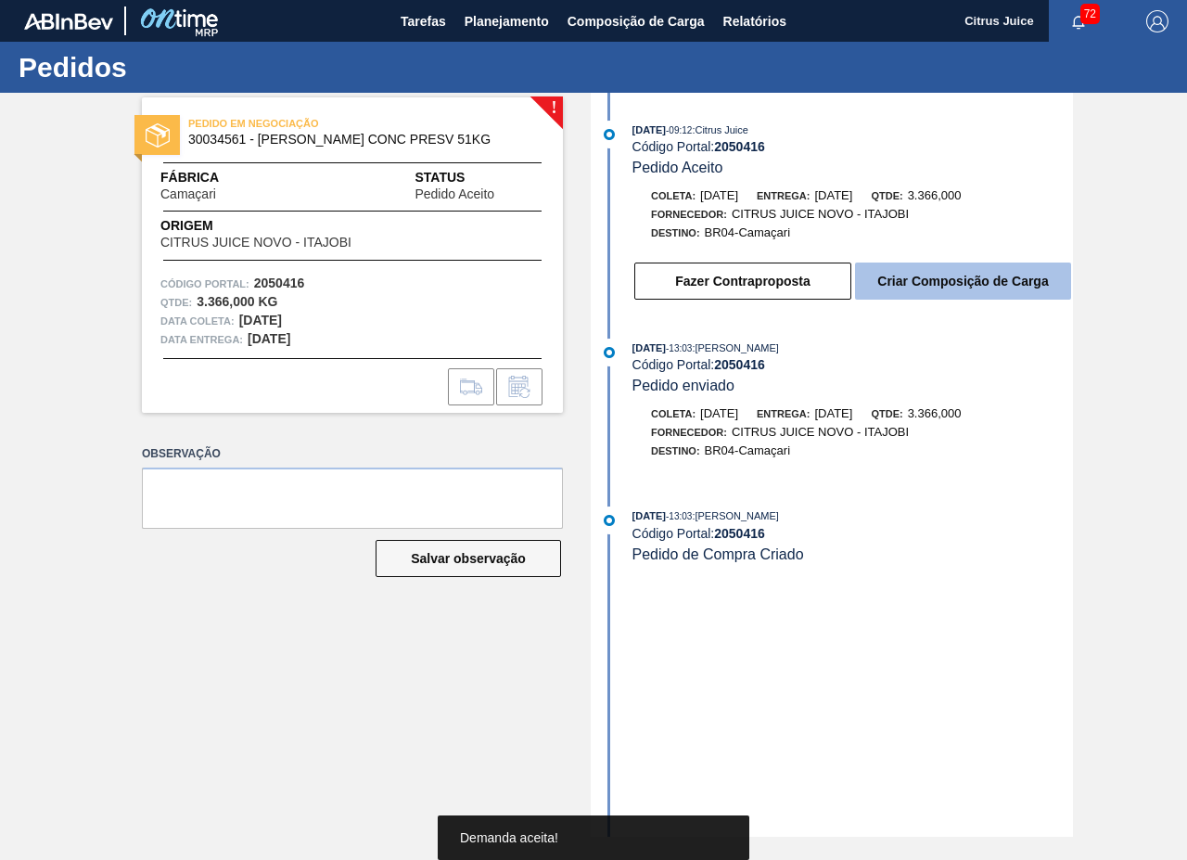
click at [916, 278] on button "Criar Composição de Carga" at bounding box center [963, 281] width 216 height 37
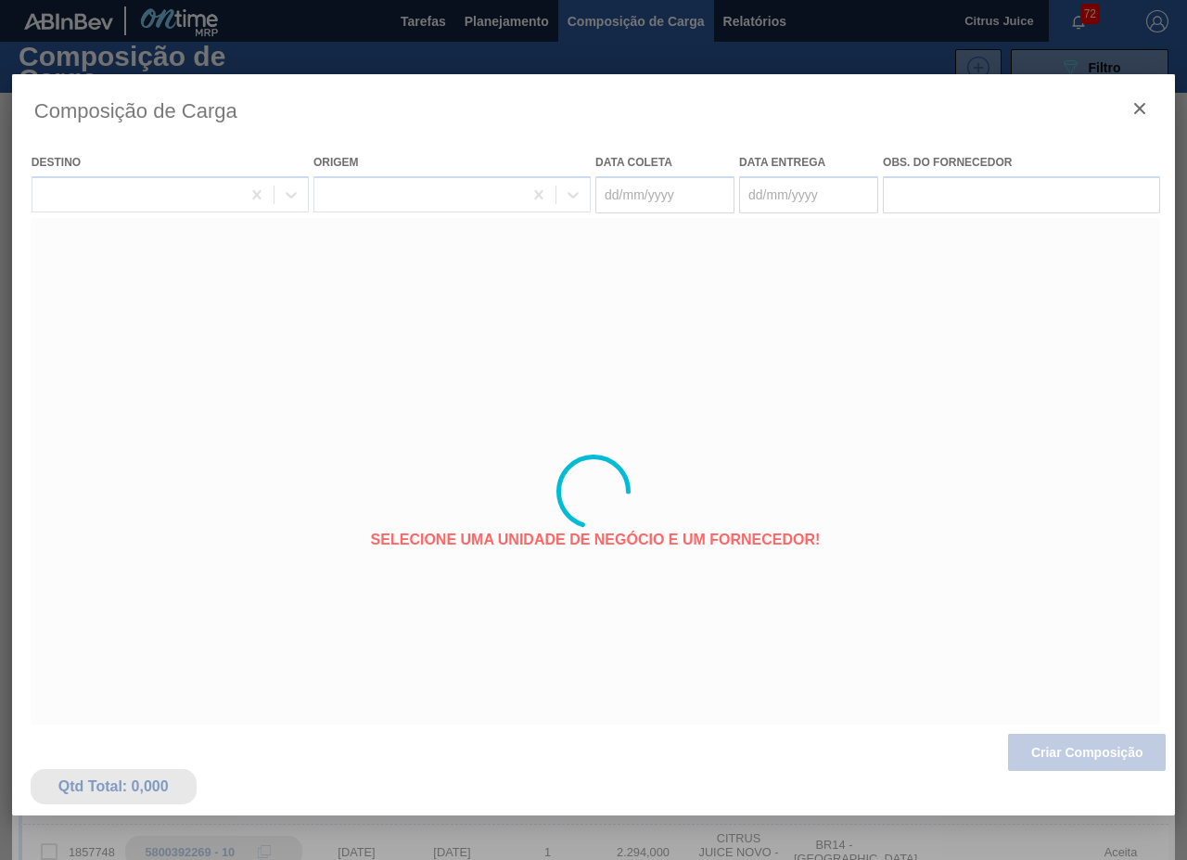
type coleta "[DATE]"
type Entrega "[DATE]"
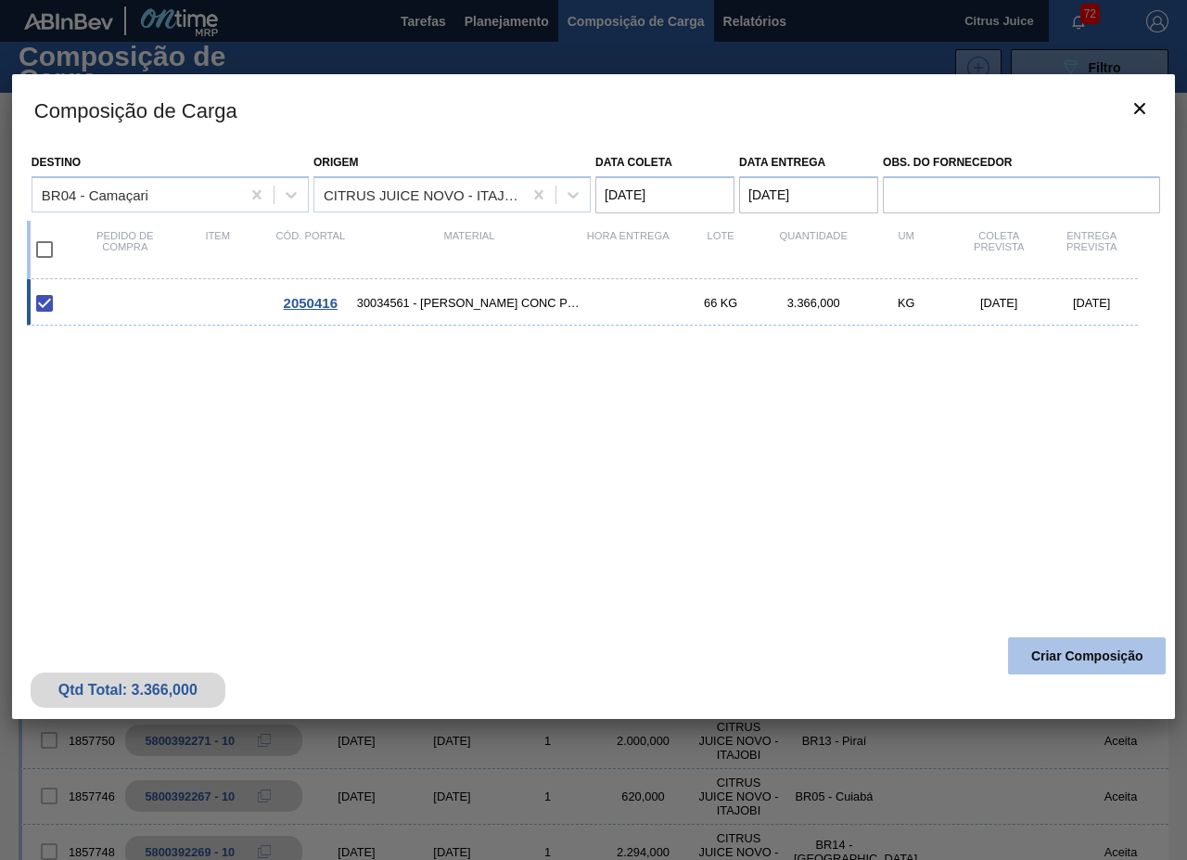
click at [1112, 663] on button "Criar Composição" at bounding box center [1087, 655] width 158 height 37
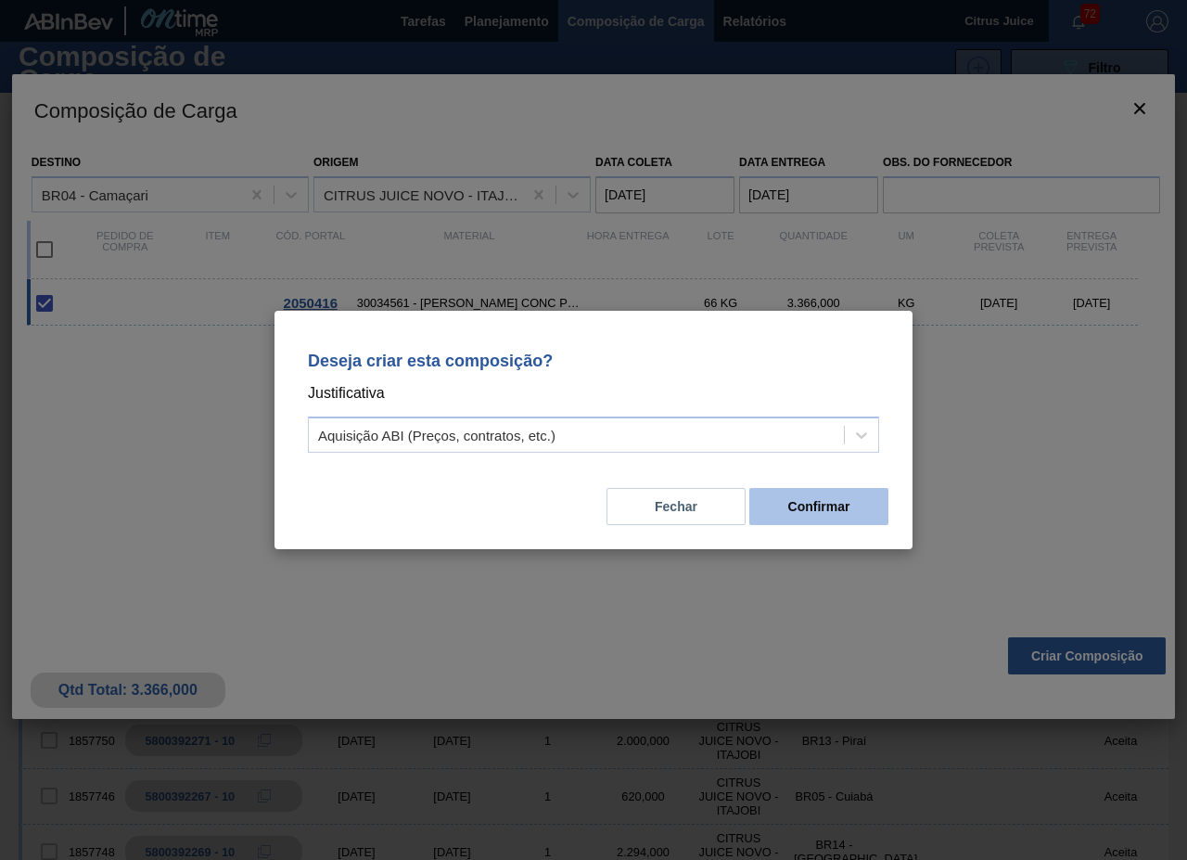
click at [855, 503] on button "Confirmar" at bounding box center [819, 506] width 139 height 37
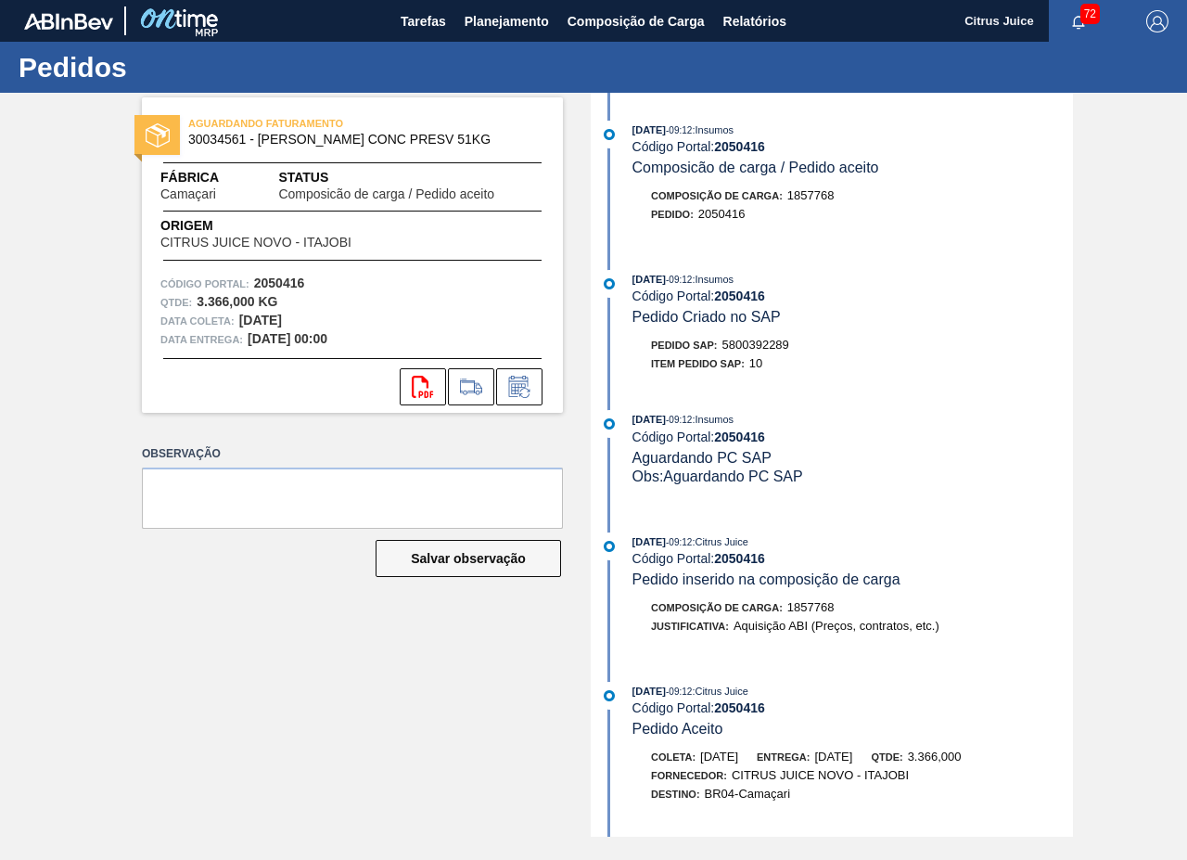
click at [749, 343] on span "5800392289" at bounding box center [756, 345] width 67 height 14
copy span "5800392289"
click at [484, 8] on button "Planejamento" at bounding box center [506, 21] width 103 height 42
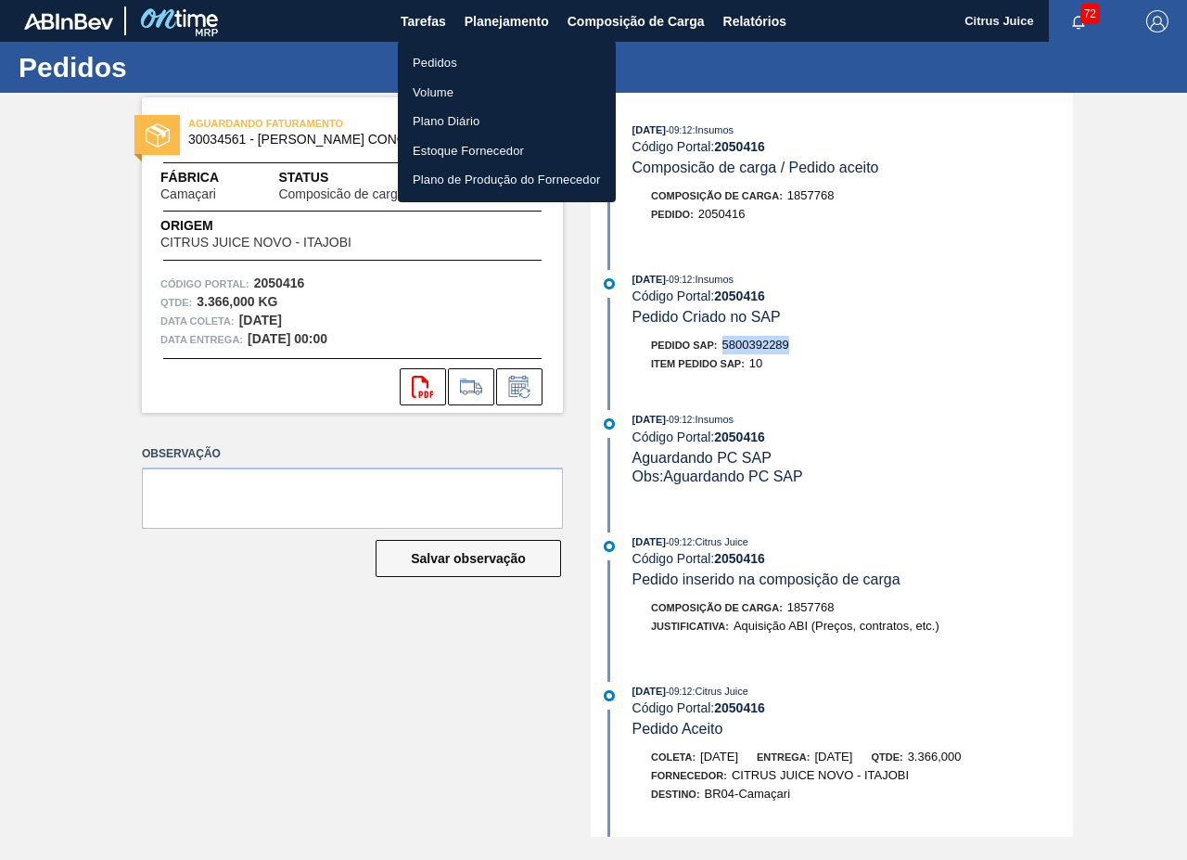
click at [435, 58] on li "Pedidos" at bounding box center [507, 63] width 218 height 30
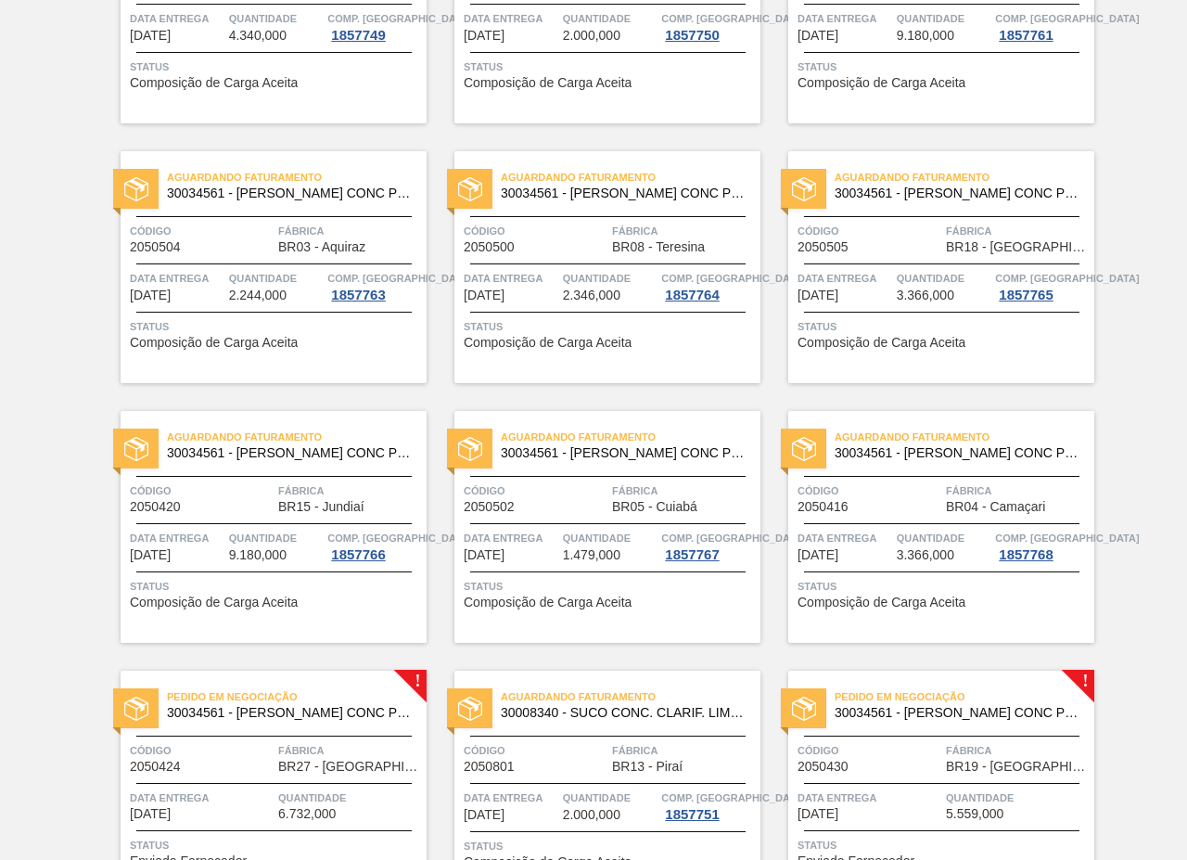
scroll to position [3247, 0]
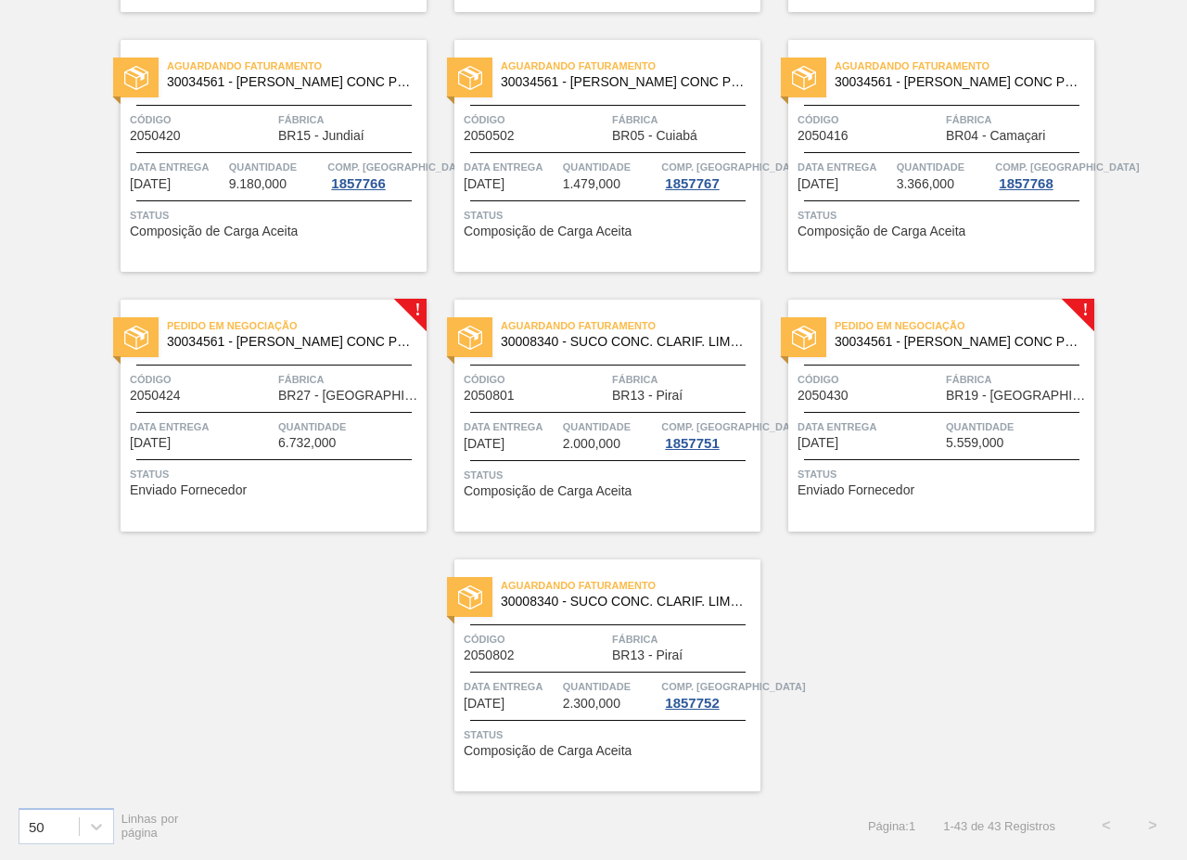
click at [272, 424] on span "Data Entrega" at bounding box center [202, 426] width 144 height 19
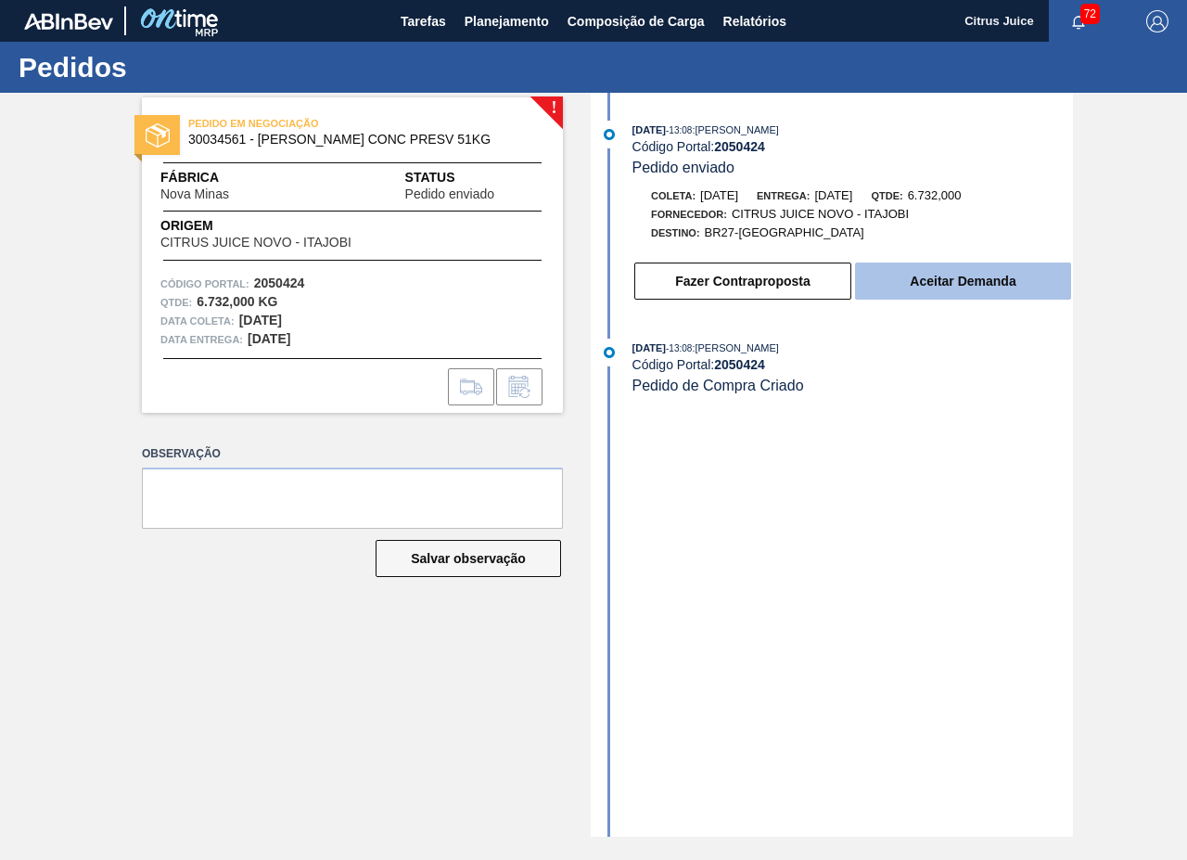
click at [960, 275] on button "Aceitar Demanda" at bounding box center [963, 281] width 216 height 37
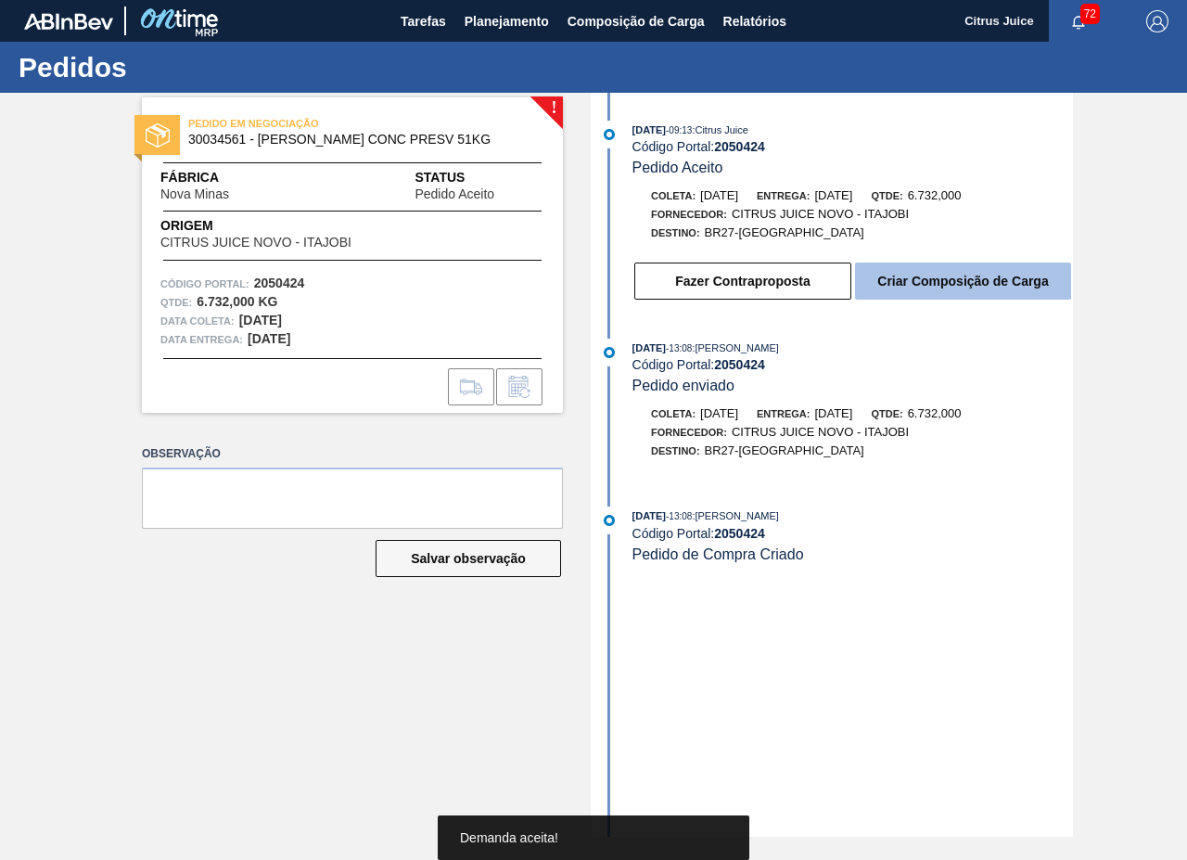
click at [893, 280] on button "Criar Composição de Carga" at bounding box center [963, 281] width 216 height 37
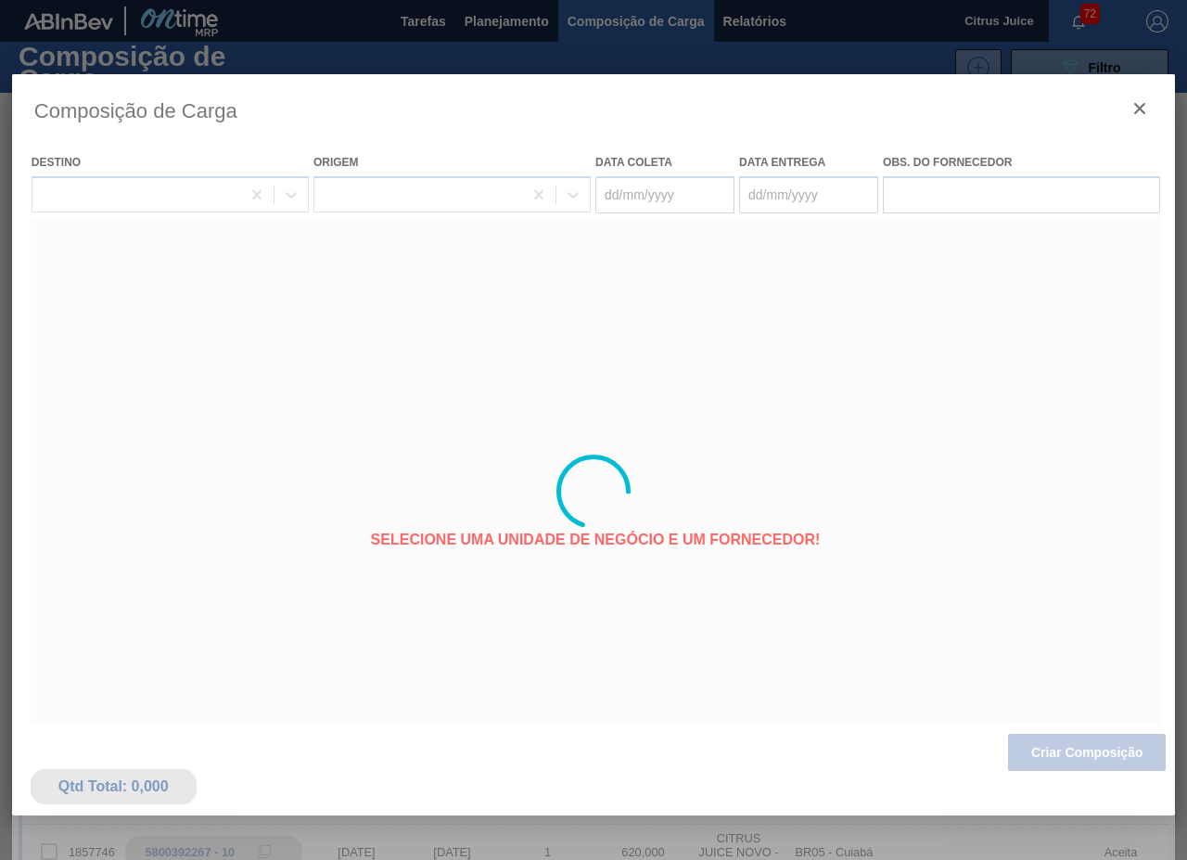
type coleta "[DATE]"
type Entrega "[DATE]"
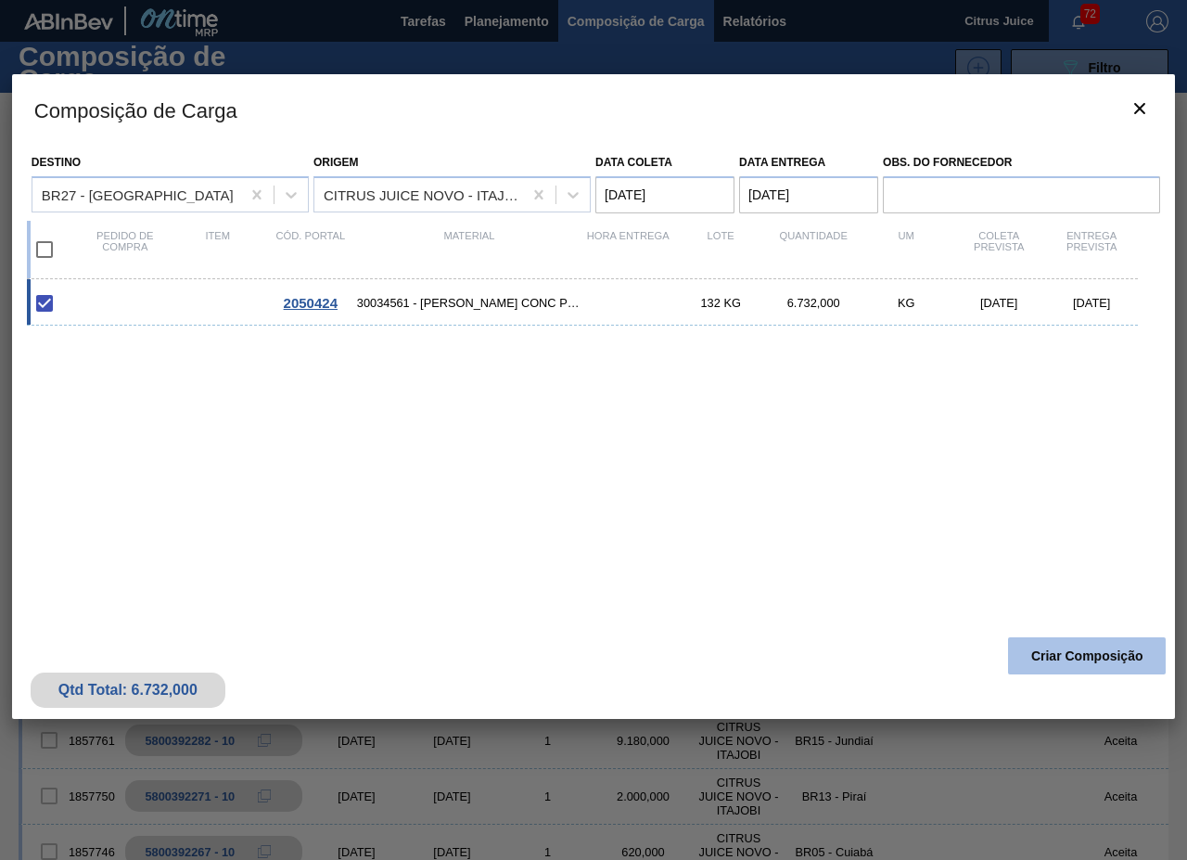
click at [1096, 657] on button "Criar Composição" at bounding box center [1087, 655] width 158 height 37
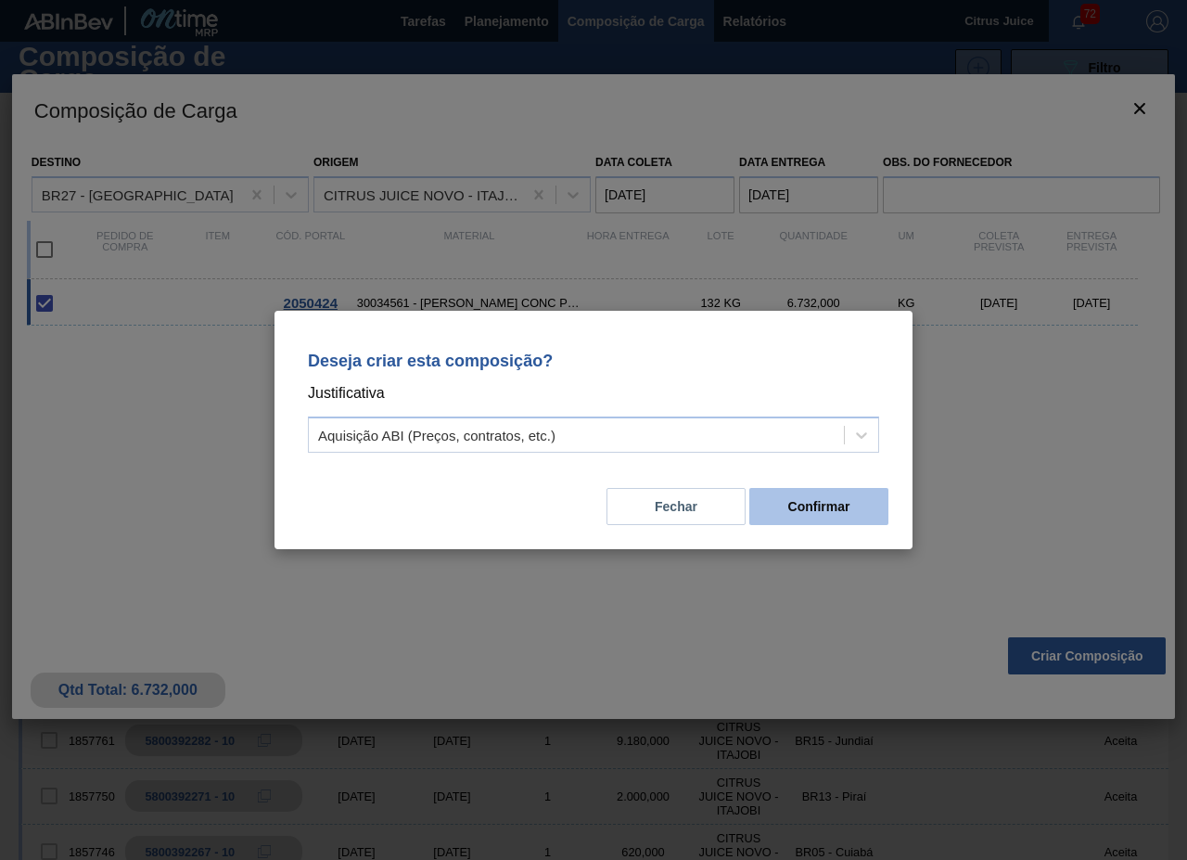
click at [852, 499] on button "Confirmar" at bounding box center [819, 506] width 139 height 37
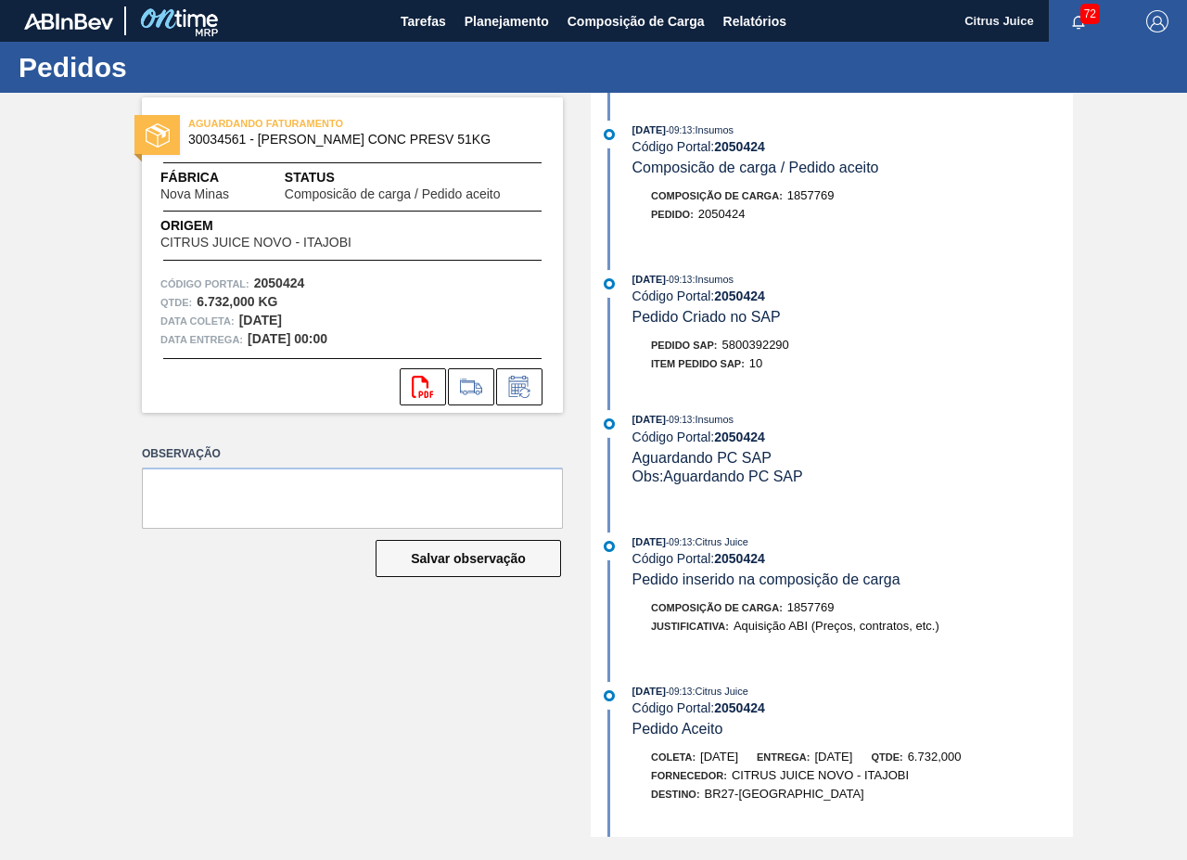
click at [754, 341] on span "5800392290" at bounding box center [756, 345] width 67 height 14
copy span "5800392290"
drag, startPoint x: 505, startPoint y: 11, endPoint x: 505, endPoint y: 49, distance: 38.0
click at [505, 11] on span "Planejamento" at bounding box center [507, 21] width 84 height 22
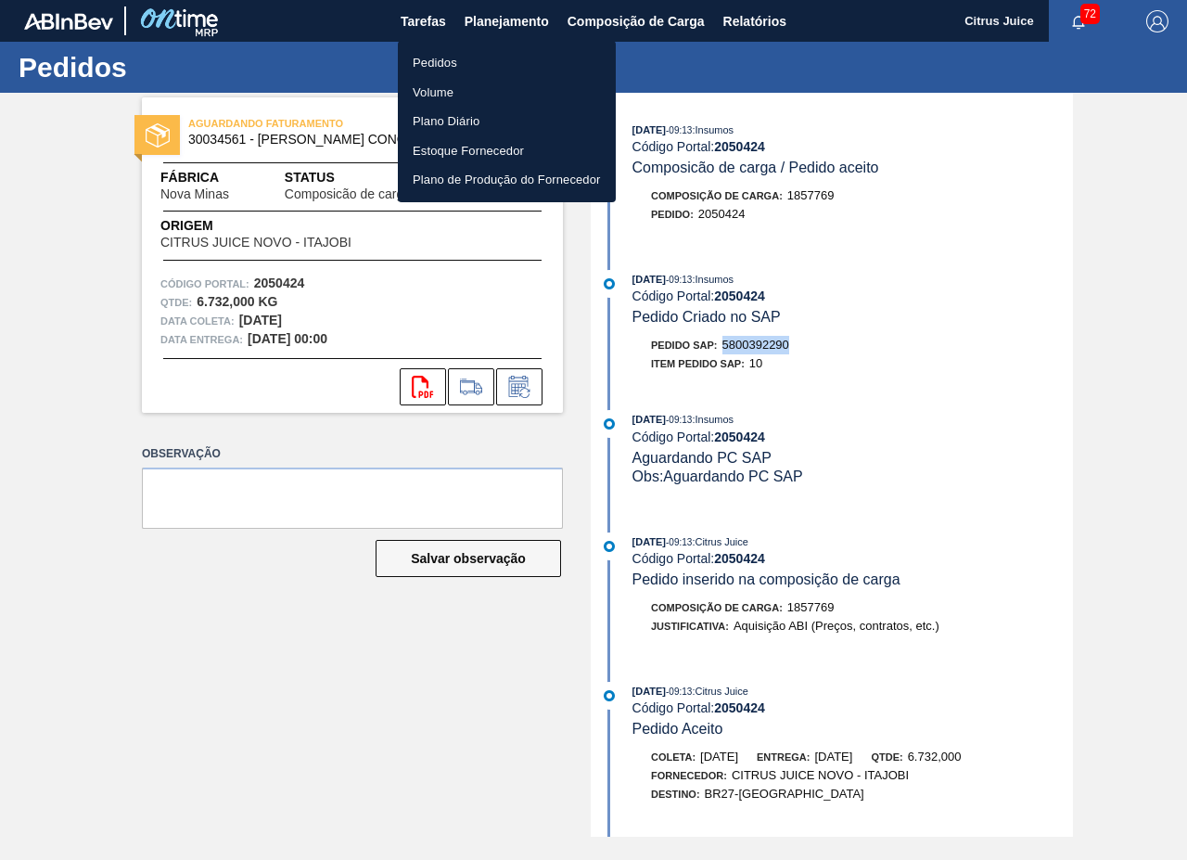
click at [429, 56] on li "Pedidos" at bounding box center [507, 63] width 218 height 30
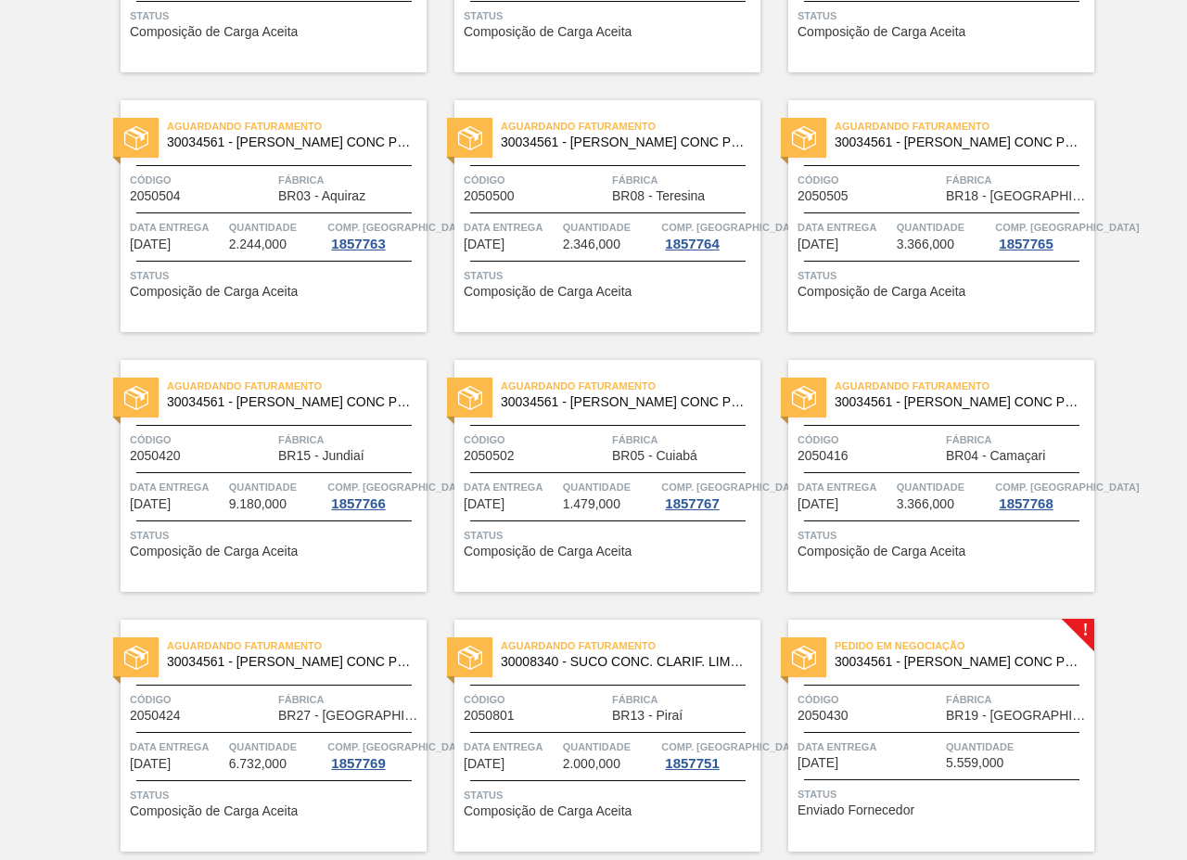
scroll to position [3247, 0]
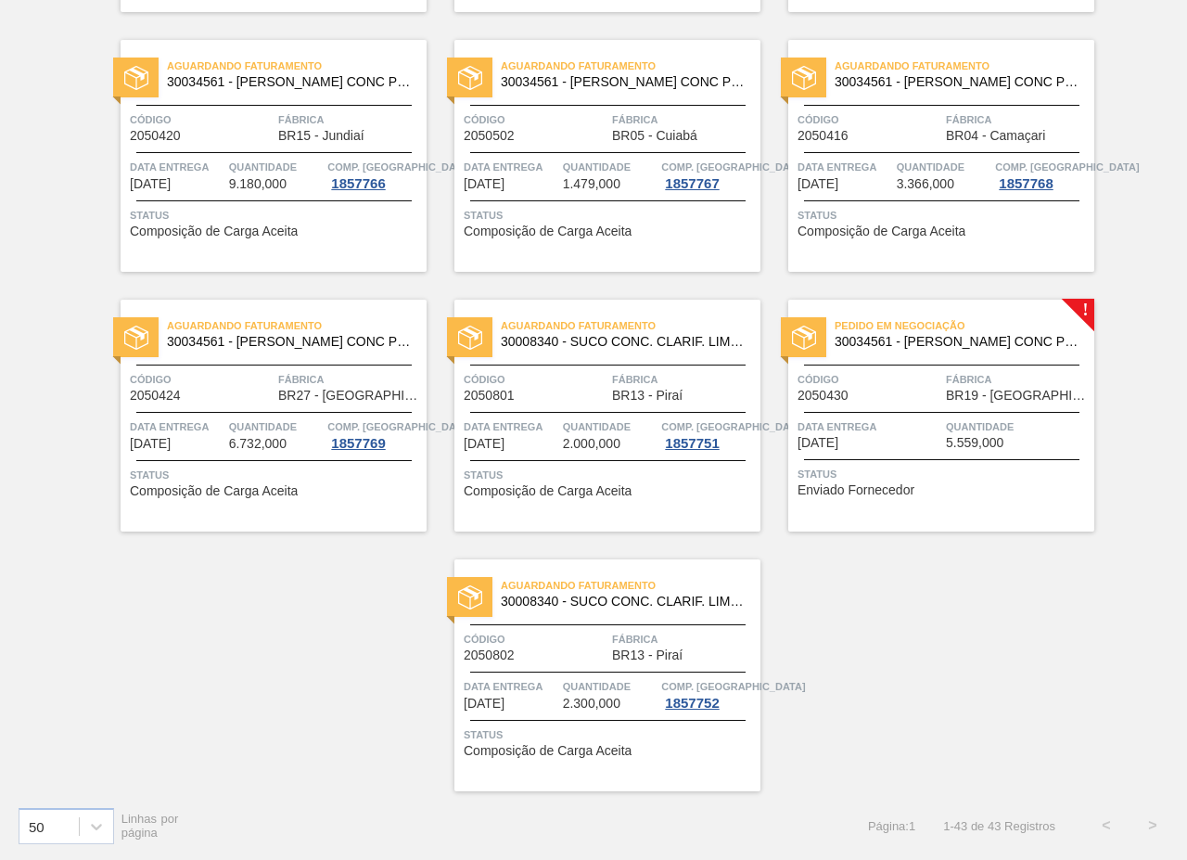
click at [1004, 378] on span "Fábrica" at bounding box center [1018, 379] width 144 height 19
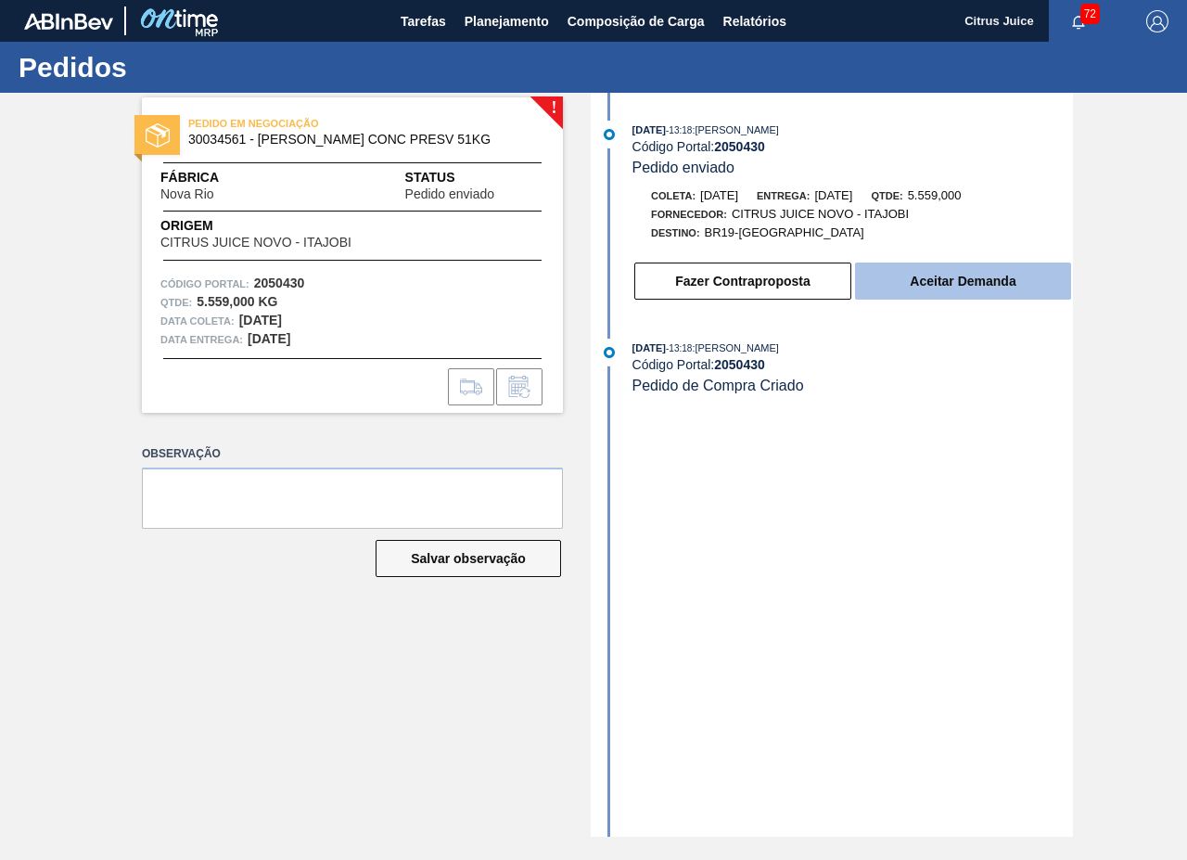
click at [955, 274] on button "Aceitar Demanda" at bounding box center [963, 281] width 216 height 37
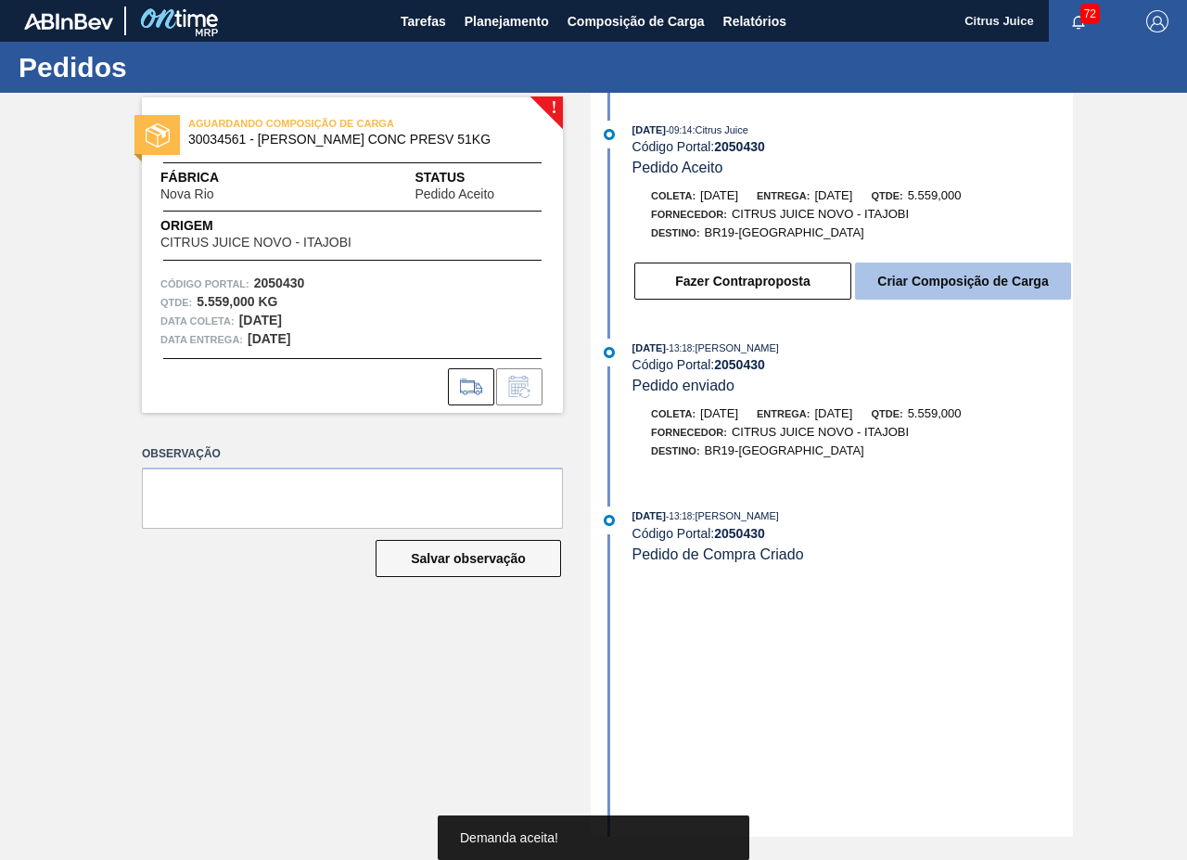
click at [923, 279] on button "Criar Composição de Carga" at bounding box center [963, 281] width 216 height 37
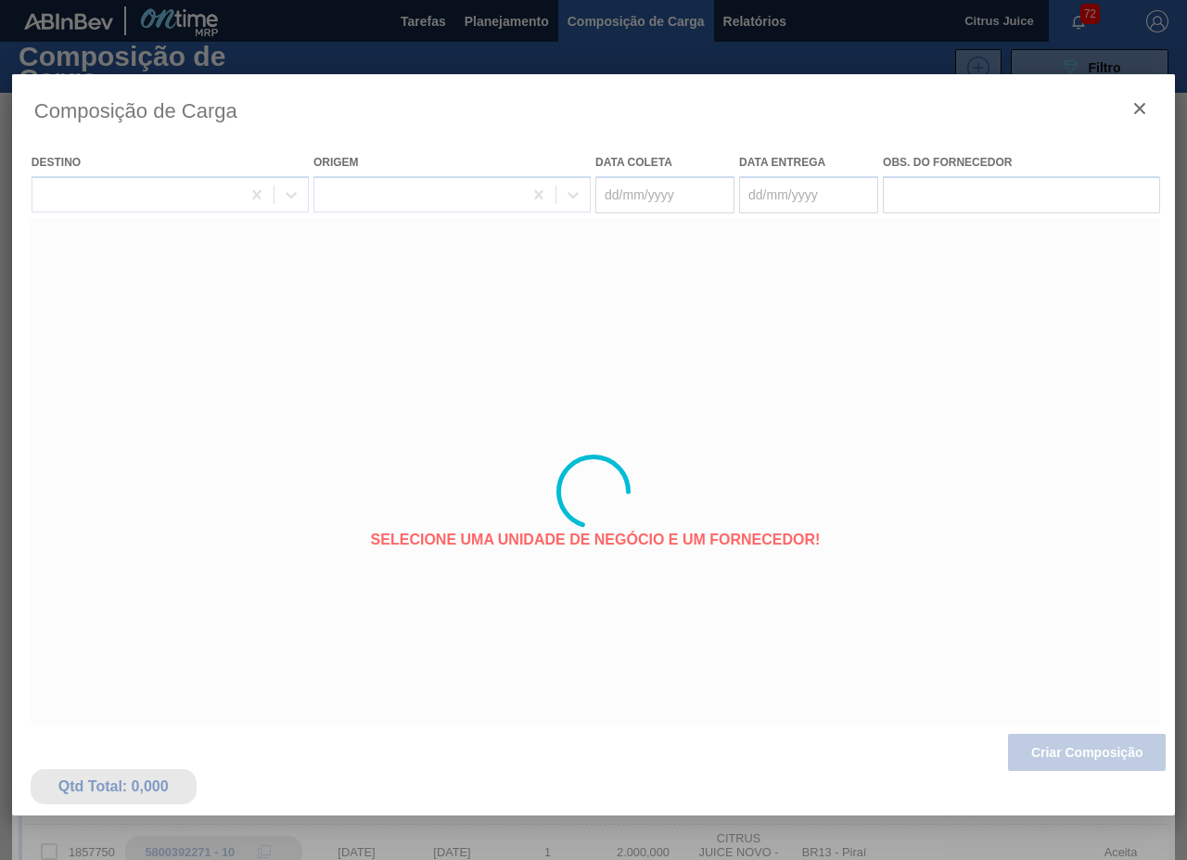
type coleta "[DATE]"
type Entrega "[DATE]"
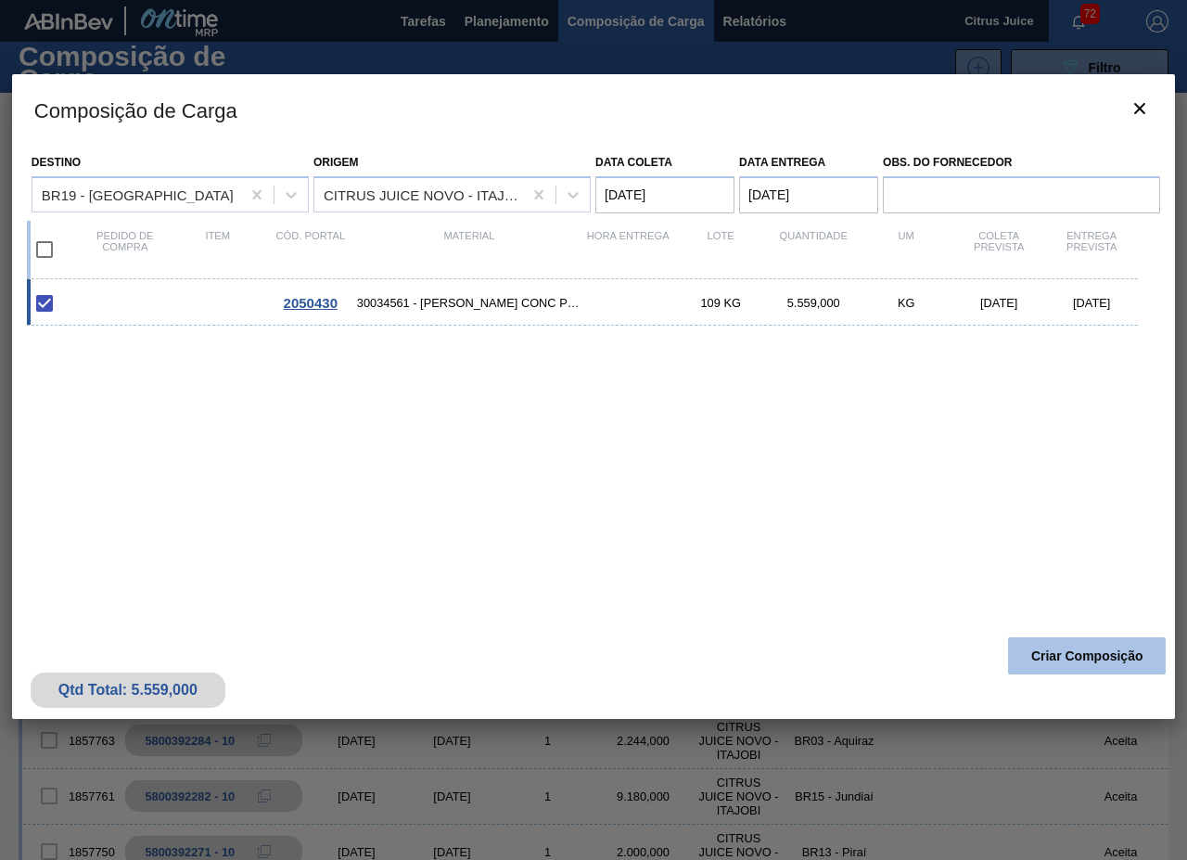
click at [1096, 659] on button "Criar Composição" at bounding box center [1087, 655] width 158 height 37
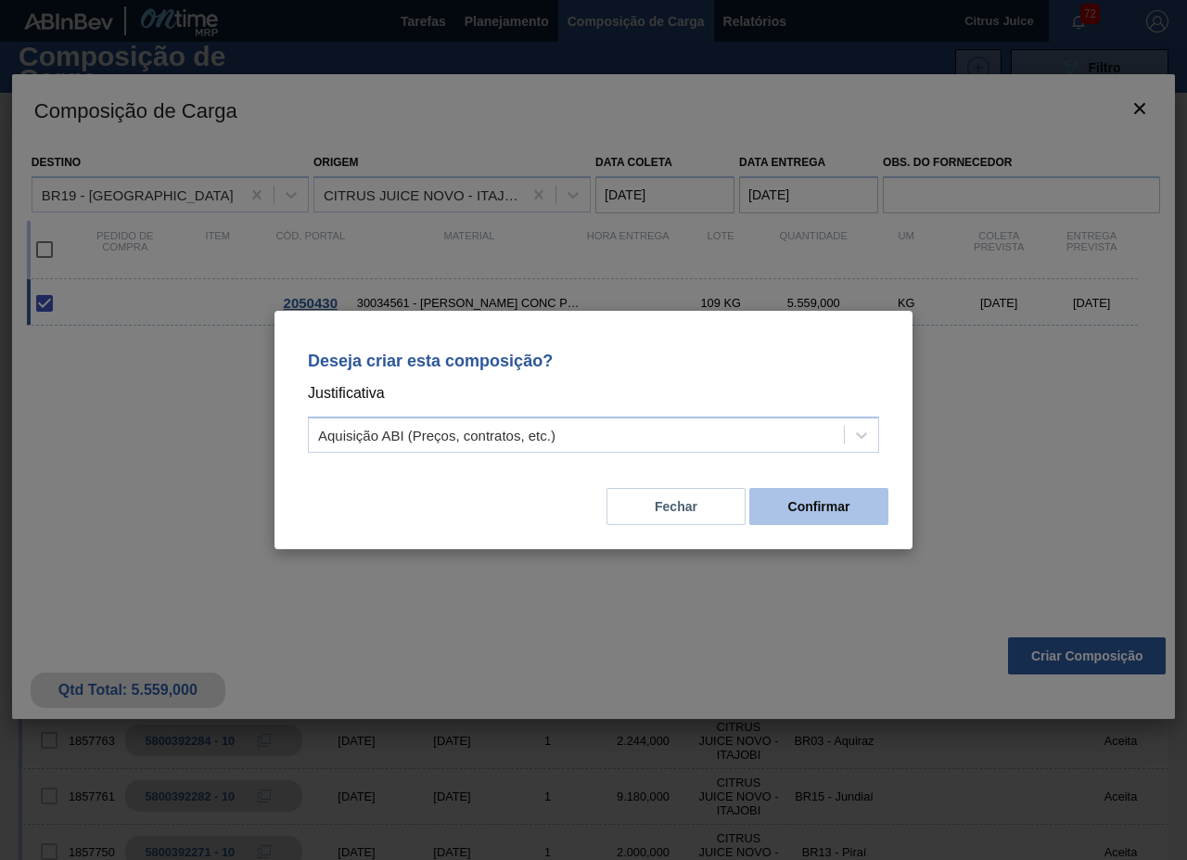
click at [816, 498] on button "Confirmar" at bounding box center [819, 506] width 139 height 37
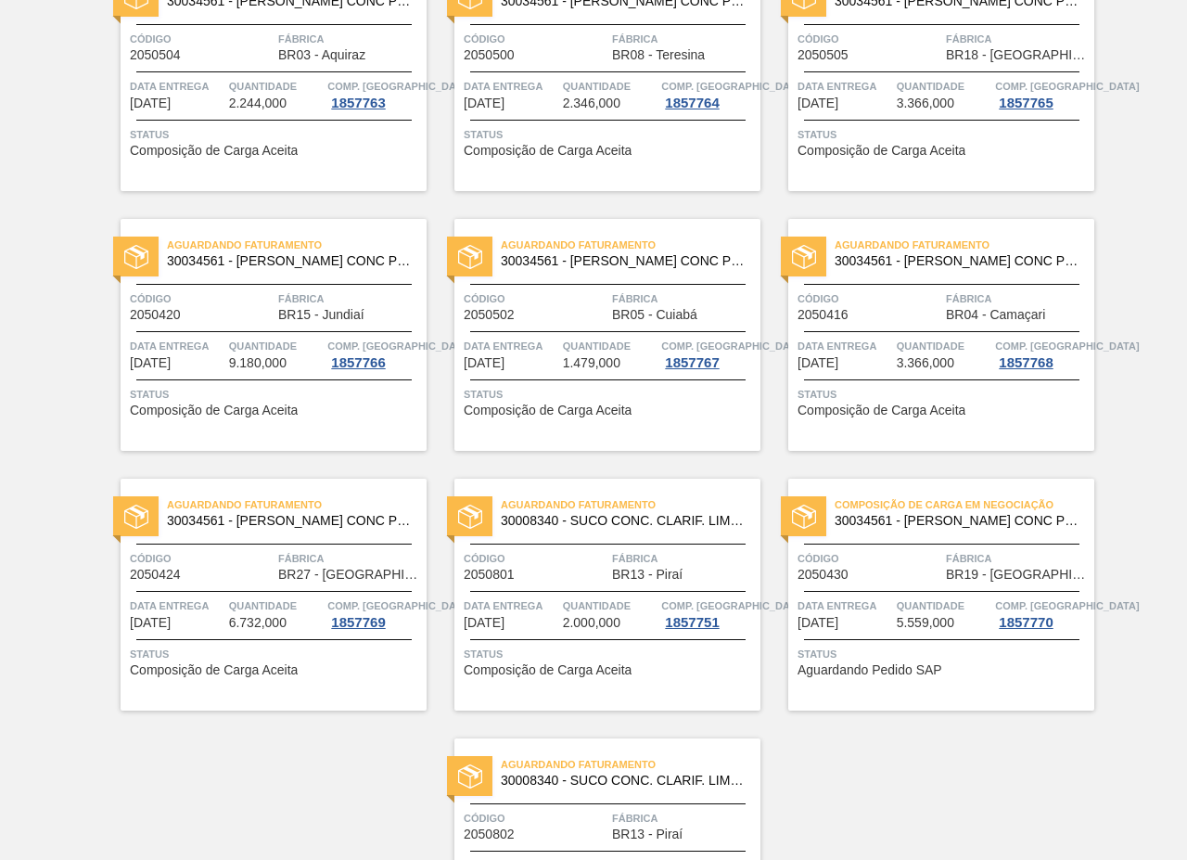
scroll to position [3247, 0]
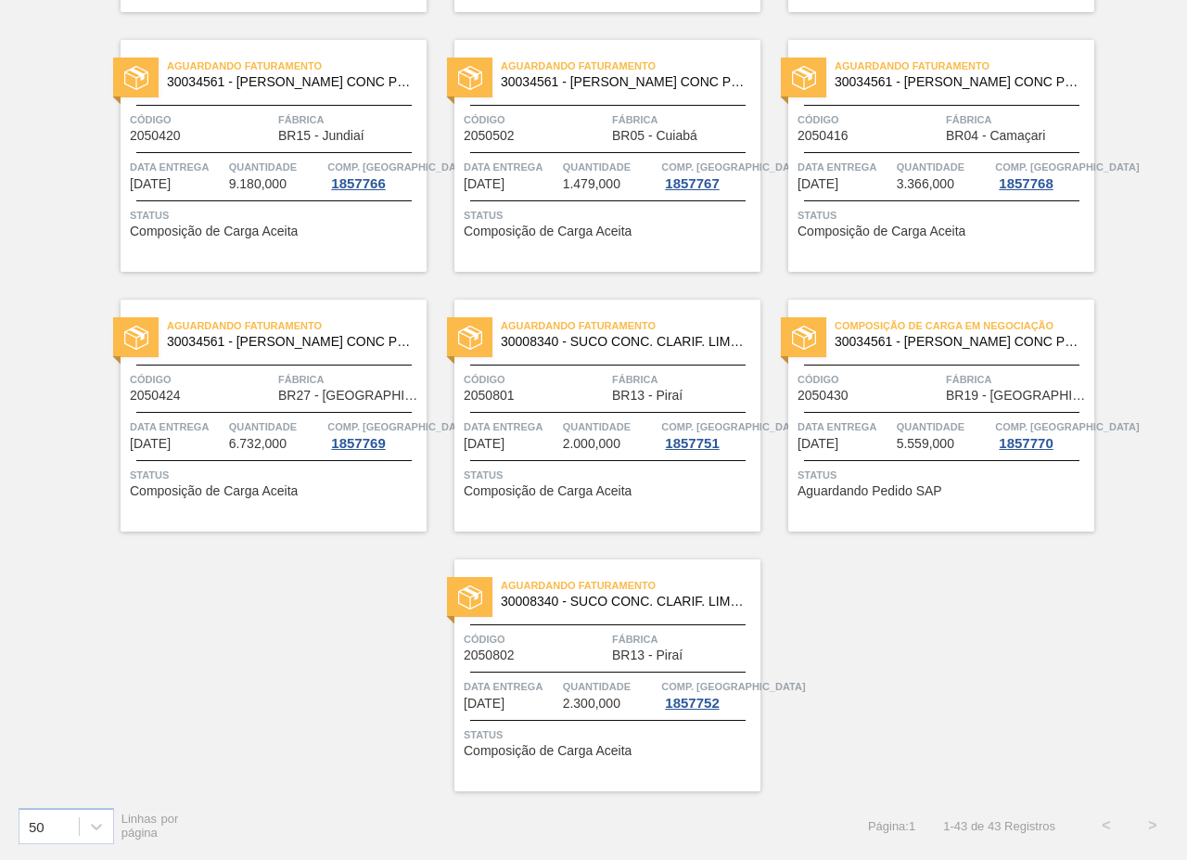
click at [912, 480] on span "Status" at bounding box center [944, 475] width 292 height 19
